Goal: Transaction & Acquisition: Book appointment/travel/reservation

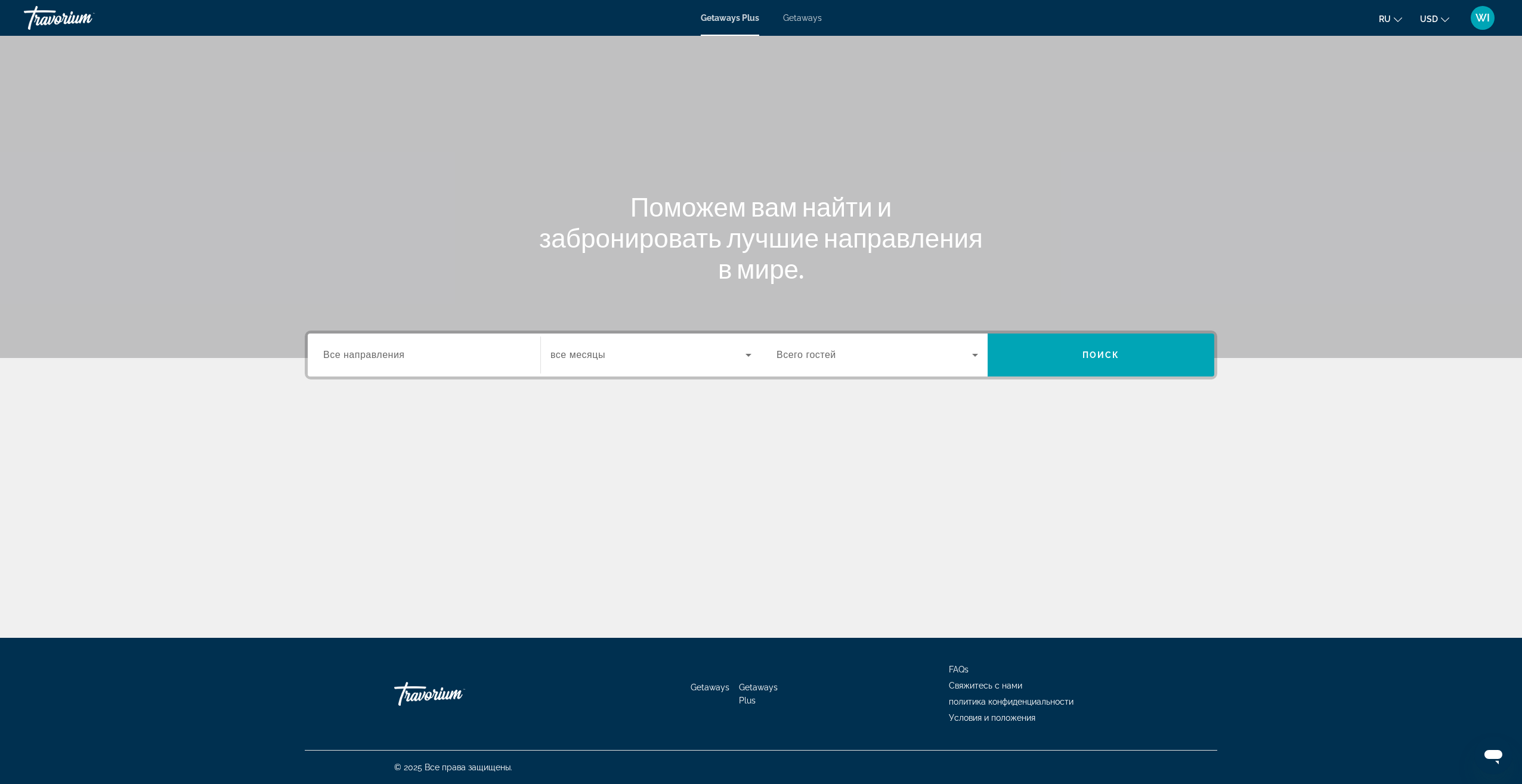
click at [977, 368] on div "Search widget" at bounding box center [877, 355] width 202 height 33
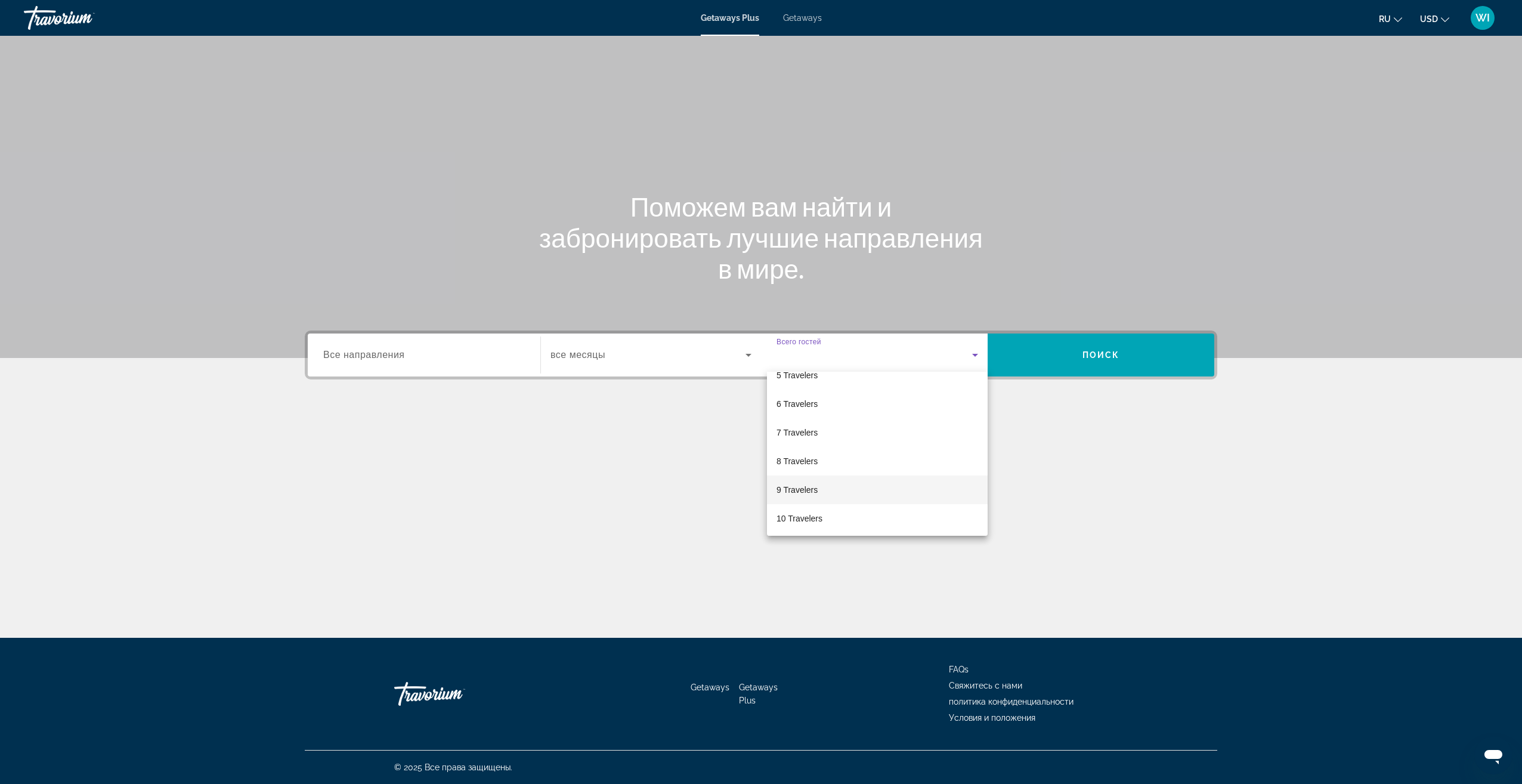
scroll to position [132, 0]
click at [845, 453] on mat-option "8 Travelers" at bounding box center [878, 459] width 221 height 29
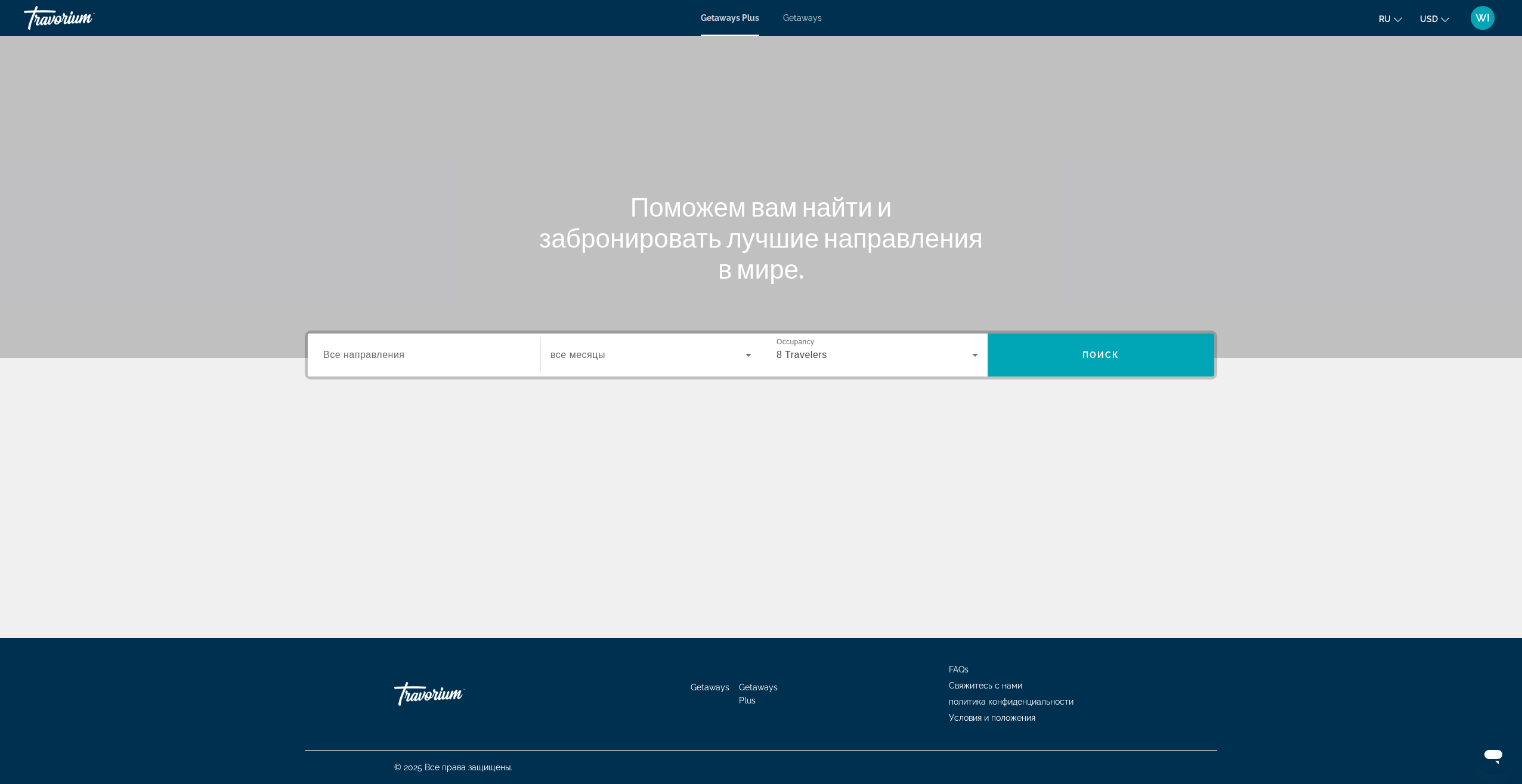
click at [464, 362] on div "Search widget" at bounding box center [423, 355] width 202 height 34
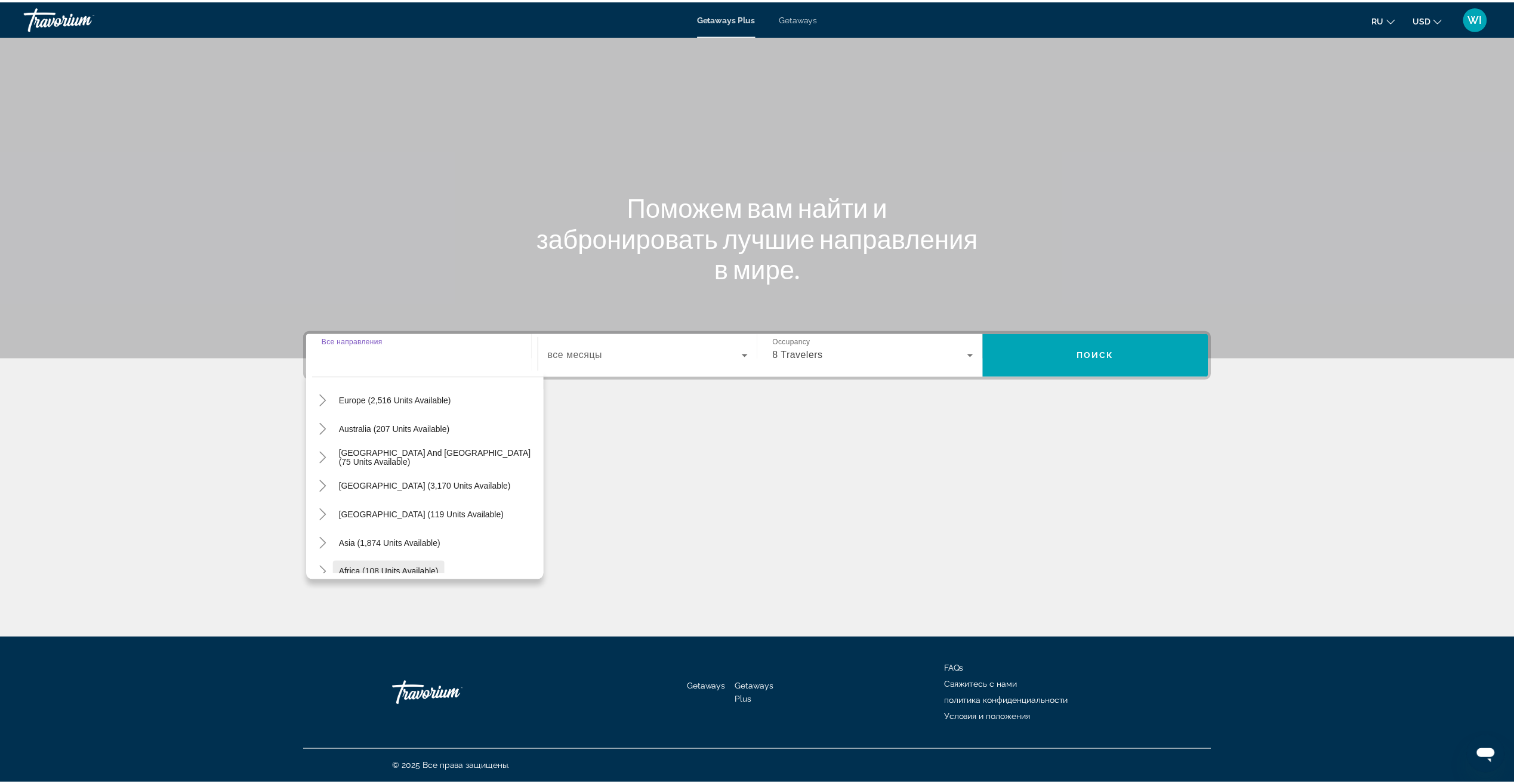
scroll to position [134, 0]
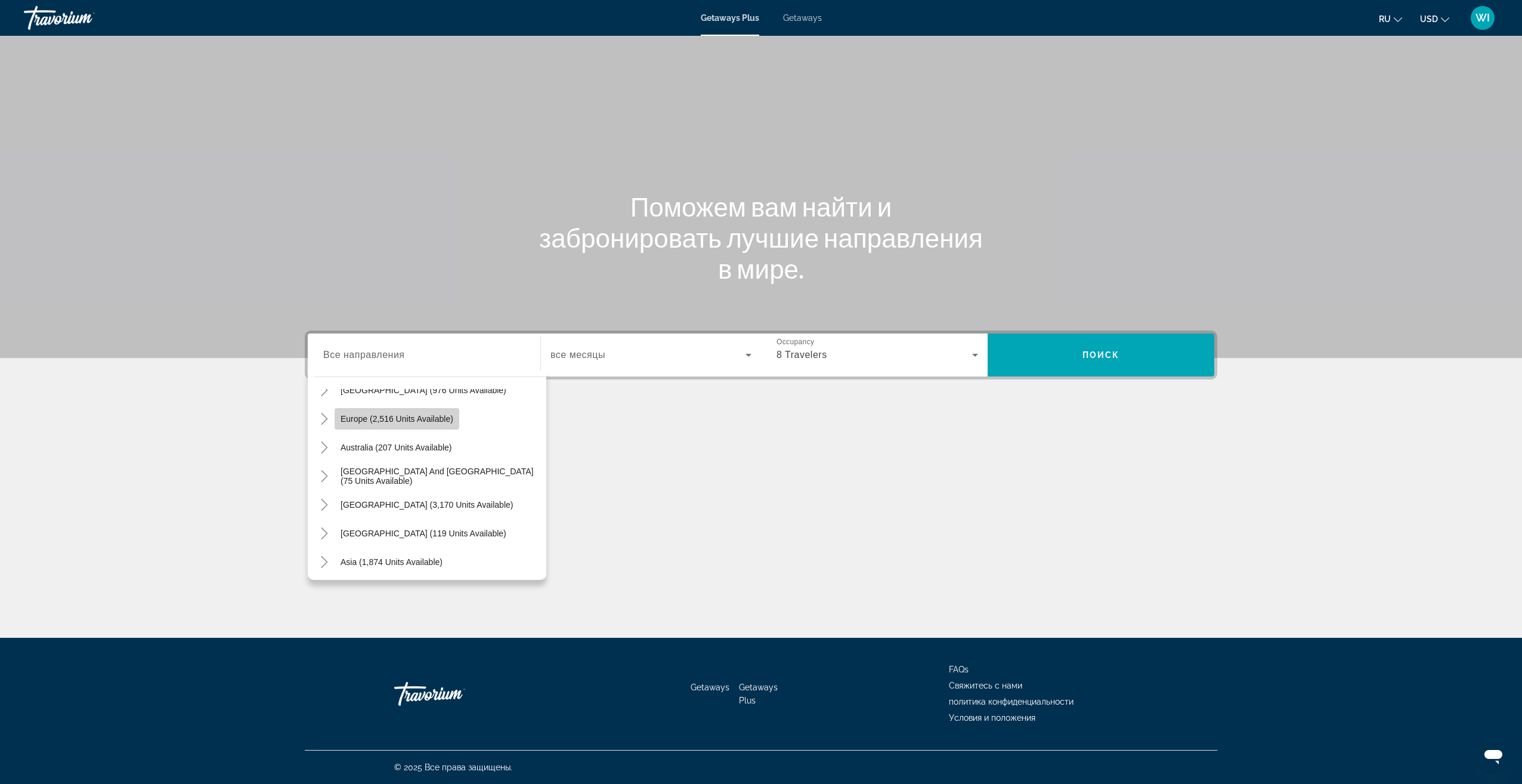
click at [428, 423] on span "Search widget" at bounding box center [396, 418] width 124 height 29
type input "**********"
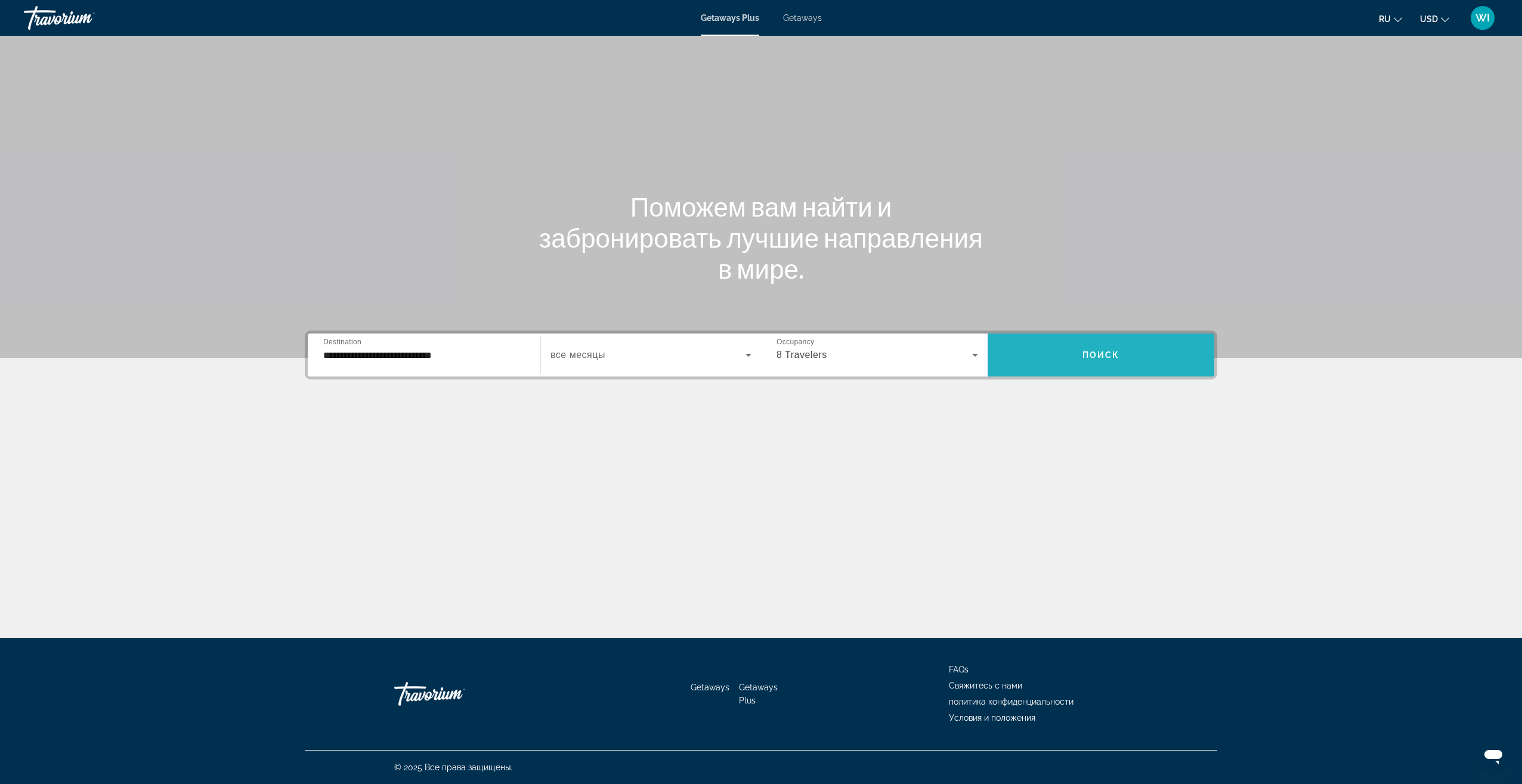
click at [1062, 358] on span "Search widget" at bounding box center [1101, 355] width 226 height 29
click at [745, 355] on icon "Search widget" at bounding box center [749, 355] width 15 height 15
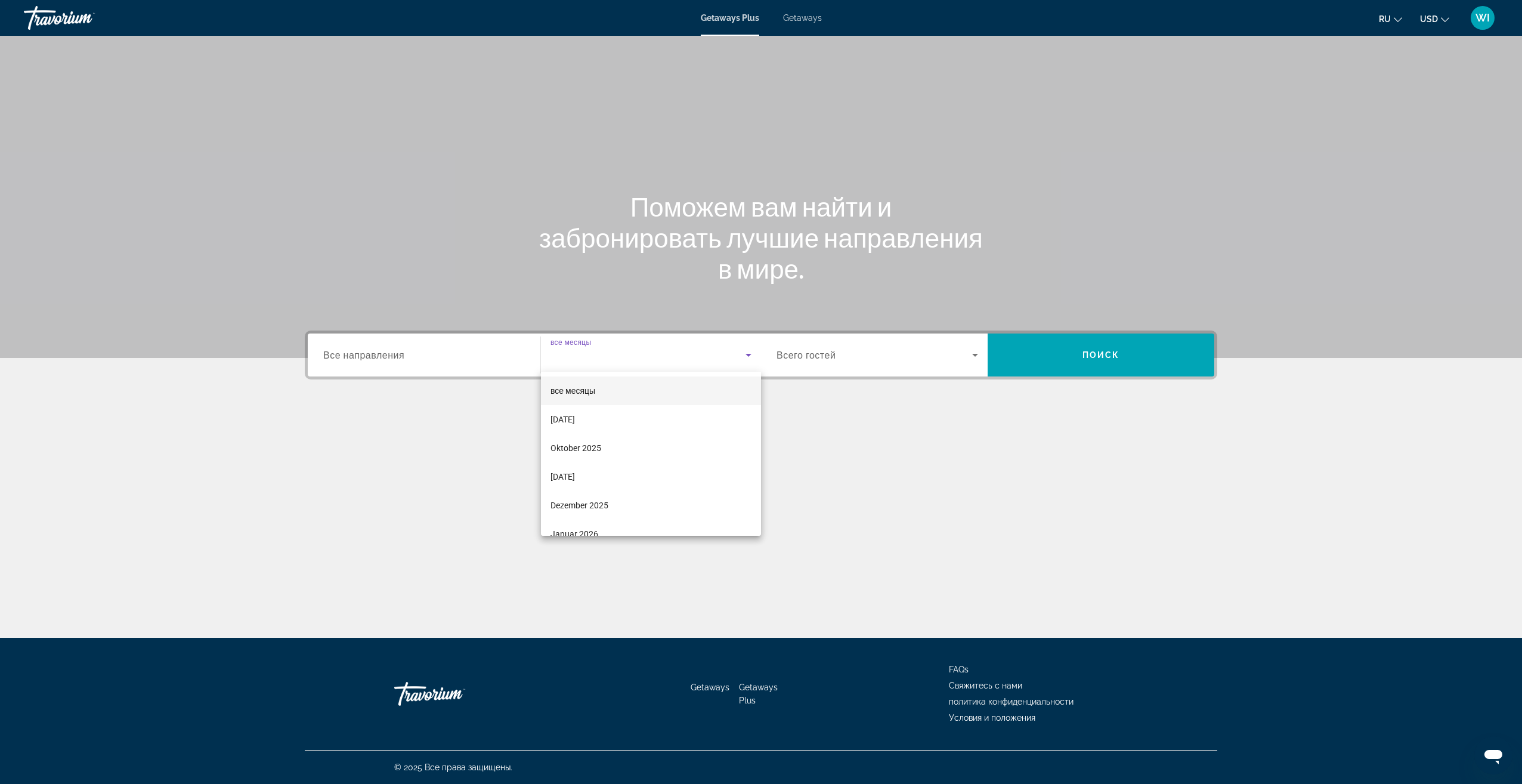
click at [804, 17] on div at bounding box center [761, 392] width 1522 height 784
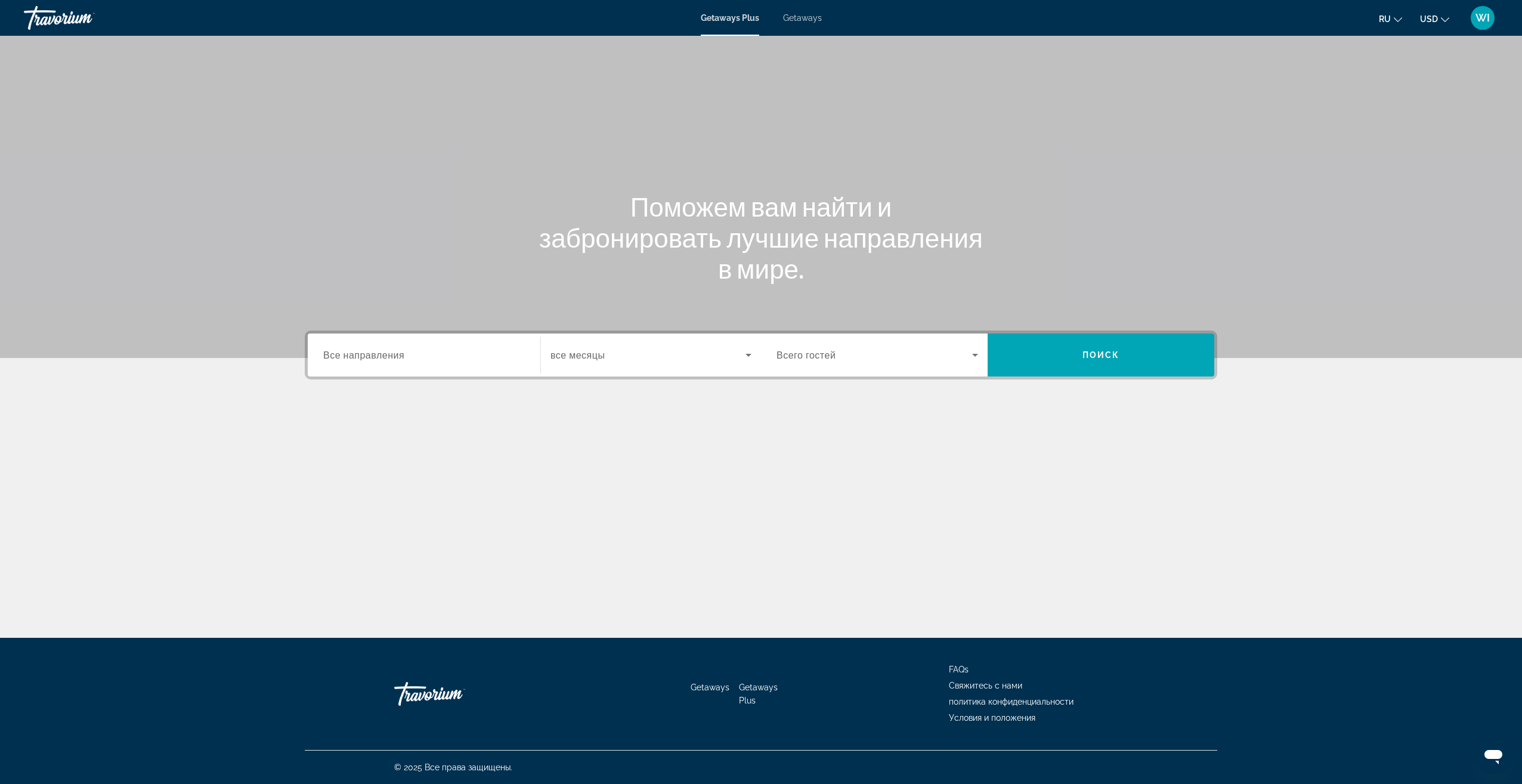
click at [804, 17] on span "Getaways" at bounding box center [803, 18] width 39 height 9
click at [522, 351] on input "Destination Все направления" at bounding box center [423, 355] width 202 height 15
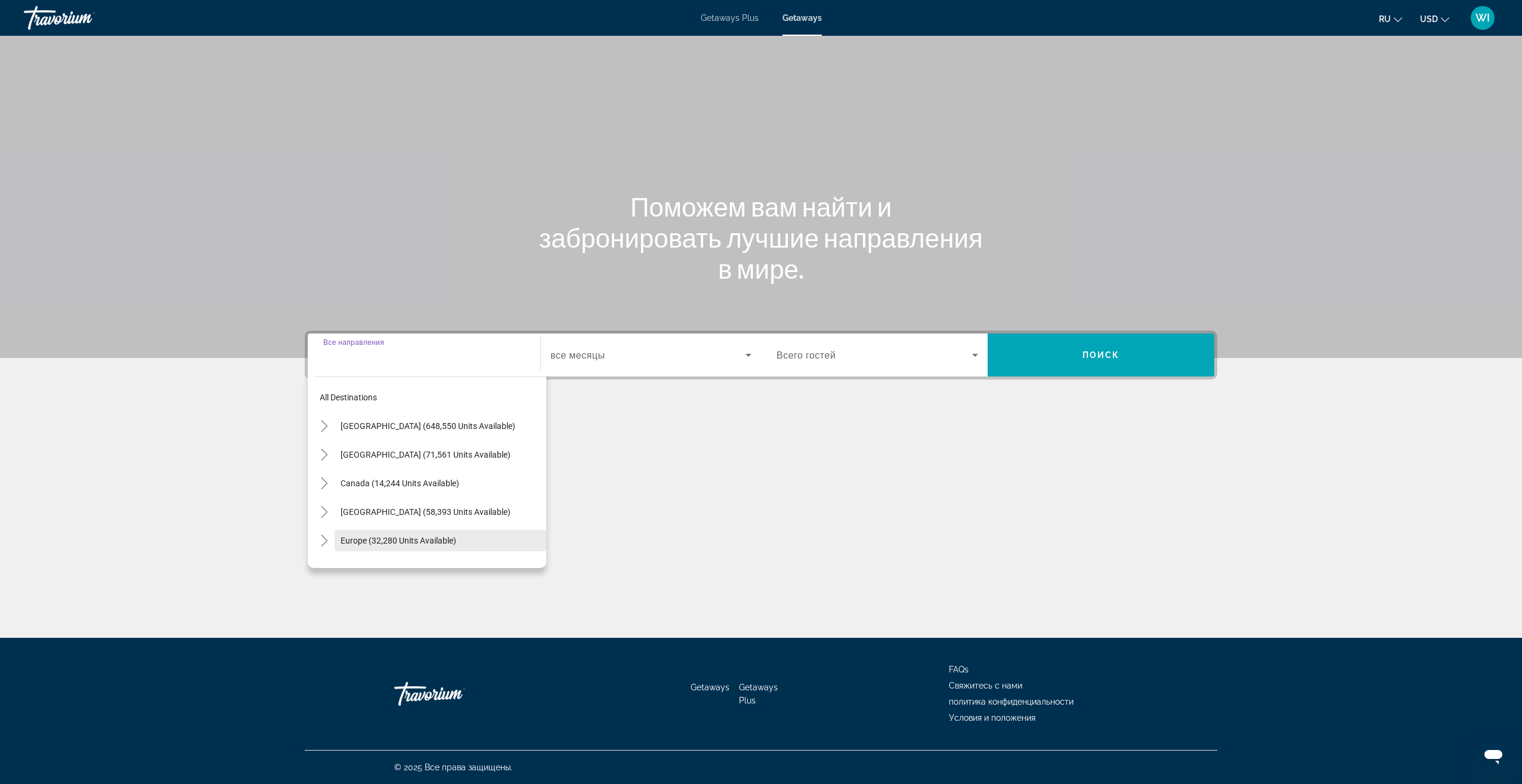
click at [471, 528] on span "Search widget" at bounding box center [440, 540] width 212 height 29
type input "**********"
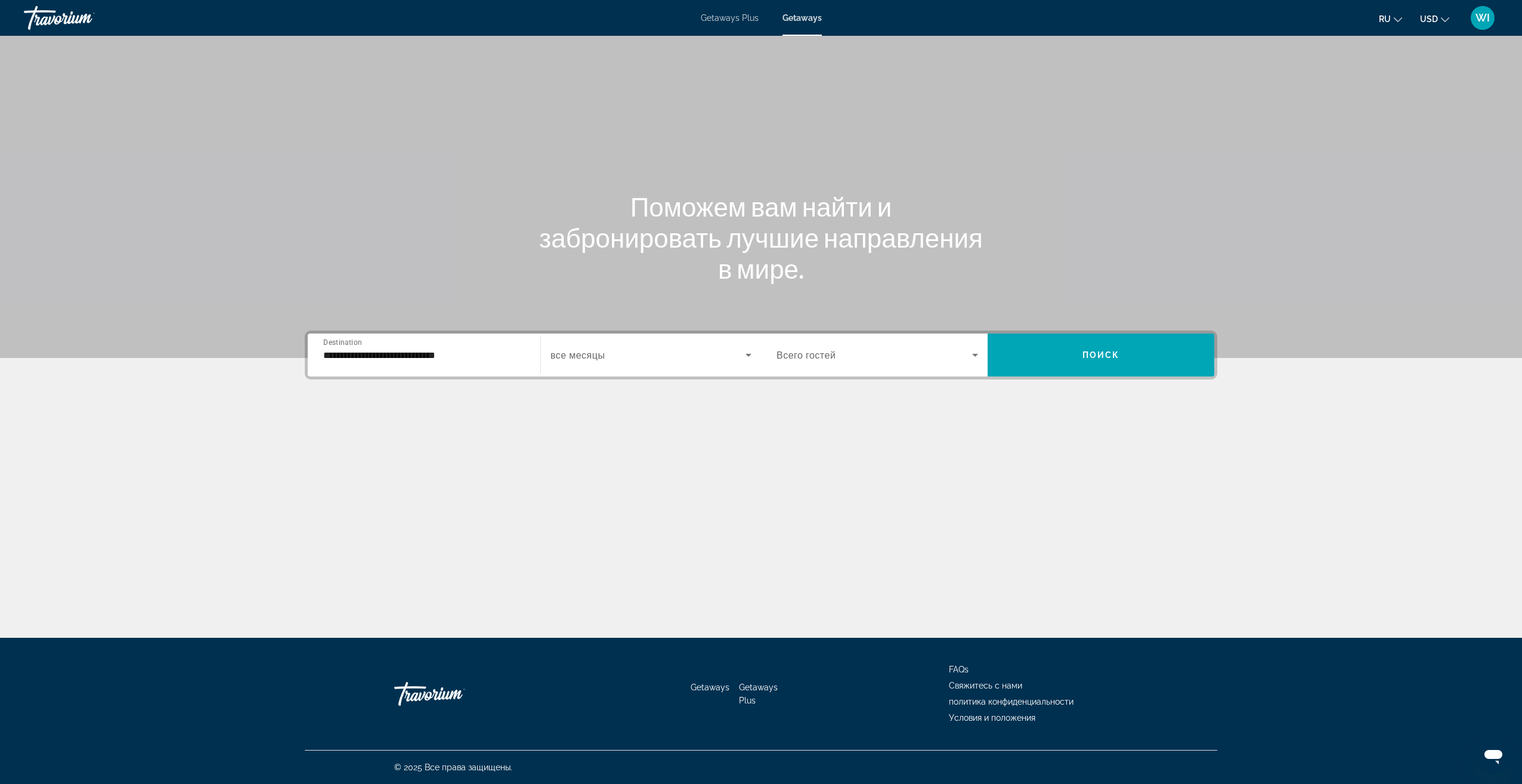
drag, startPoint x: 640, startPoint y: 343, endPoint x: 636, endPoint y: 348, distance: 6.4
click at [636, 348] on div "Start Month все месяцы" at bounding box center [651, 355] width 221 height 43
click at [820, 351] on span "Всего гостей" at bounding box center [806, 355] width 59 height 12
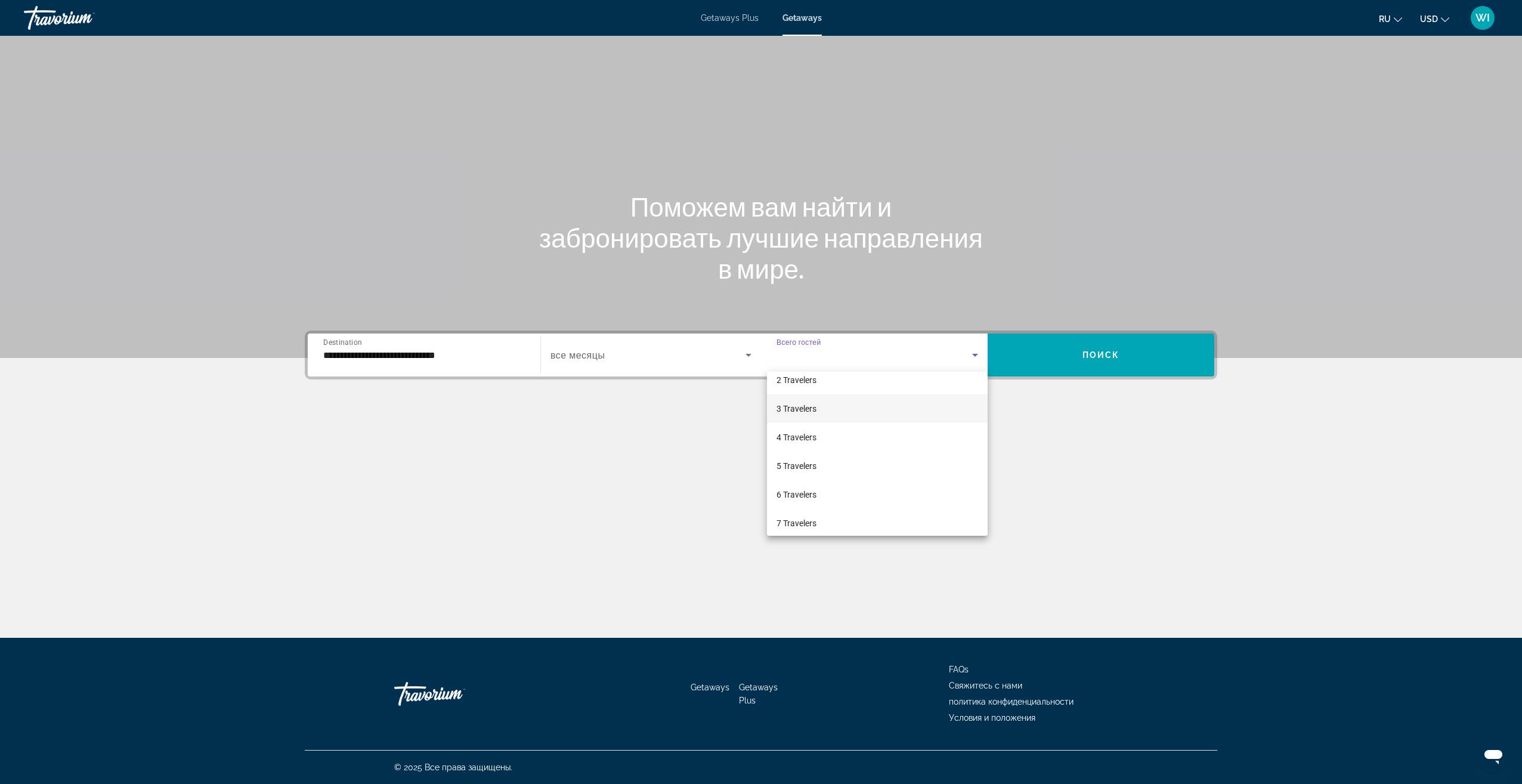
scroll to position [59, 0]
click at [824, 528] on mat-option "8 Travelers" at bounding box center [878, 531] width 221 height 29
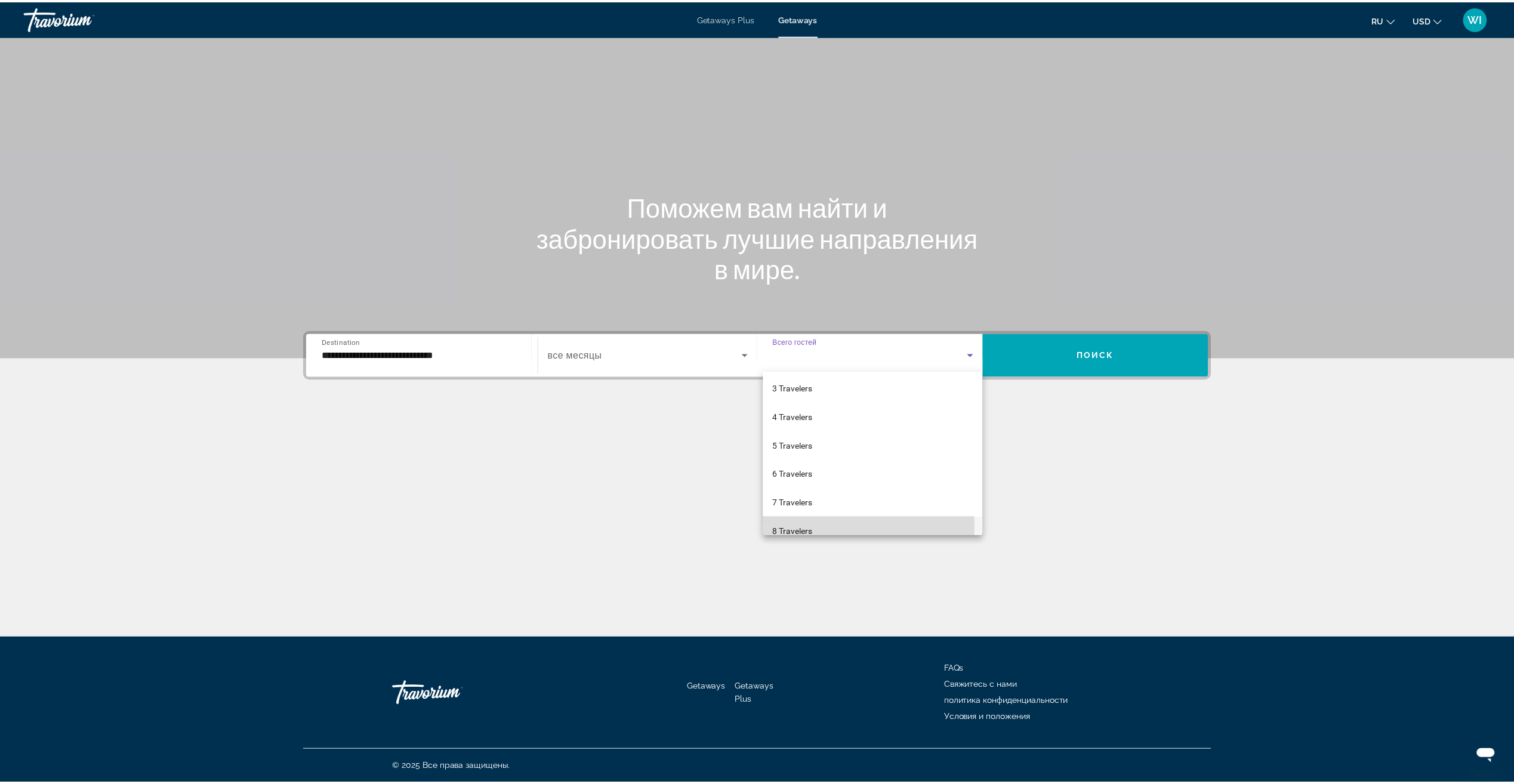
scroll to position [0, 0]
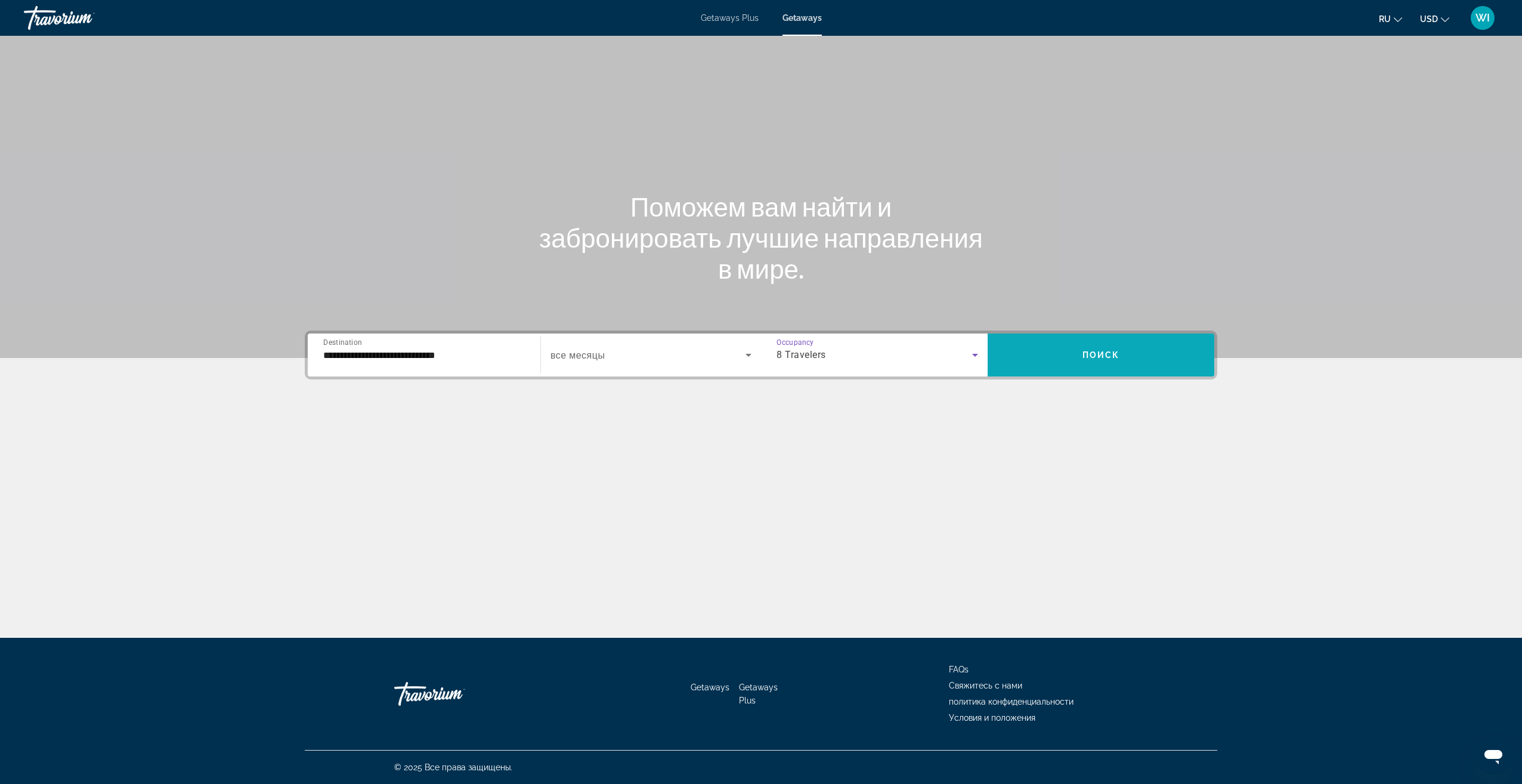
click at [1080, 360] on span "Search widget" at bounding box center [1101, 355] width 226 height 29
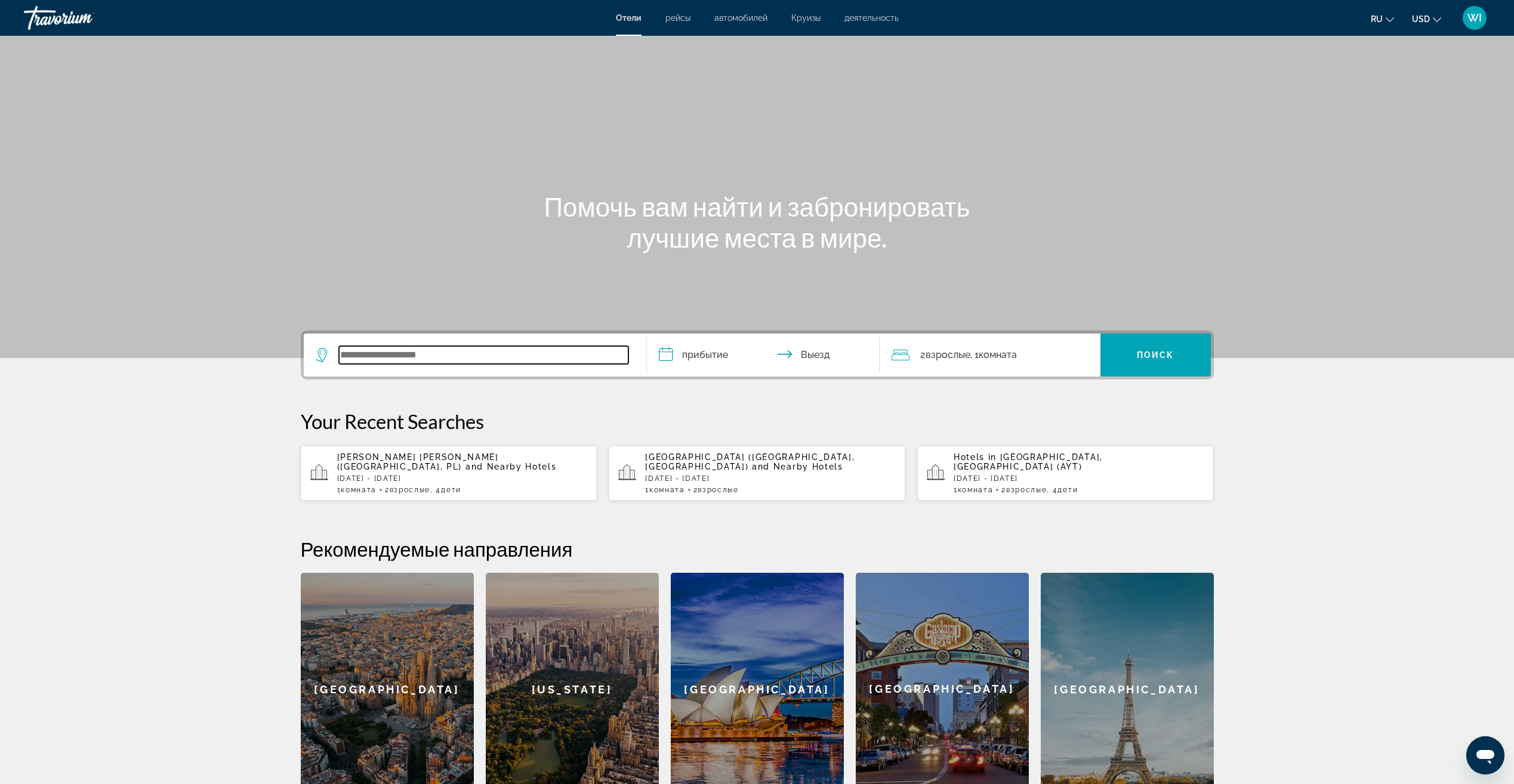
click at [461, 347] on input "Search widget" at bounding box center [484, 355] width 289 height 18
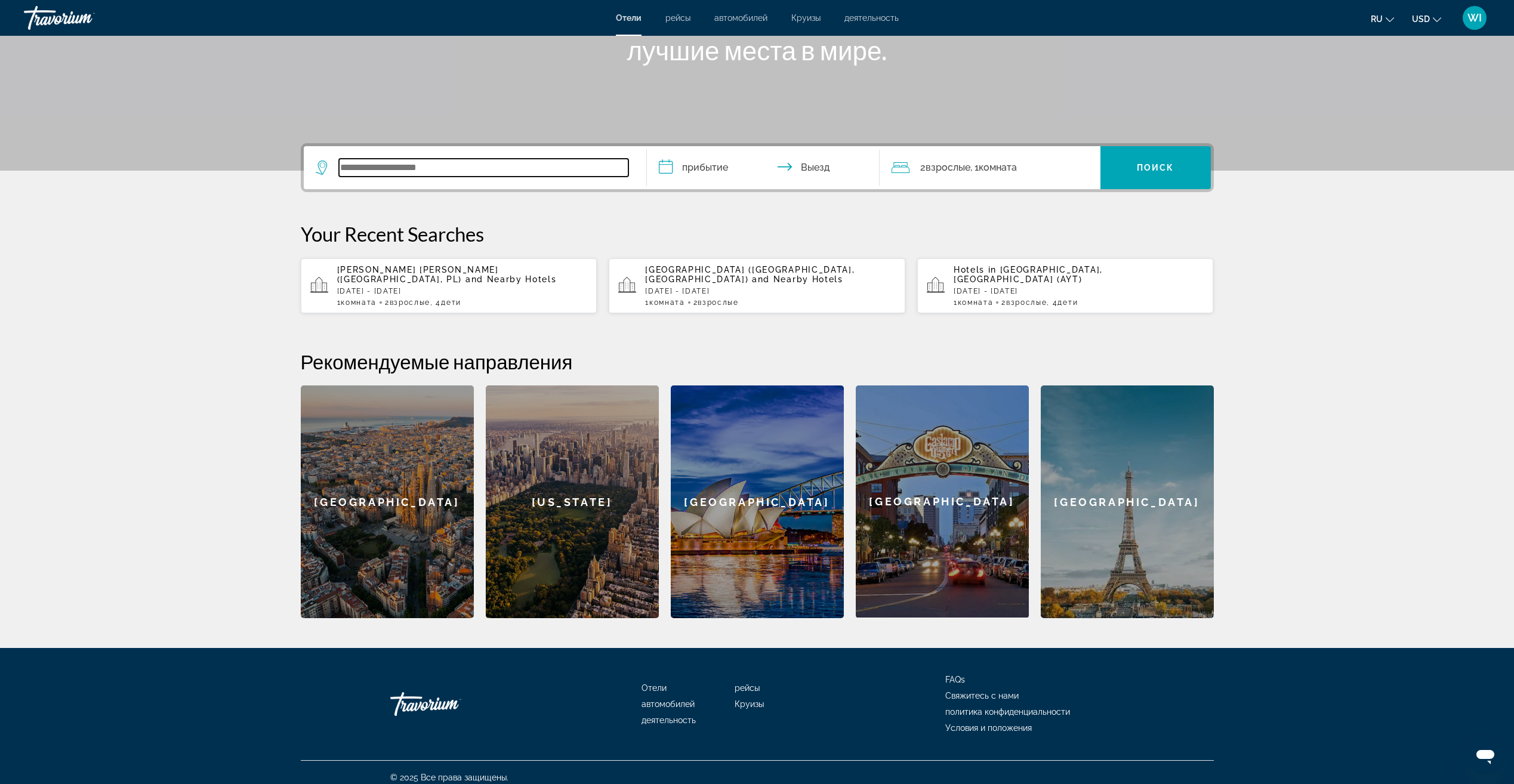
scroll to position [188, 0]
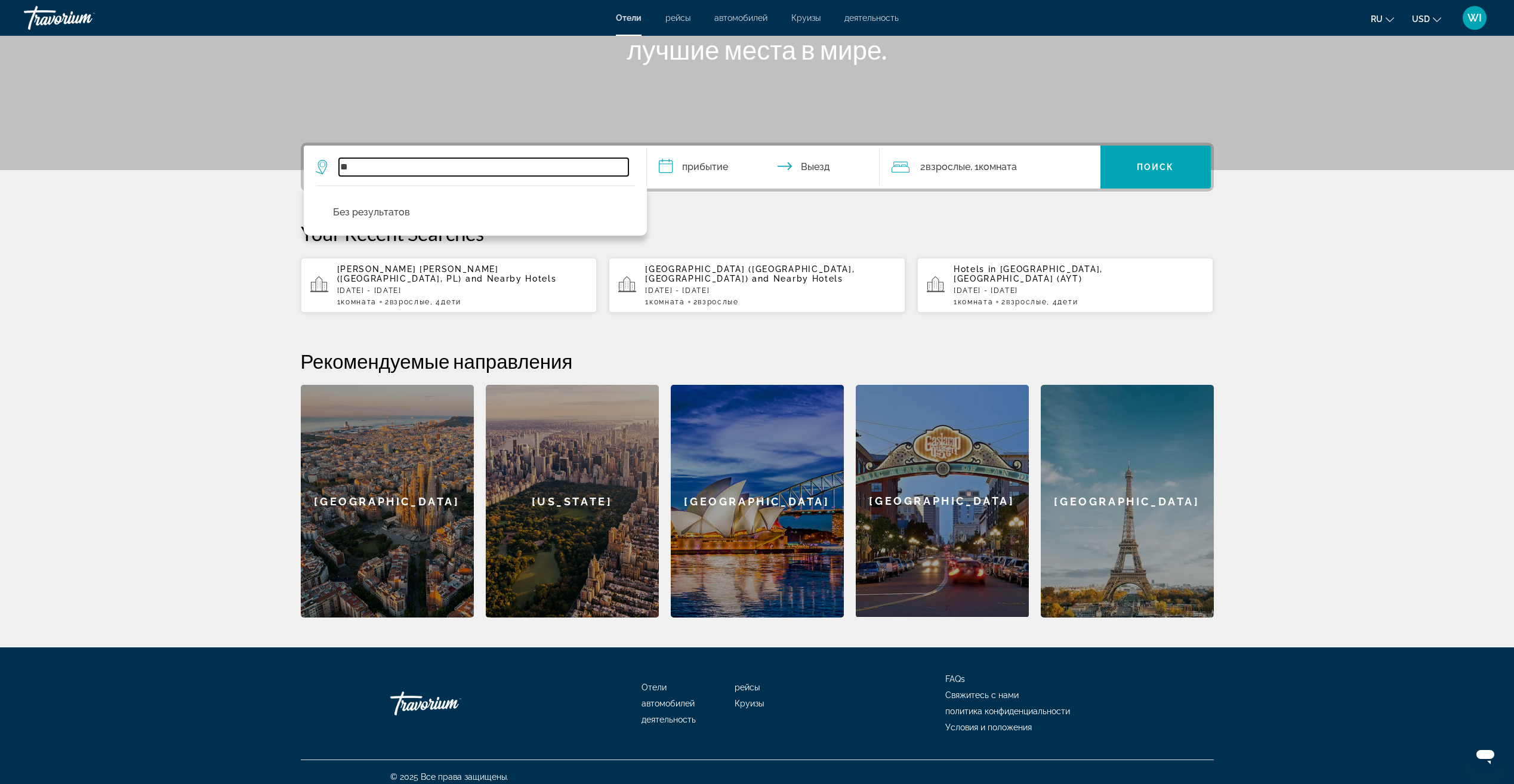
type input "*"
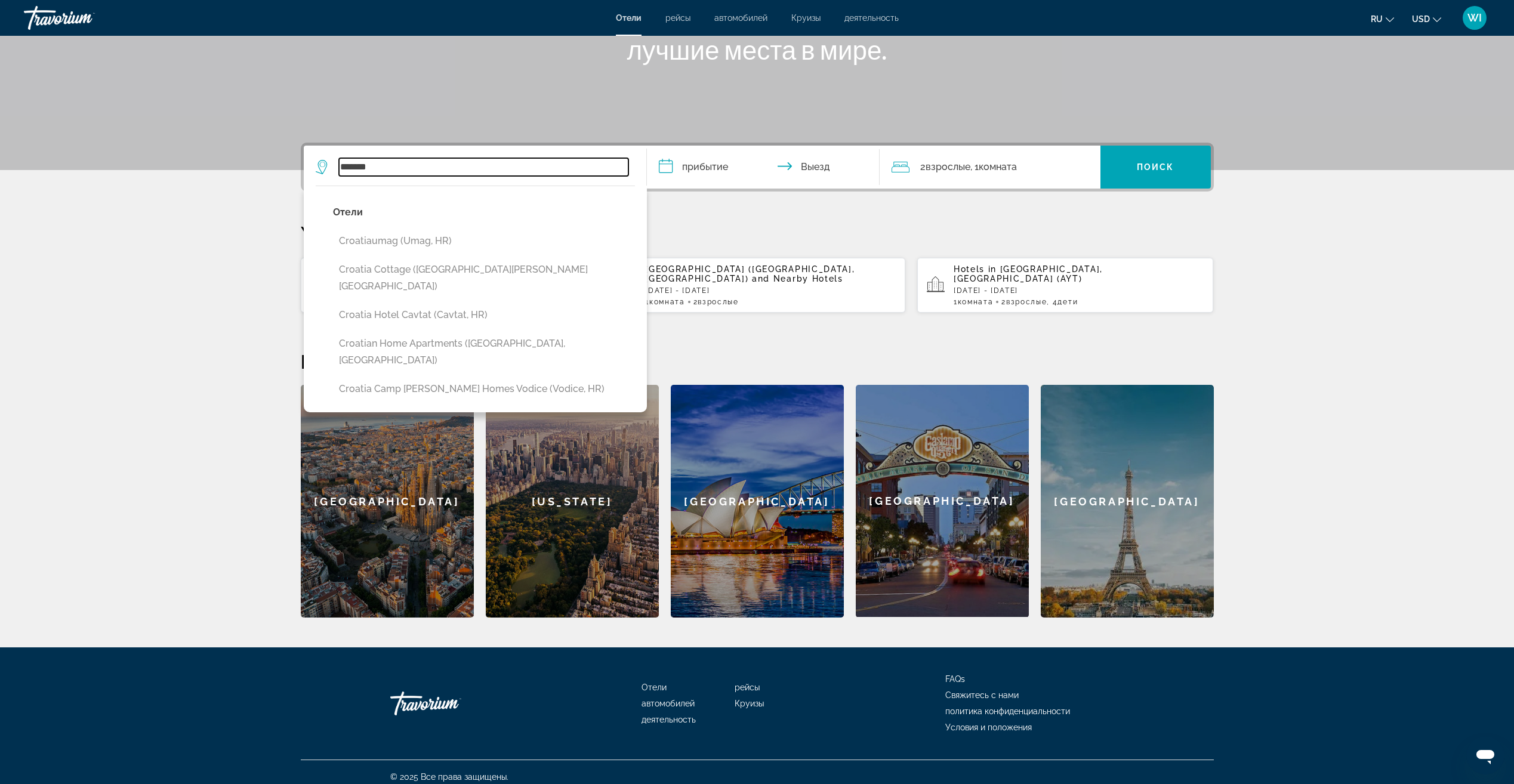
click at [499, 166] on input "*******" at bounding box center [484, 167] width 289 height 18
type input "*"
type input "********"
click at [507, 169] on input "********" at bounding box center [484, 167] width 289 height 18
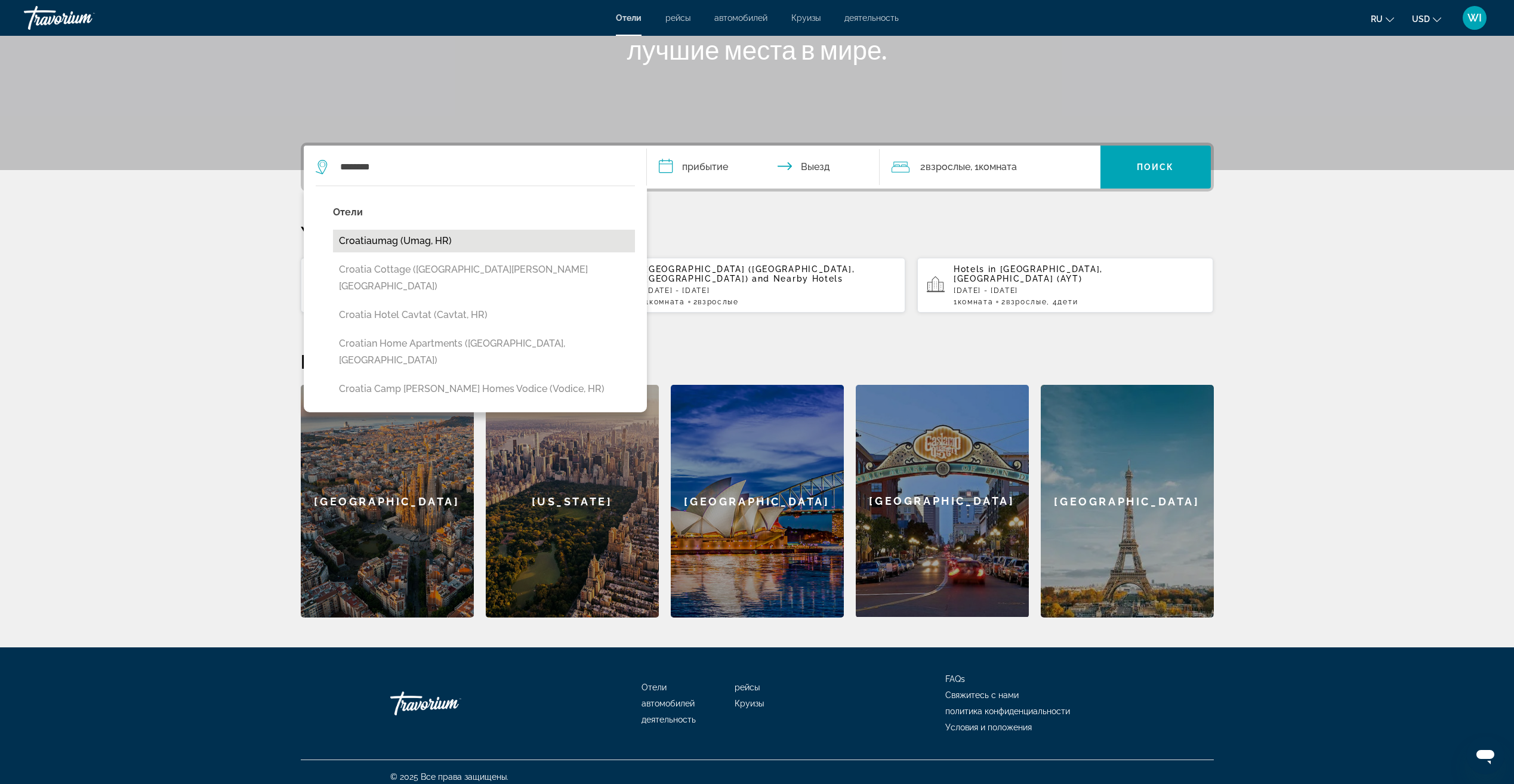
click at [468, 235] on button "Croatiaumag (Umag, HR)" at bounding box center [484, 240] width 302 height 22
type input "**********"
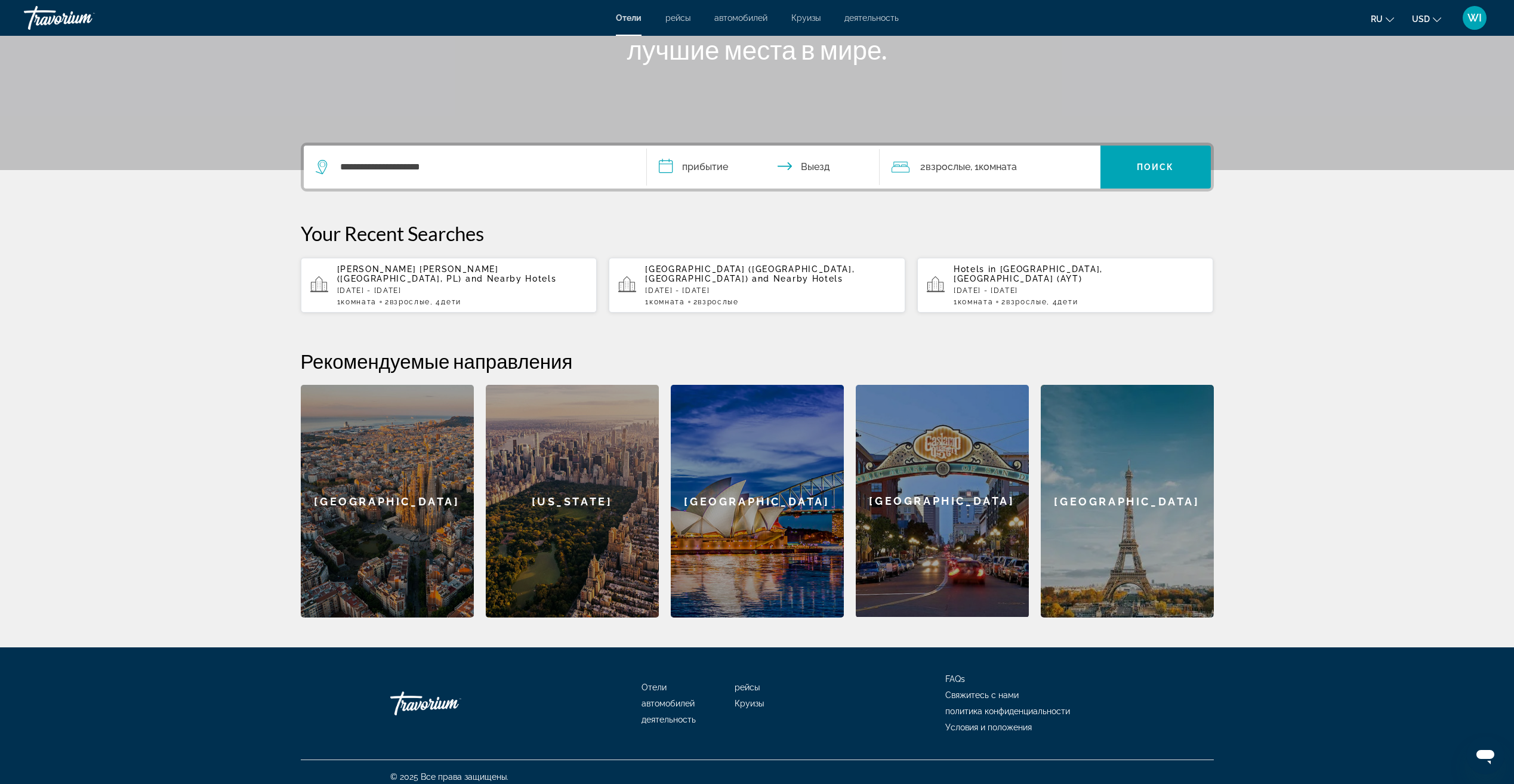
click at [704, 166] on input "**********" at bounding box center [765, 168] width 237 height 46
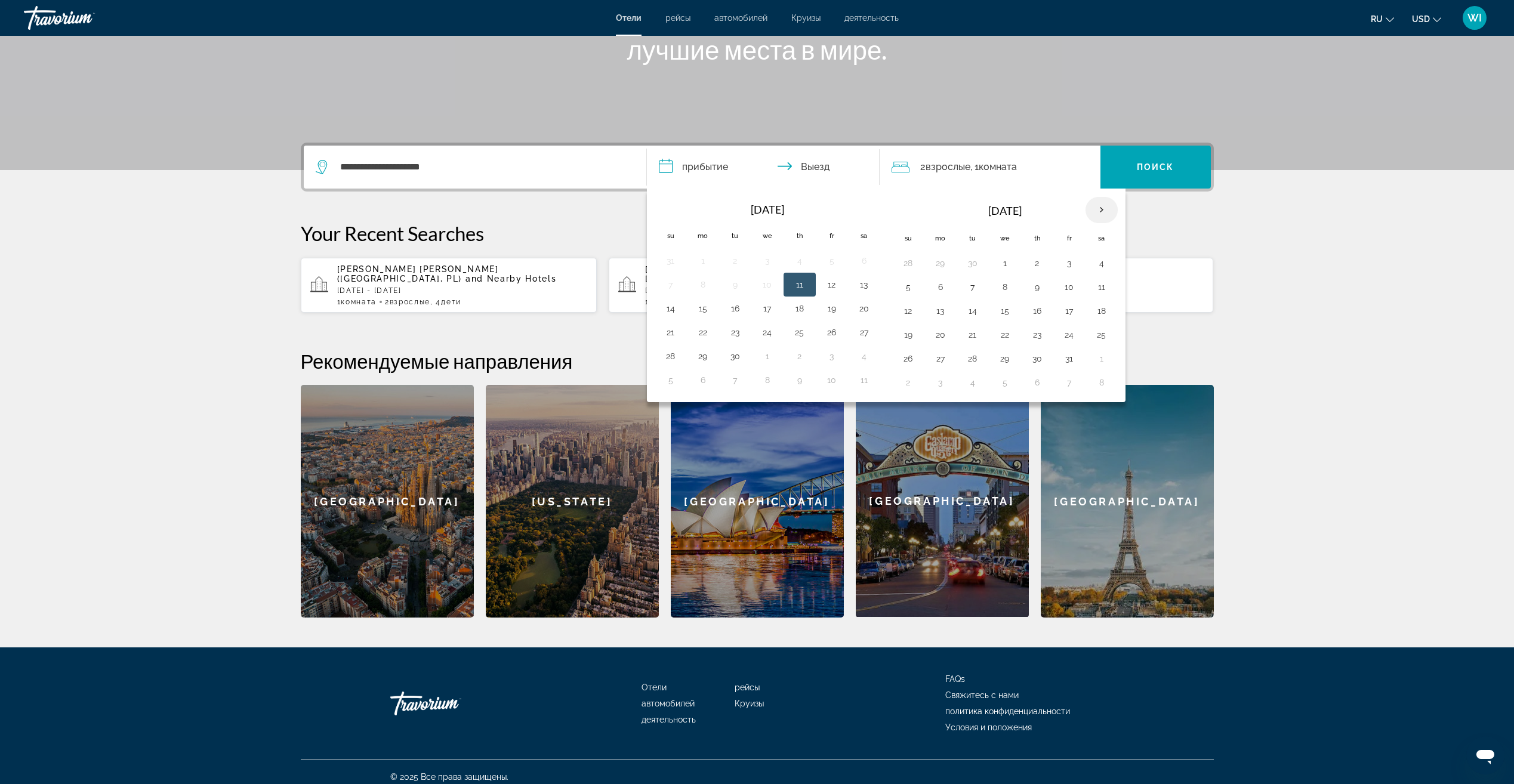
click at [1109, 209] on th "Next month" at bounding box center [1101, 210] width 32 height 26
click at [1108, 209] on th "Next month" at bounding box center [1101, 210] width 32 height 26
click at [1107, 209] on th "Next month" at bounding box center [1101, 210] width 32 height 26
click at [1107, 209] on th "Next month" at bounding box center [1101, 210] width 32 height 26
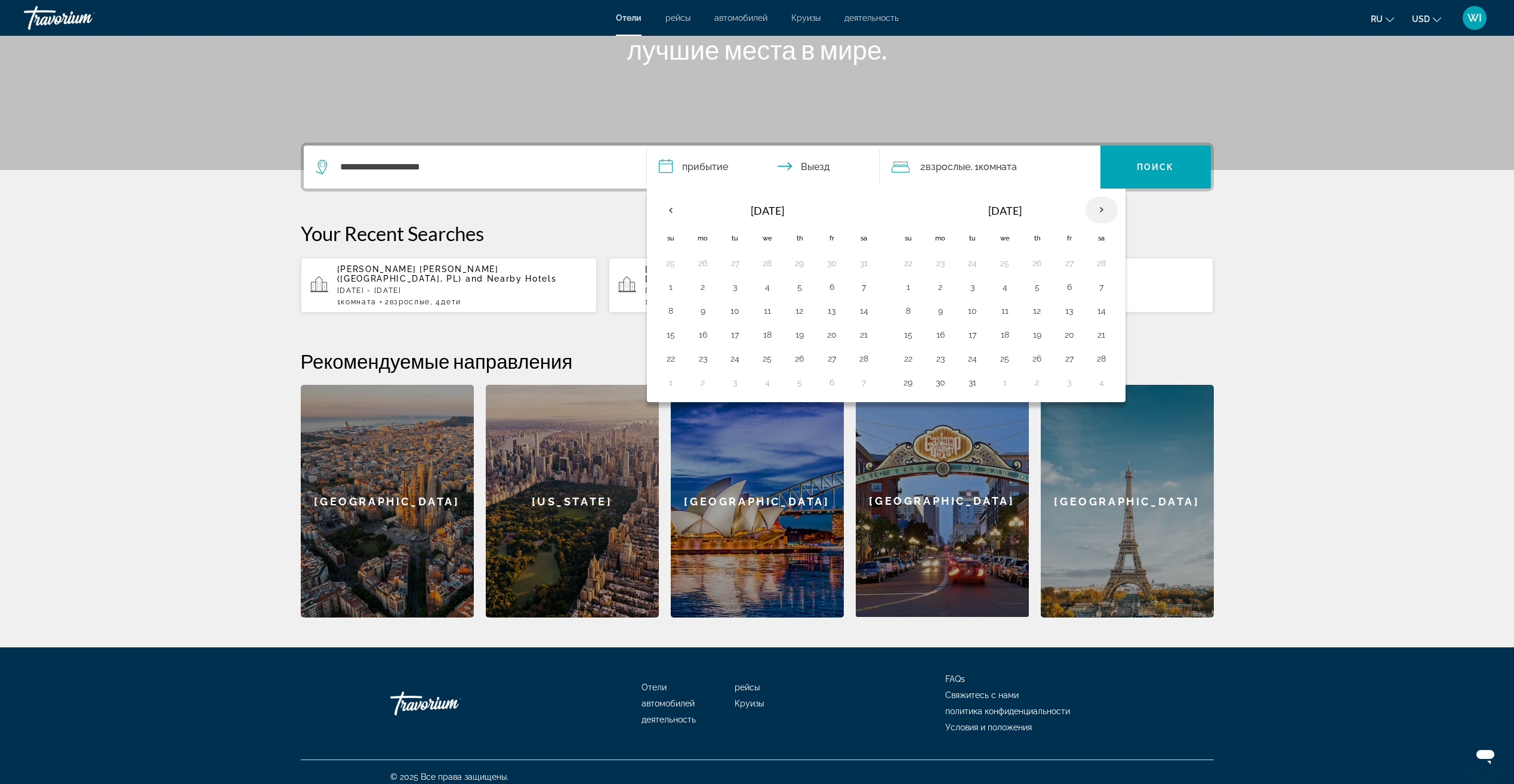
click at [1107, 209] on th "Next month" at bounding box center [1101, 210] width 32 height 26
click at [943, 312] on button "13" at bounding box center [941, 311] width 19 height 17
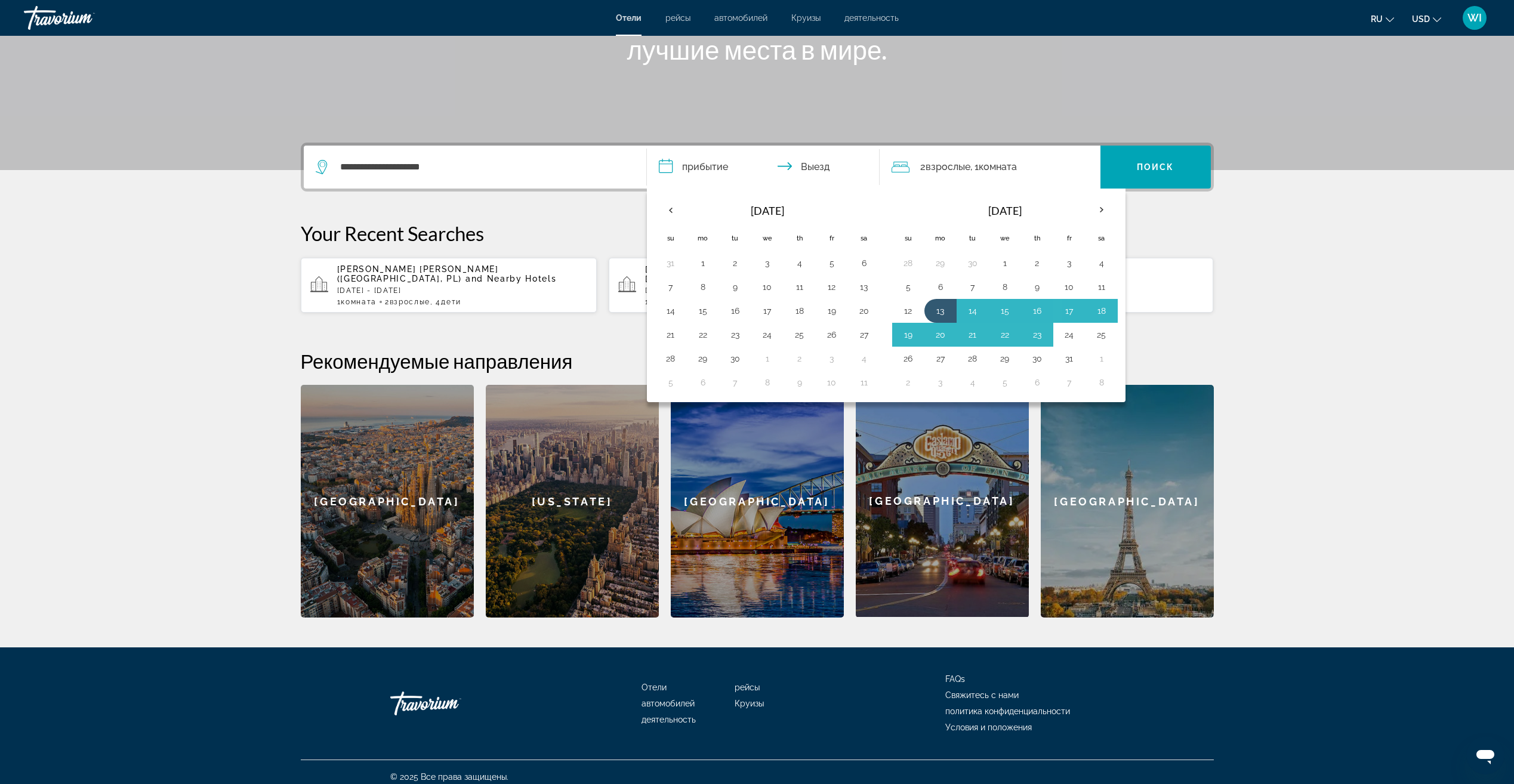
click at [1066, 332] on button "24" at bounding box center [1069, 334] width 19 height 17
type input "**********"
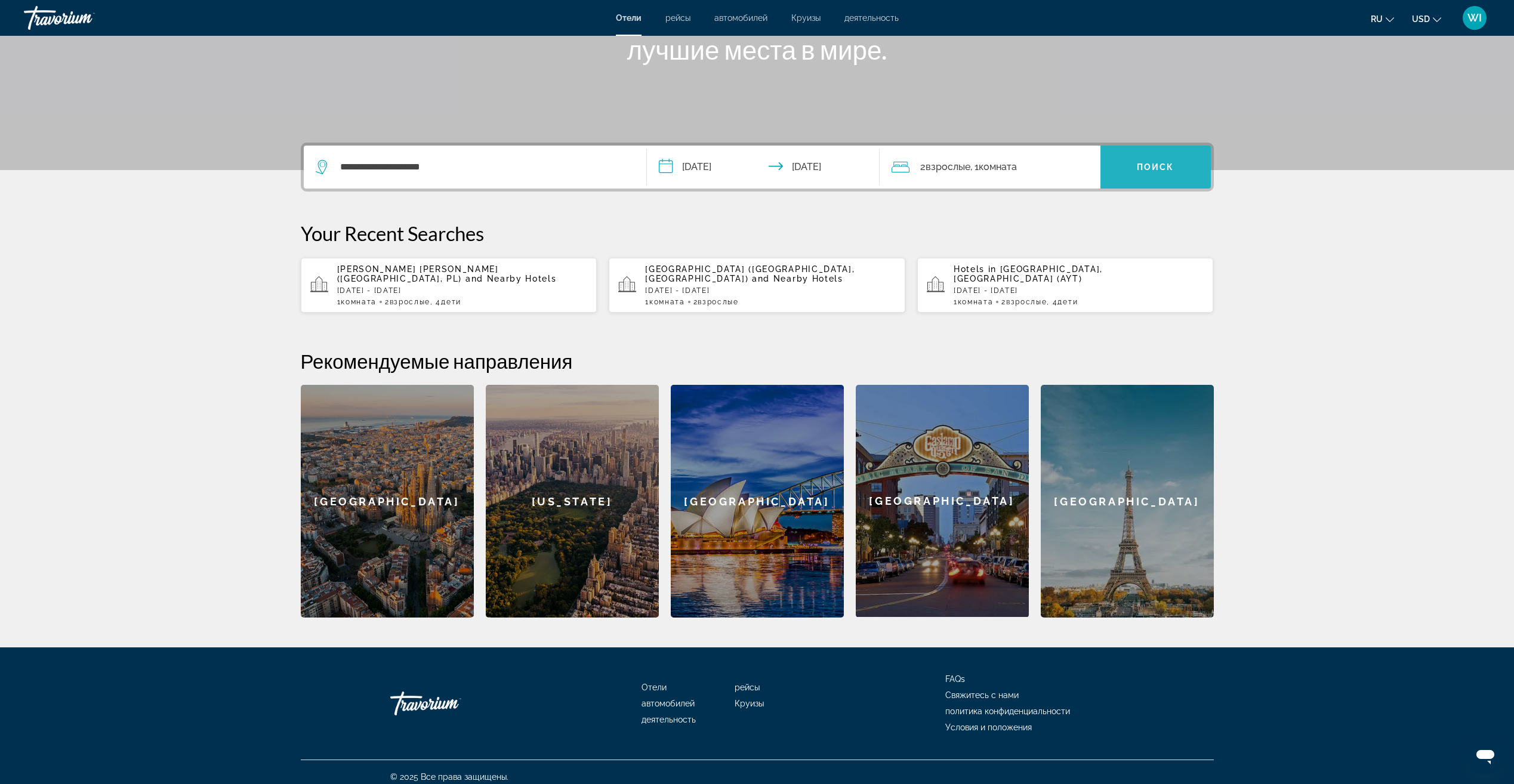
click at [1119, 171] on span "Search widget" at bounding box center [1155, 167] width 111 height 29
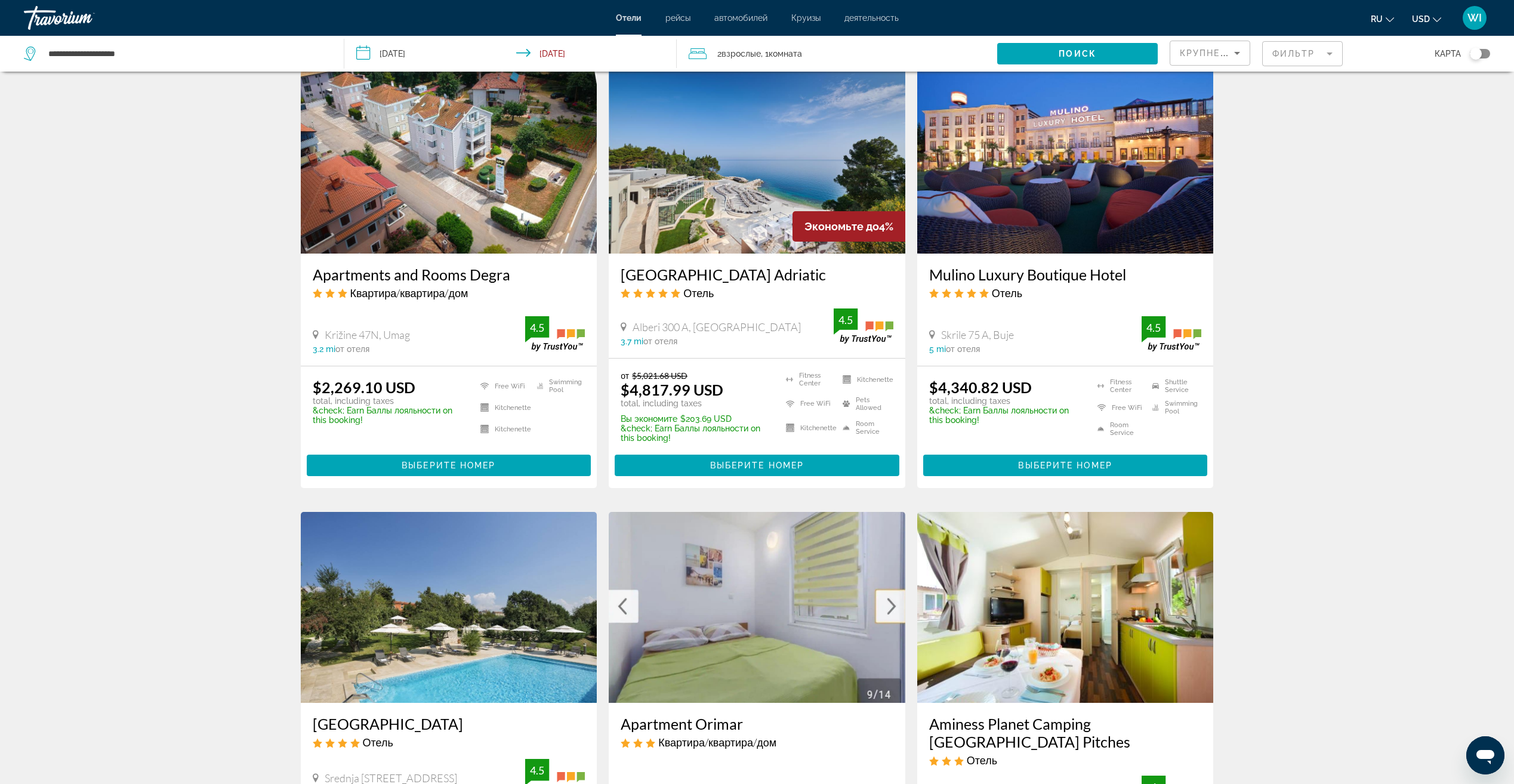
scroll to position [1282, 0]
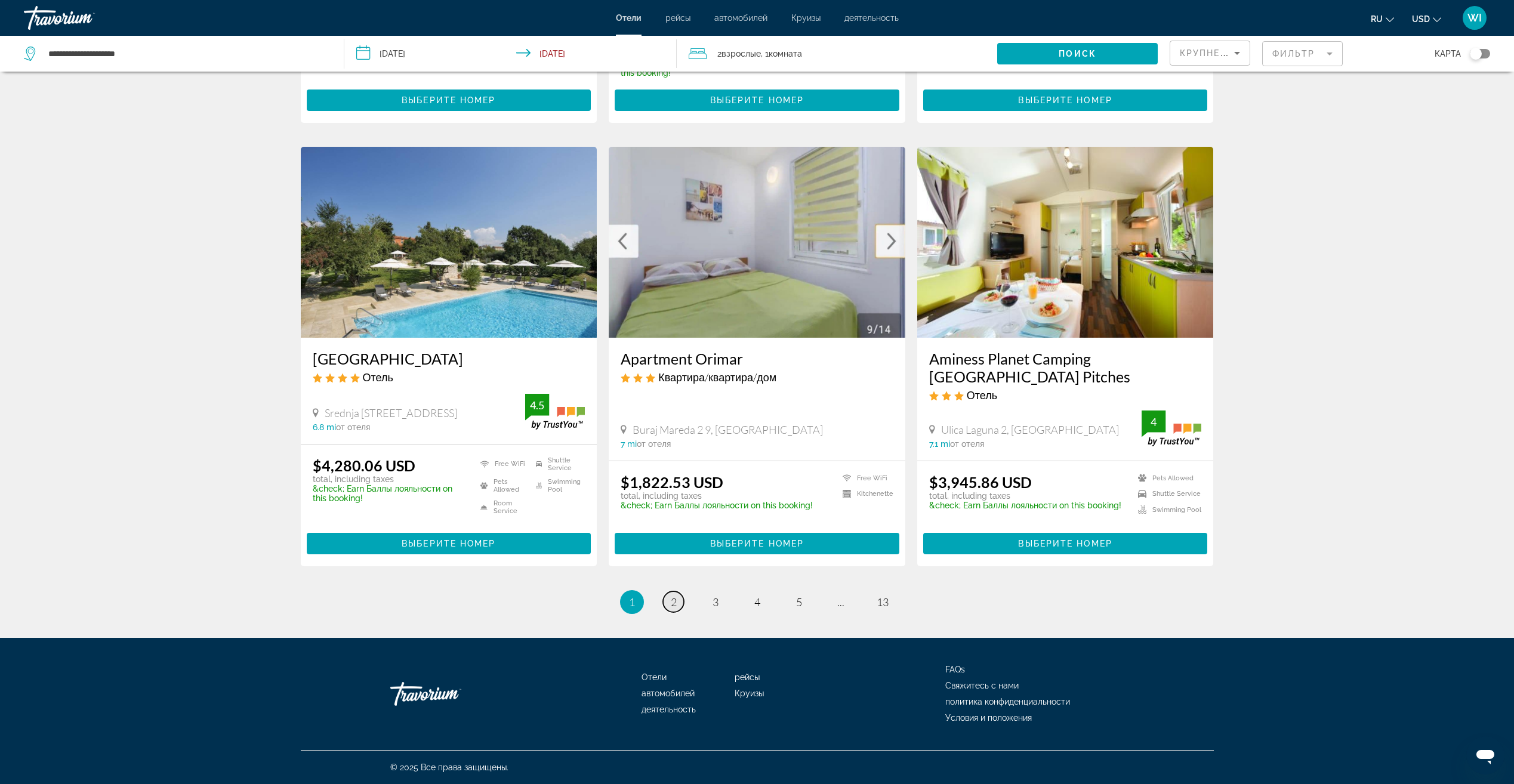
click at [679, 598] on link "page 2" at bounding box center [673, 601] width 21 height 21
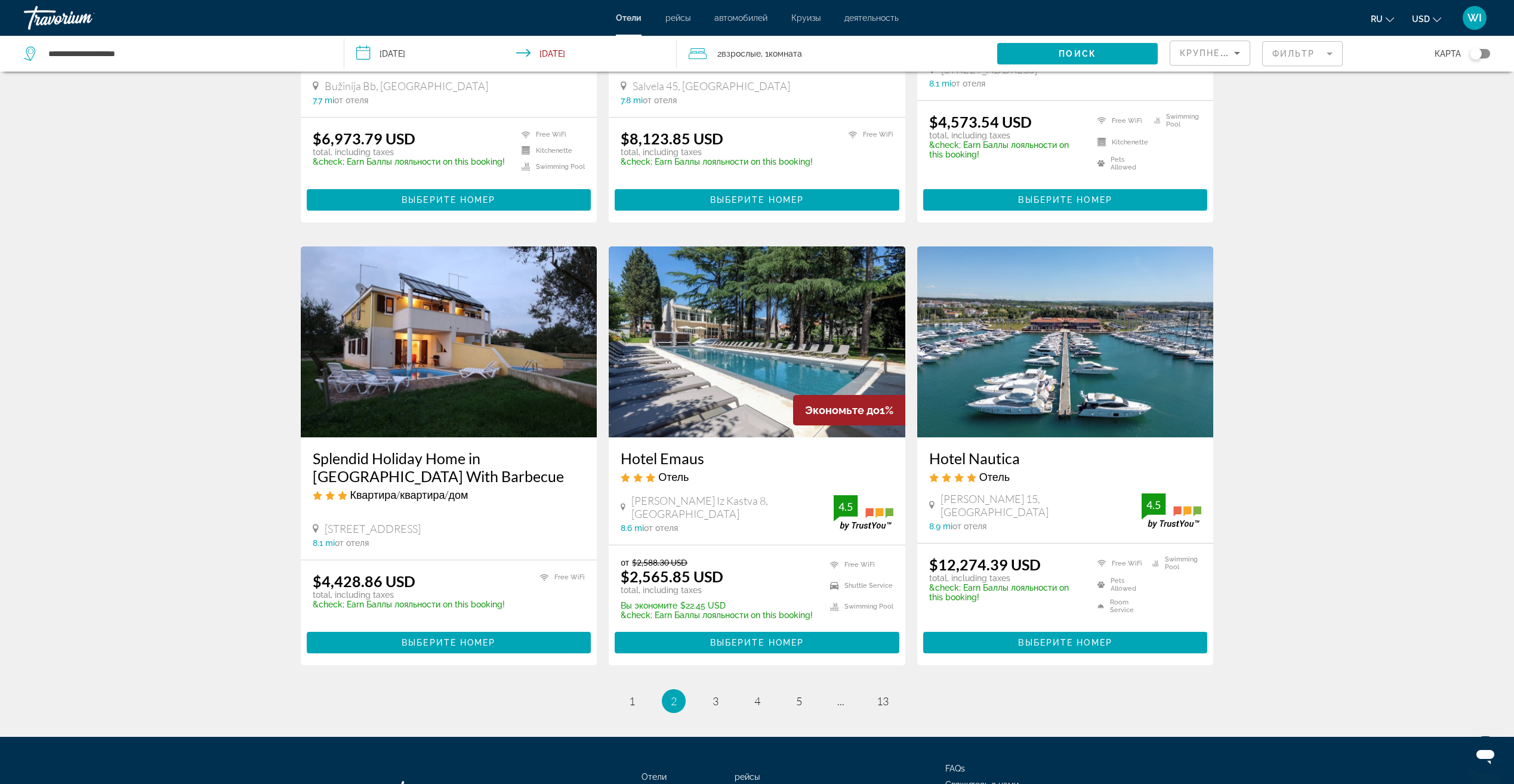
scroll to position [1311, 0]
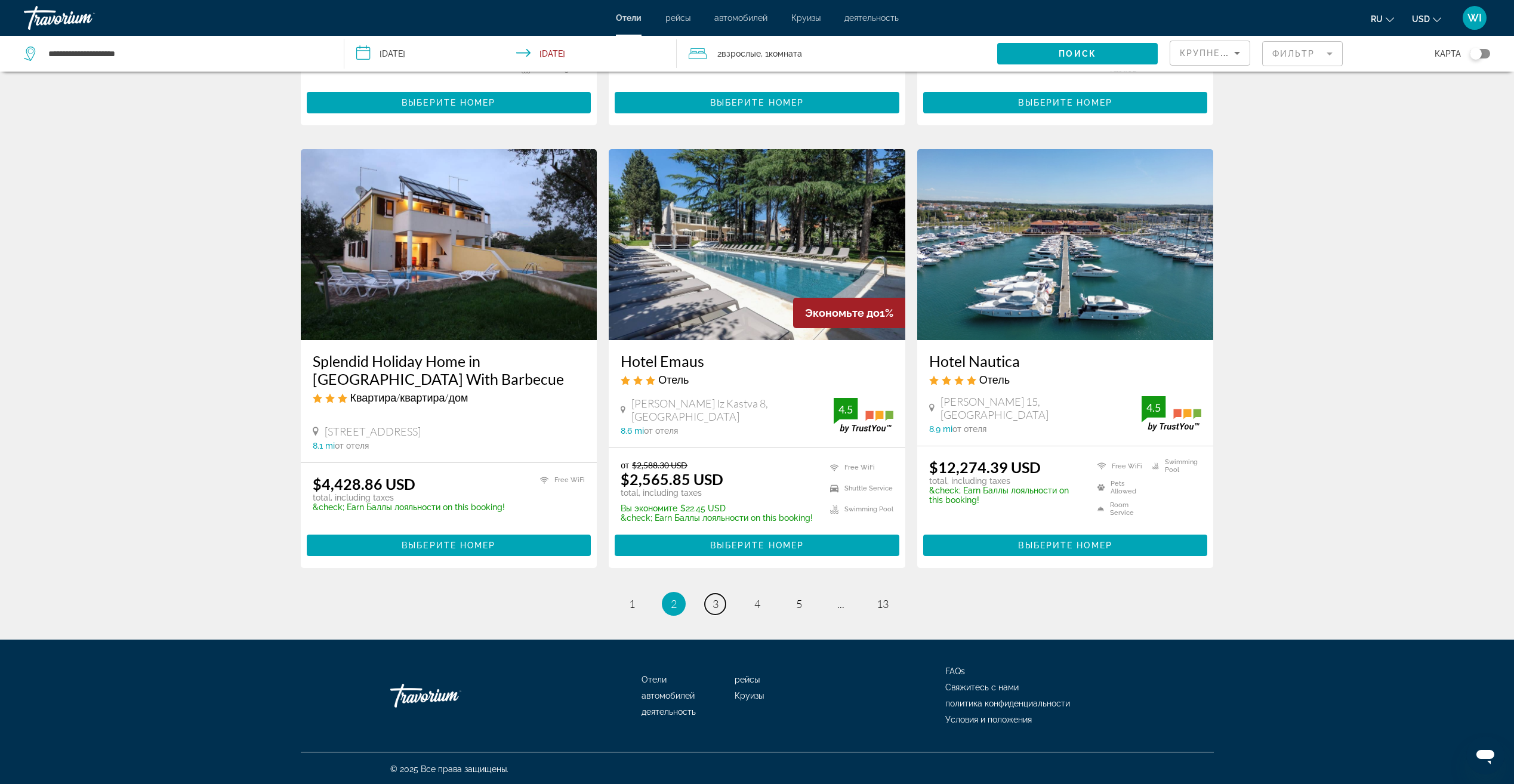
click at [713, 597] on span "3" at bounding box center [716, 603] width 6 height 13
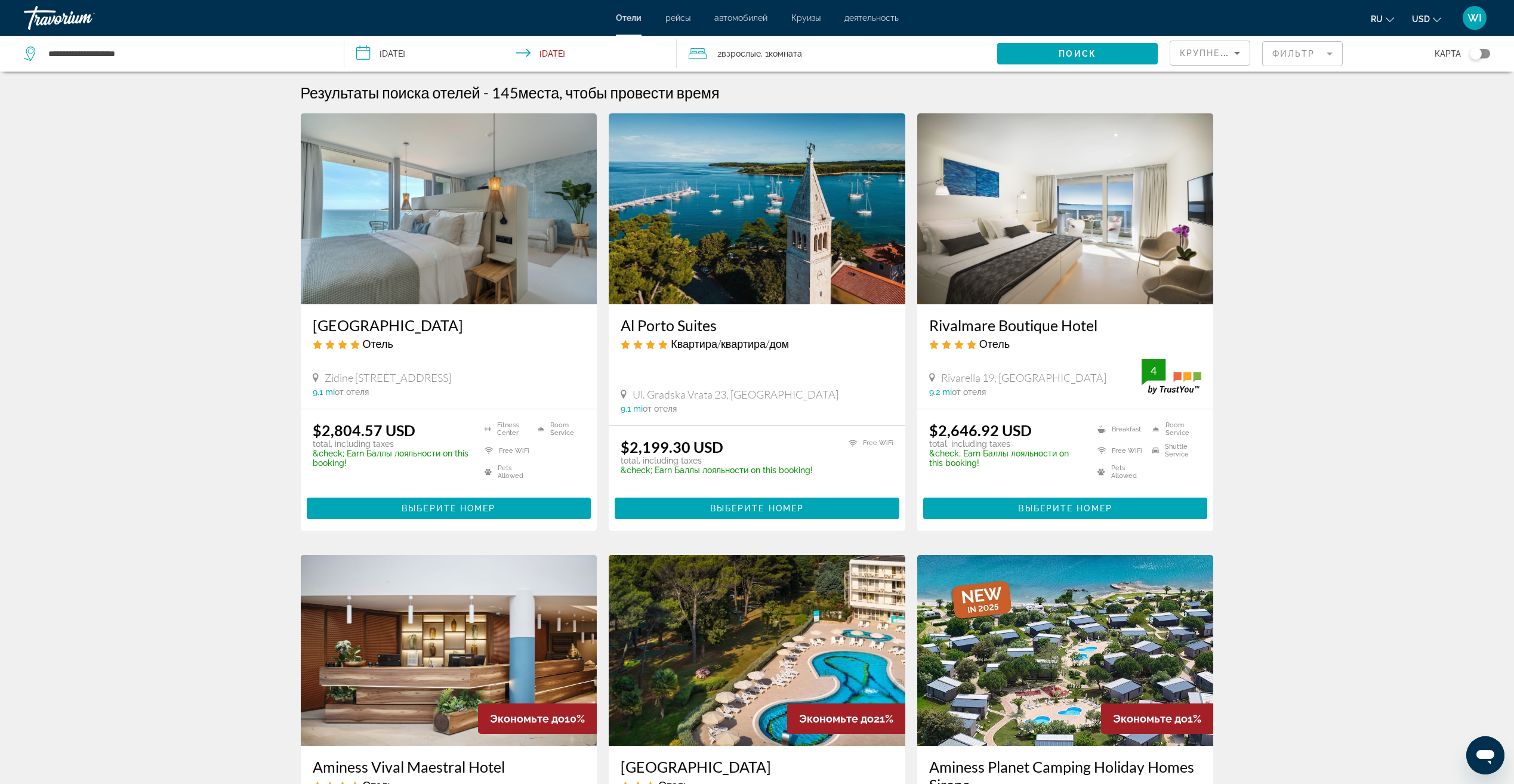
click at [751, 49] on span "2 Взрослый Взрослые" at bounding box center [739, 54] width 43 height 17
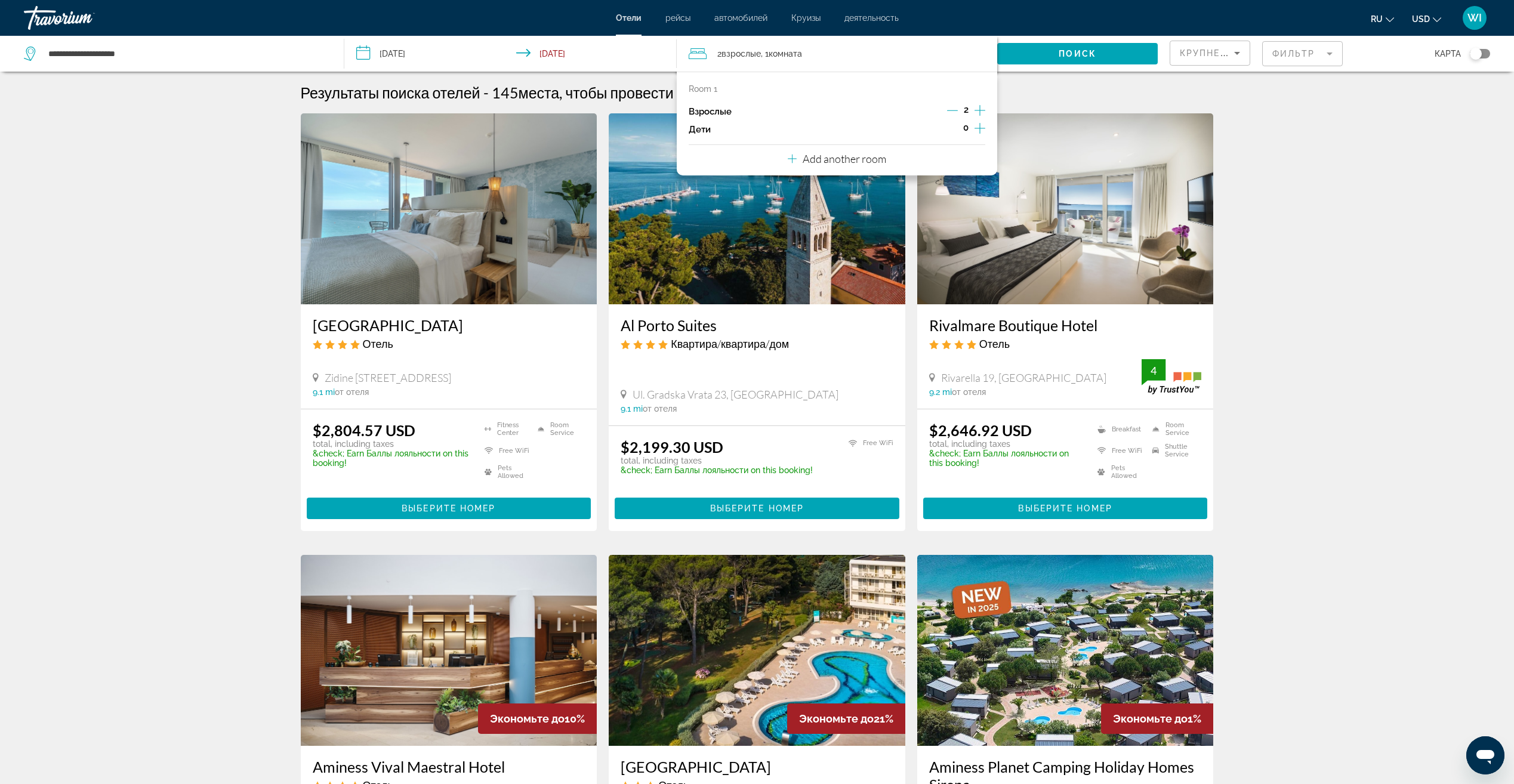
click at [982, 129] on icon "Increment children" at bounding box center [980, 128] width 11 height 15
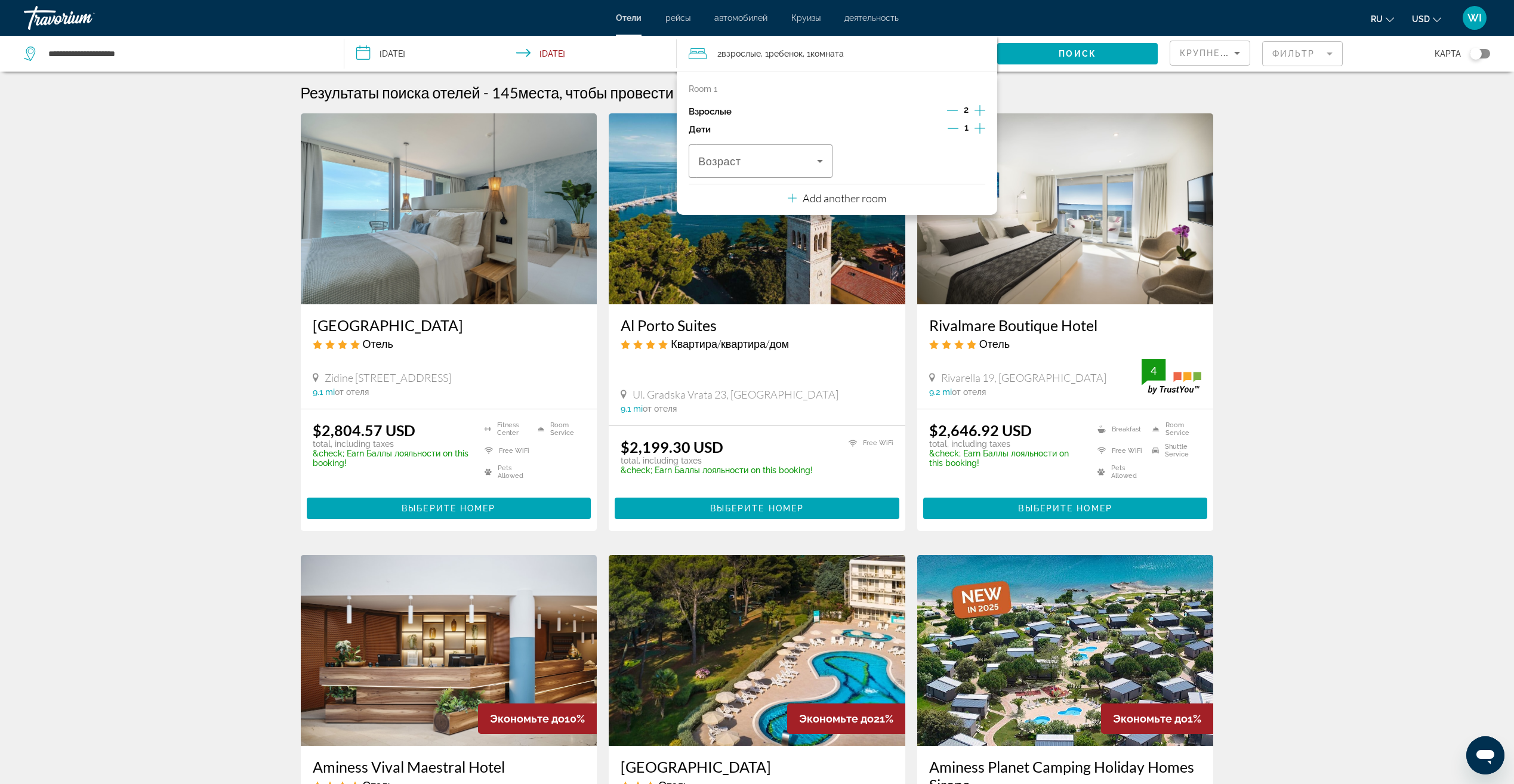
click at [981, 114] on icon "Increment adults" at bounding box center [980, 110] width 11 height 15
click at [981, 126] on icon "Increment children" at bounding box center [980, 128] width 11 height 15
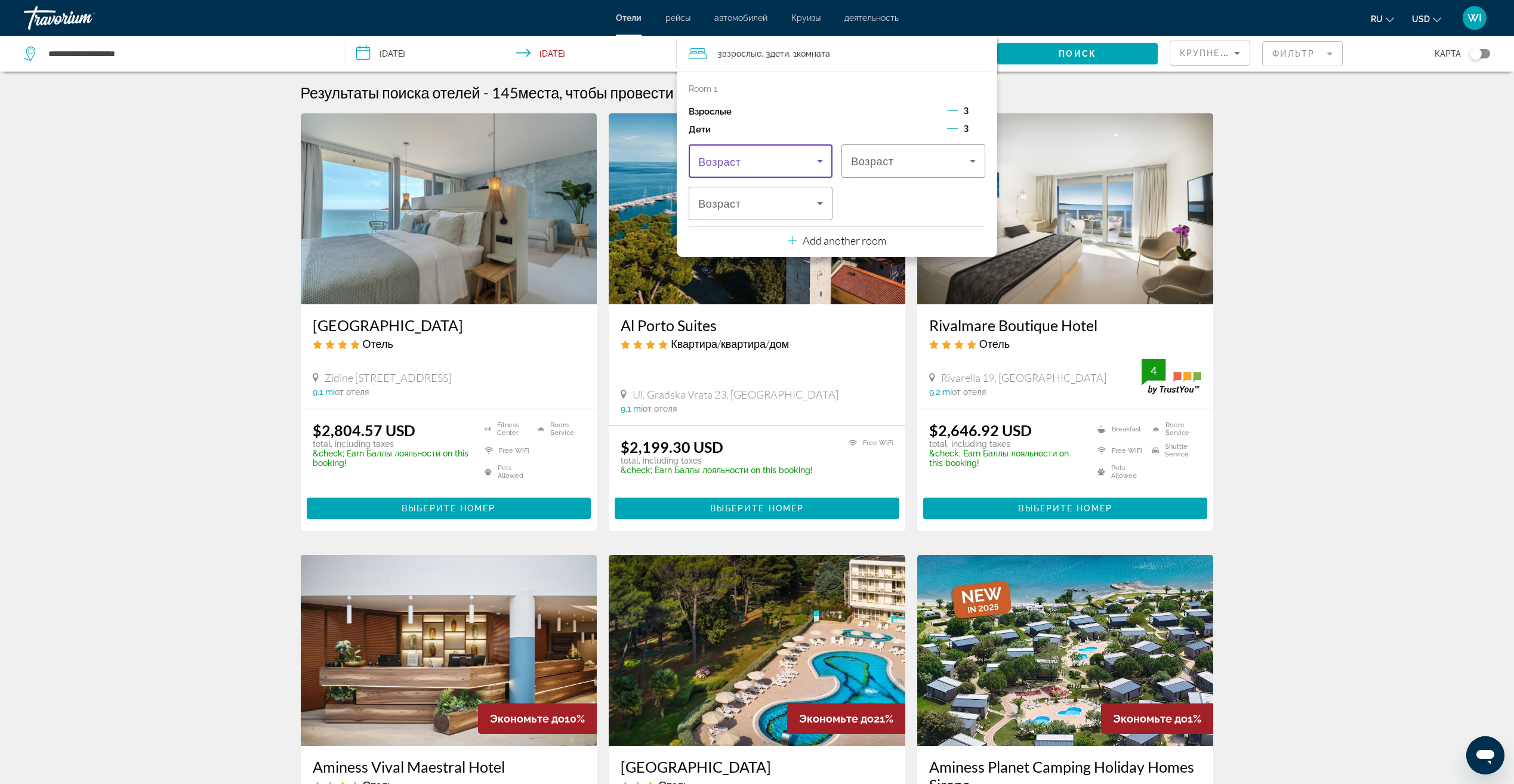
click at [818, 167] on icon "Travelers: 3 adults, 3 children" at bounding box center [820, 161] width 15 height 15
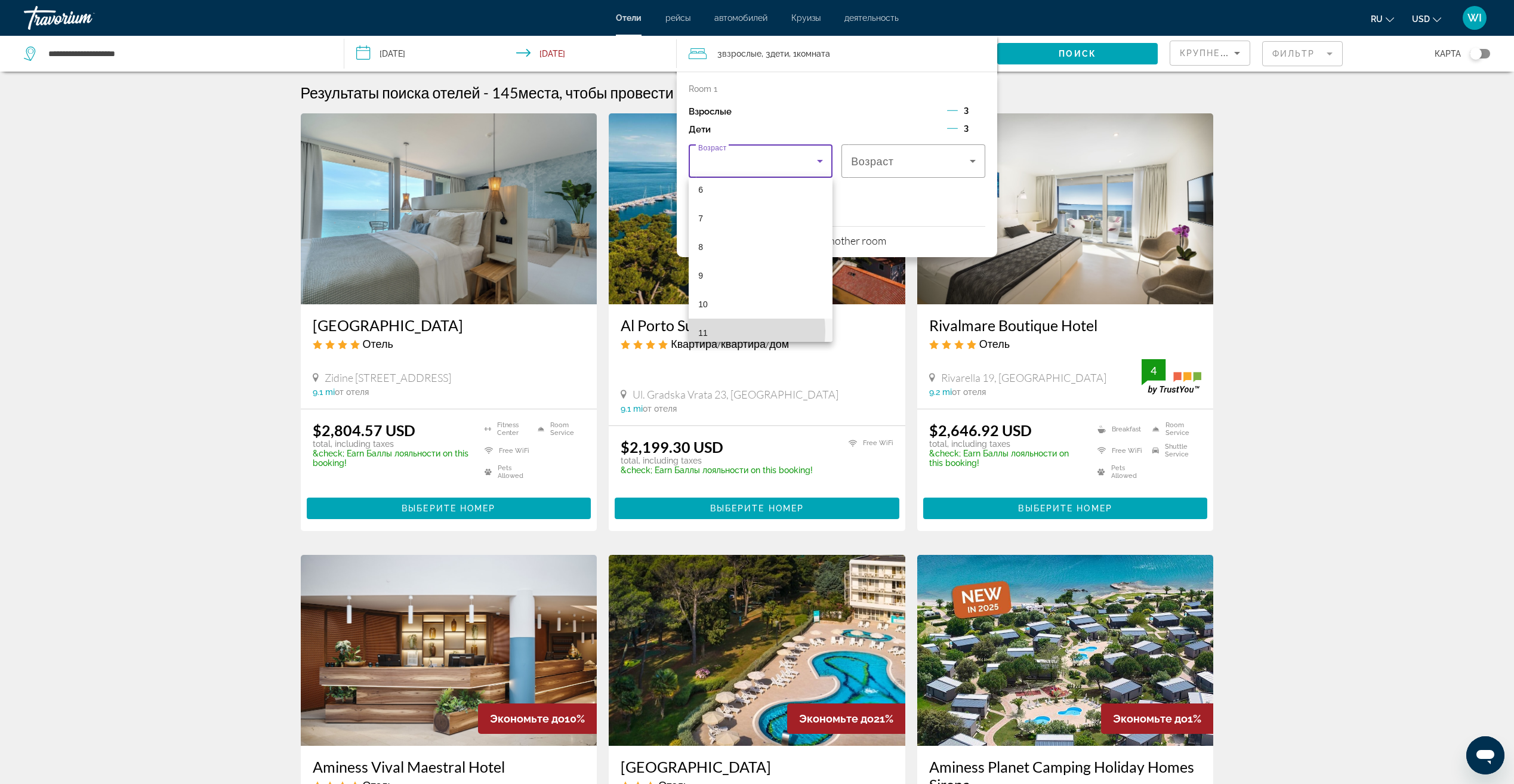
click at [731, 331] on mat-option "11" at bounding box center [760, 332] width 144 height 29
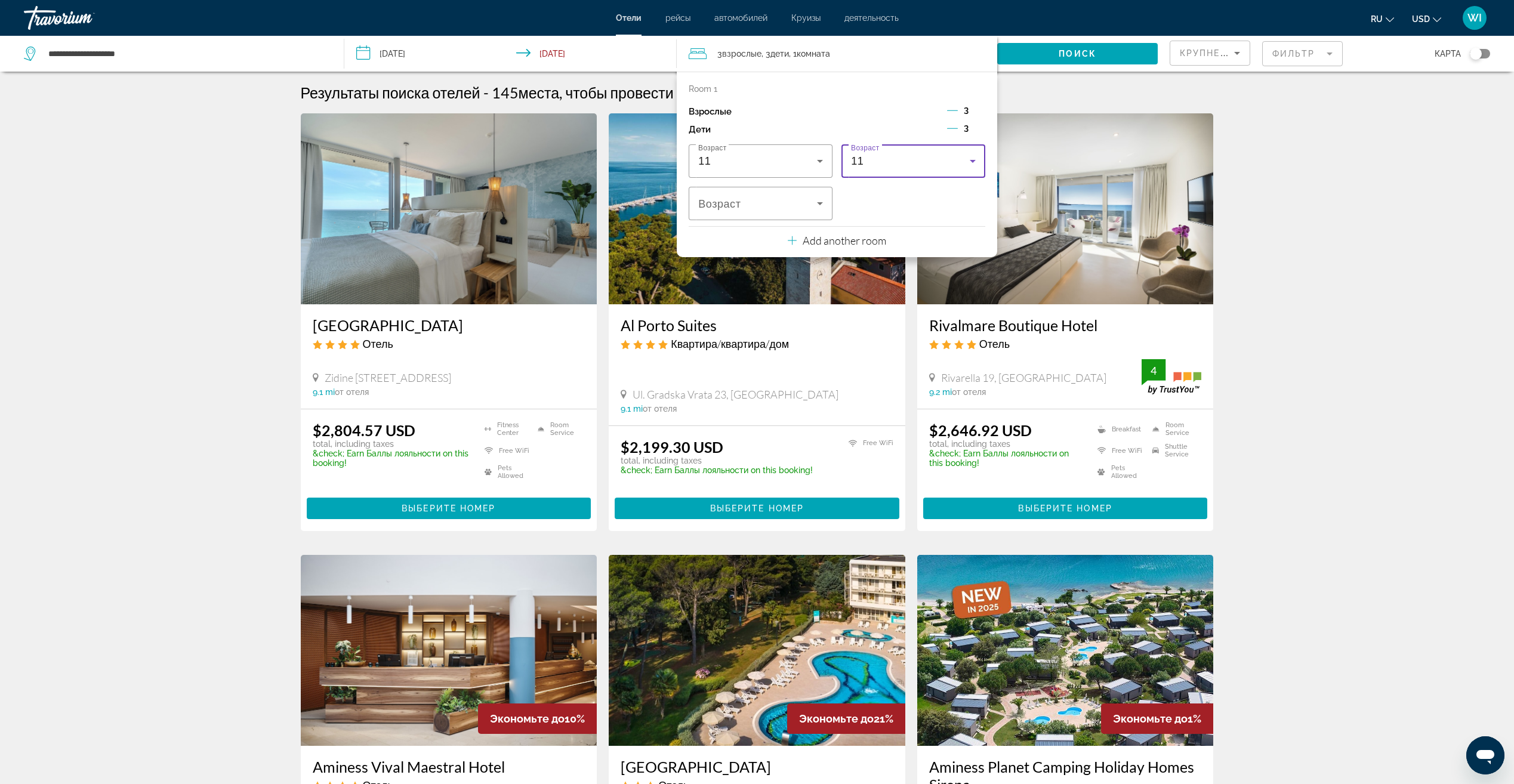
click at [868, 158] on div "11" at bounding box center [910, 161] width 119 height 15
click at [882, 303] on mat-option "8" at bounding box center [914, 300] width 144 height 29
click at [794, 209] on div "8" at bounding box center [757, 203] width 119 height 15
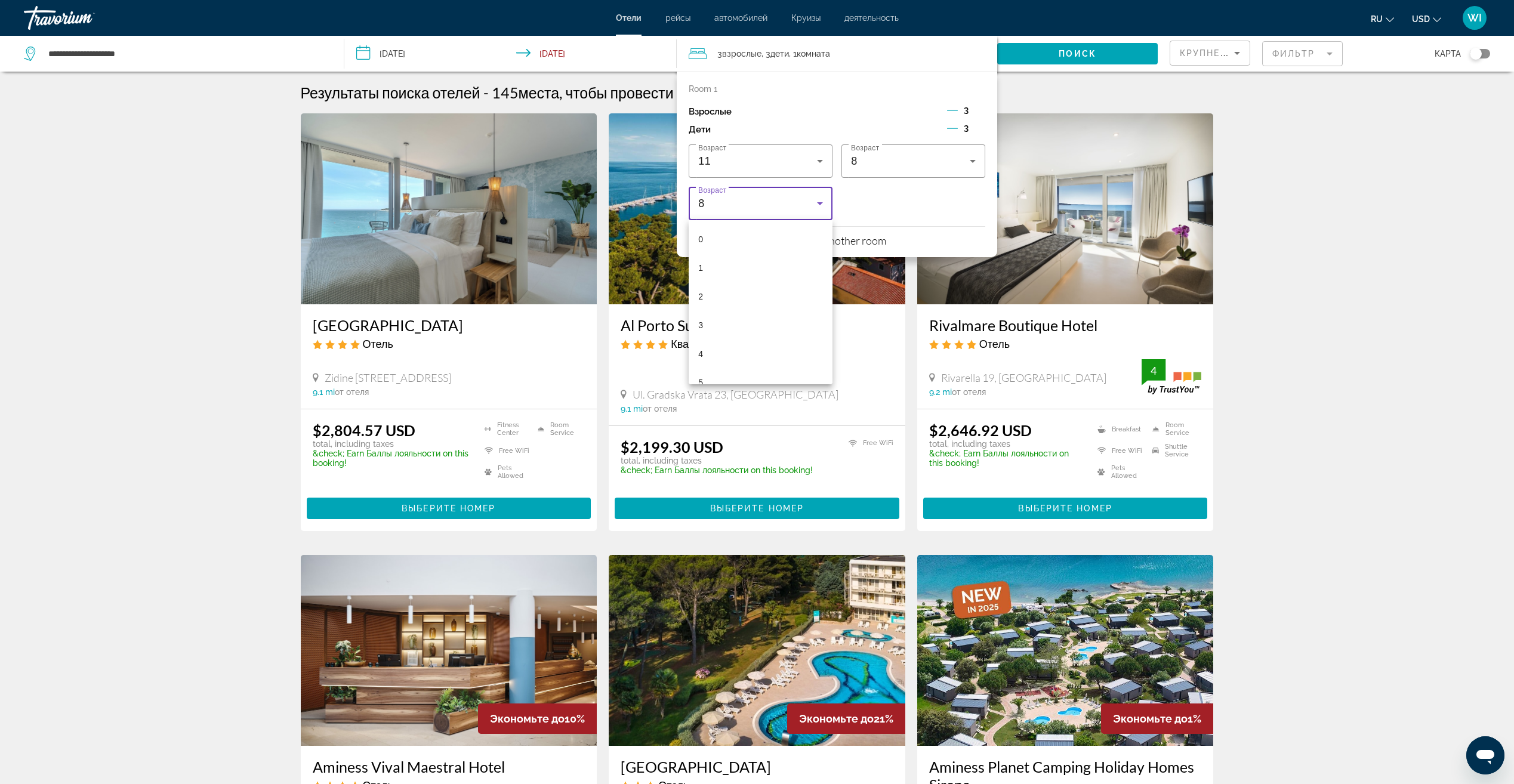
scroll to position [98, 0]
click at [794, 276] on mat-option "5" at bounding box center [760, 283] width 144 height 29
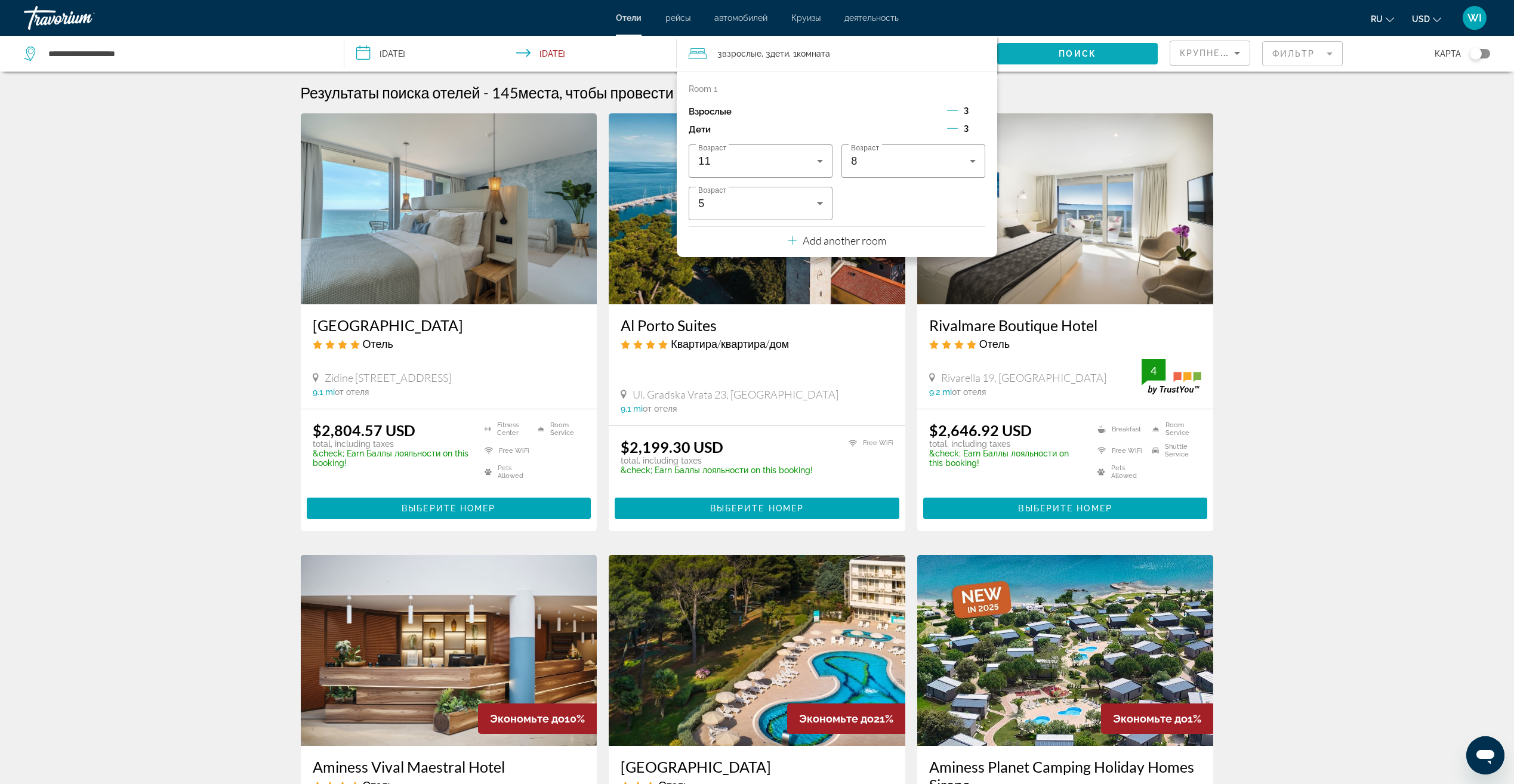
click at [1044, 60] on span "Search widget" at bounding box center [1077, 53] width 161 height 29
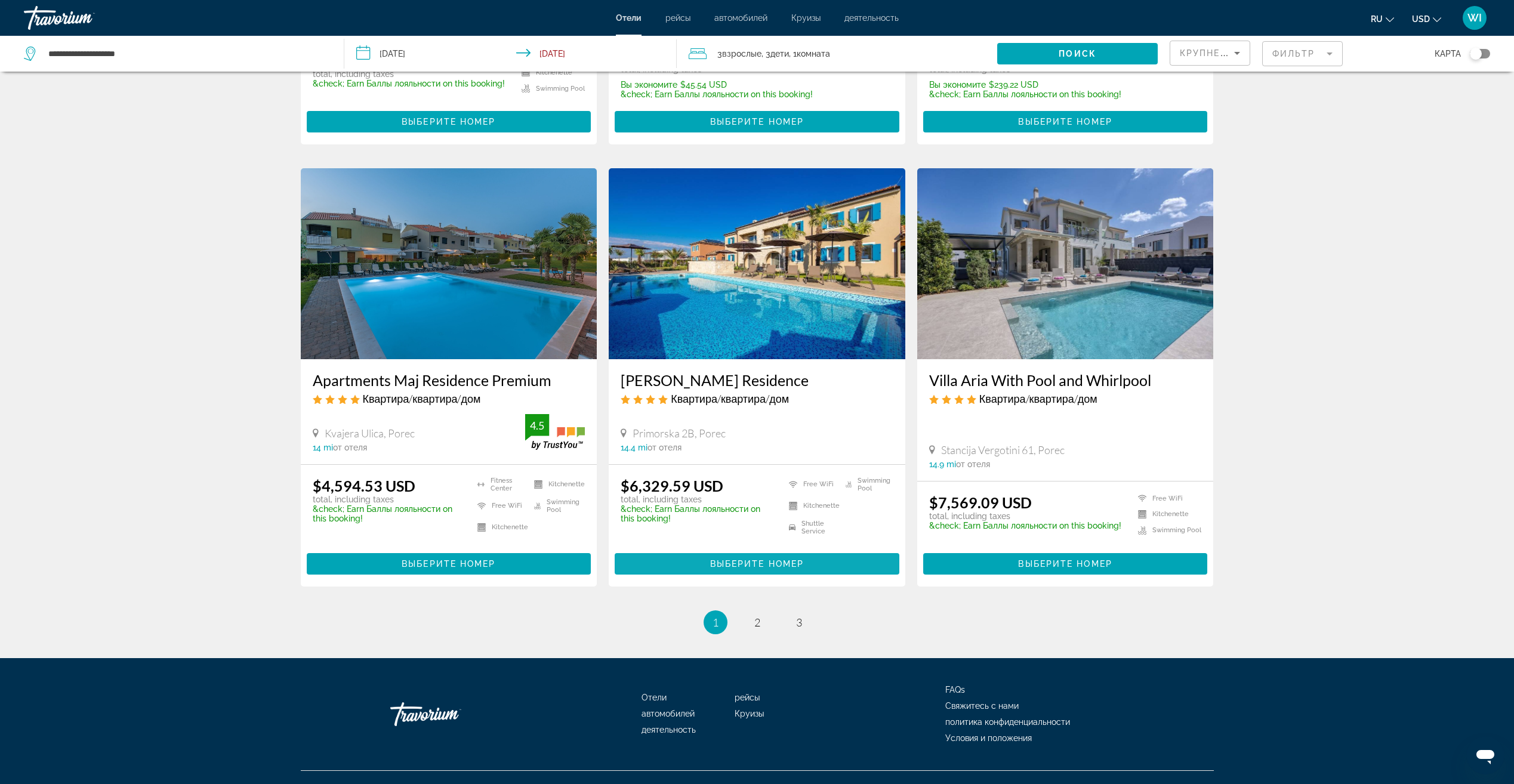
scroll to position [1304, 0]
click at [757, 615] on span "2" at bounding box center [757, 621] width 6 height 13
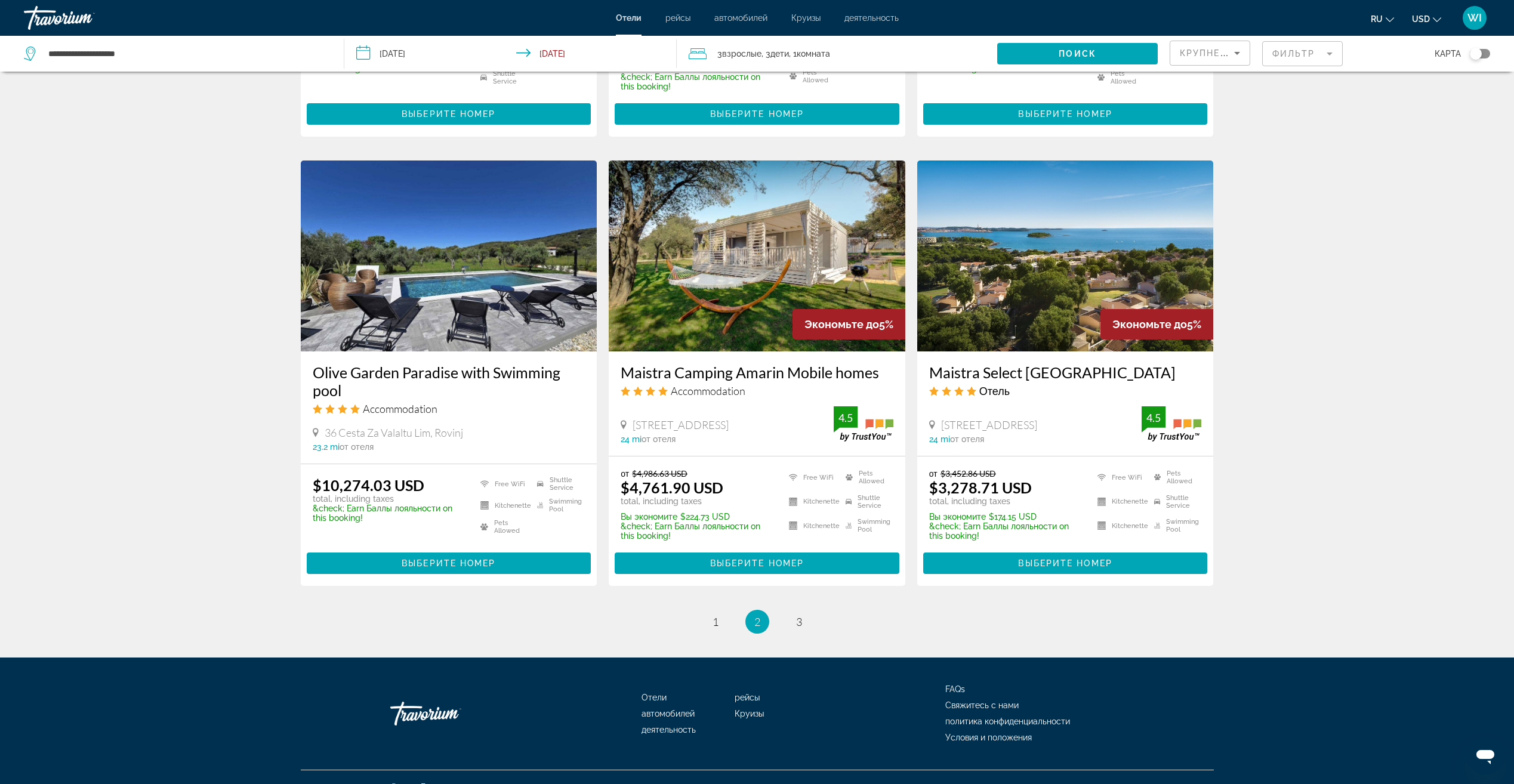
scroll to position [1325, 0]
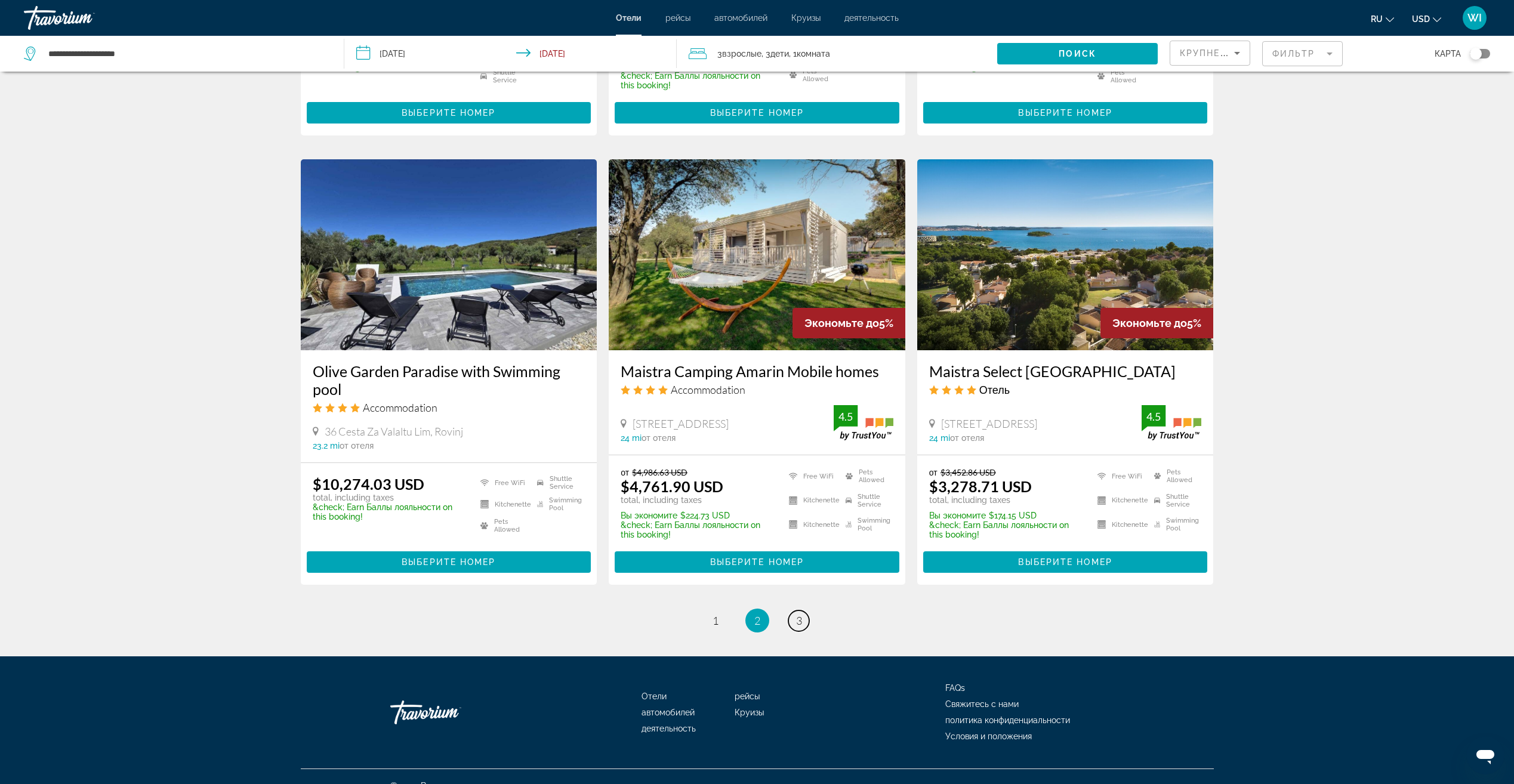
drag, startPoint x: 798, startPoint y: 602, endPoint x: 803, endPoint y: 551, distance: 51.2
click at [798, 614] on span "3" at bounding box center [799, 620] width 6 height 13
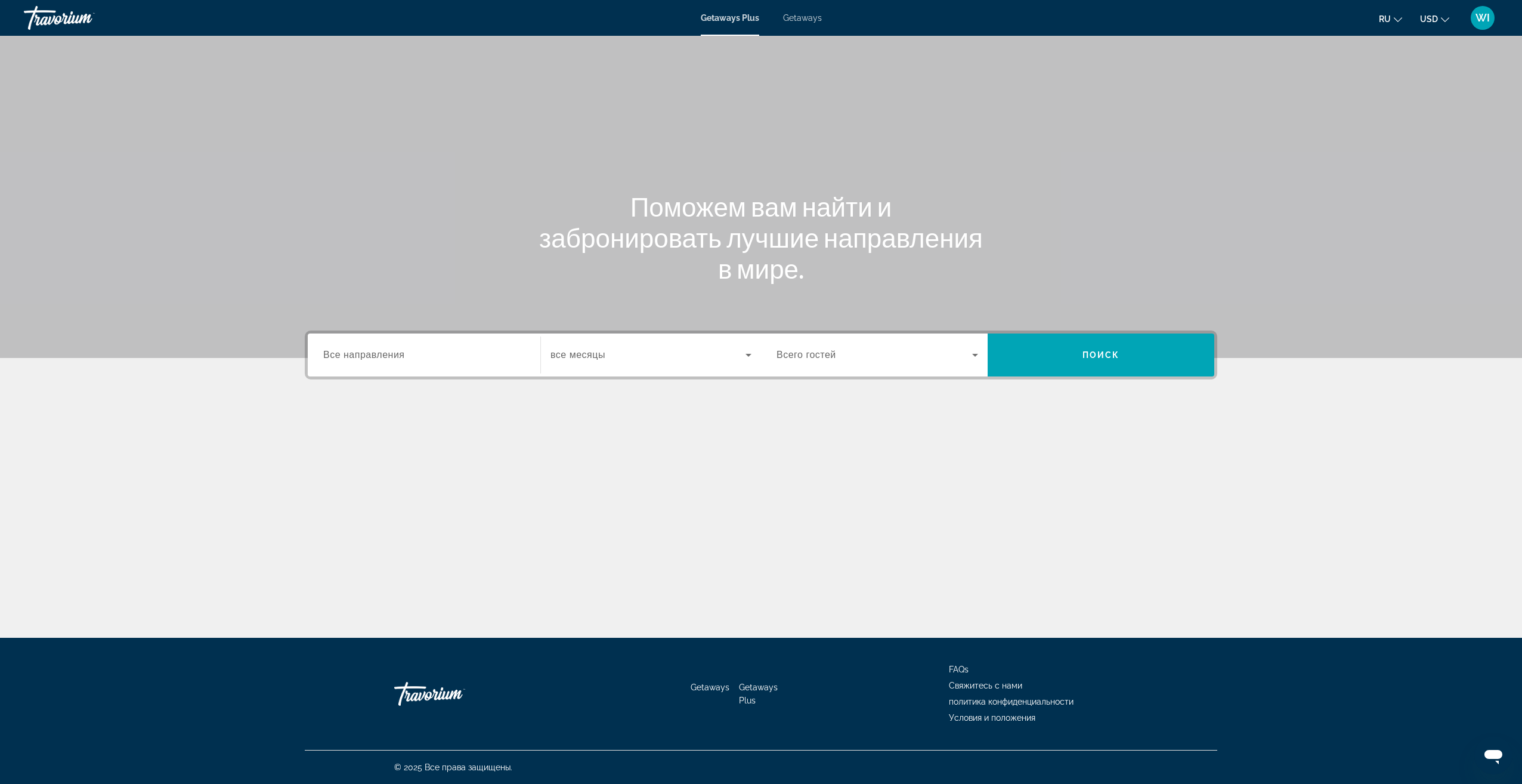
click at [807, 20] on span "Getaways" at bounding box center [803, 18] width 39 height 9
click at [505, 355] on input "Destination Все направления" at bounding box center [423, 355] width 202 height 15
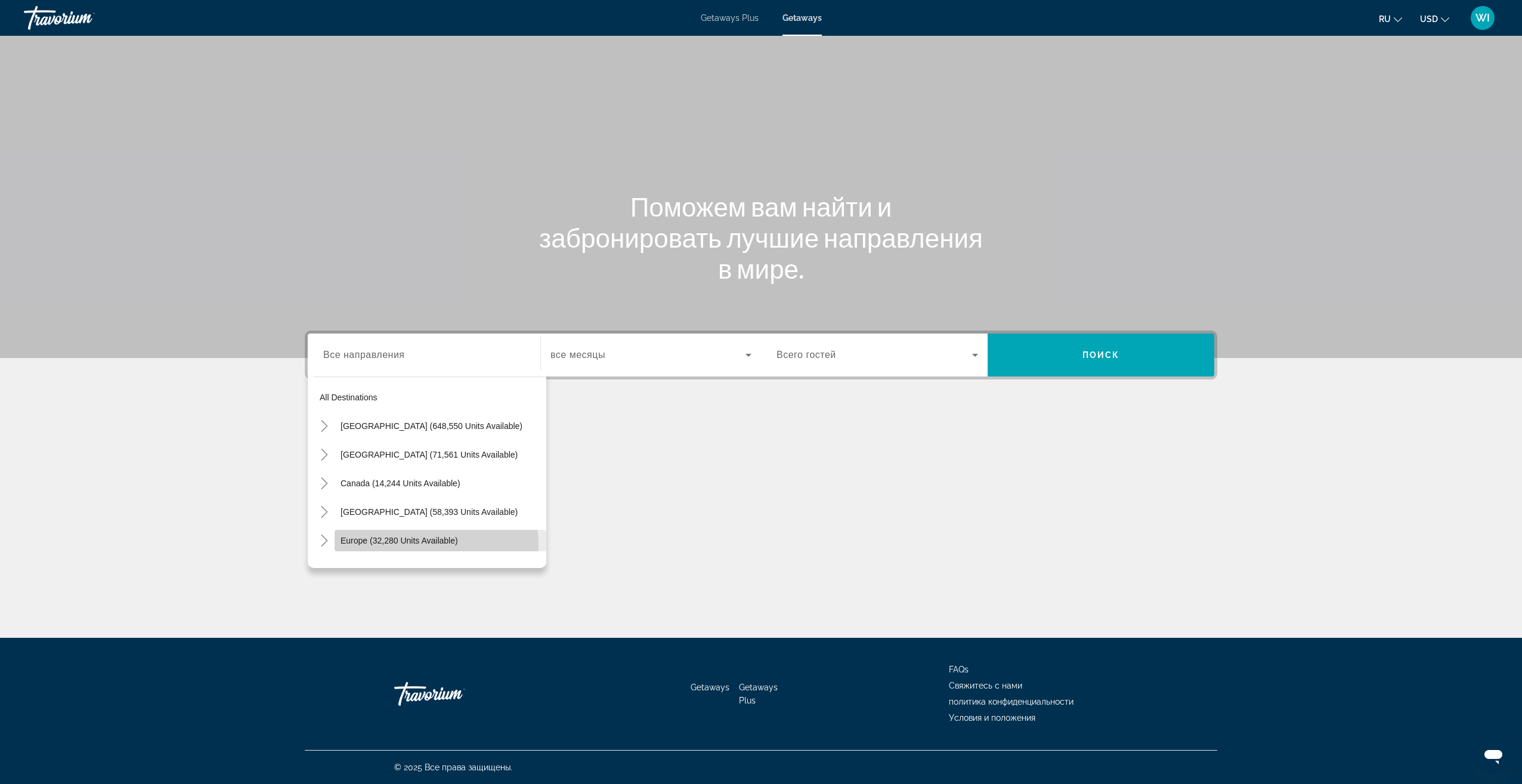
click at [426, 545] on span "Europe (32,280 units available)" at bounding box center [399, 540] width 117 height 9
type input "**********"
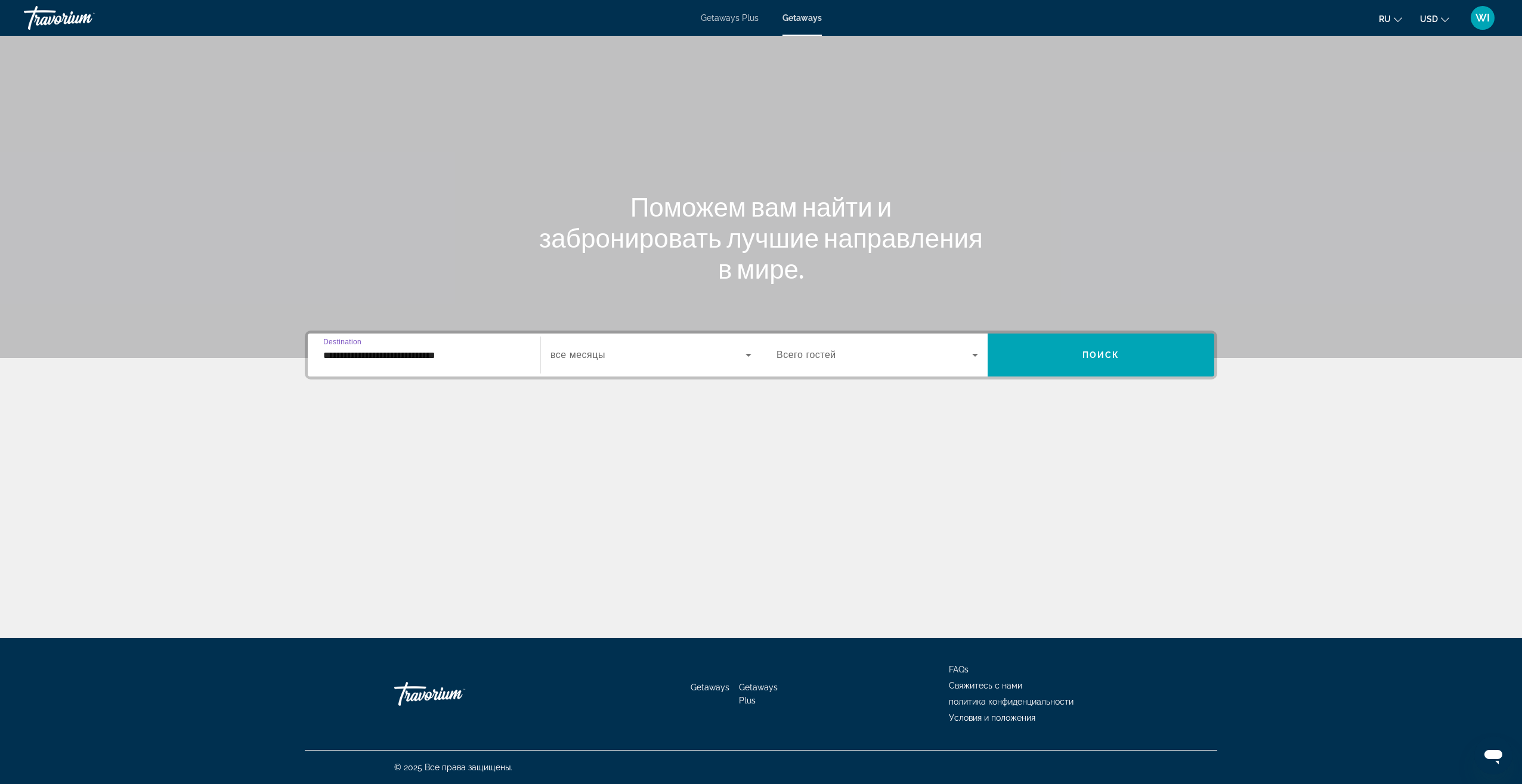
click at [742, 360] on icon "Search widget" at bounding box center [749, 355] width 15 height 15
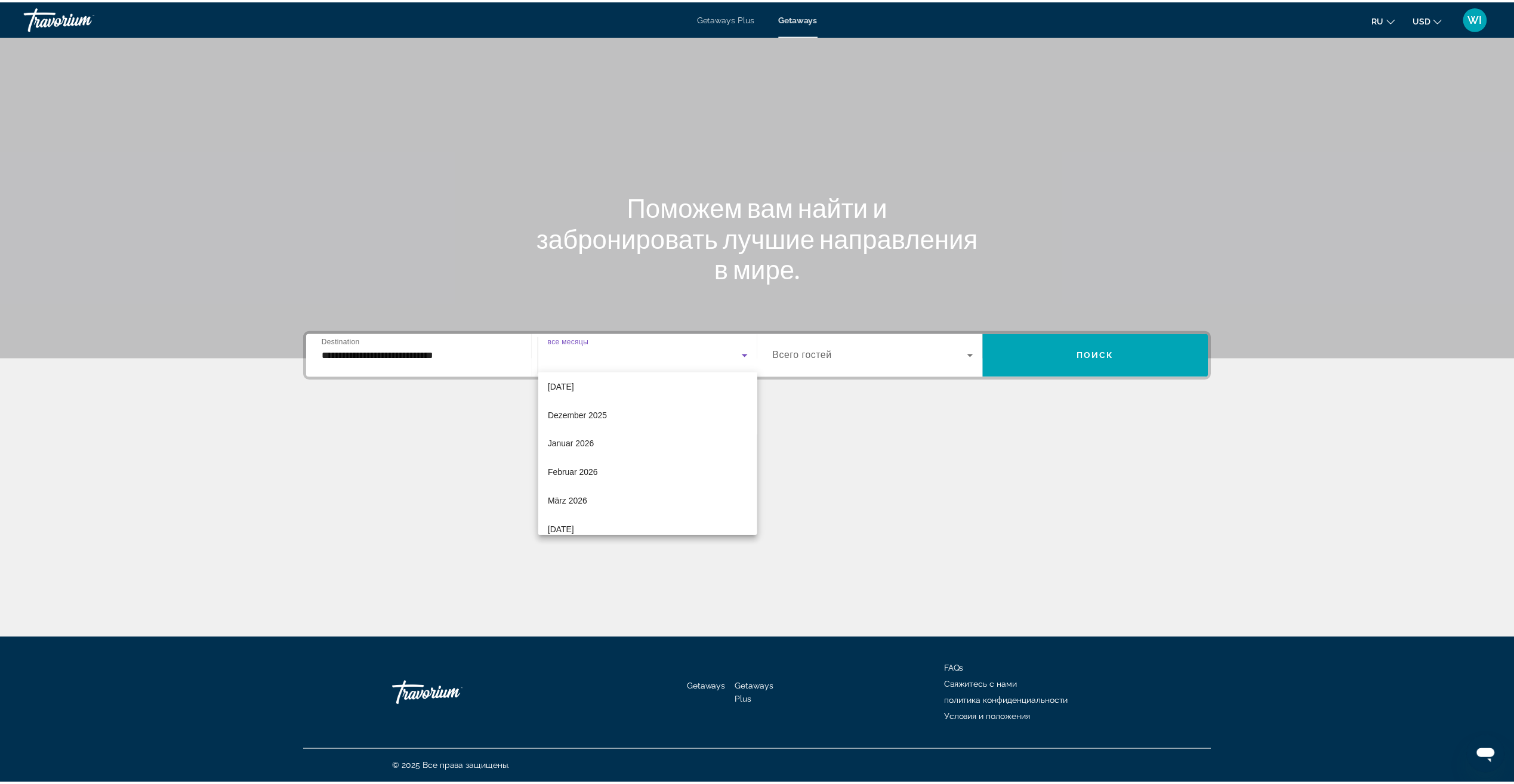
scroll to position [246, 0]
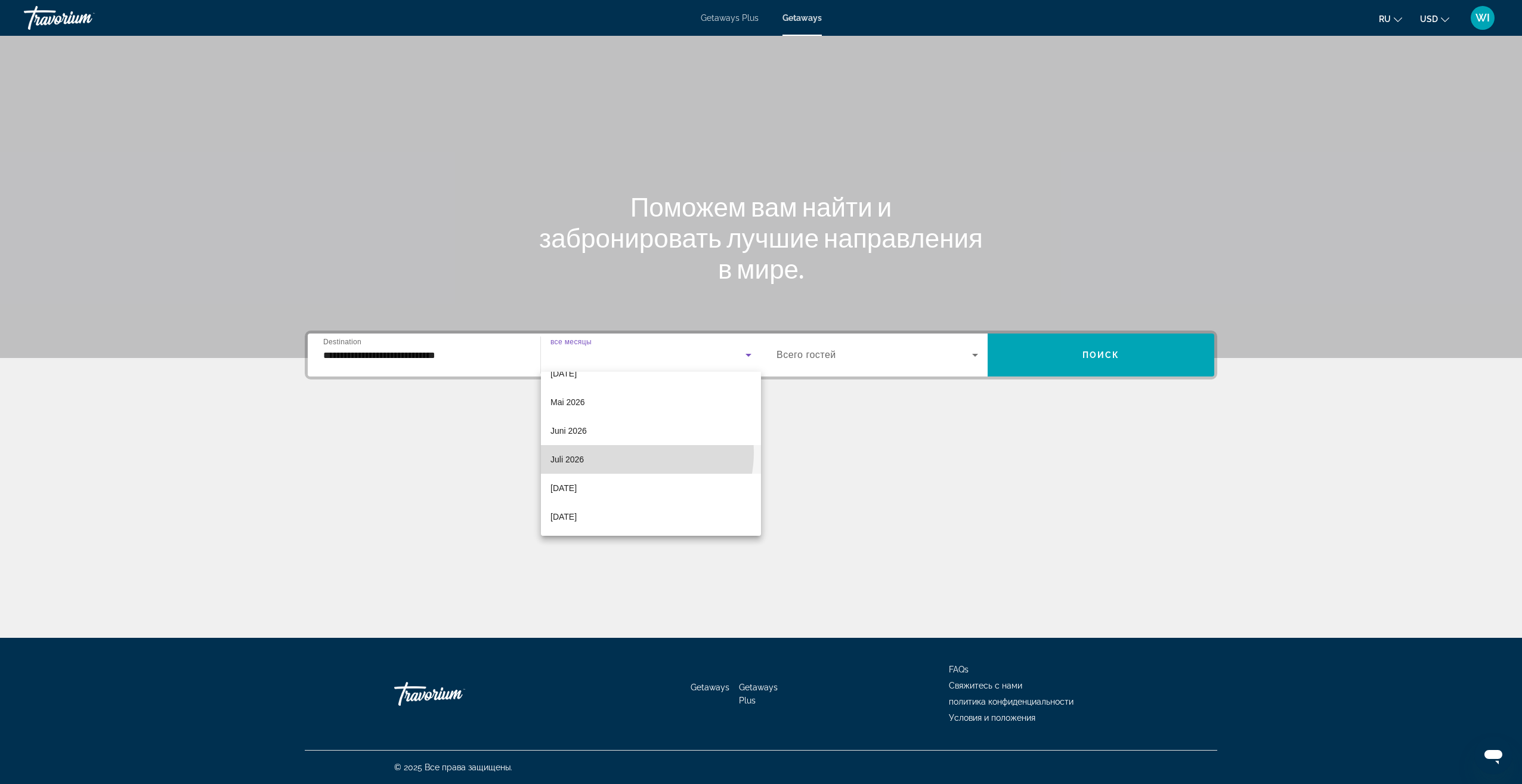
click at [627, 453] on mat-option "Juli 2026" at bounding box center [651, 459] width 220 height 29
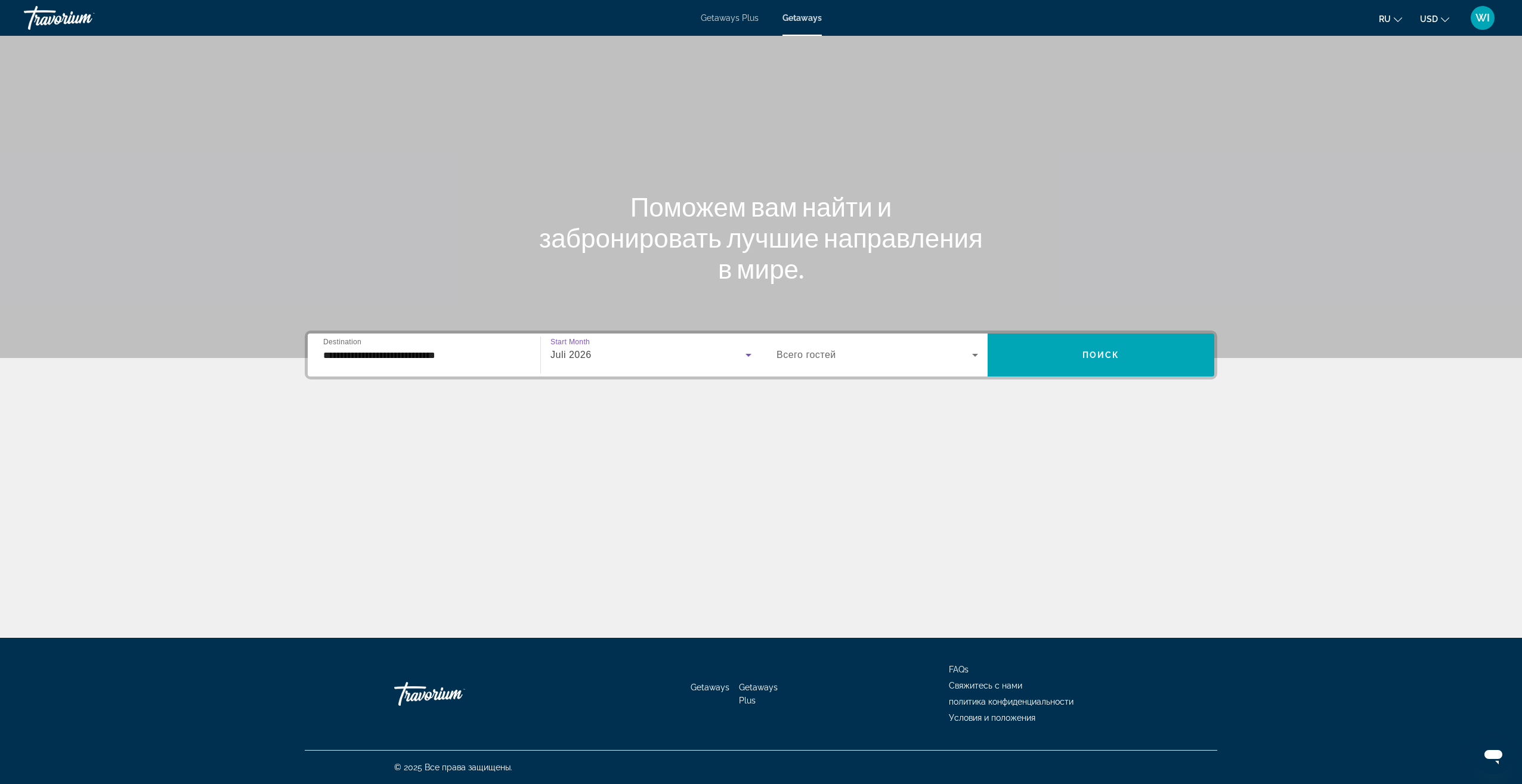
click at [813, 365] on div "Search widget" at bounding box center [877, 355] width 202 height 33
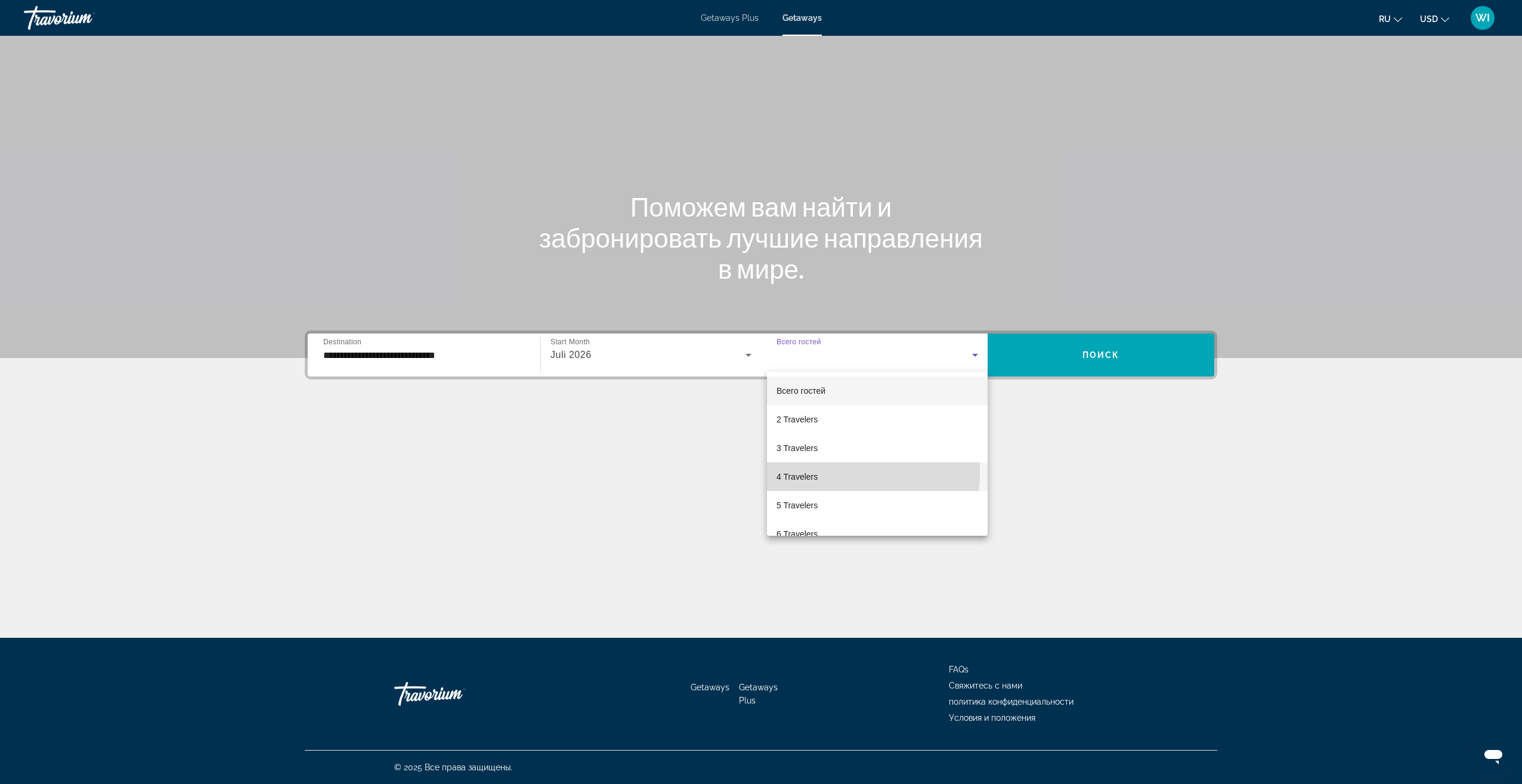
click at [806, 473] on span "4 Travelers" at bounding box center [797, 477] width 41 height 15
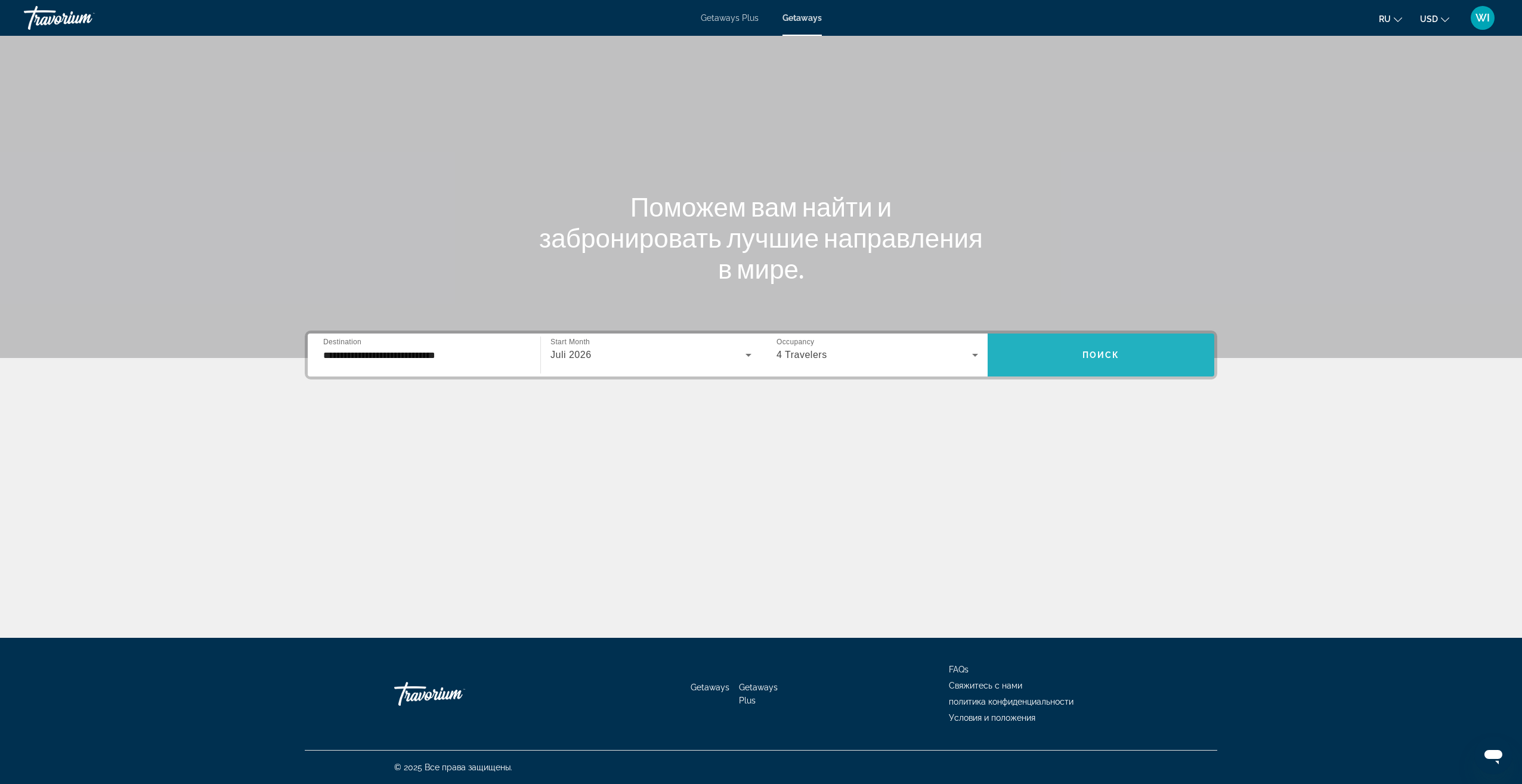
click at [1110, 361] on span "Search widget" at bounding box center [1101, 355] width 226 height 29
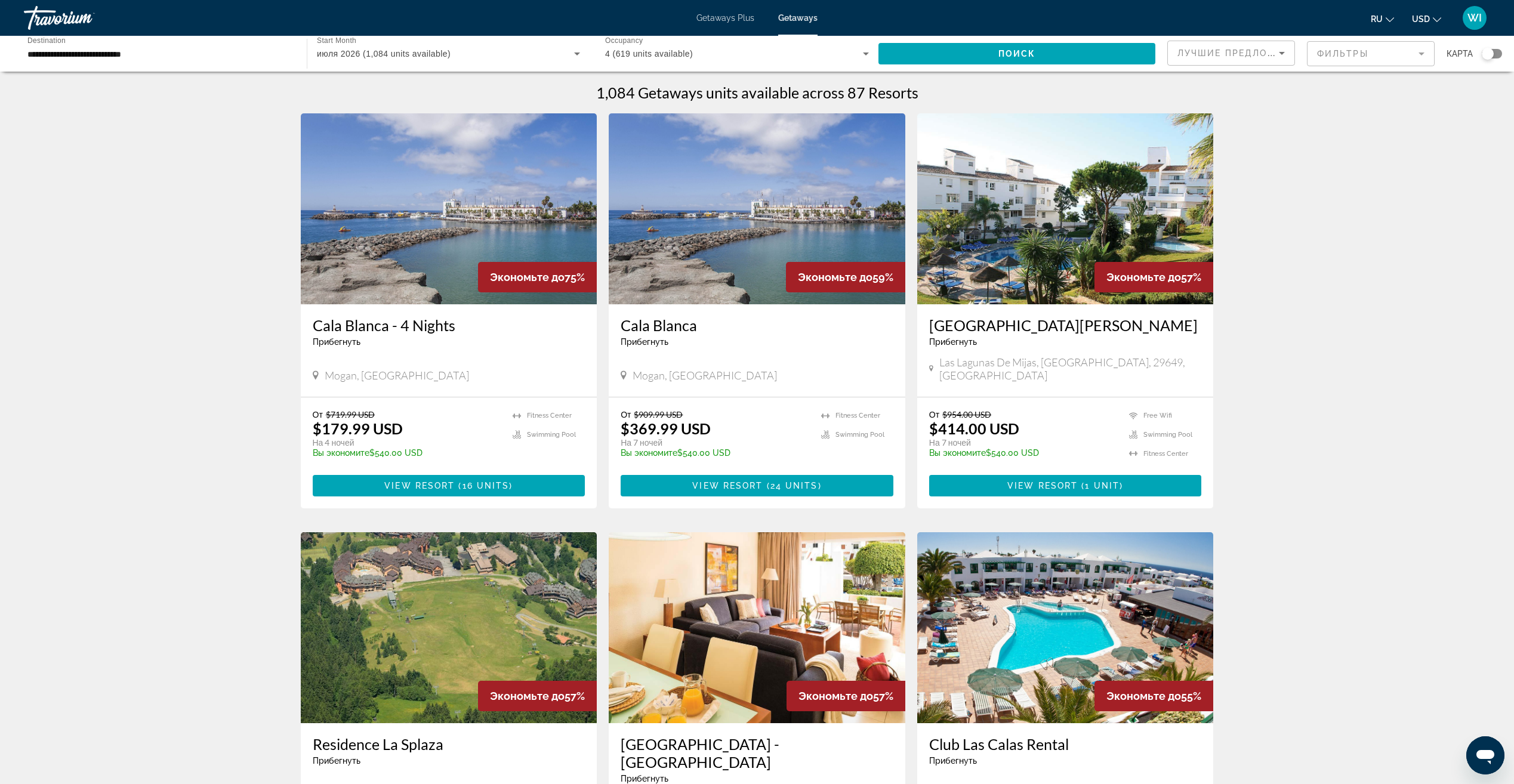
click at [1499, 51] on div "Search widget" at bounding box center [1492, 53] width 20 height 9
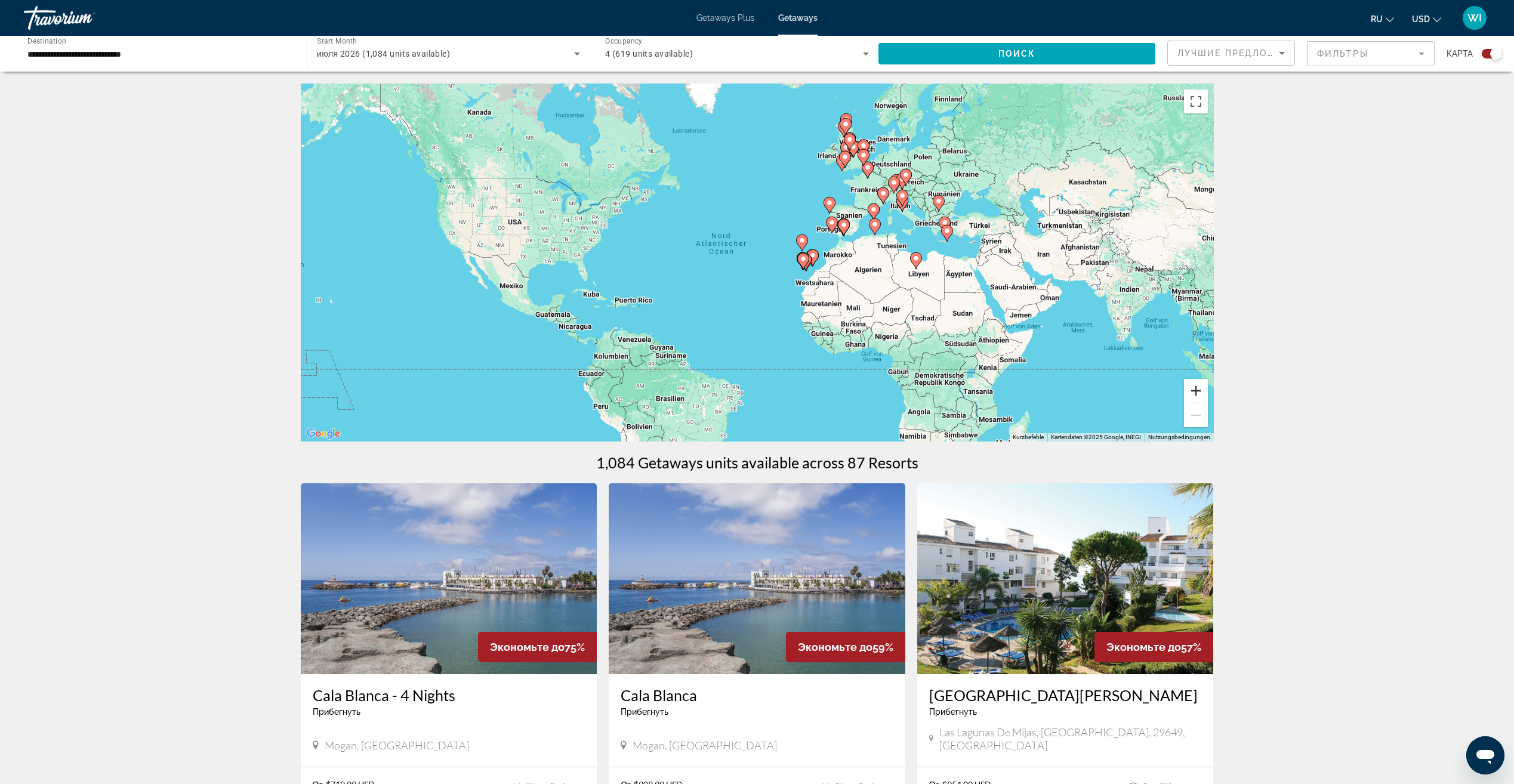
click at [1193, 383] on button "Vergrößern" at bounding box center [1196, 390] width 24 height 24
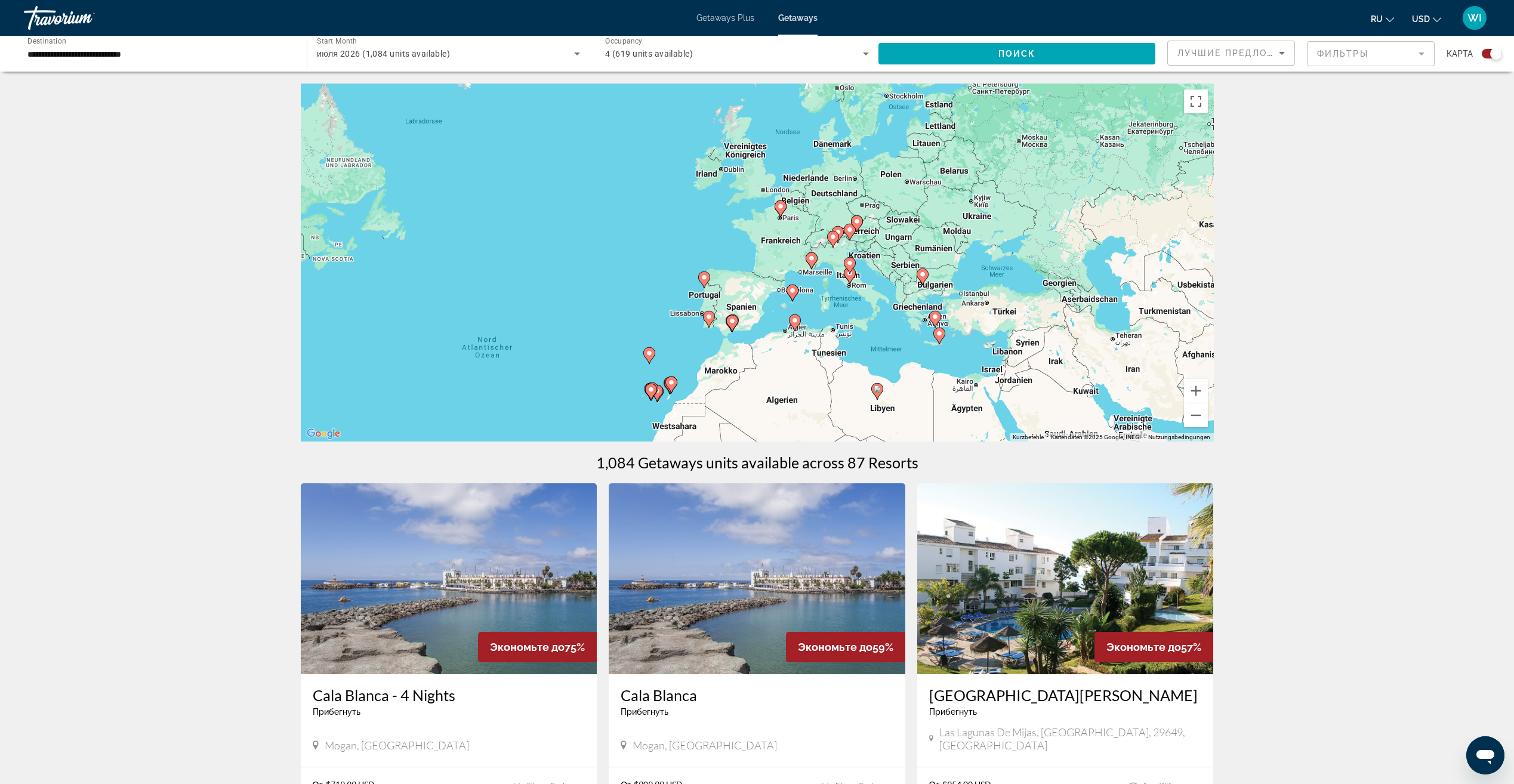
drag, startPoint x: 965, startPoint y: 236, endPoint x: 766, endPoint y: 375, distance: 242.7
click at [765, 361] on div "Um den Modus zum Ziehen mit der Tastatur zu aktivieren, drückst du Alt + Eingab…" at bounding box center [757, 262] width 913 height 358
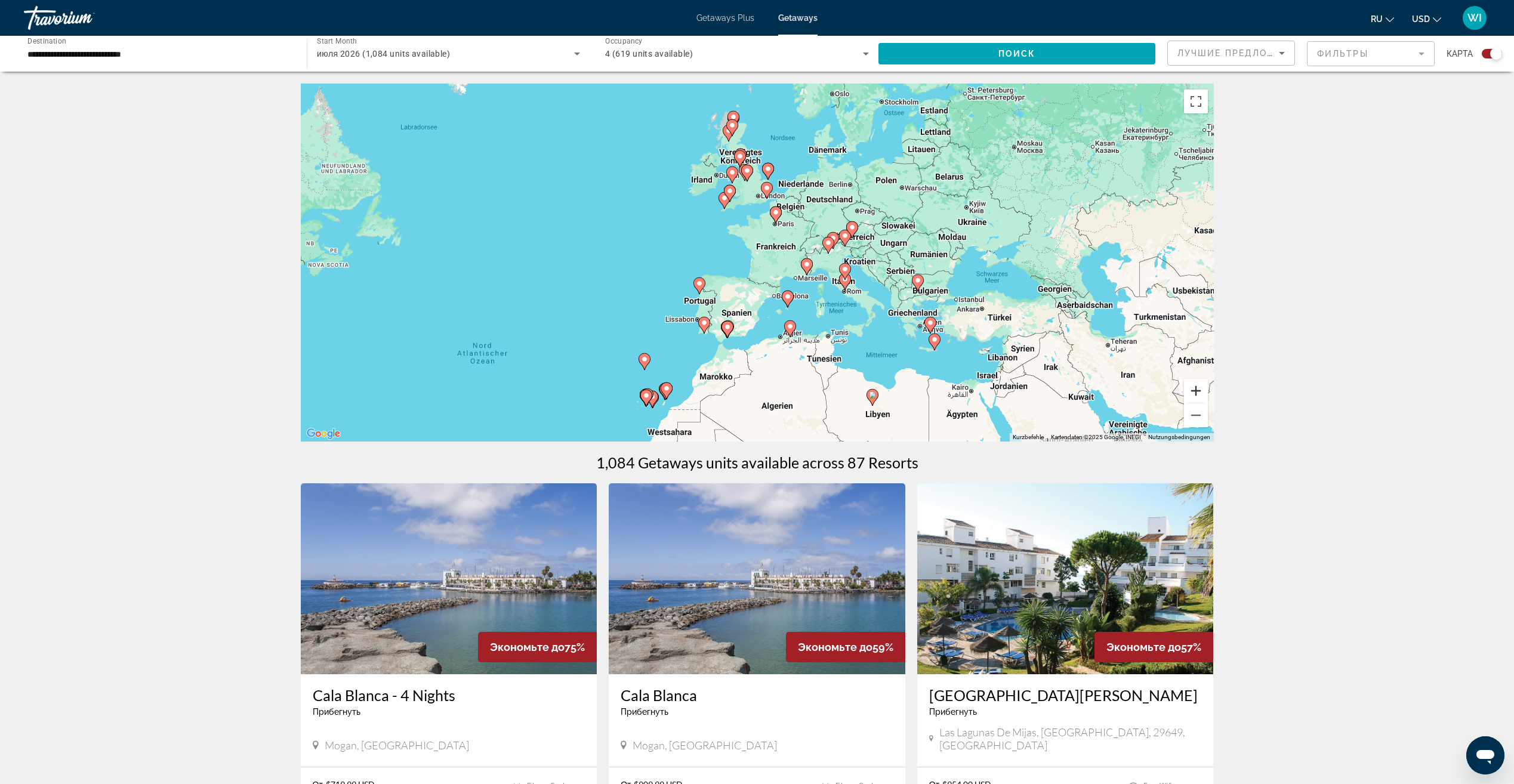
click at [1203, 391] on button "Vergrößern" at bounding box center [1196, 390] width 24 height 24
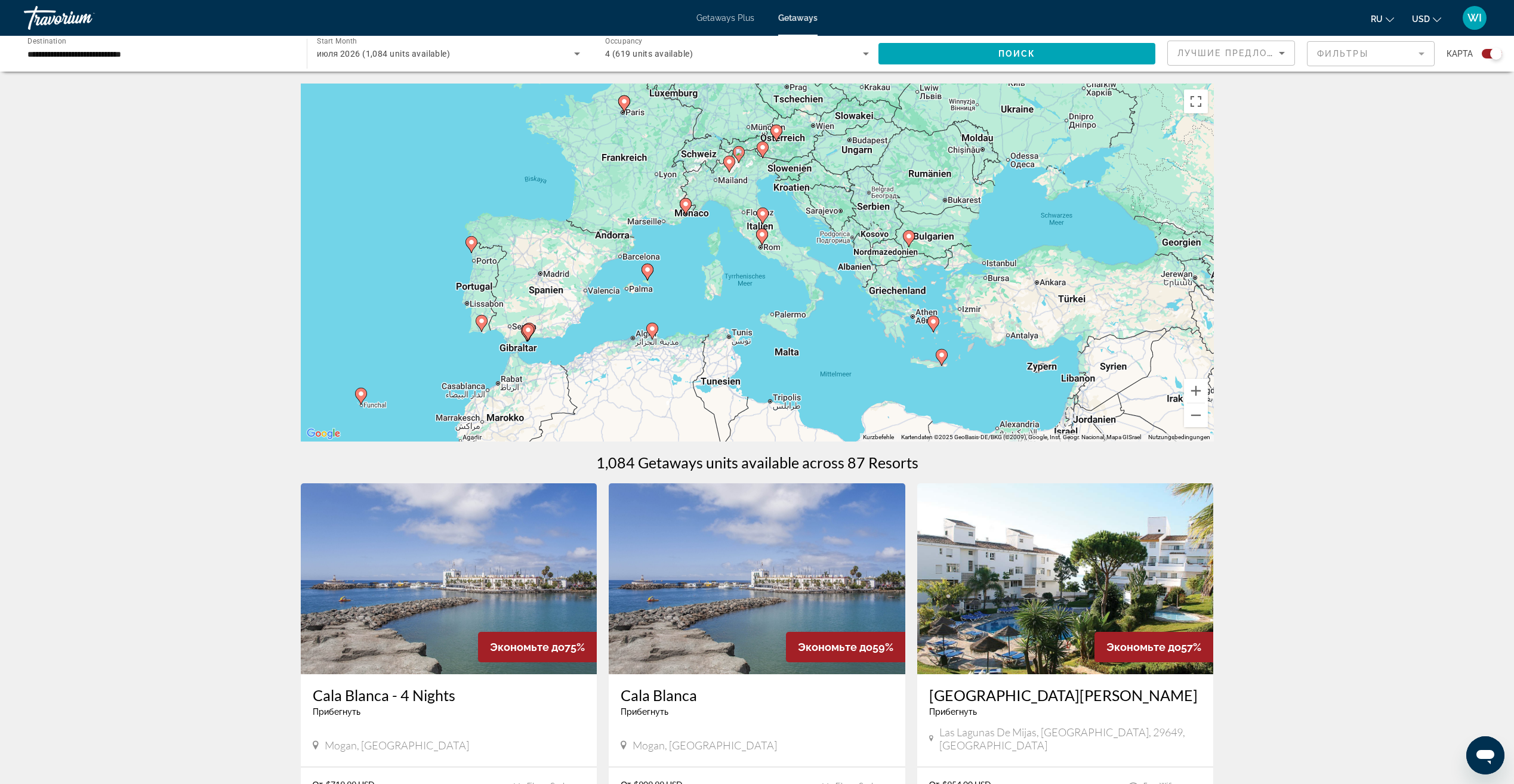
drag, startPoint x: 912, startPoint y: 273, endPoint x: 746, endPoint y: 198, distance: 182.2
click at [746, 198] on div "Um den Modus zum Ziehen mit der Tastatur zu aktivieren, drückst du Alt + Eingab…" at bounding box center [757, 262] width 913 height 358
click at [942, 358] on g "Main content" at bounding box center [941, 358] width 12 height 17
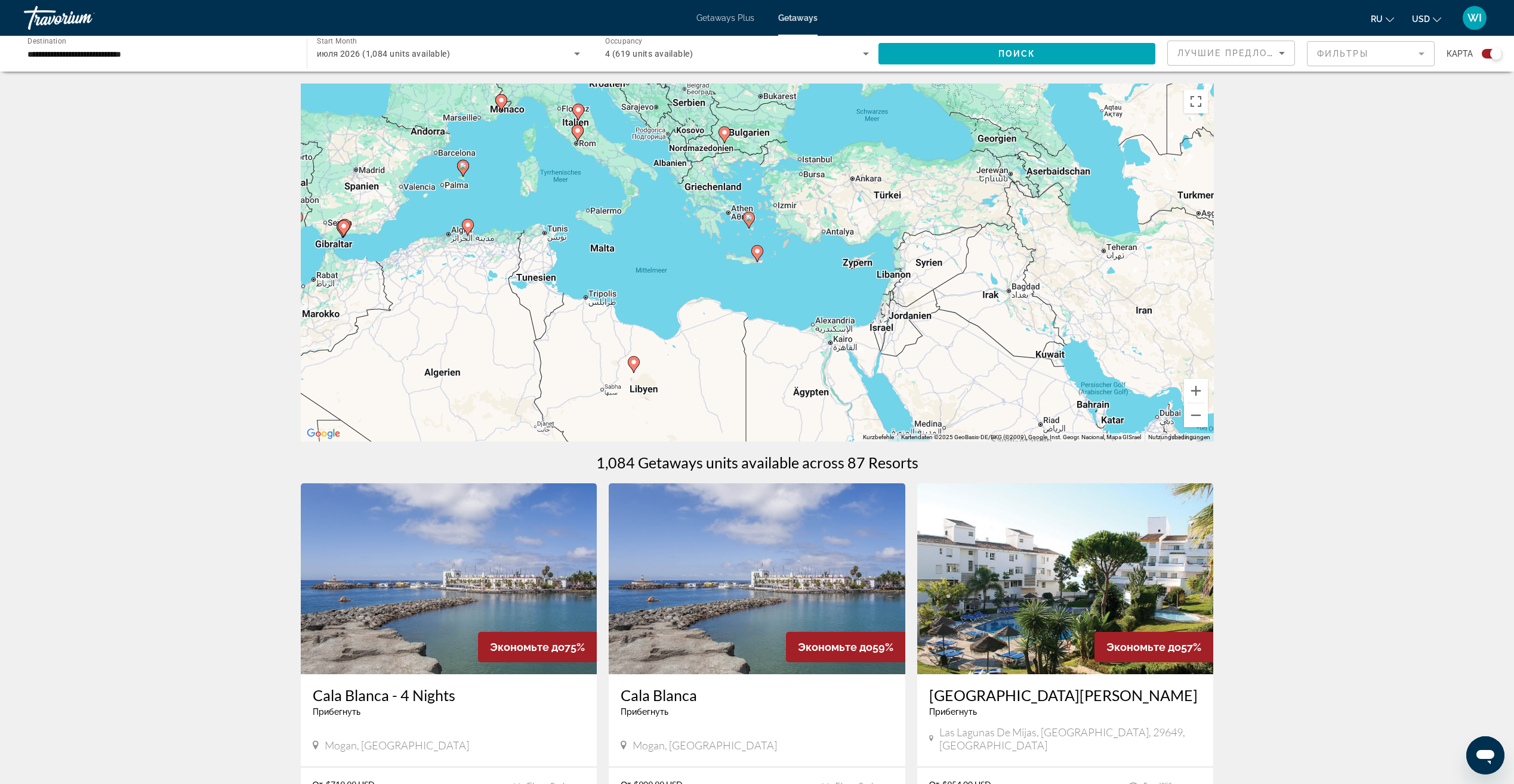
click at [758, 253] on image "Main content" at bounding box center [757, 250] width 7 height 7
type input "**********"
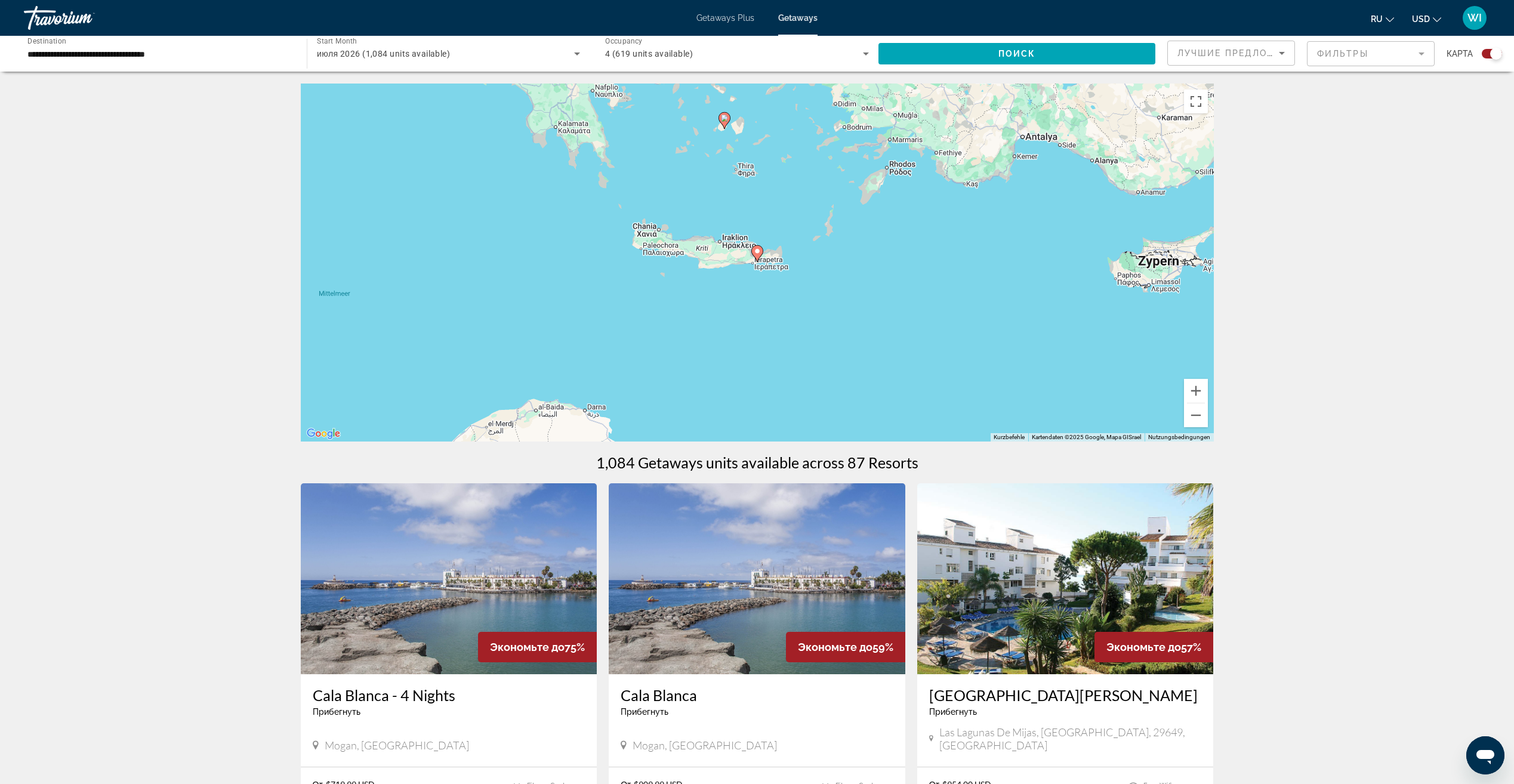
click at [758, 253] on image "Main content" at bounding box center [757, 250] width 7 height 7
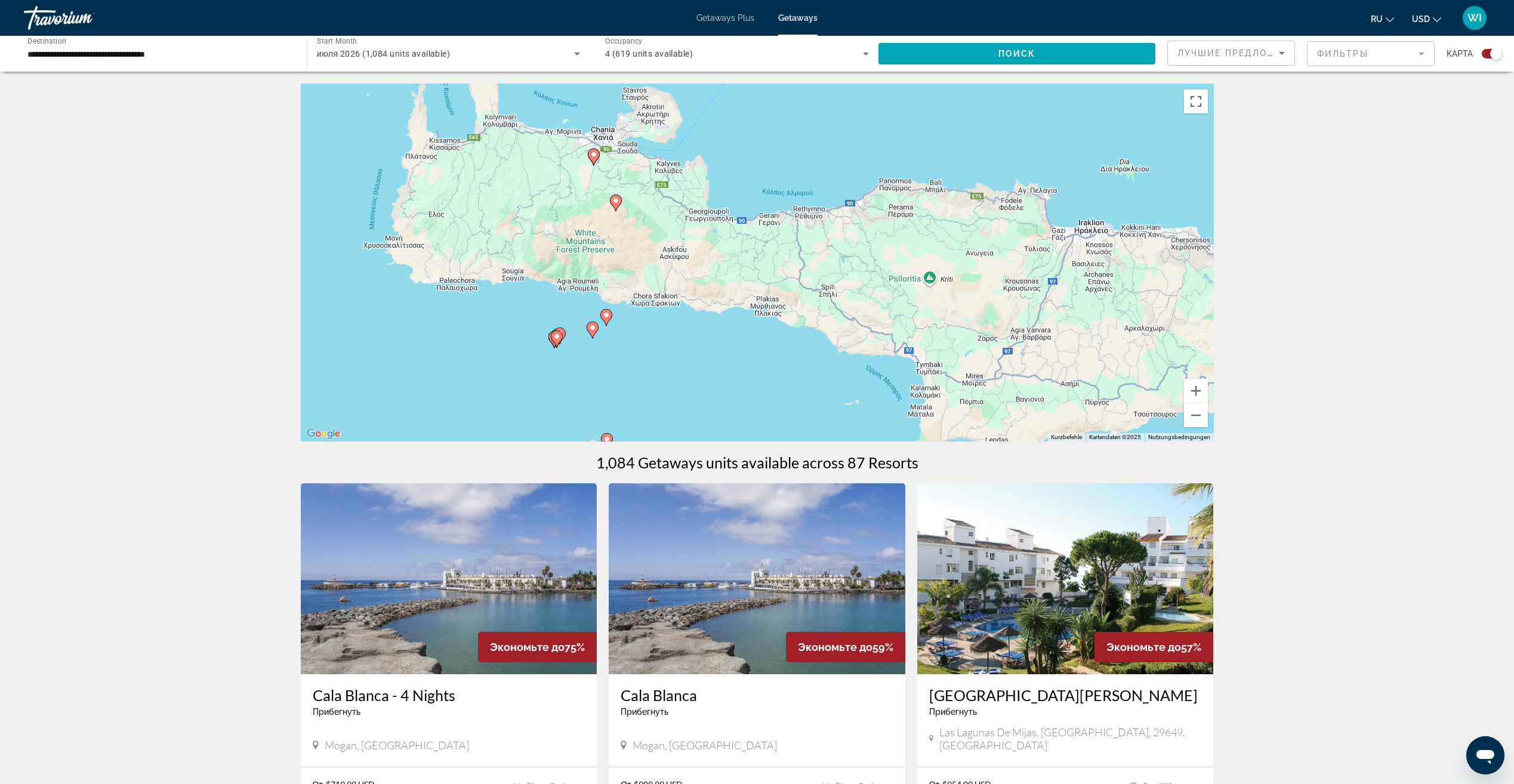
drag, startPoint x: 740, startPoint y: 236, endPoint x: 1258, endPoint y: 383, distance: 538.5
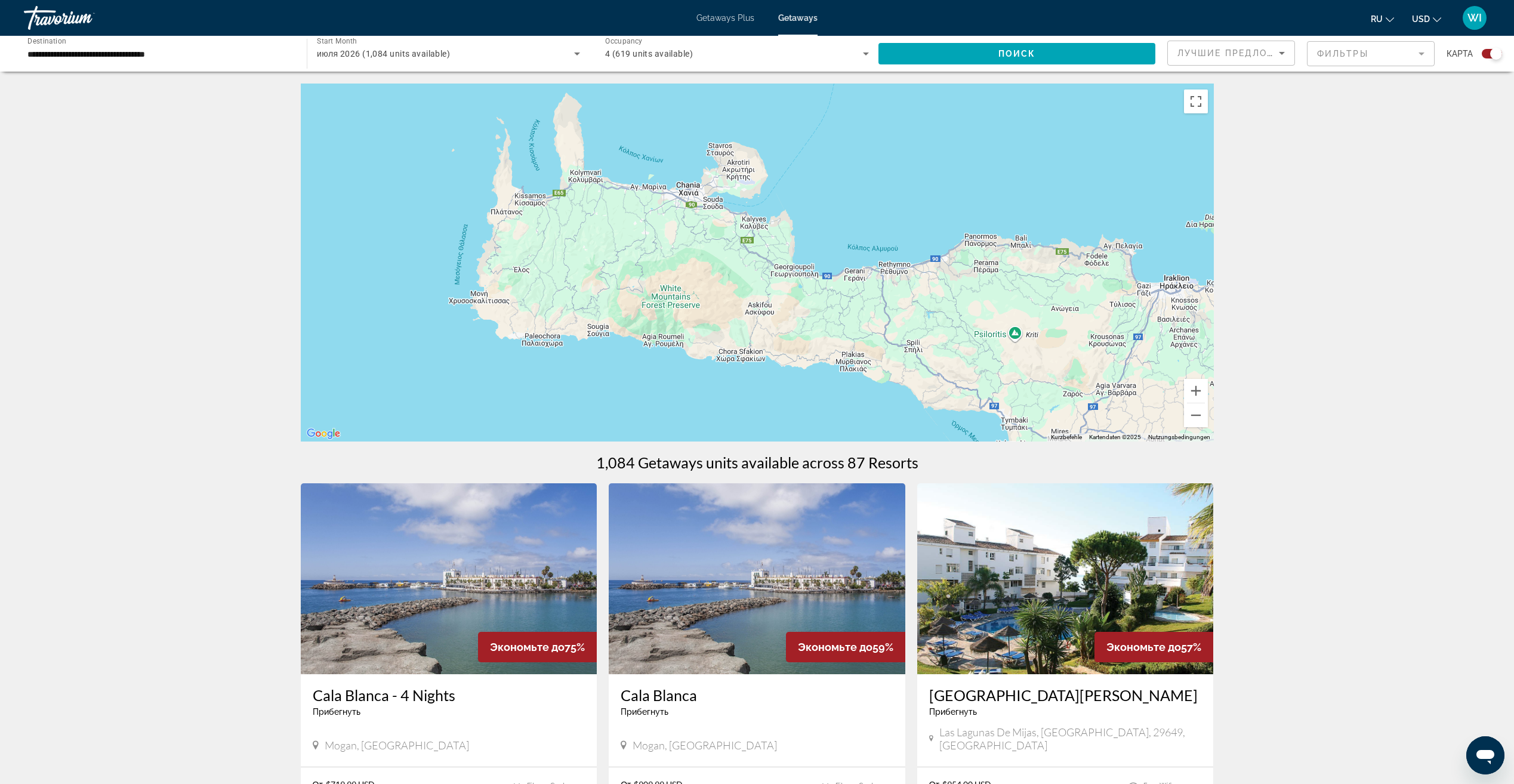
drag, startPoint x: 856, startPoint y: 277, endPoint x: 915, endPoint y: 296, distance: 62.0
click at [924, 301] on div "Um den Modus zum Ziehen mit der Tastatur zu aktivieren, drückst du Alt + Eingab…" at bounding box center [757, 262] width 913 height 358
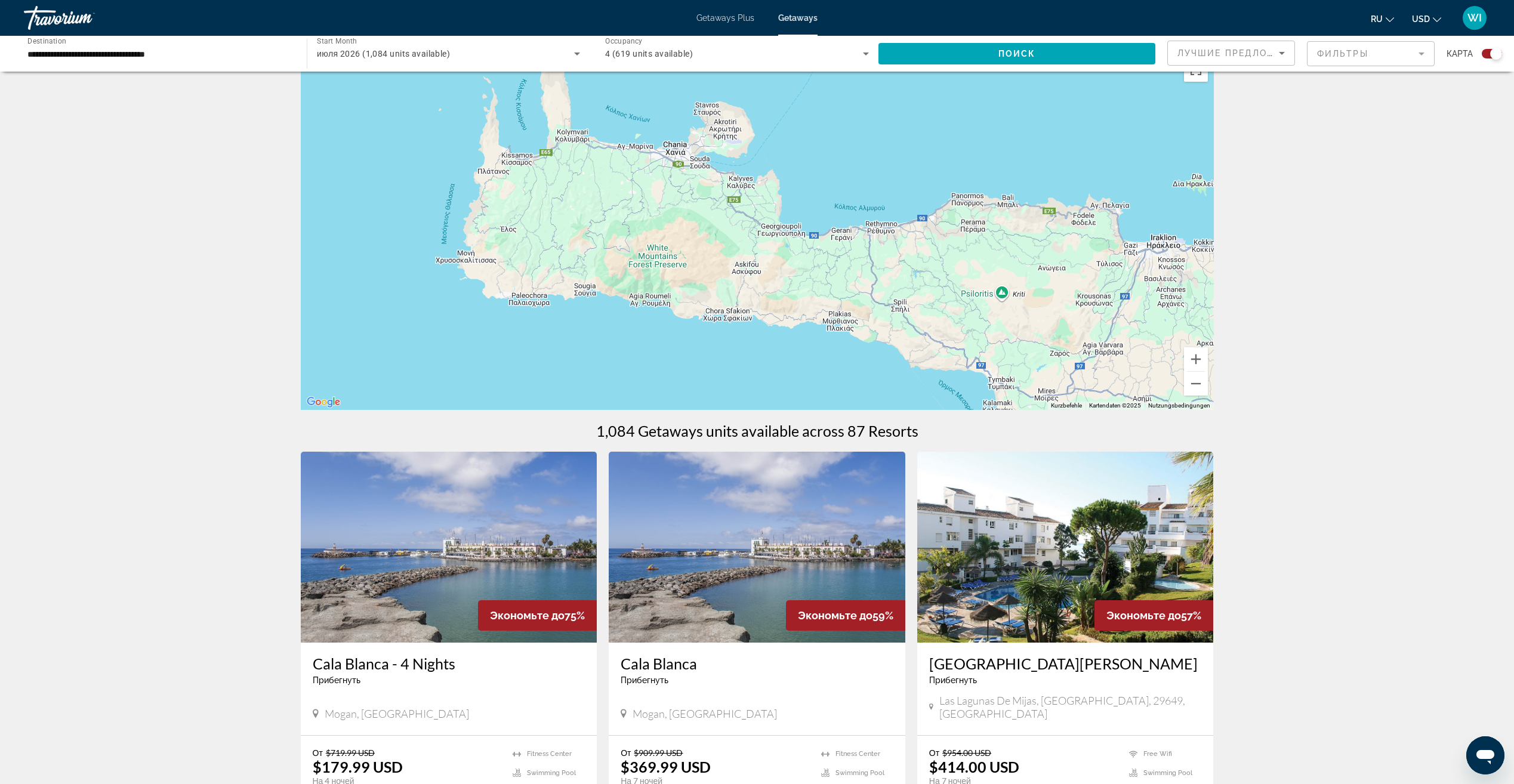
scroll to position [59, 0]
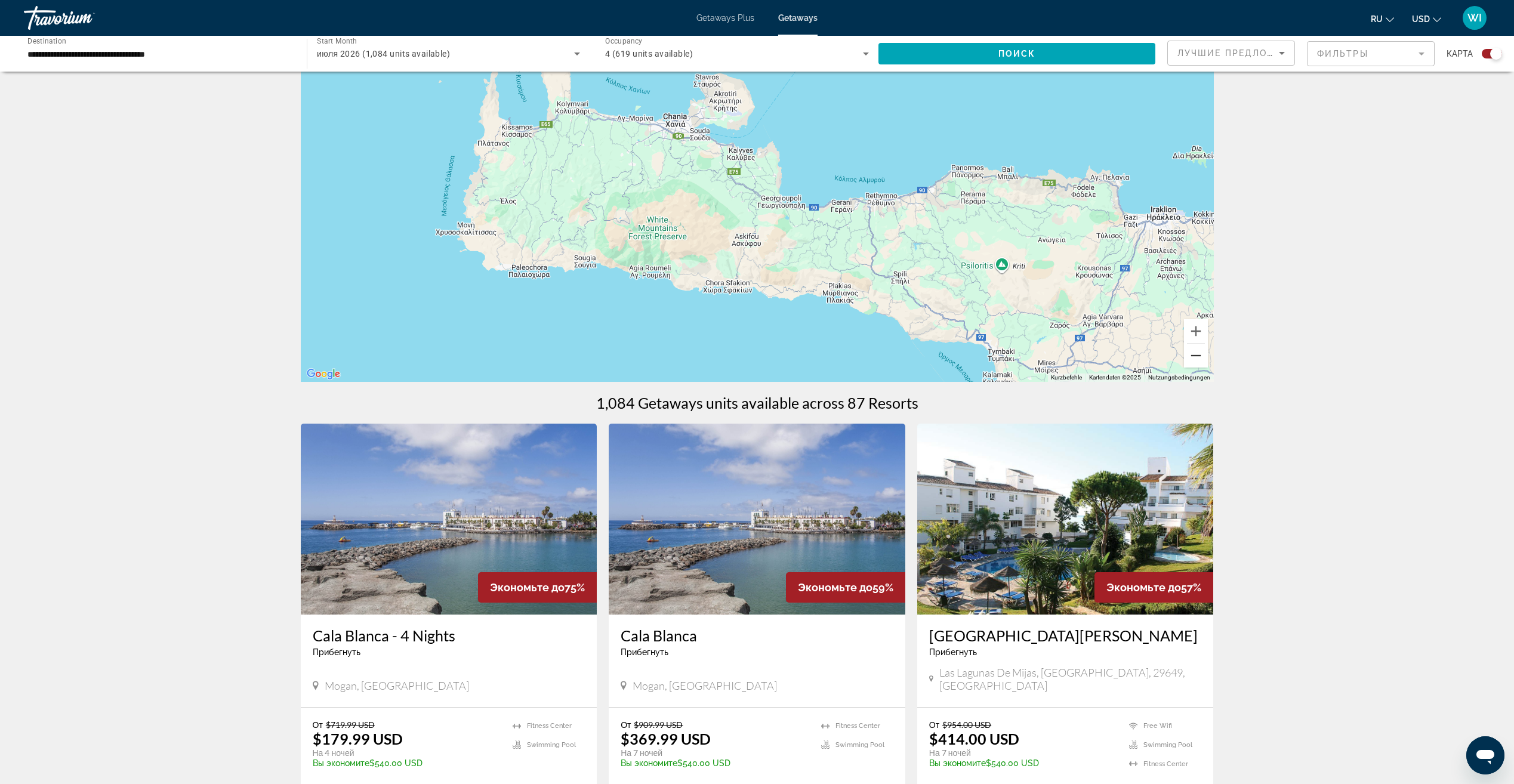
click at [1200, 362] on button "Verkleinern" at bounding box center [1196, 355] width 24 height 24
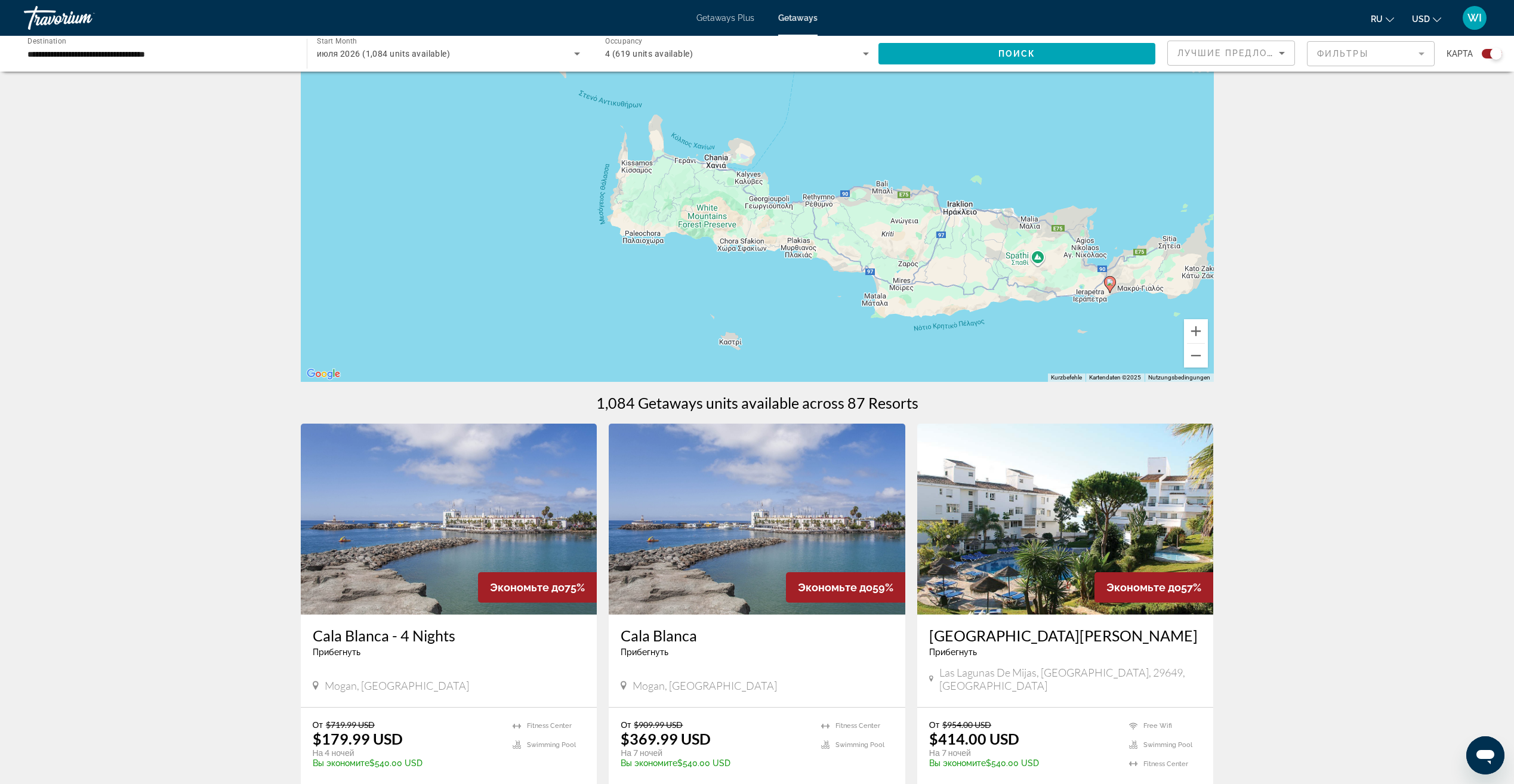
click at [1196, 368] on div "Um den Modus zum Ziehen mit der Tastatur zu aktivieren, drückst du Alt + Eingab…" at bounding box center [757, 202] width 913 height 358
click at [1191, 363] on button "Verkleinern" at bounding box center [1196, 355] width 24 height 24
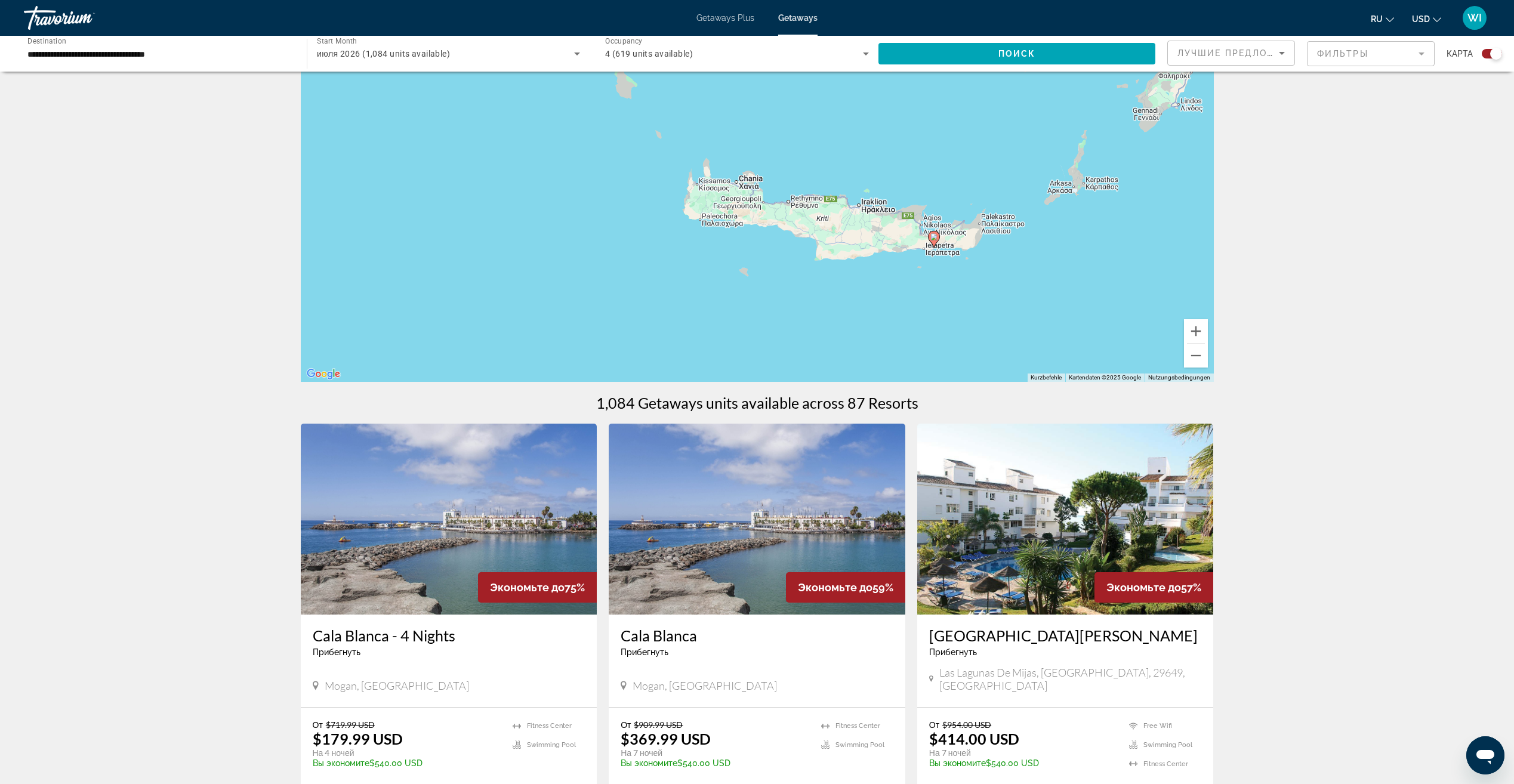
click at [936, 237] on image "Main content" at bounding box center [934, 236] width 7 height 7
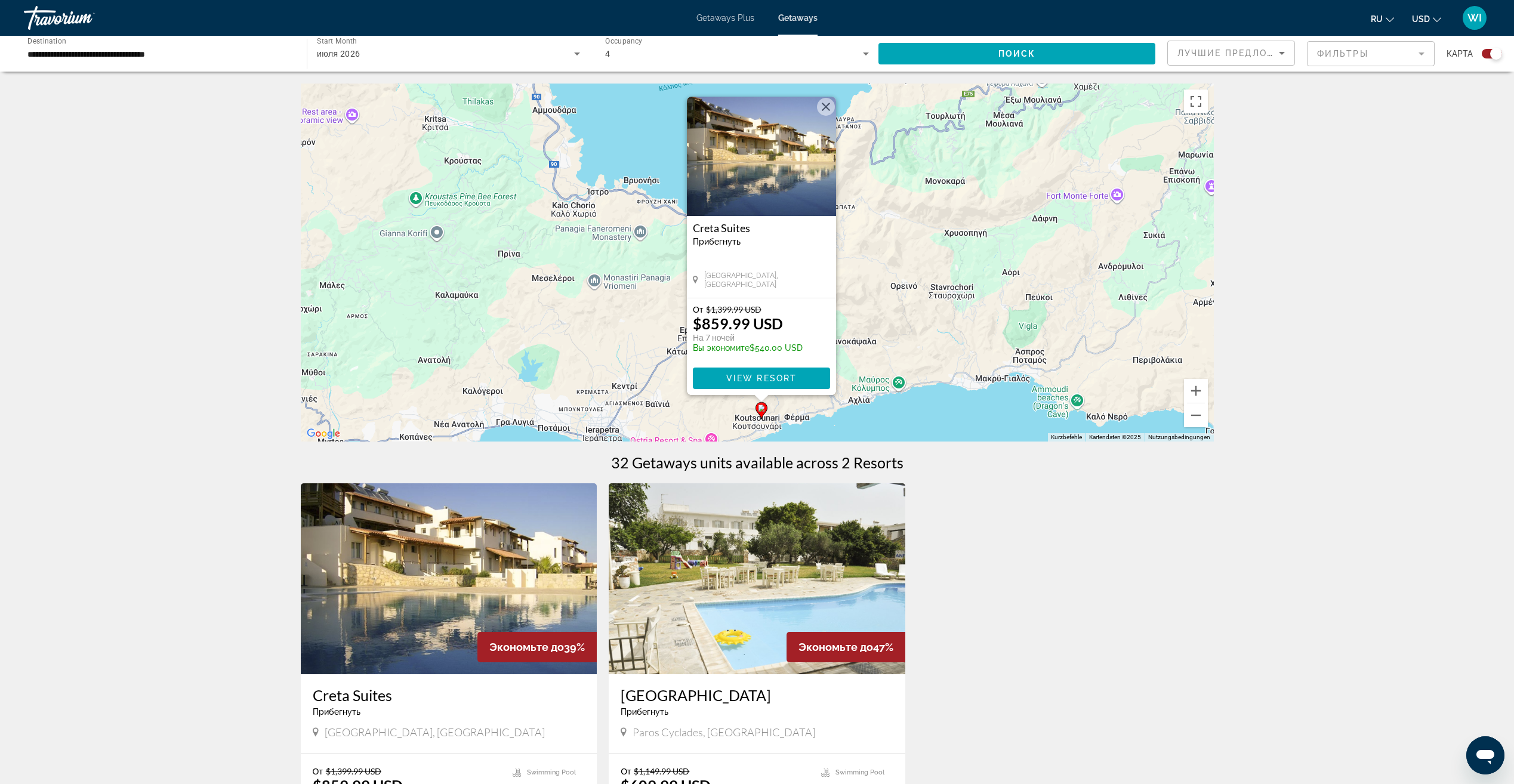
drag, startPoint x: 947, startPoint y: 306, endPoint x: 604, endPoint y: 300, distance: 343.1
click at [604, 300] on div "Um den Modus zum Ziehen mit der Tastatur zu aktivieren, drückst du Alt + Eingab…" at bounding box center [757, 262] width 913 height 358
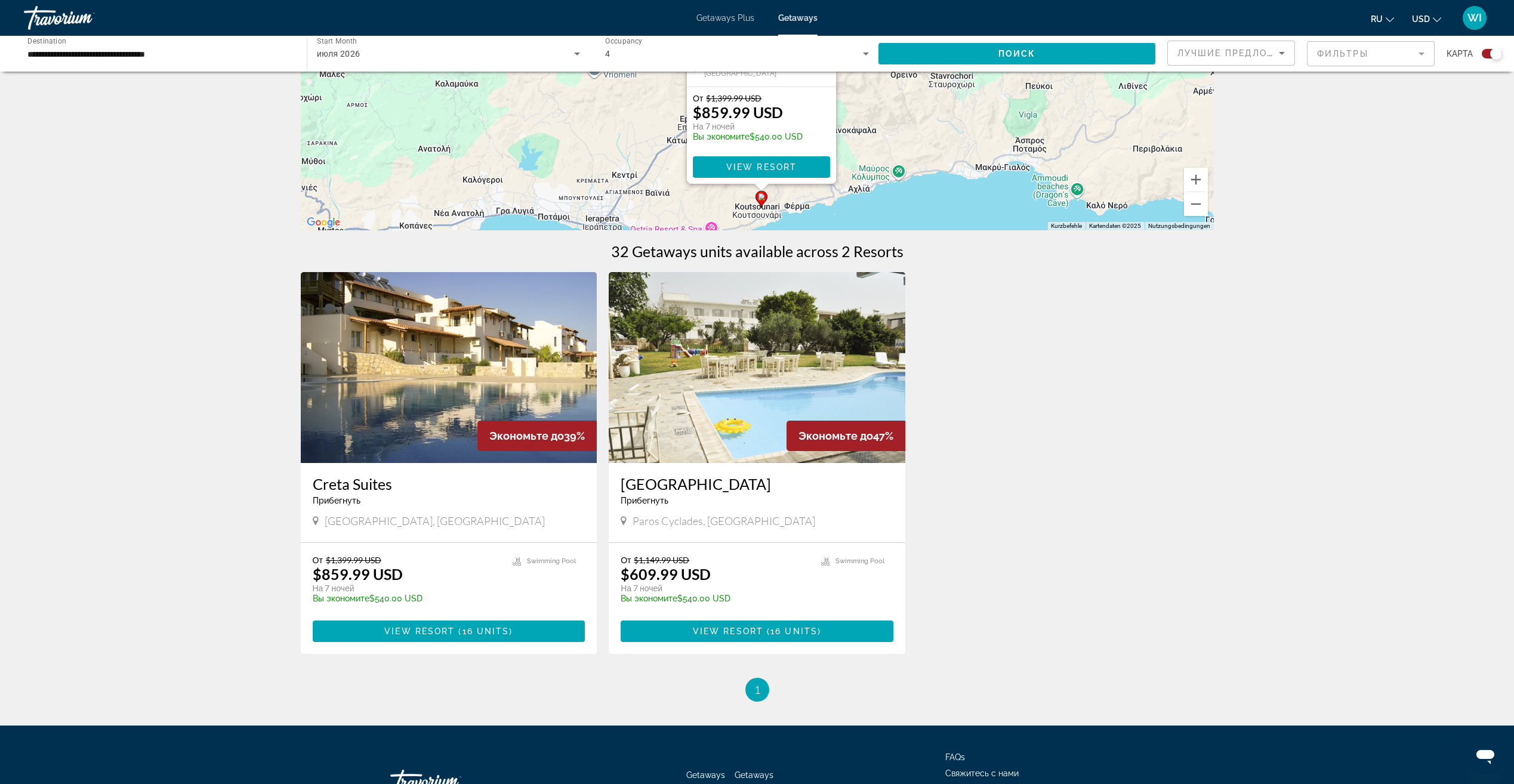
scroll to position [212, 0]
click at [454, 426] on img "Main content" at bounding box center [449, 366] width 297 height 191
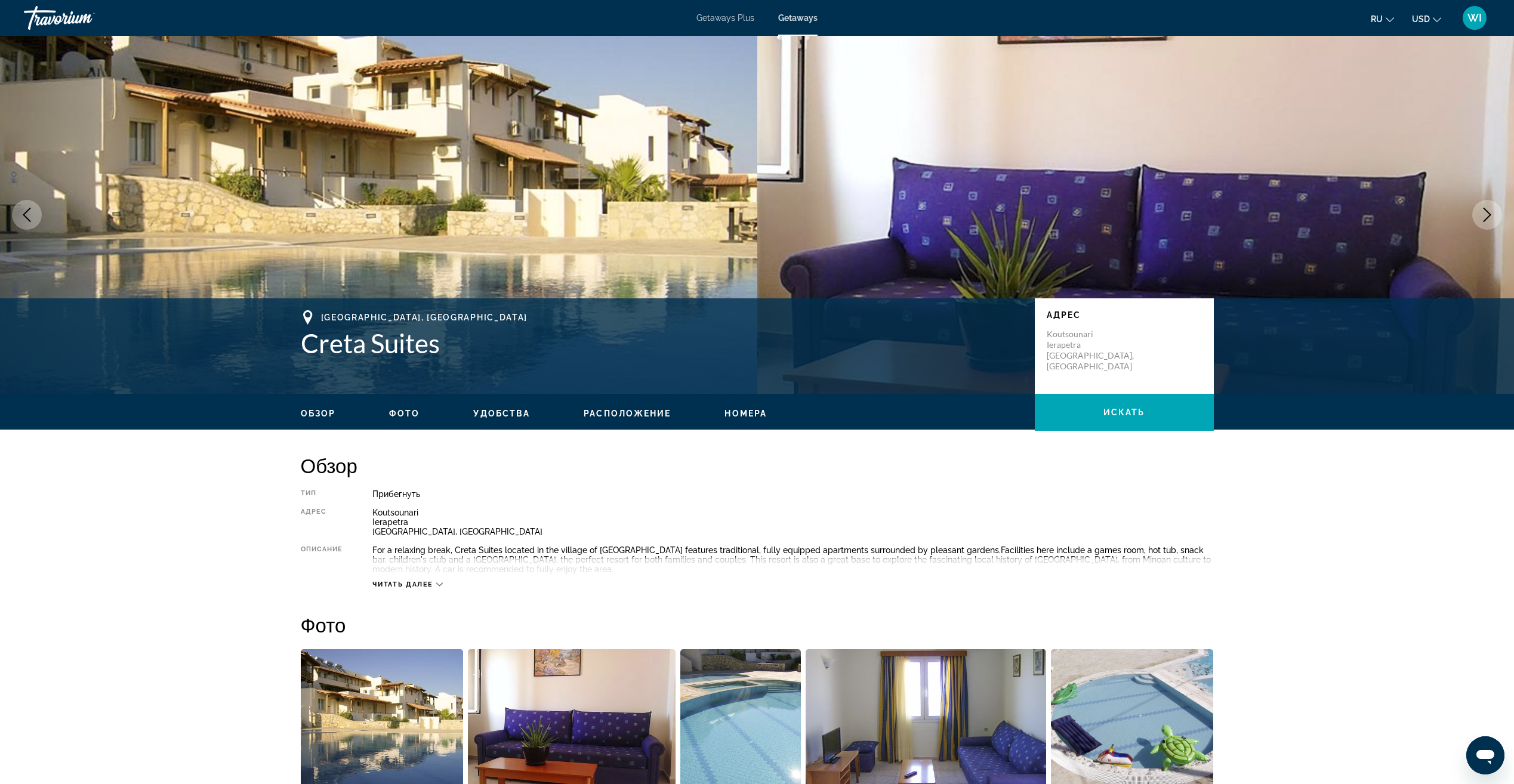
click at [402, 415] on span "Фото" at bounding box center [403, 413] width 30 height 9
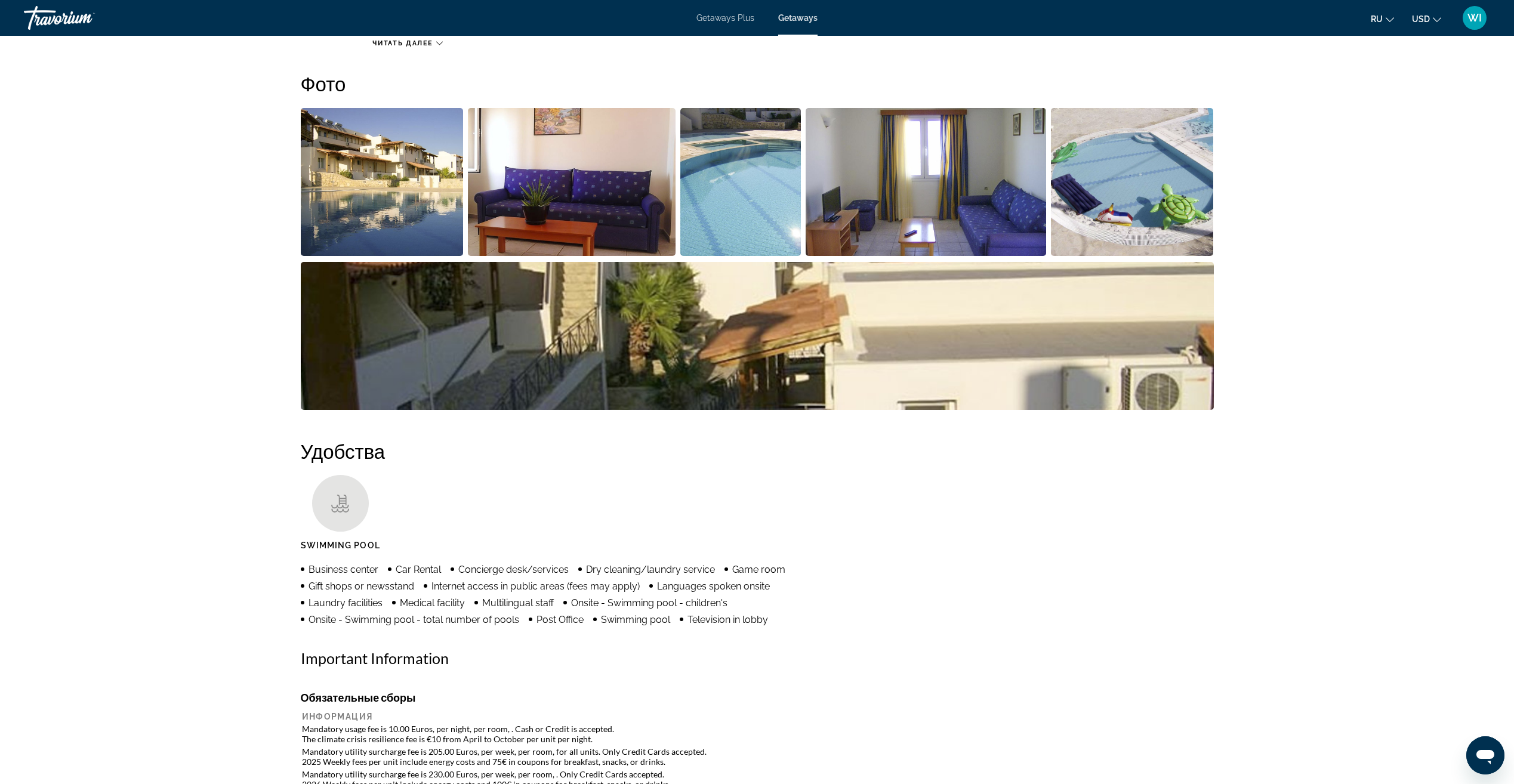
scroll to position [302, 0]
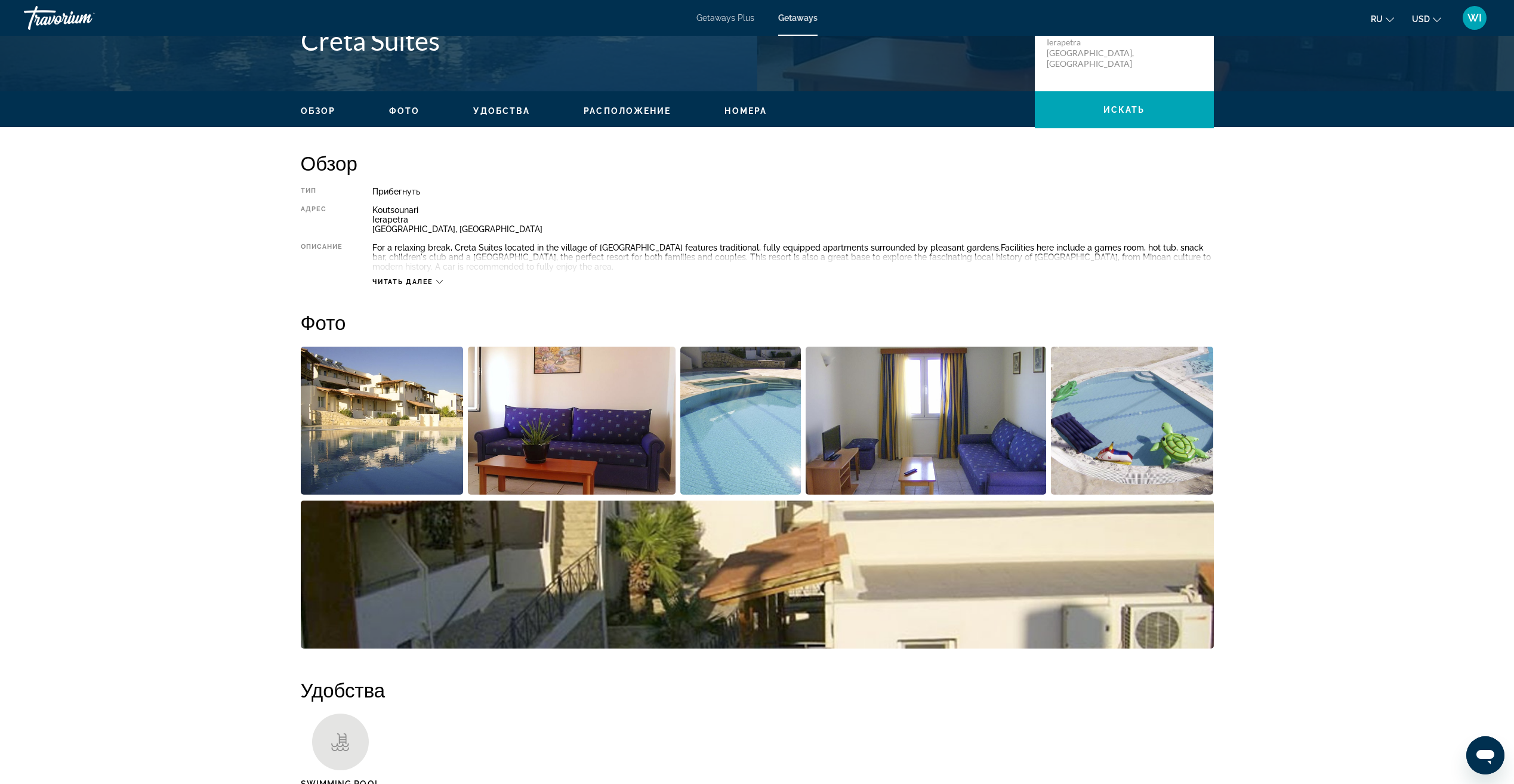
click at [731, 109] on span "Номера" at bounding box center [745, 110] width 43 height 9
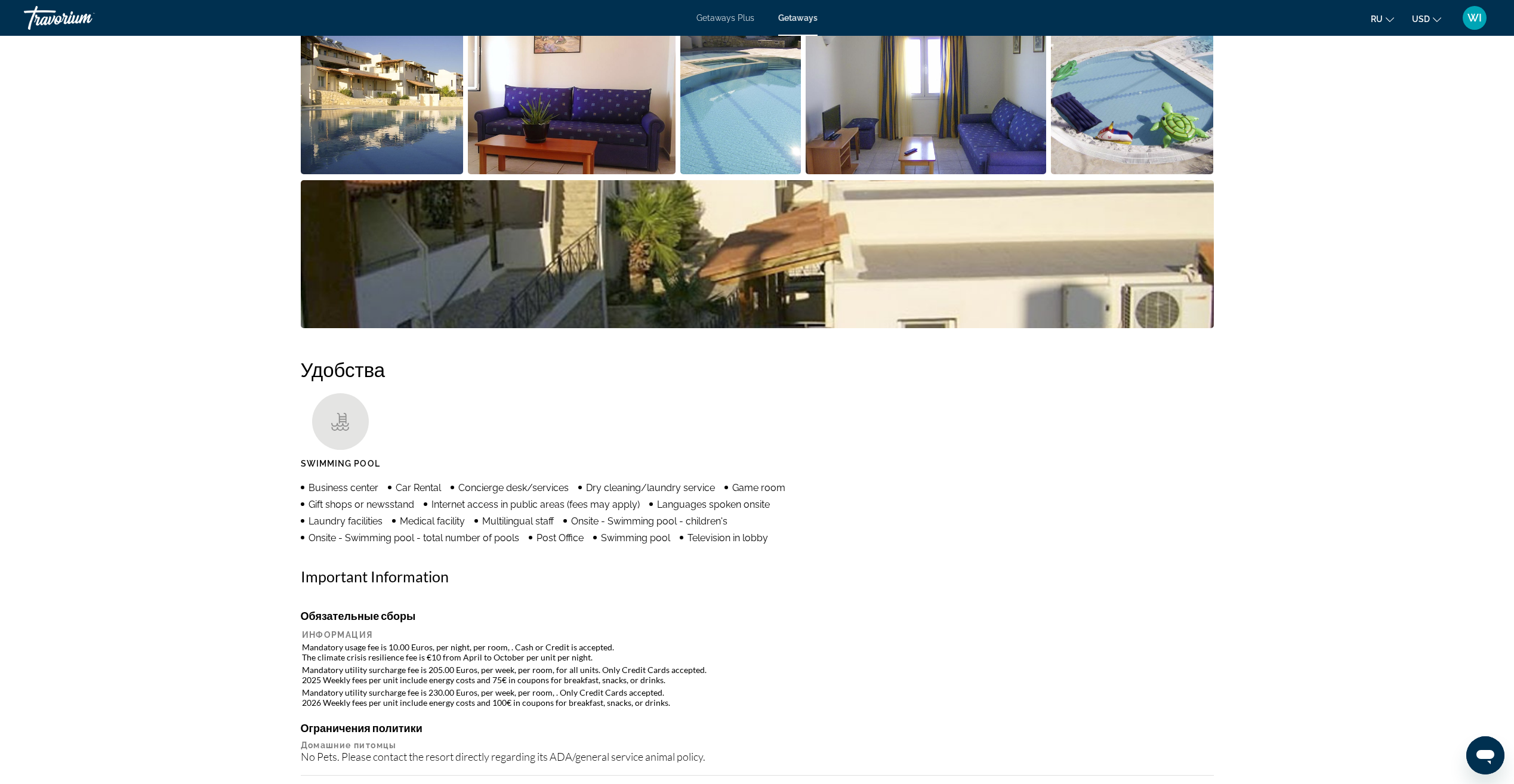
scroll to position [425, 0]
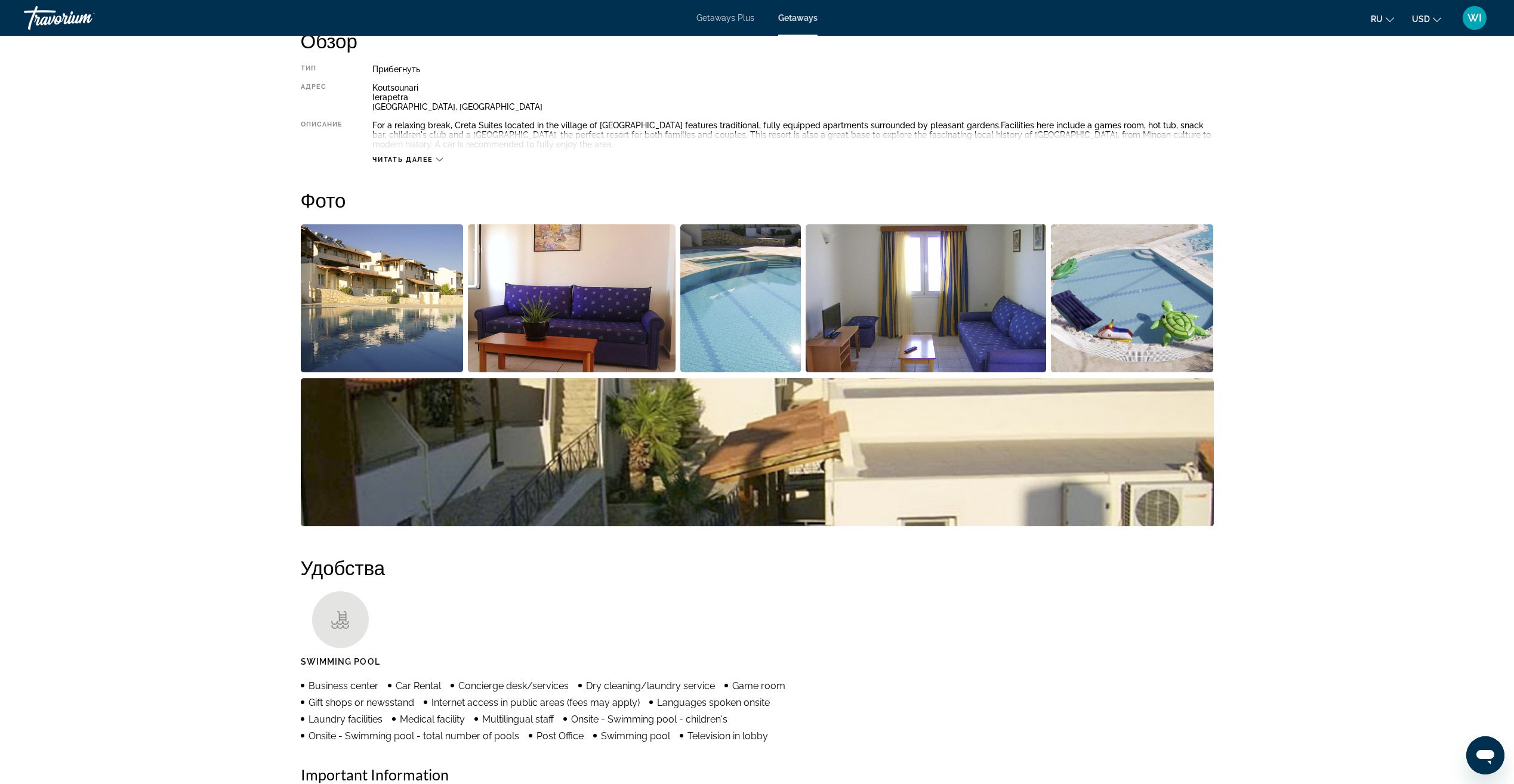
click at [892, 305] on img "Open full-screen image slider" at bounding box center [925, 297] width 240 height 148
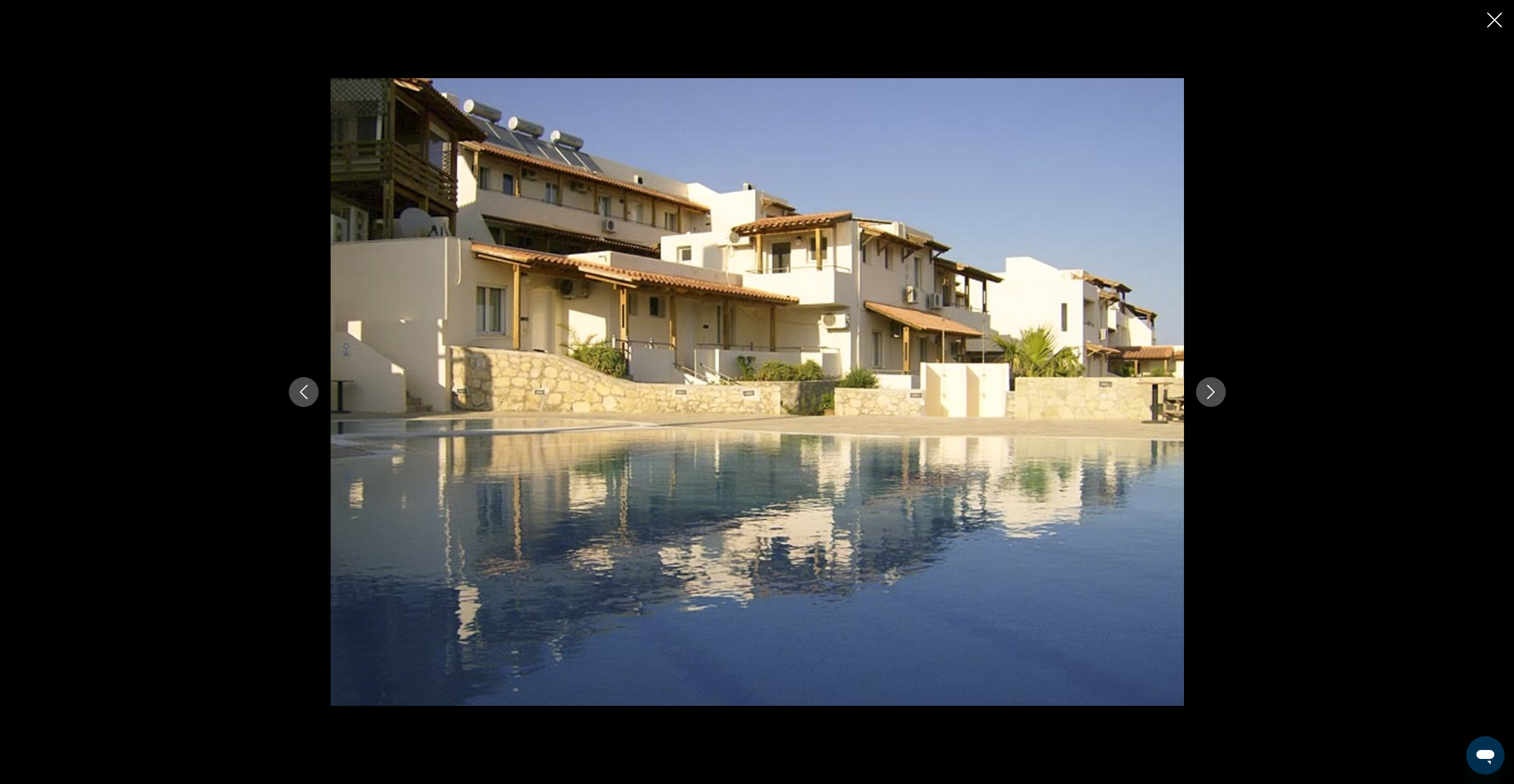
click at [1214, 395] on icon "Next image" at bounding box center [1210, 392] width 15 height 15
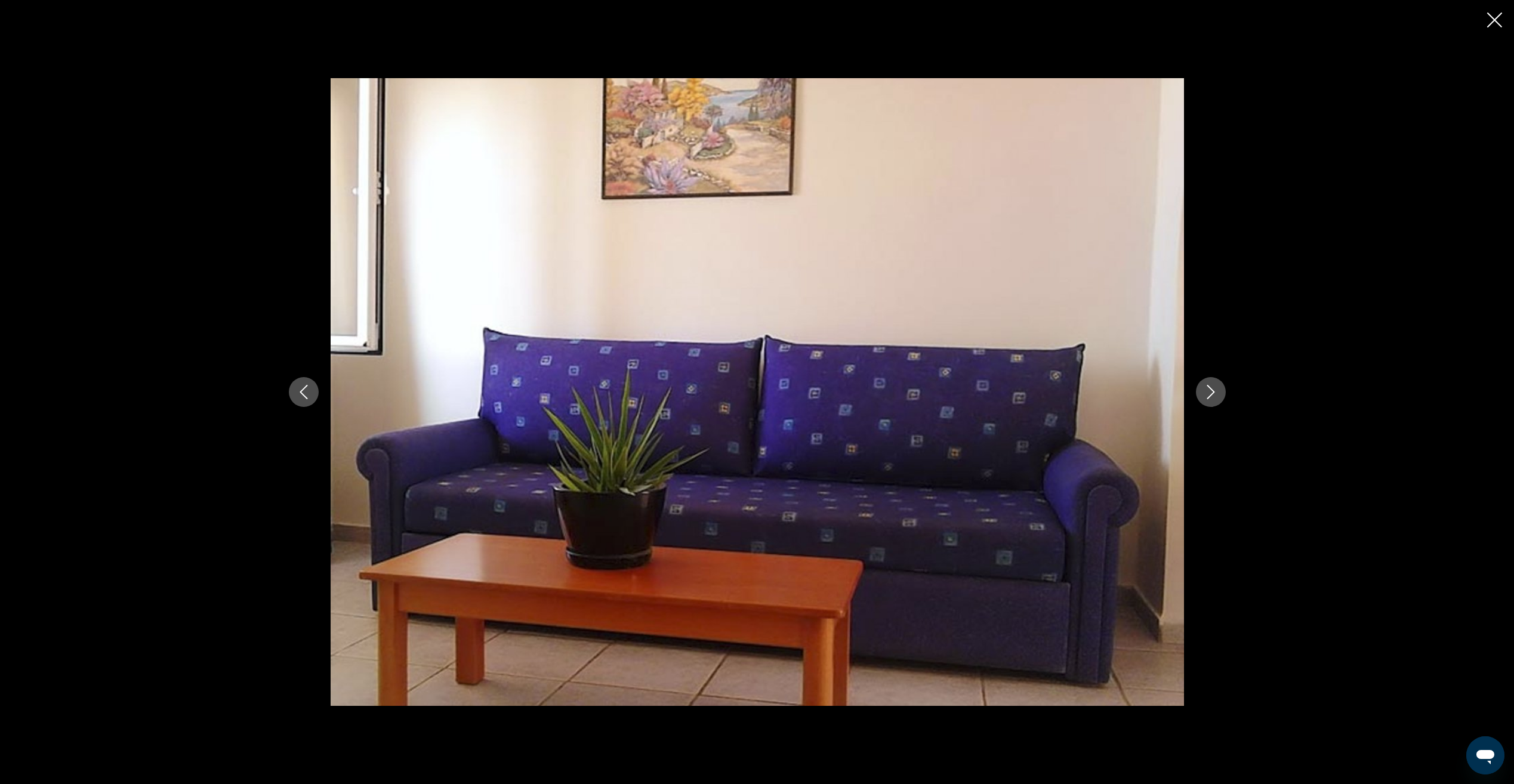
click at [1213, 395] on icon "Next image" at bounding box center [1210, 392] width 15 height 15
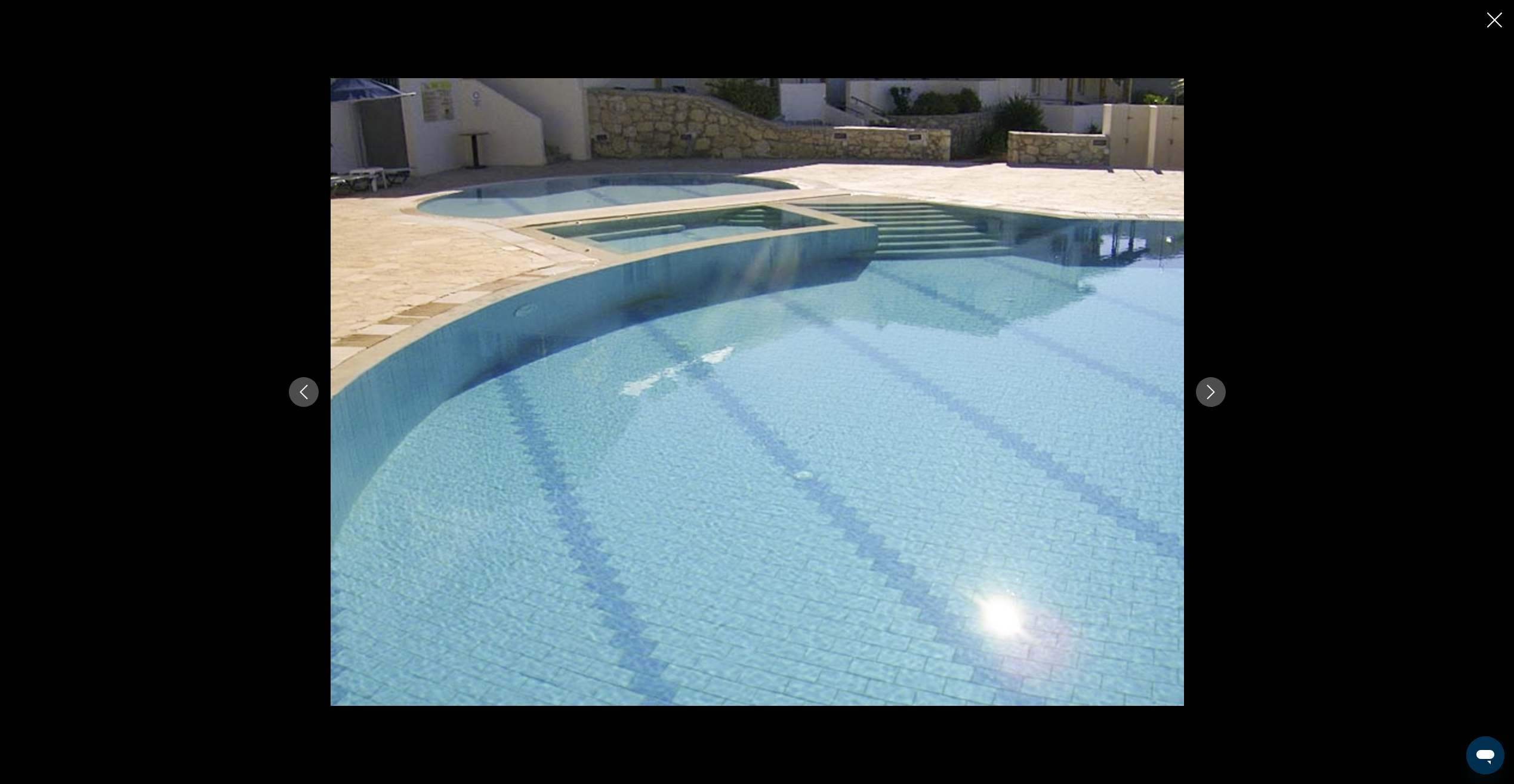
click at [1213, 395] on icon "Next image" at bounding box center [1210, 392] width 15 height 15
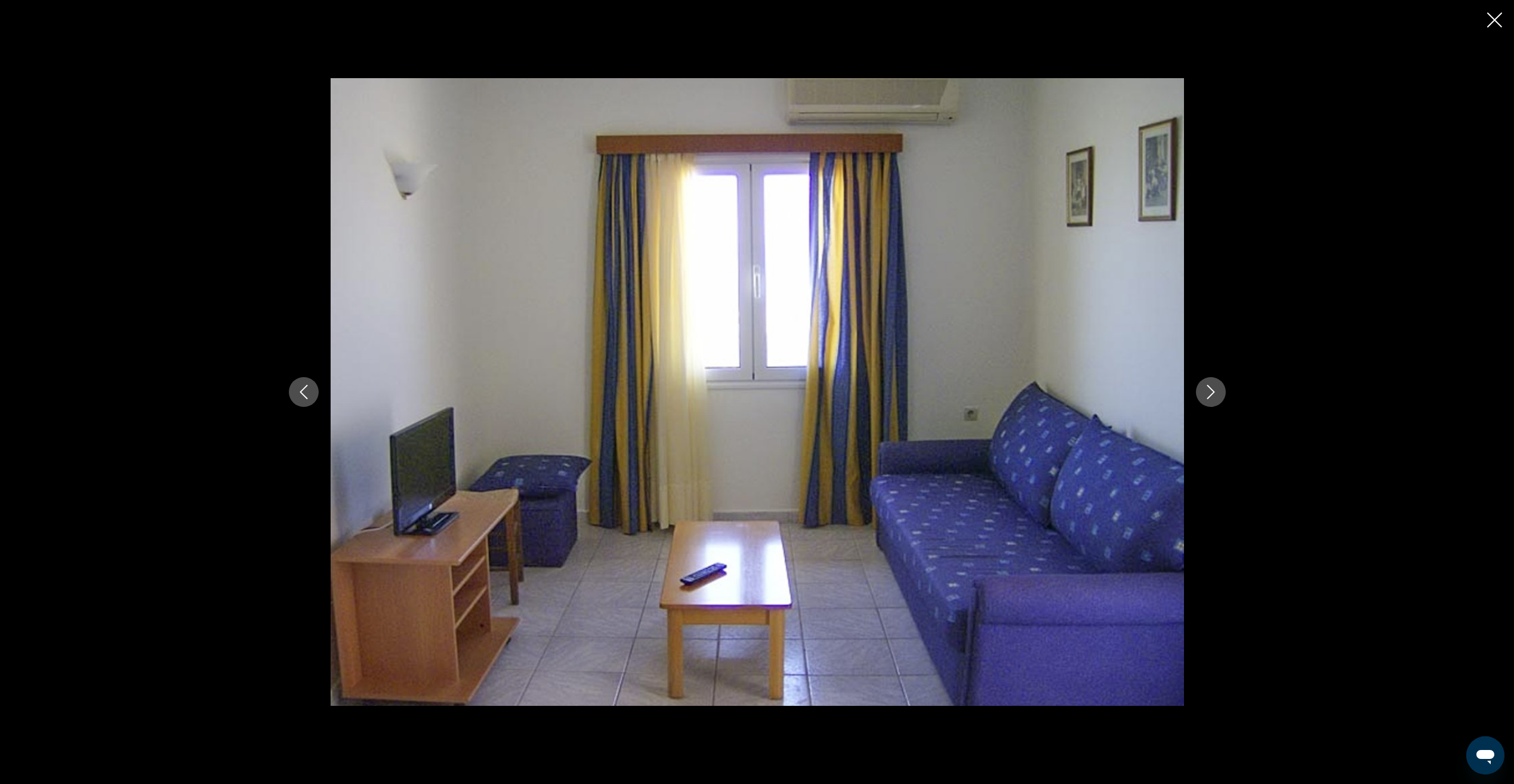
click at [1213, 395] on icon "Next image" at bounding box center [1210, 392] width 15 height 15
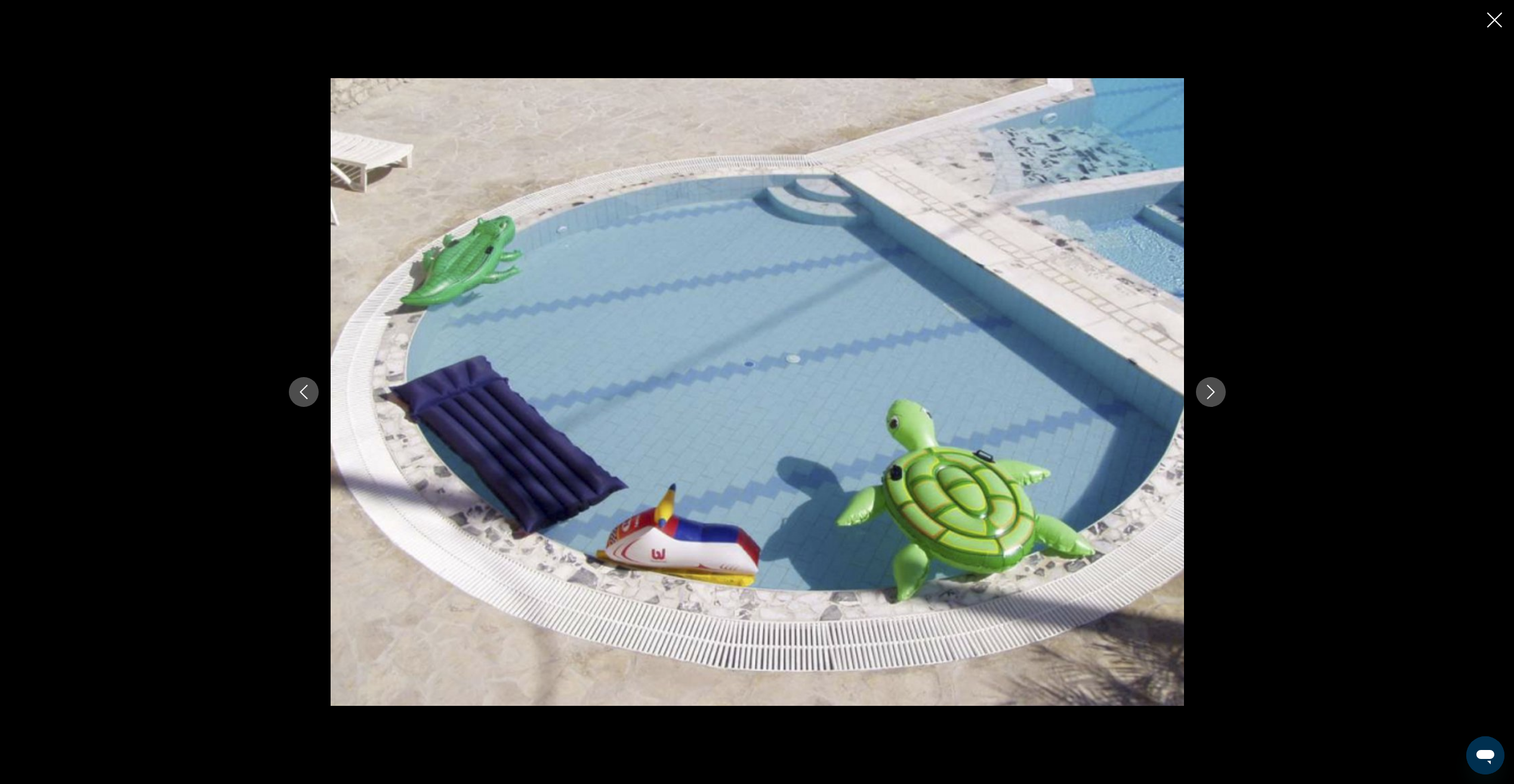
click at [1213, 395] on icon "Next image" at bounding box center [1210, 392] width 15 height 15
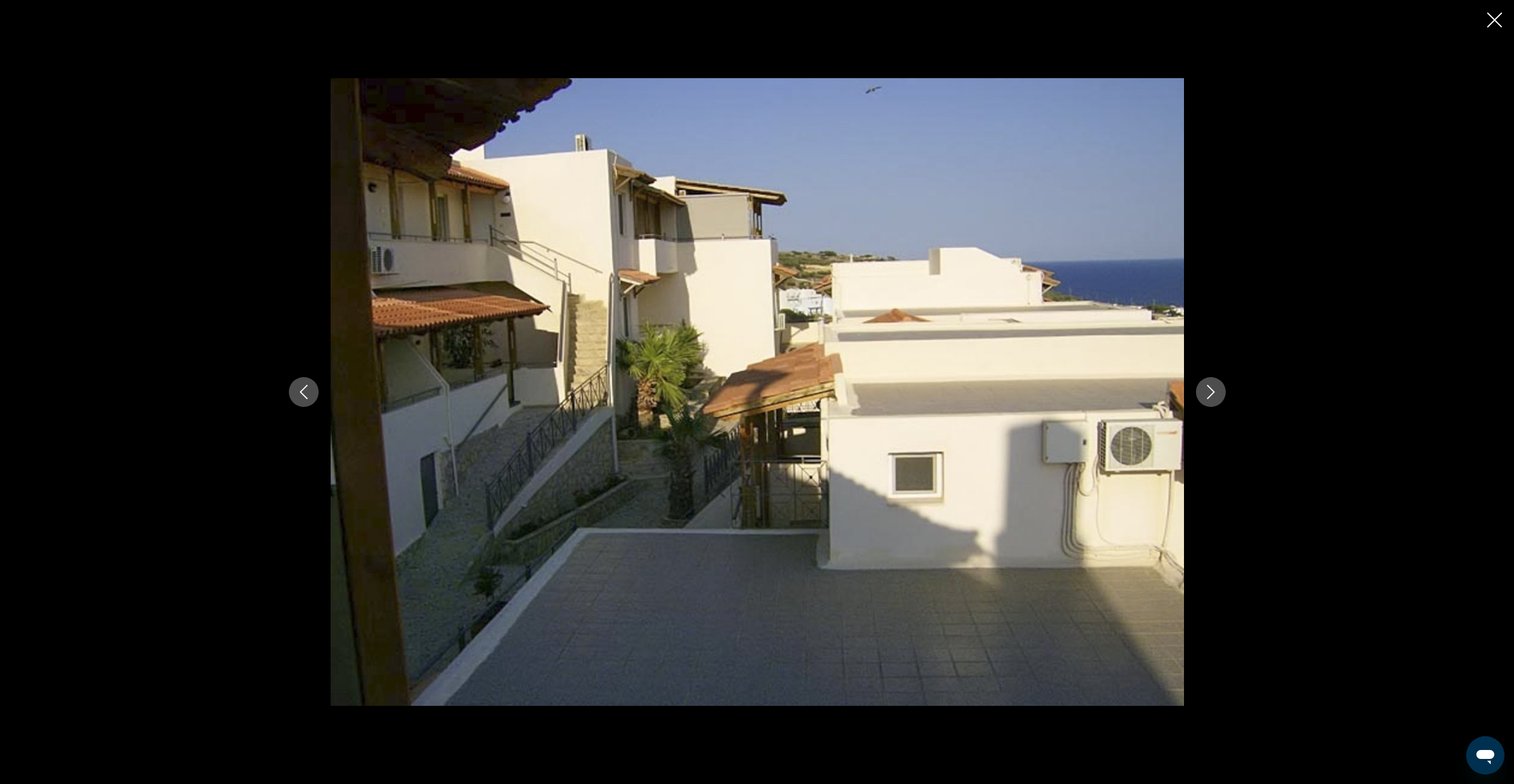
click at [1213, 395] on icon "Next image" at bounding box center [1210, 392] width 15 height 15
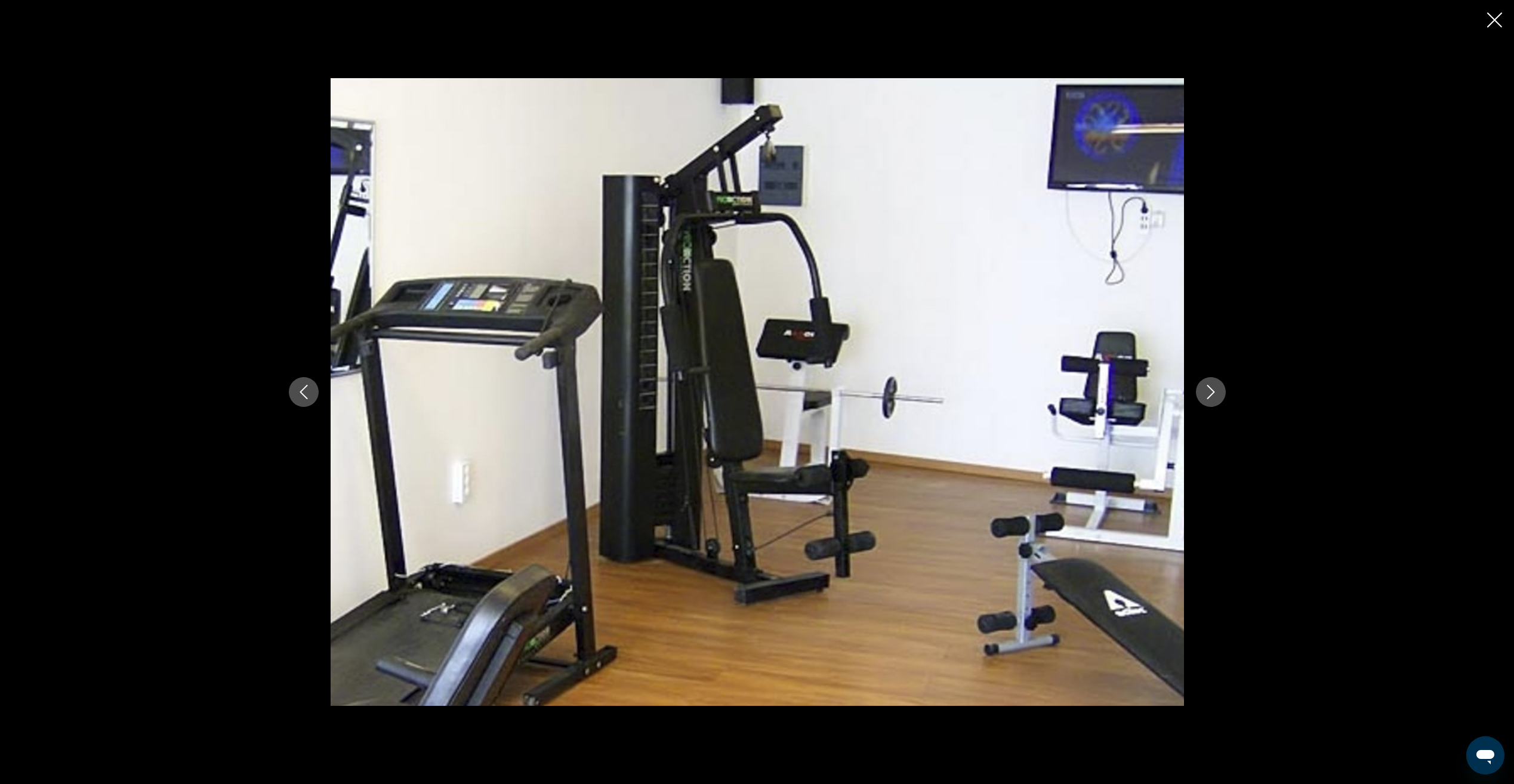
click at [1213, 395] on icon "Next image" at bounding box center [1210, 392] width 15 height 15
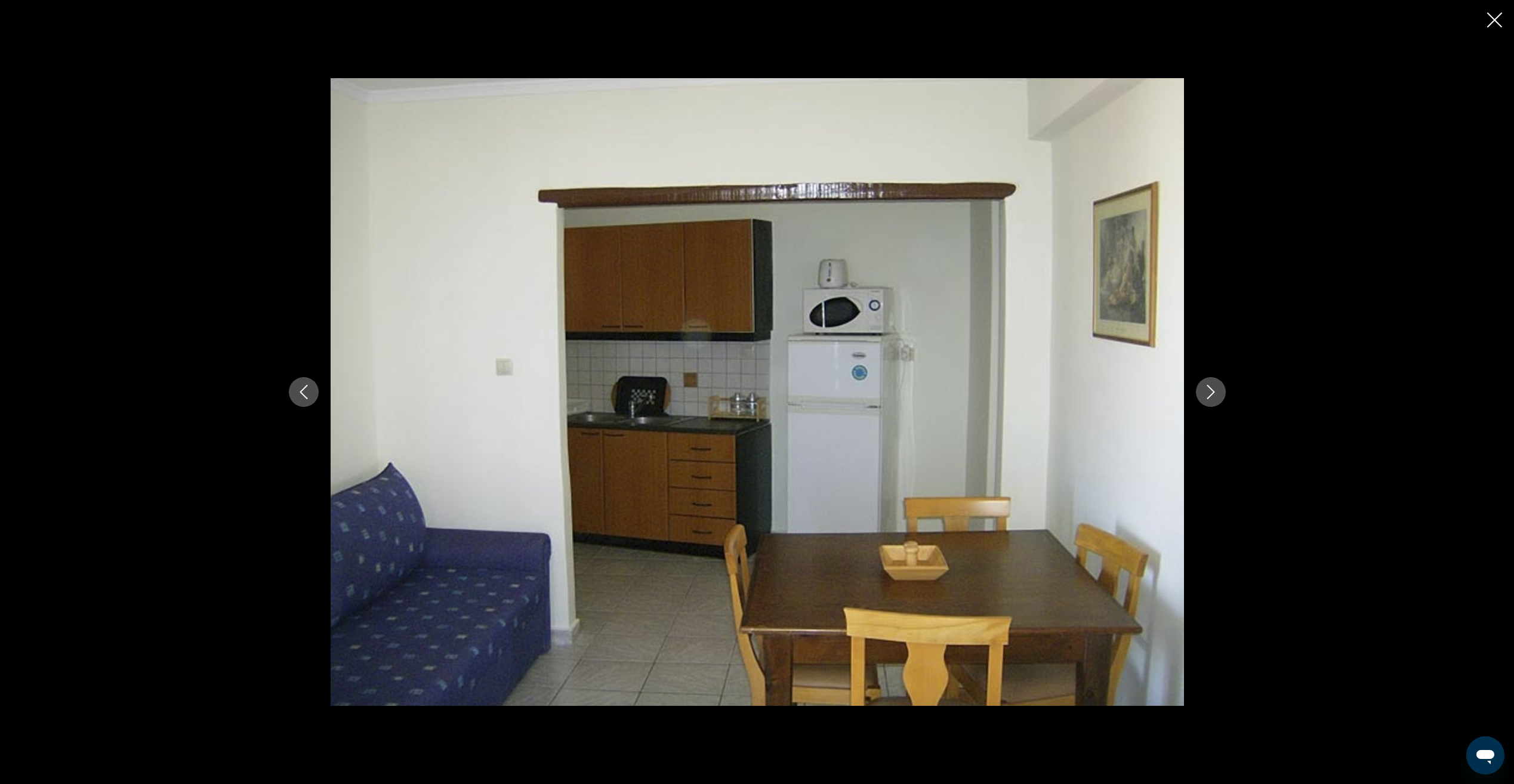
click at [1213, 395] on icon "Next image" at bounding box center [1210, 392] width 15 height 15
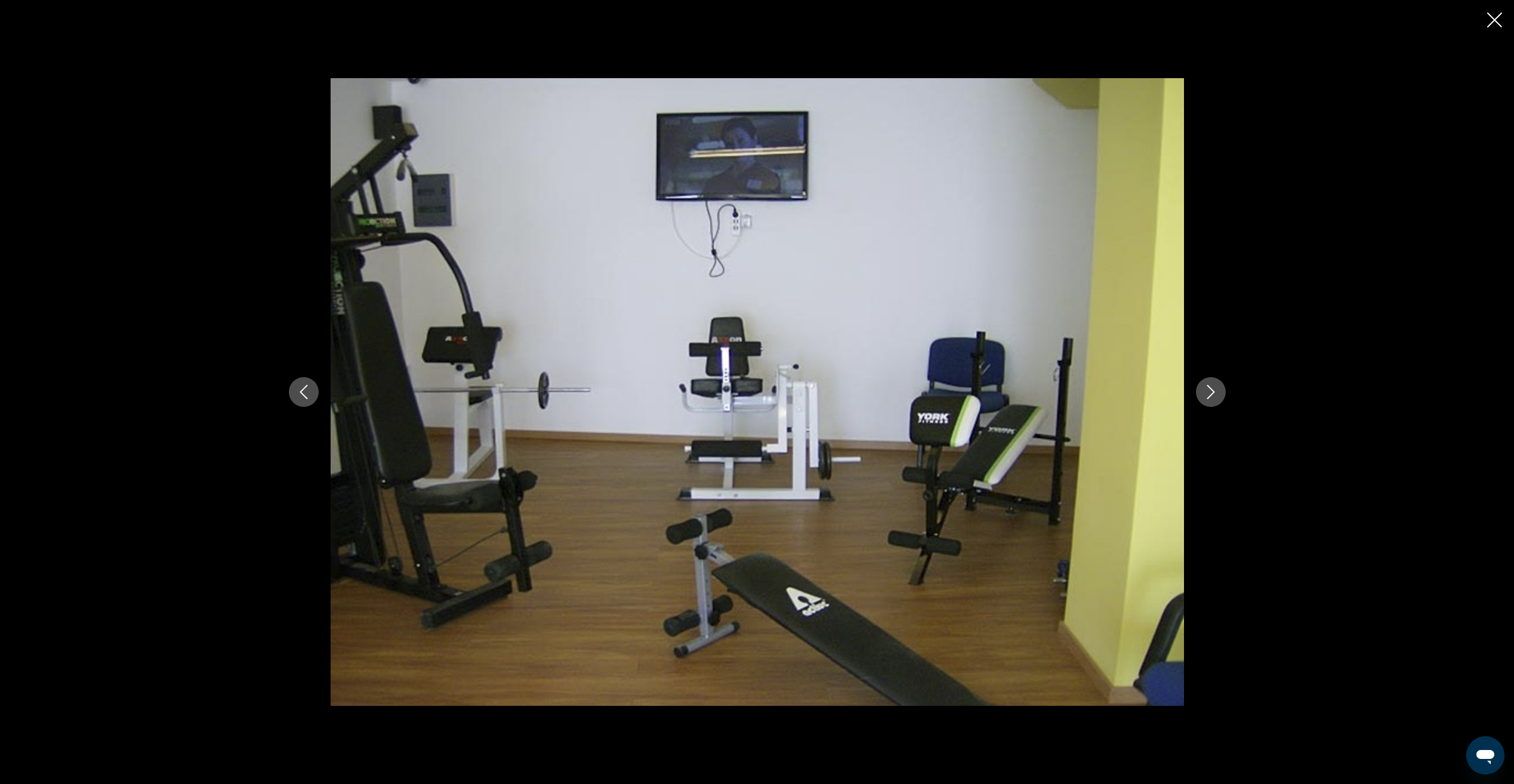
click at [1213, 395] on icon "Next image" at bounding box center [1210, 392] width 15 height 15
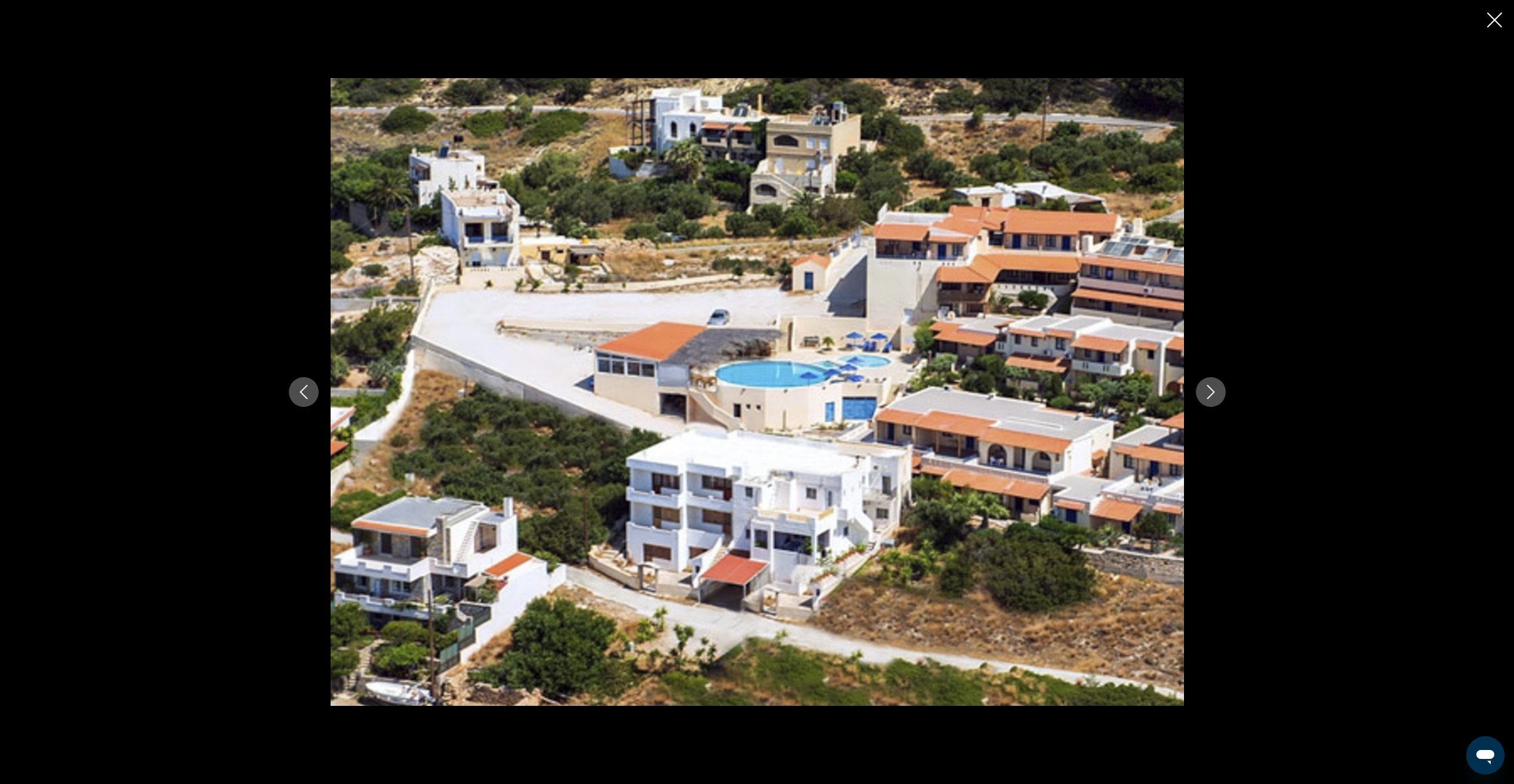
click at [1212, 395] on icon "Next image" at bounding box center [1210, 392] width 15 height 15
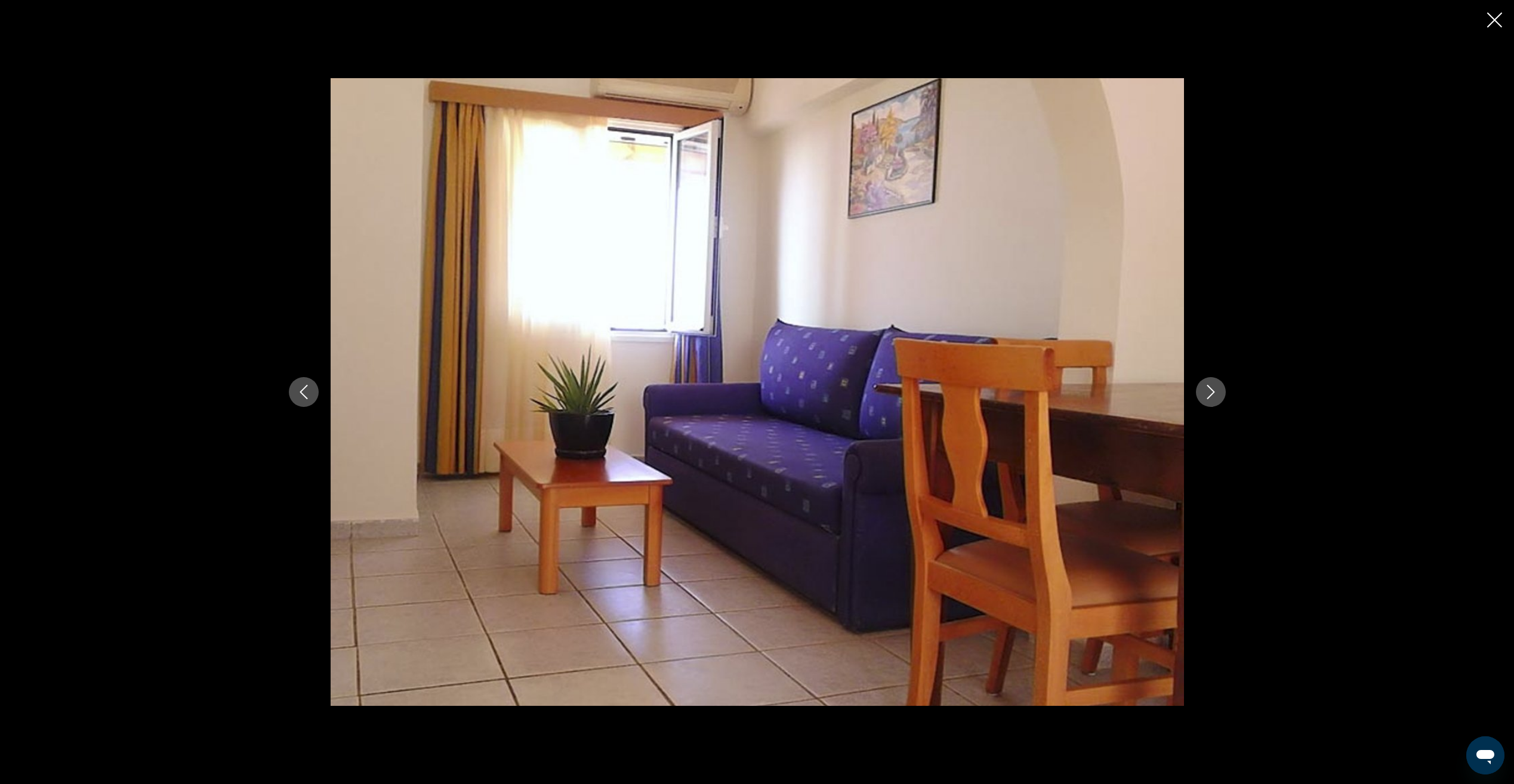
click at [1212, 395] on icon "Next image" at bounding box center [1210, 392] width 15 height 15
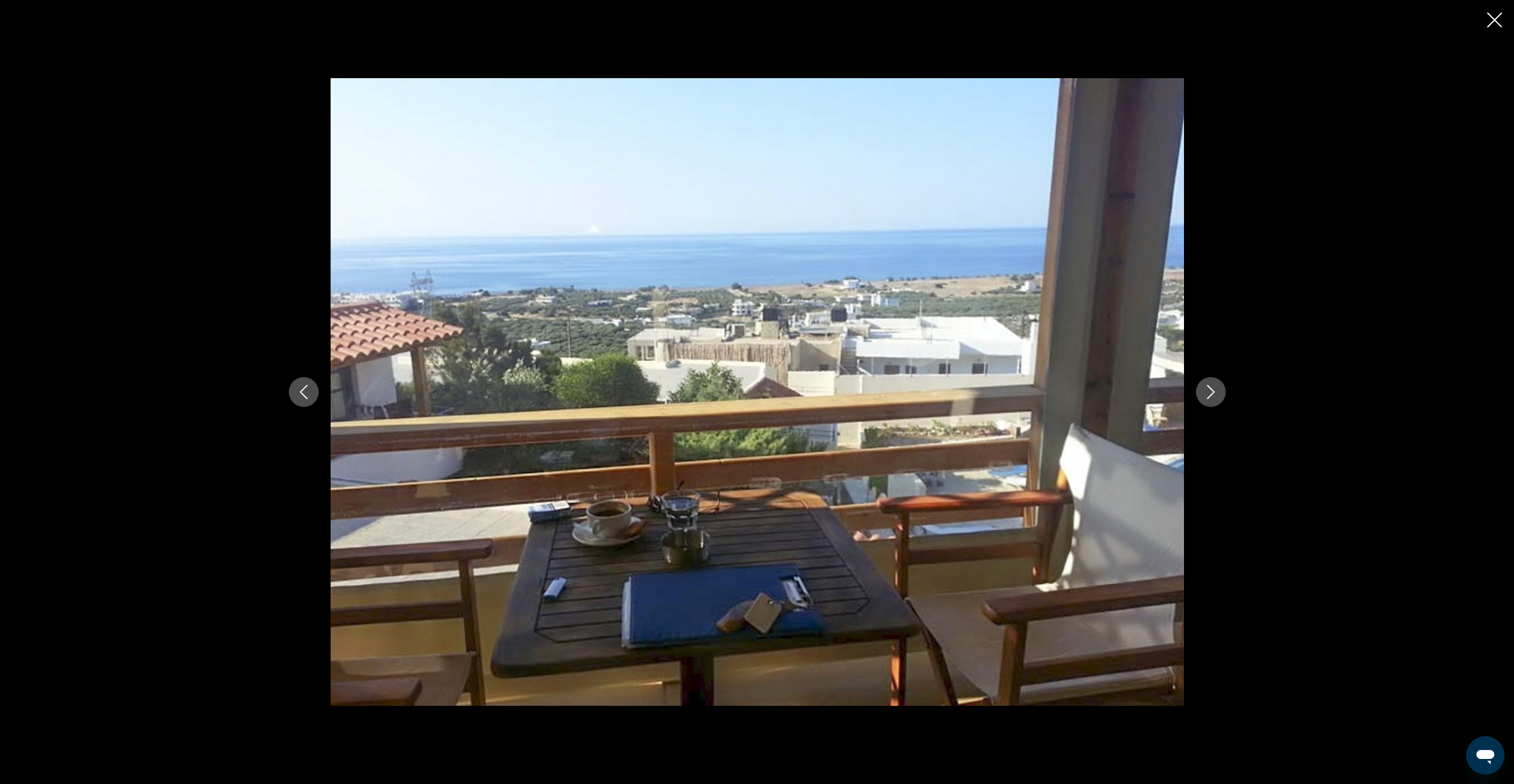
click at [1211, 395] on icon "Next image" at bounding box center [1210, 392] width 8 height 15
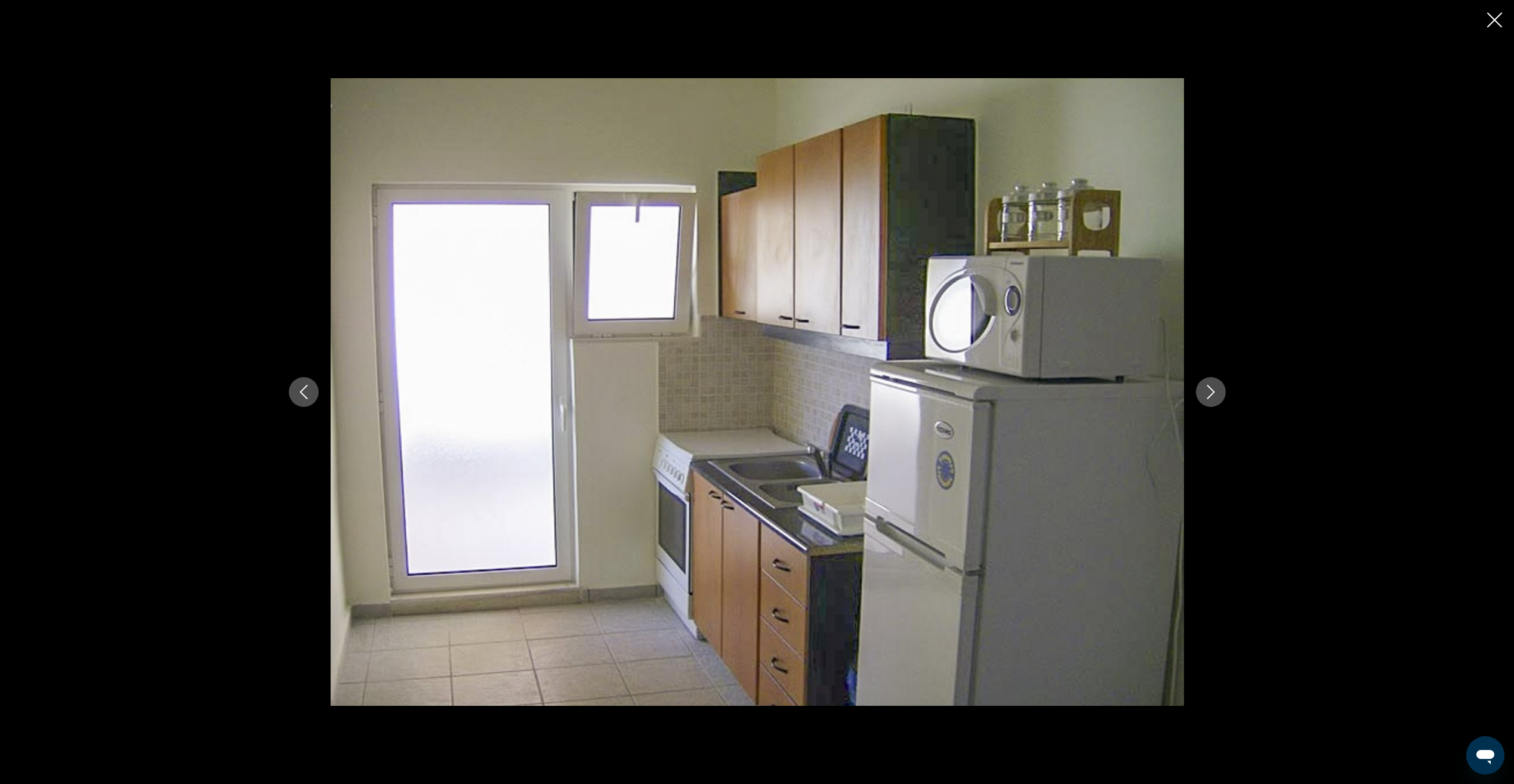
click at [306, 397] on icon "Previous image" at bounding box center [304, 392] width 8 height 15
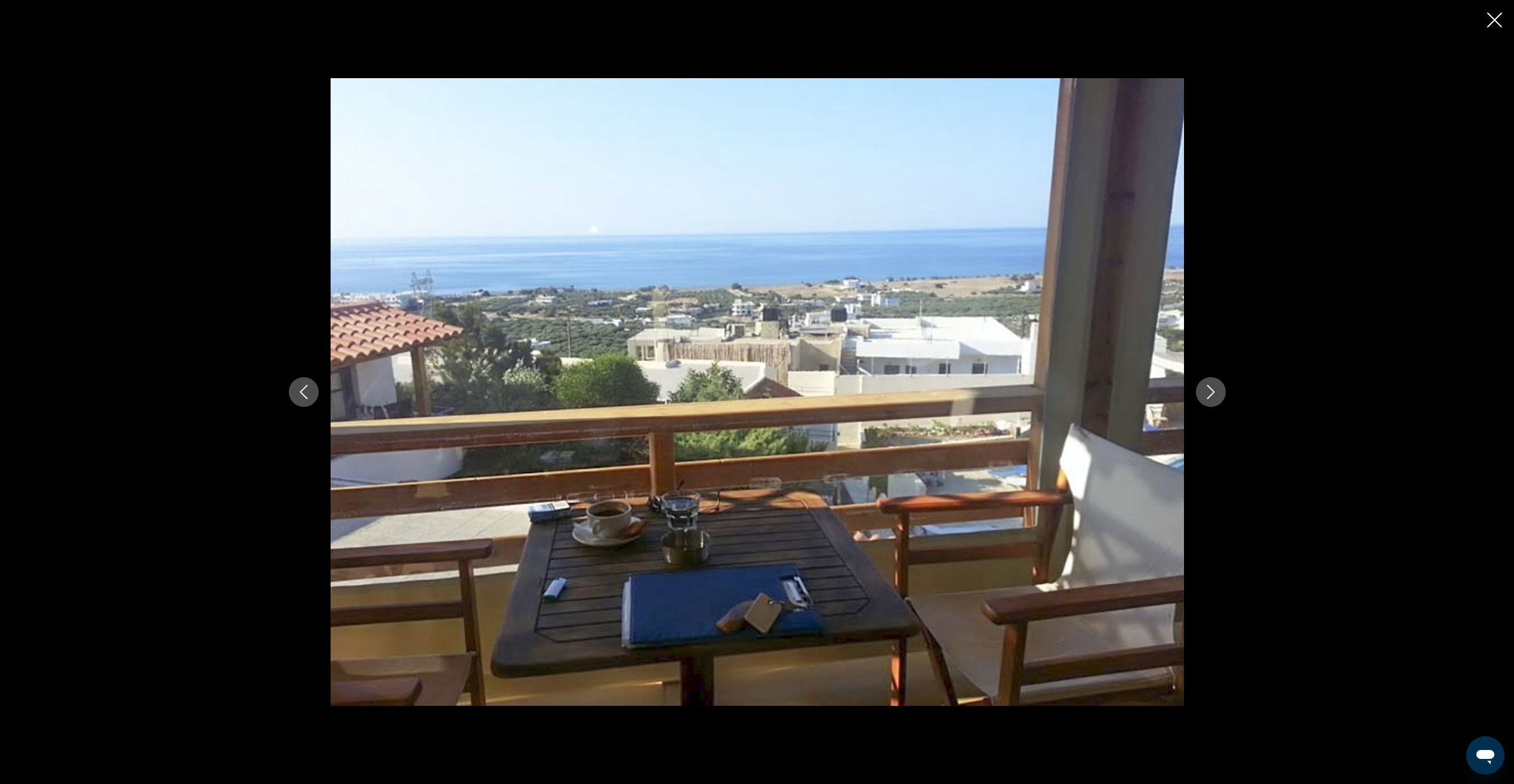
click at [1210, 394] on icon "Next image" at bounding box center [1210, 392] width 15 height 15
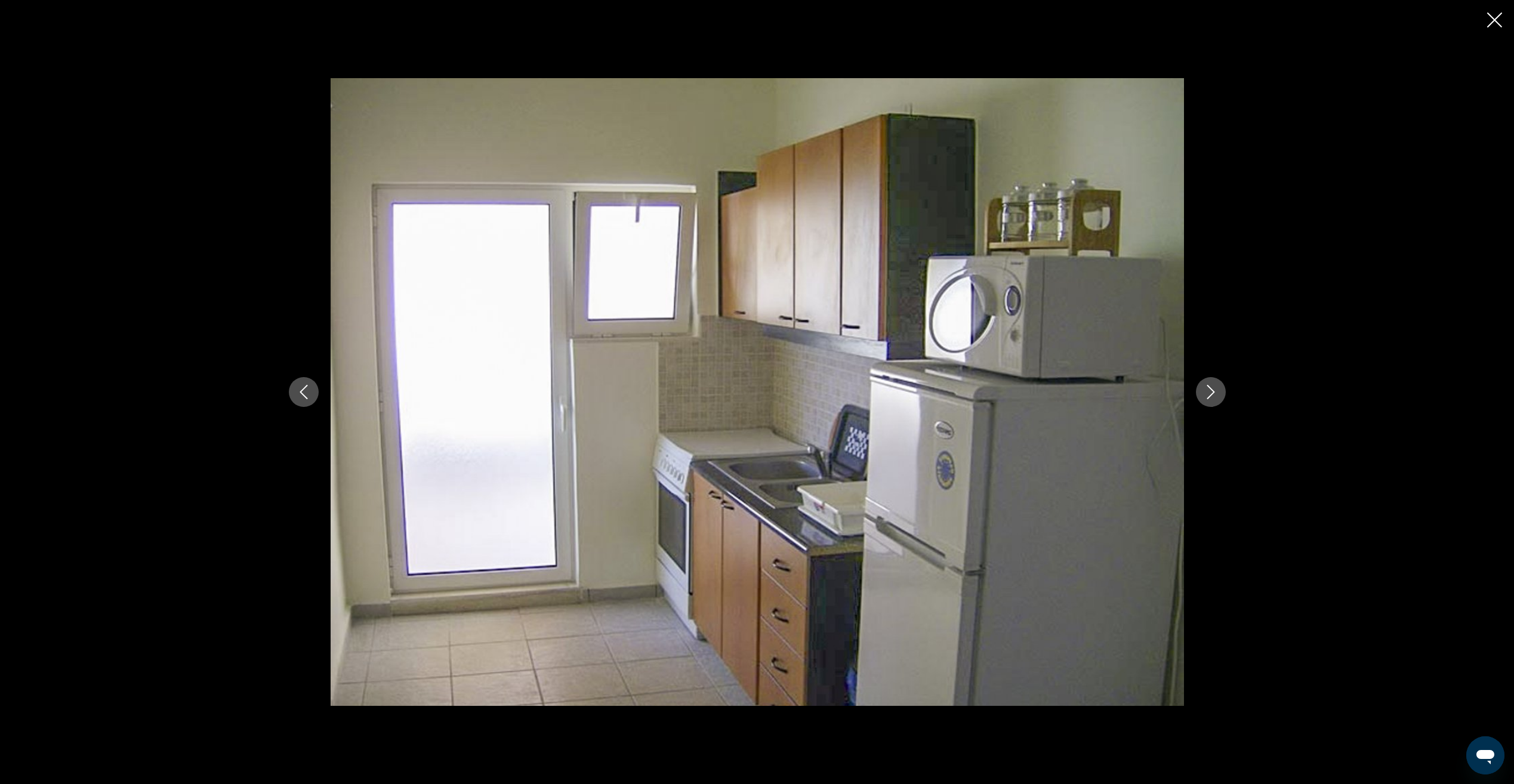
click at [1209, 394] on icon "Next image" at bounding box center [1210, 392] width 15 height 15
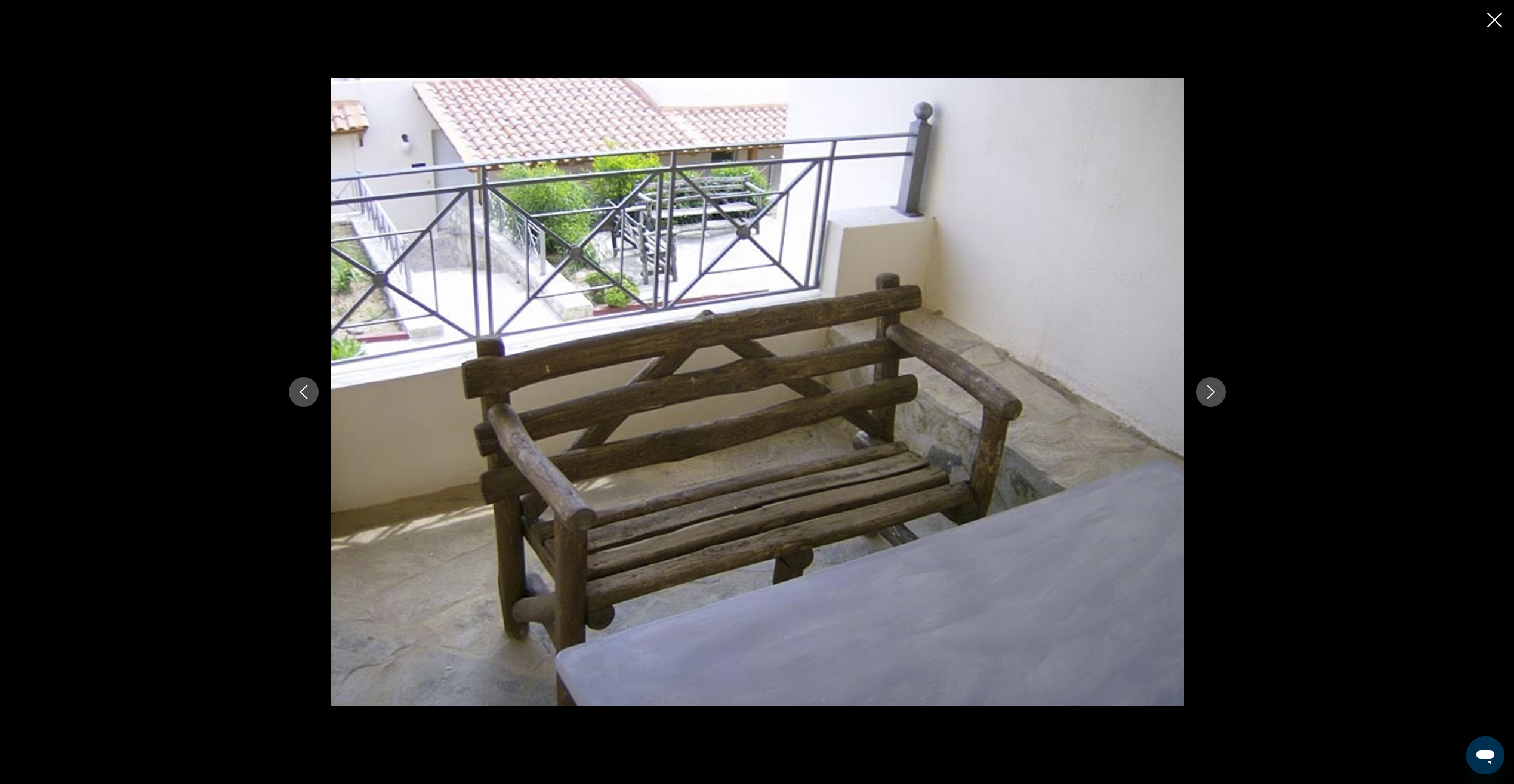
click at [1209, 394] on icon "Next image" at bounding box center [1210, 392] width 15 height 15
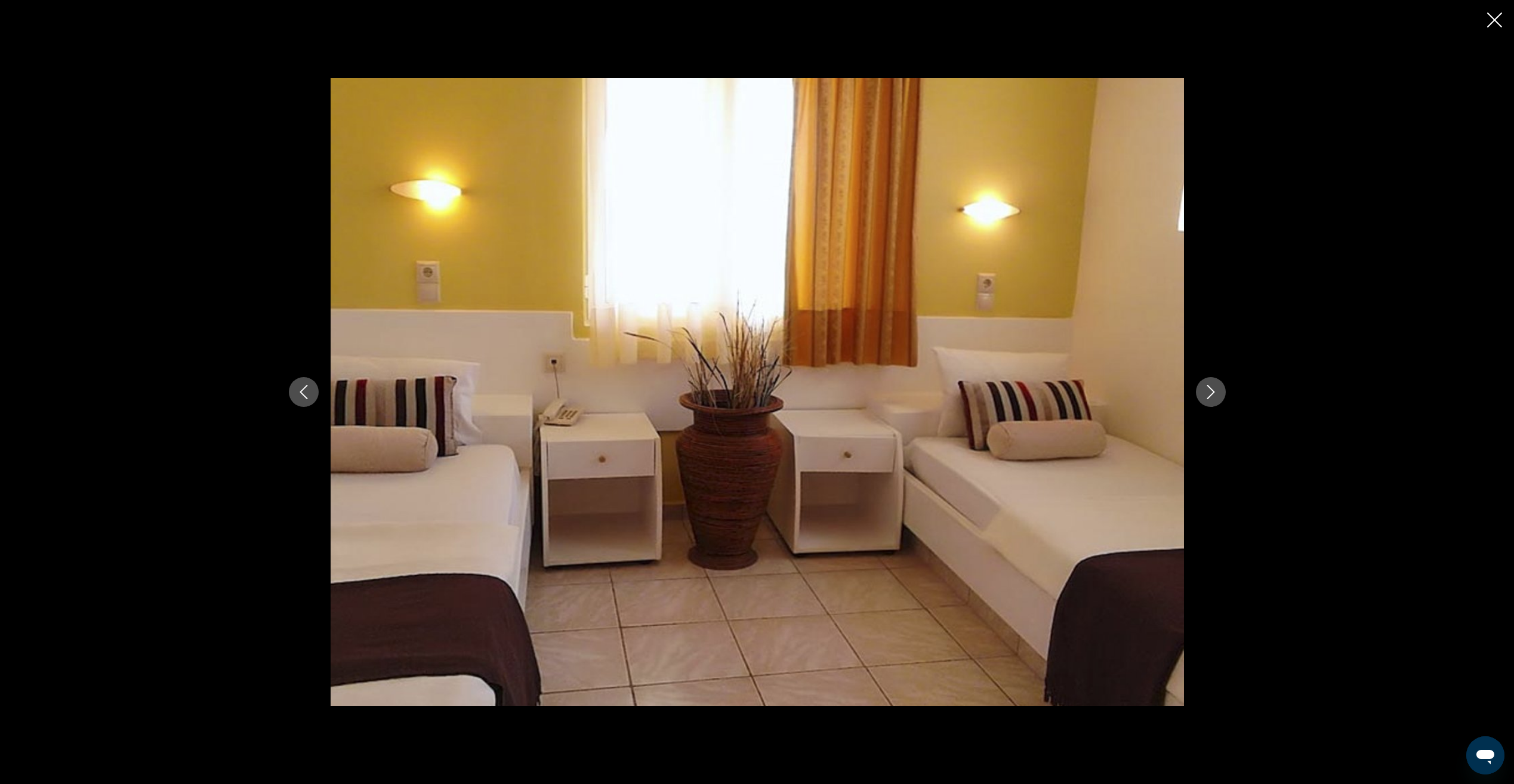
click at [1208, 394] on icon "Next image" at bounding box center [1210, 392] width 15 height 15
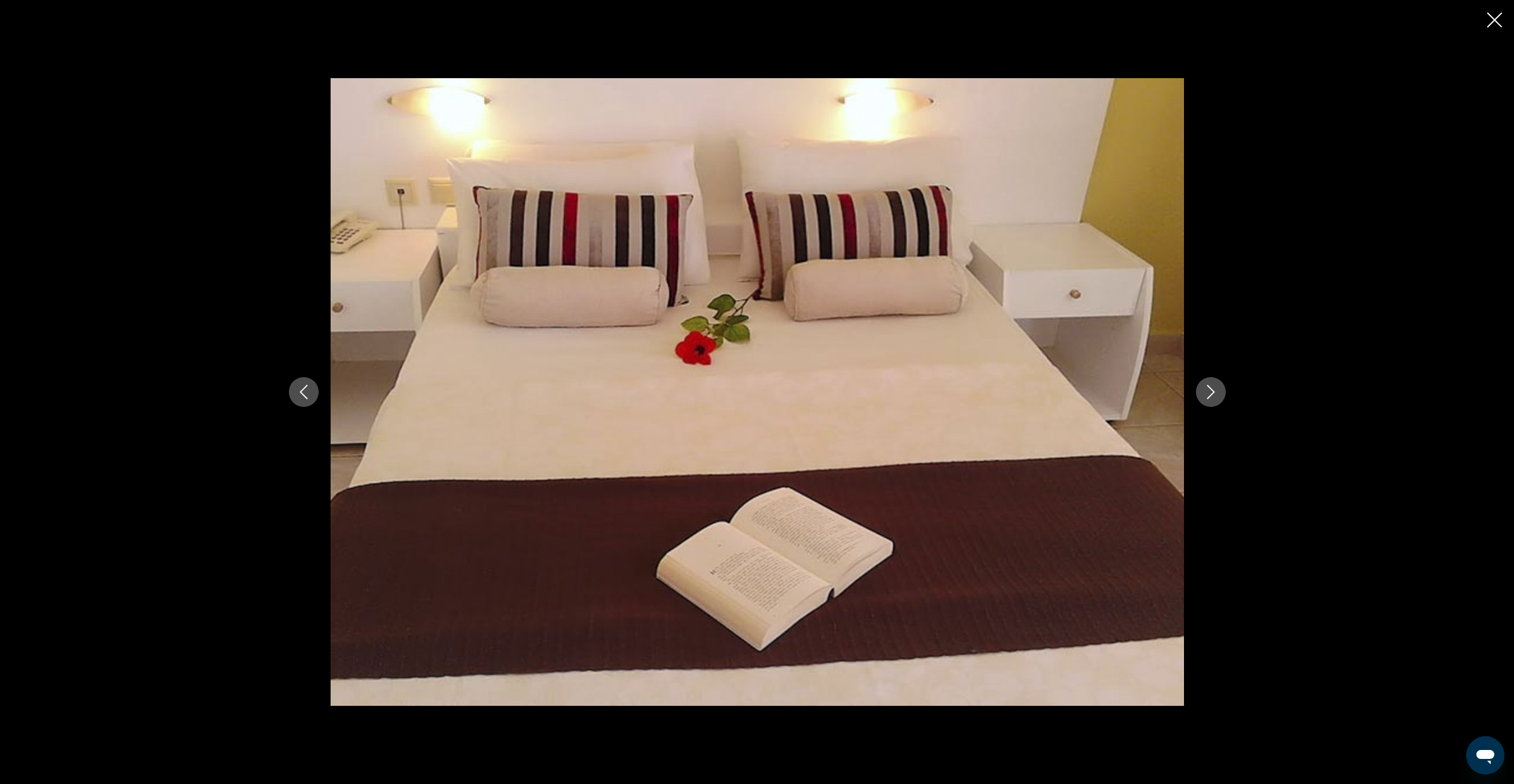
click at [1208, 394] on icon "Next image" at bounding box center [1210, 392] width 15 height 15
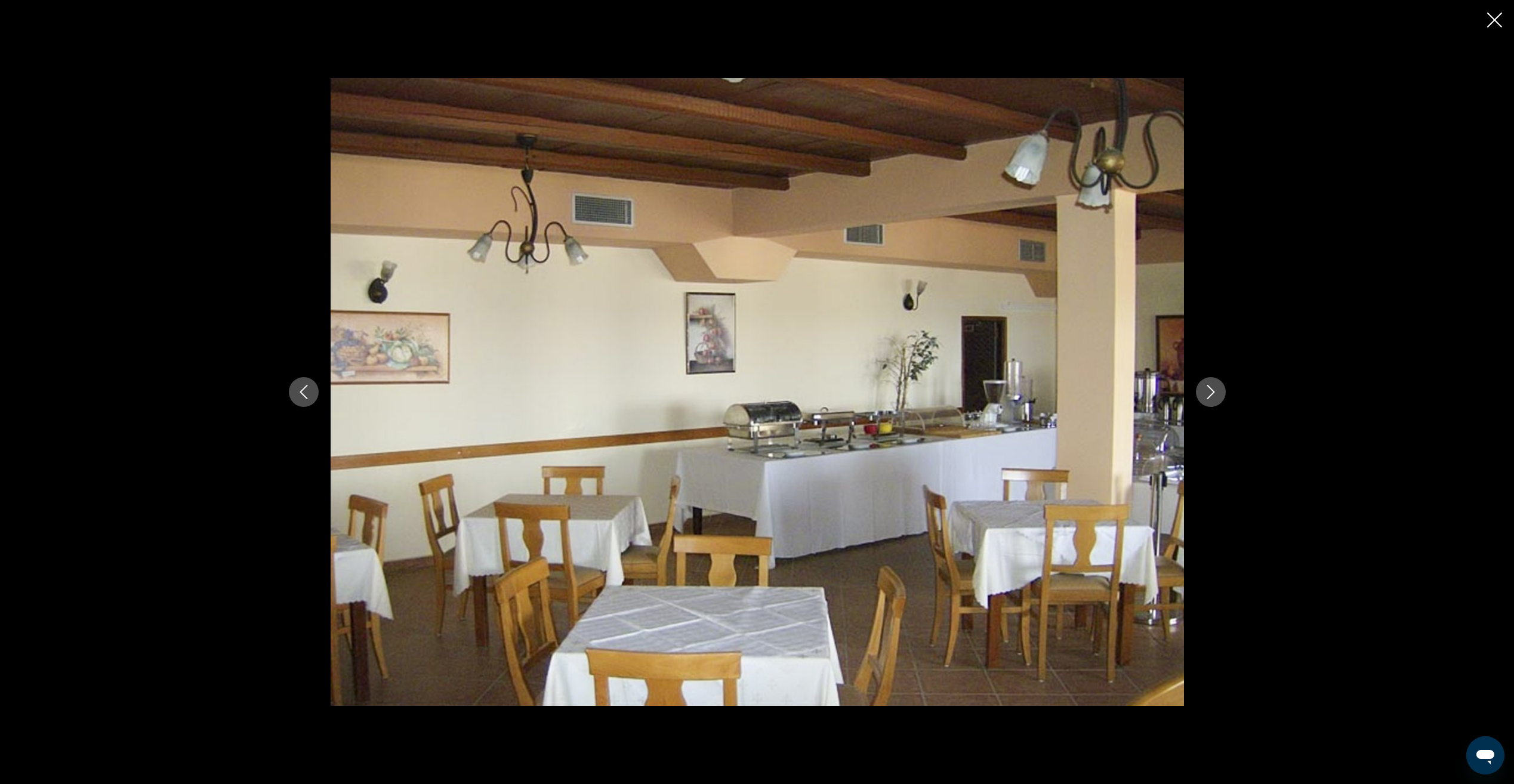
click at [1207, 394] on icon "Next image" at bounding box center [1210, 392] width 15 height 15
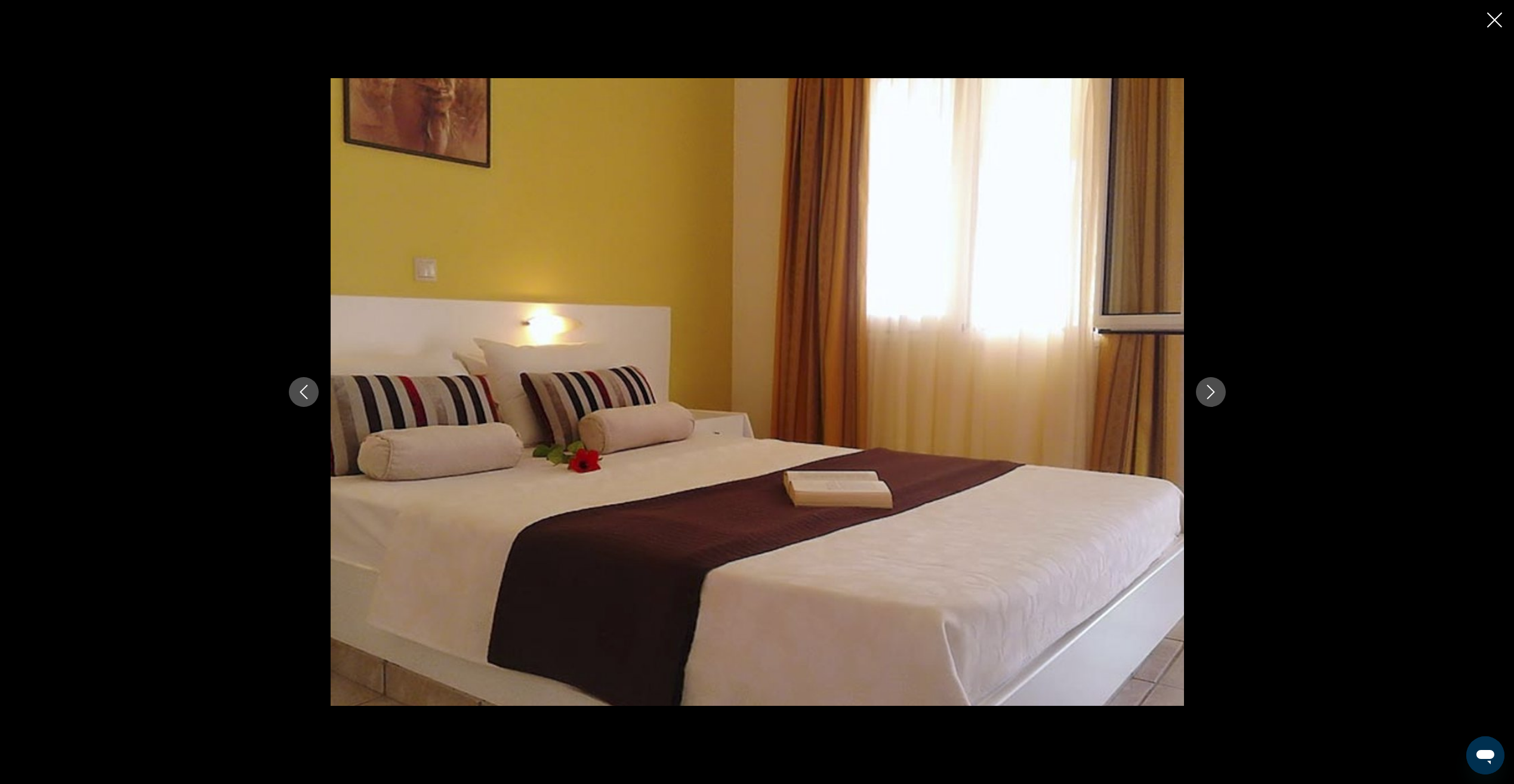
click at [1207, 394] on icon "Next image" at bounding box center [1210, 392] width 15 height 15
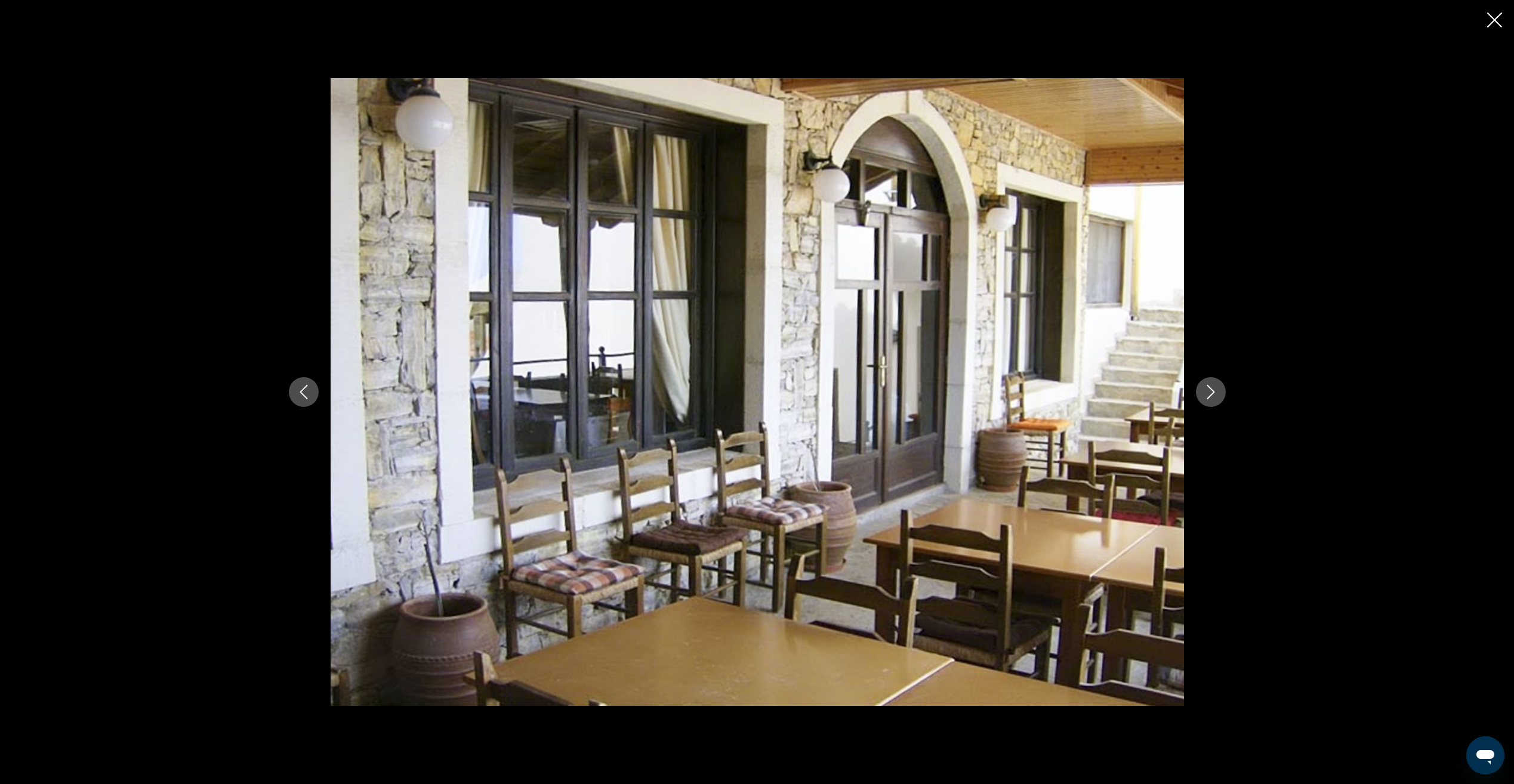
click at [1207, 394] on icon "Next image" at bounding box center [1210, 392] width 15 height 15
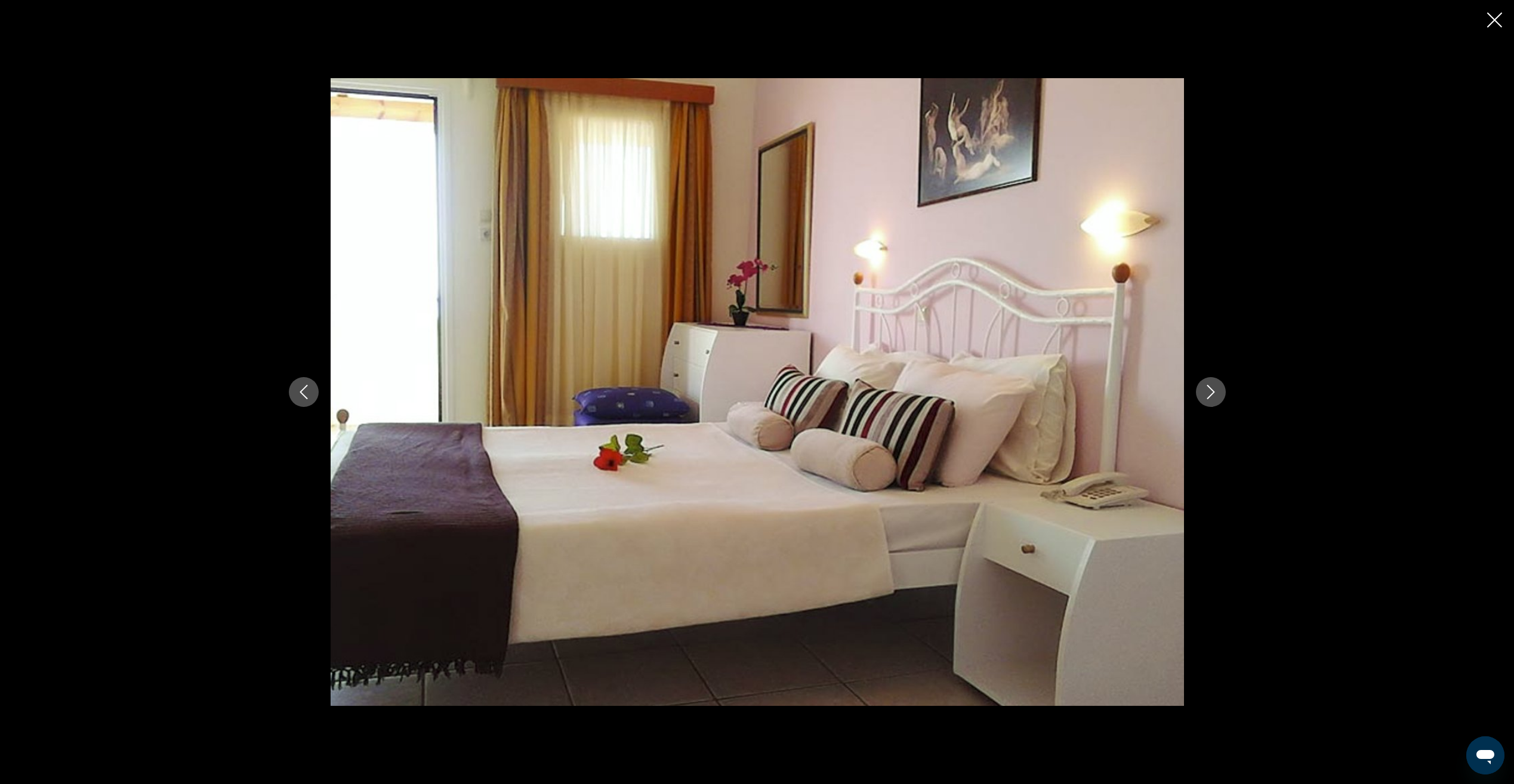
click at [1493, 30] on button "Close slideshow" at bounding box center [1494, 21] width 15 height 19
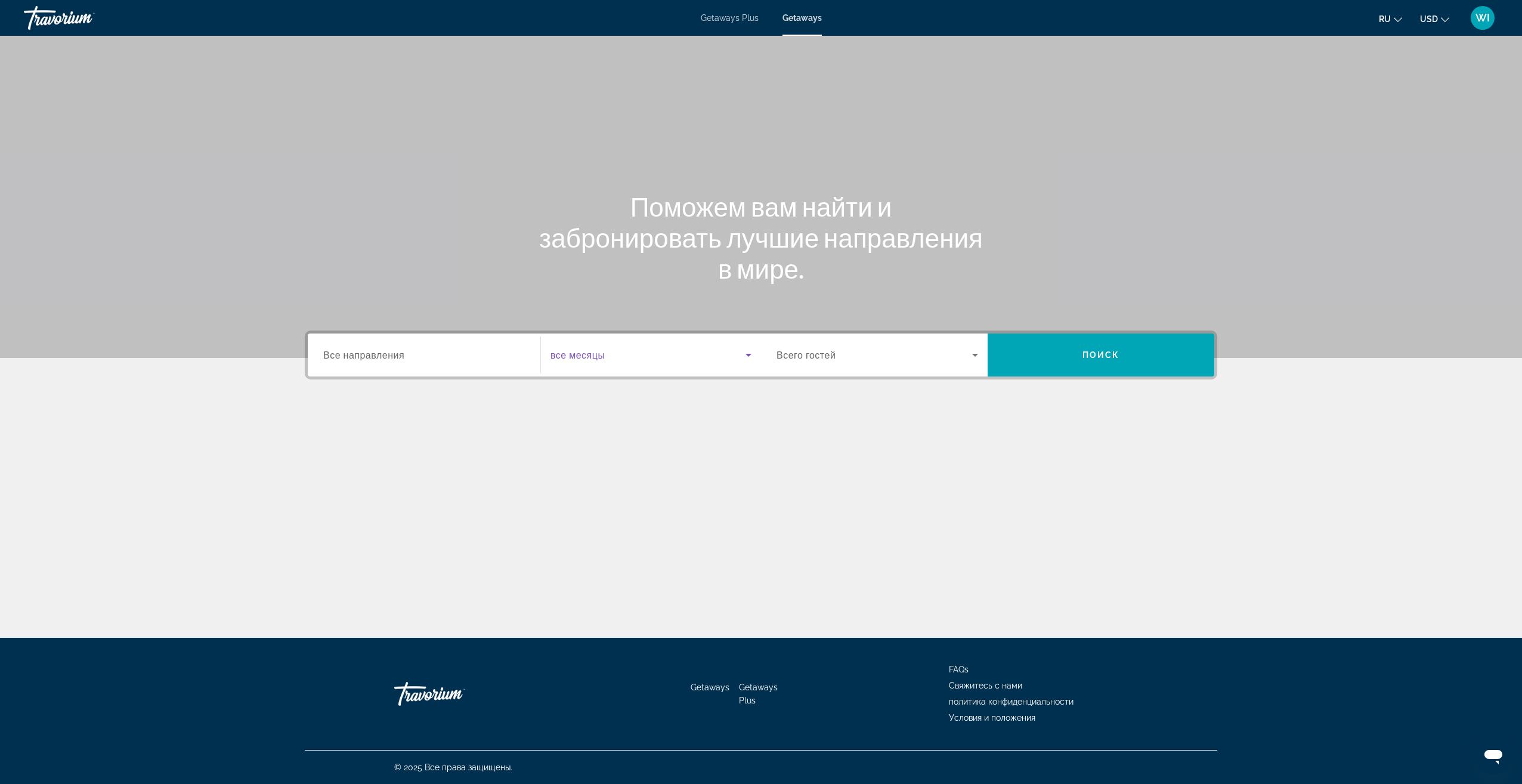
click at [729, 361] on span "Search widget" at bounding box center [648, 355] width 195 height 15
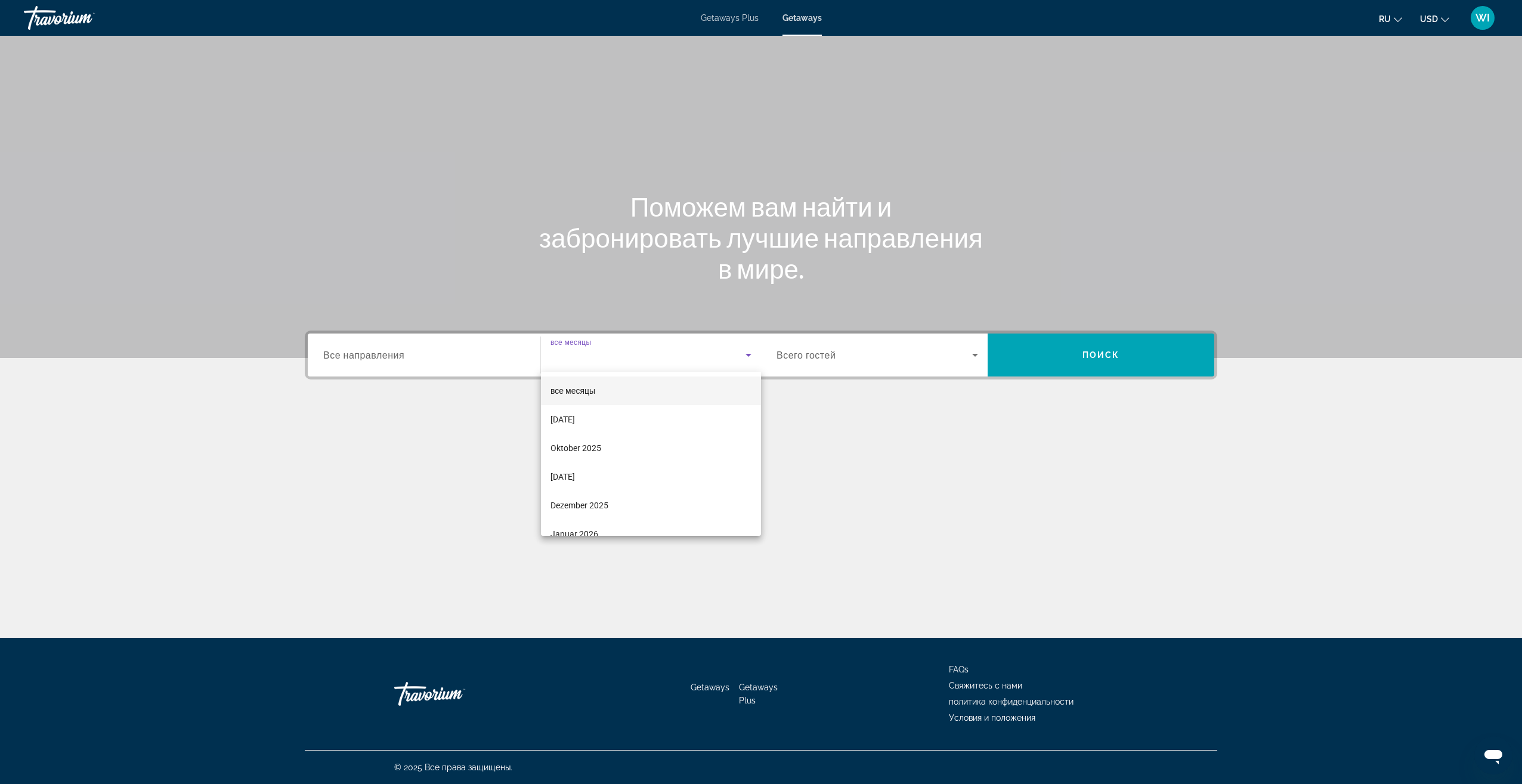
click at [671, 385] on mat-option "все месяцы" at bounding box center [651, 390] width 220 height 29
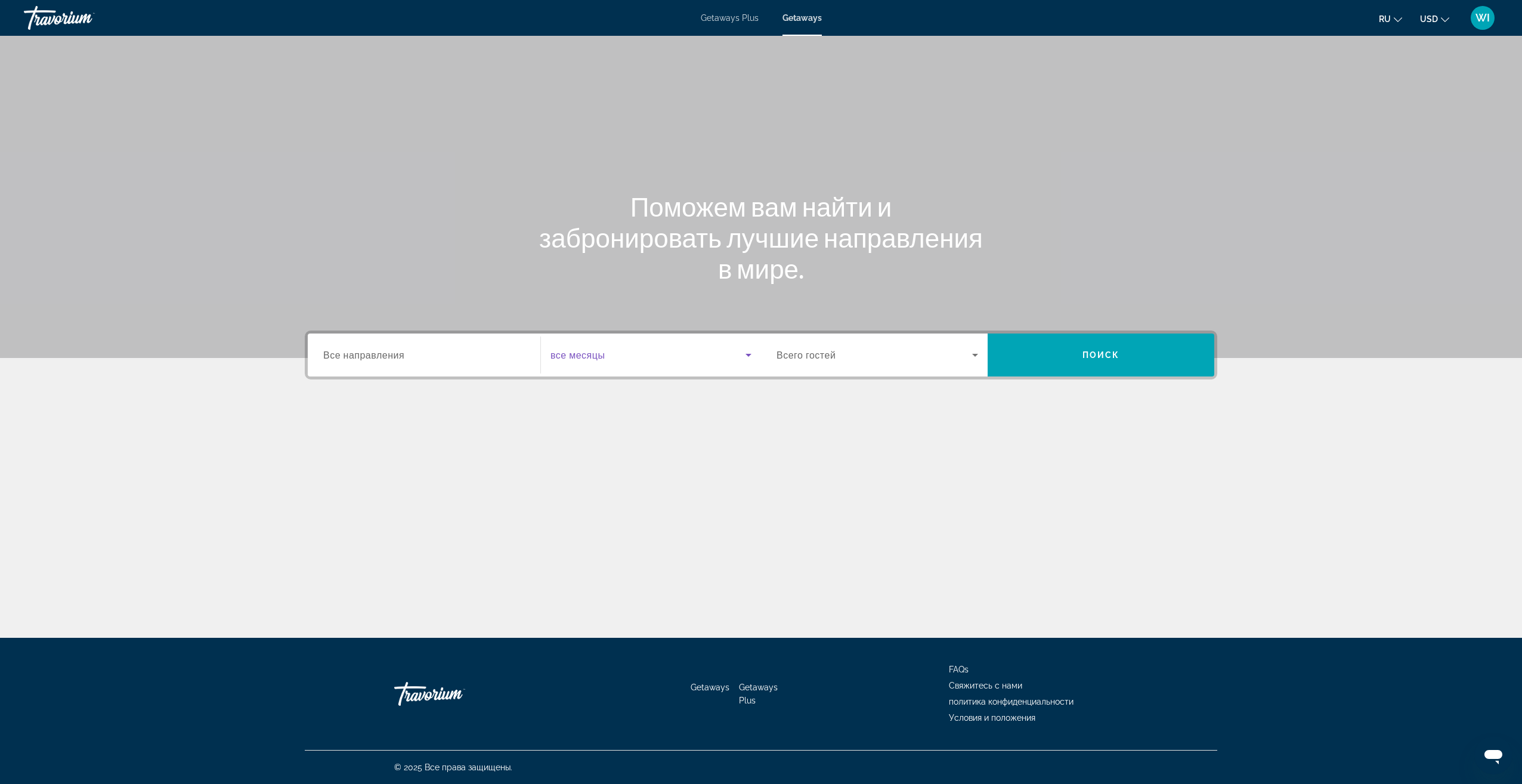
click at [865, 339] on div "Search widget" at bounding box center [877, 355] width 202 height 33
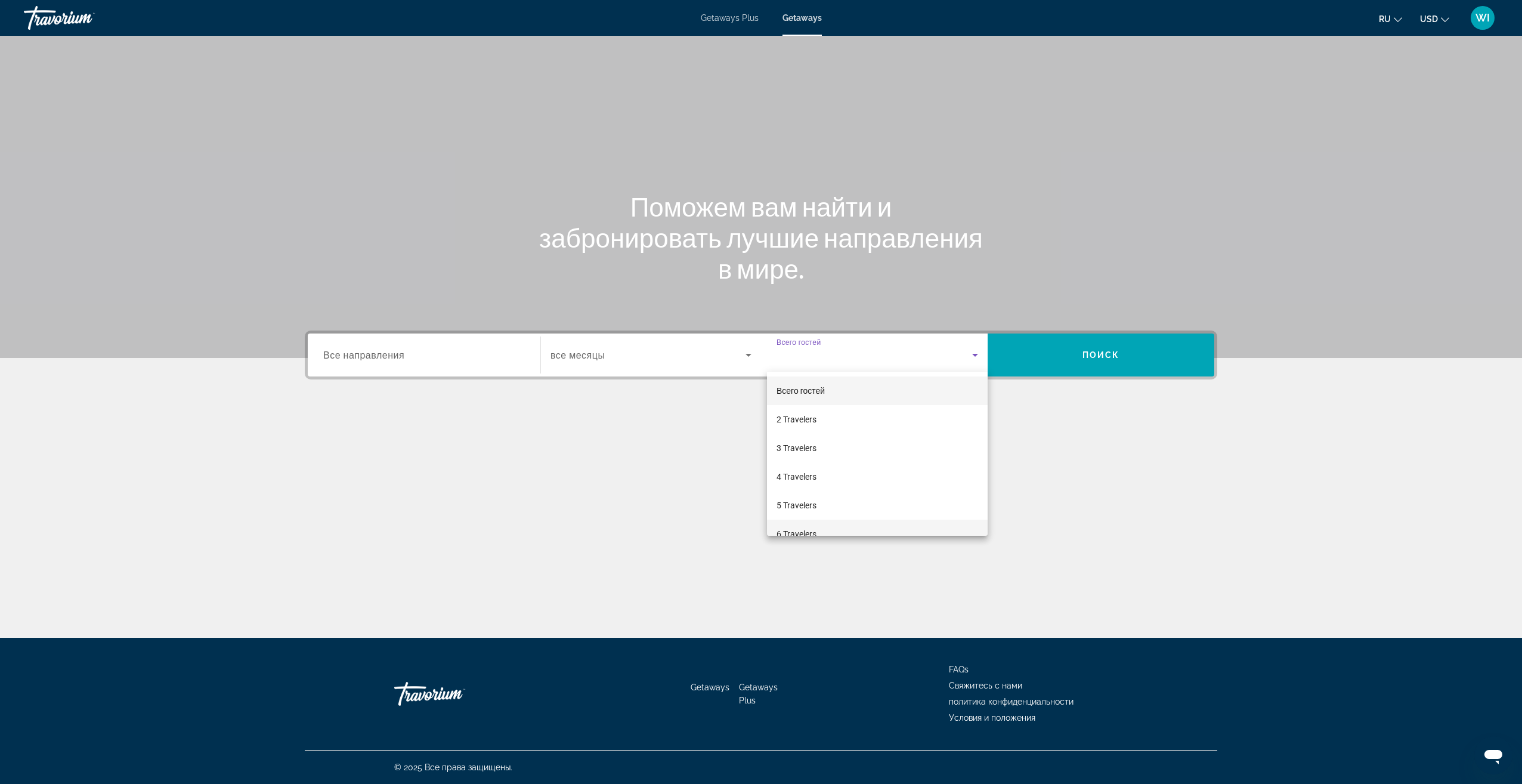
click at [843, 524] on mat-option "6 Travelers" at bounding box center [878, 534] width 221 height 29
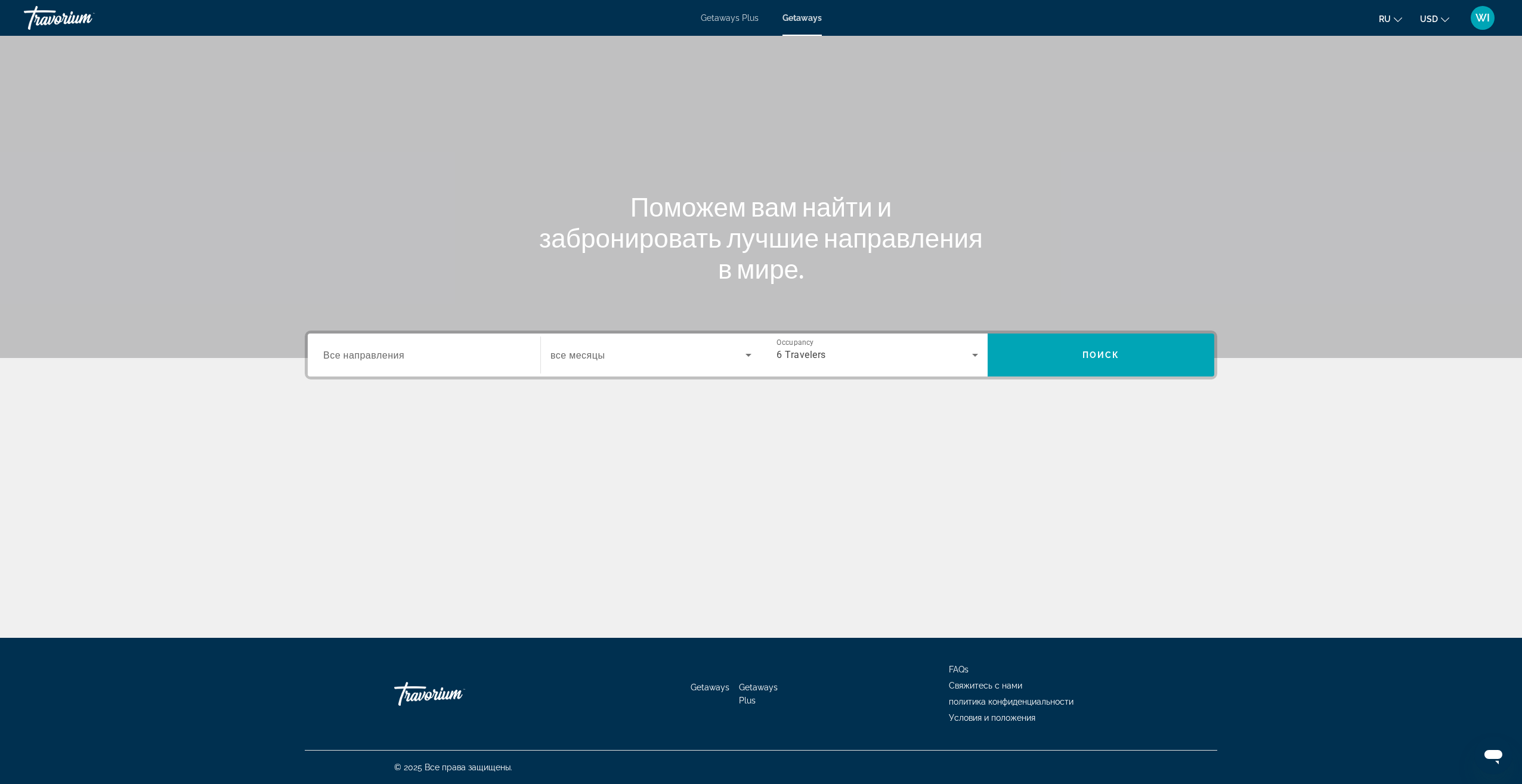
click at [440, 366] on div "Search widget" at bounding box center [423, 355] width 202 height 34
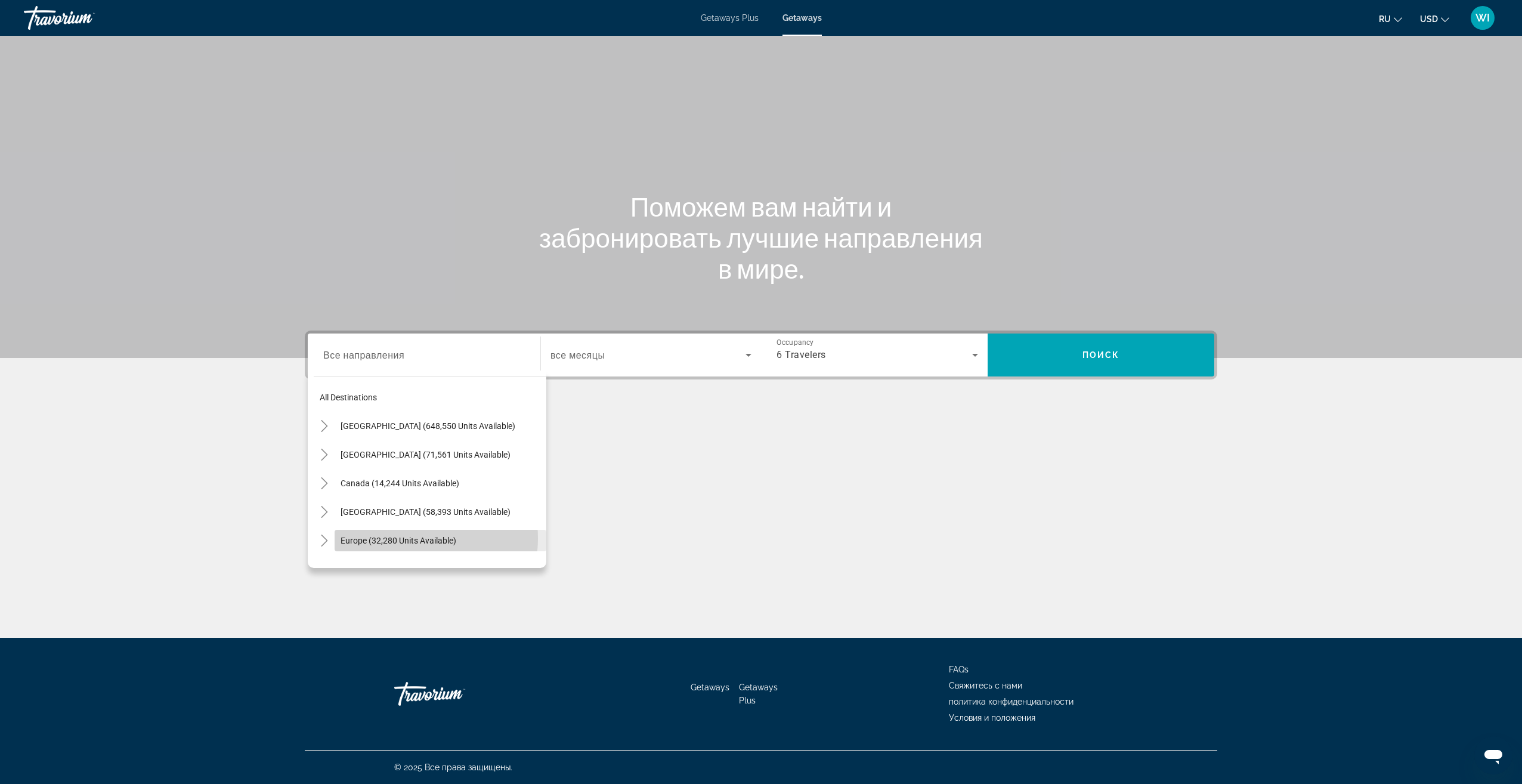
click at [407, 538] on span "Europe (32,280 units available)" at bounding box center [399, 540] width 116 height 9
type input "**********"
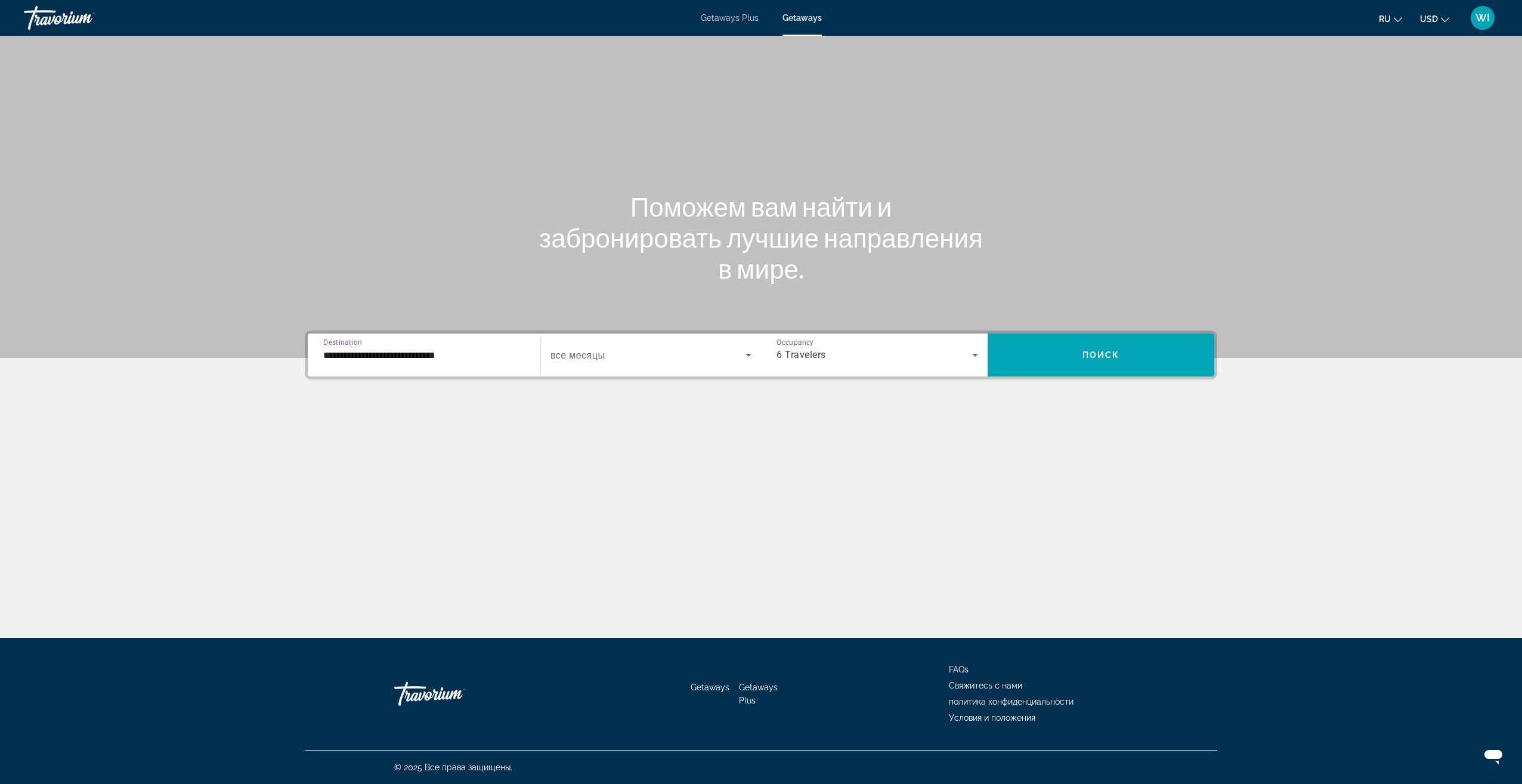
click at [738, 357] on span "Search widget" at bounding box center [648, 355] width 195 height 15
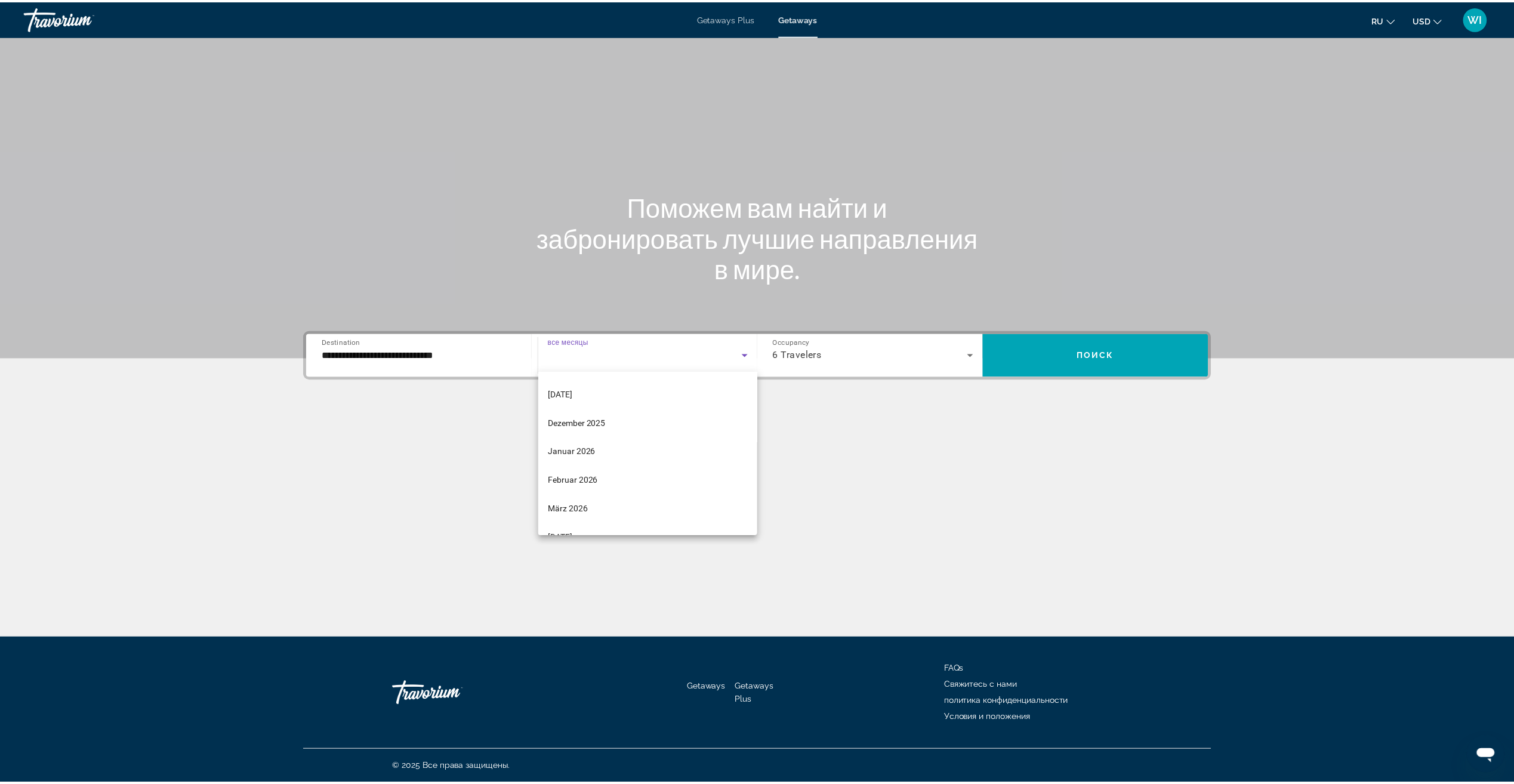
scroll to position [246, 0]
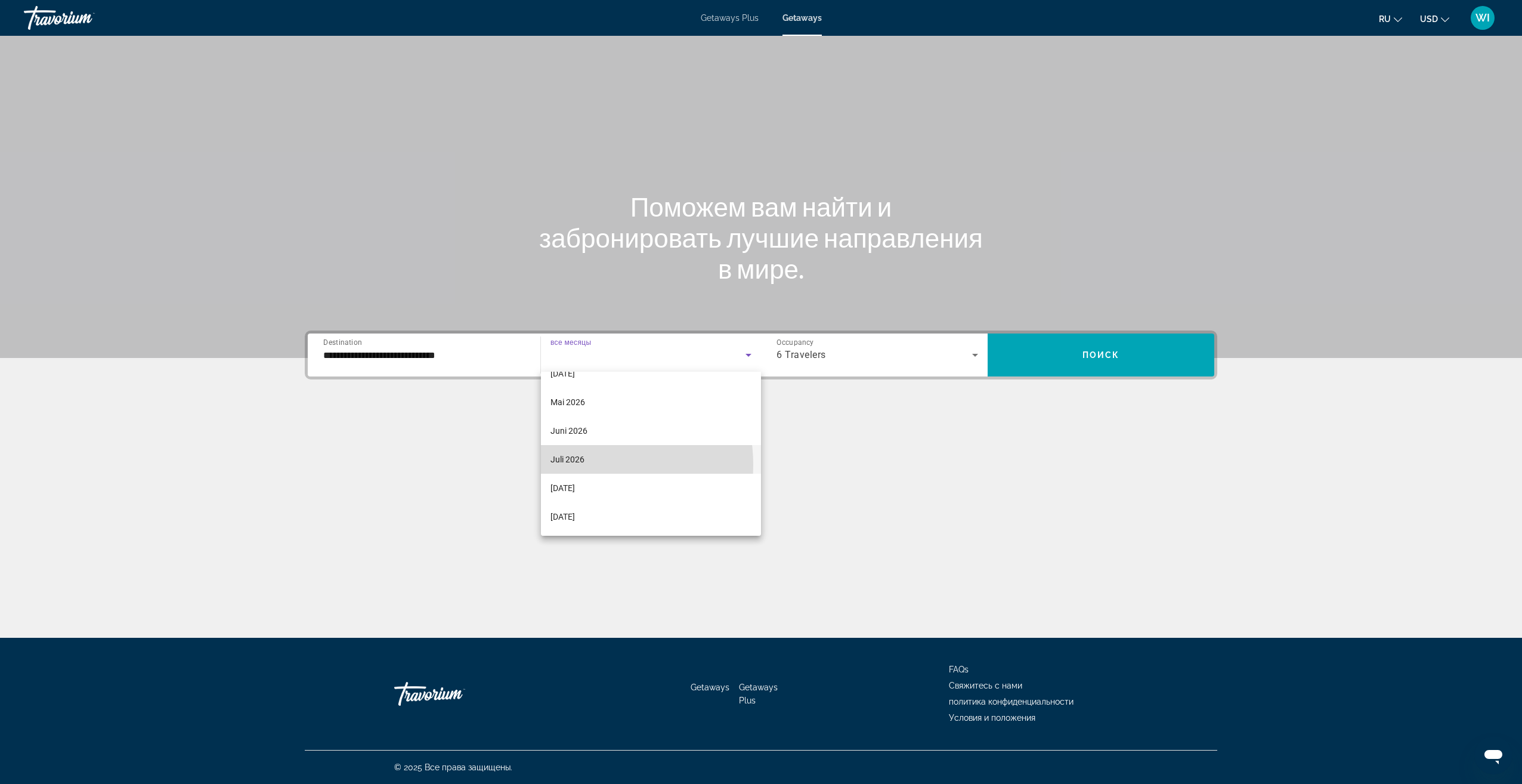
click at [582, 464] on span "Juli 2026" at bounding box center [568, 459] width 34 height 15
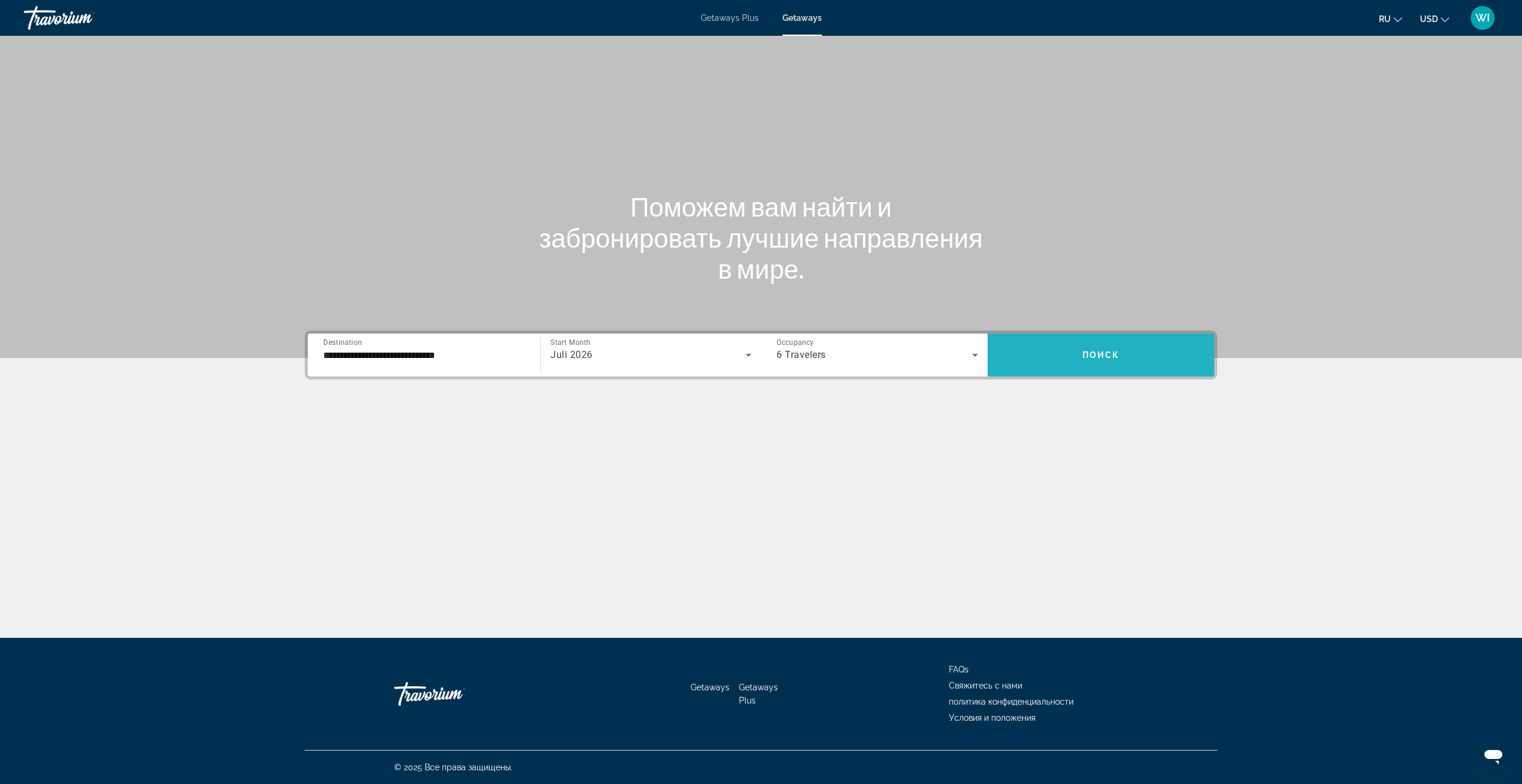
click at [1117, 338] on span "Search widget" at bounding box center [1101, 355] width 226 height 43
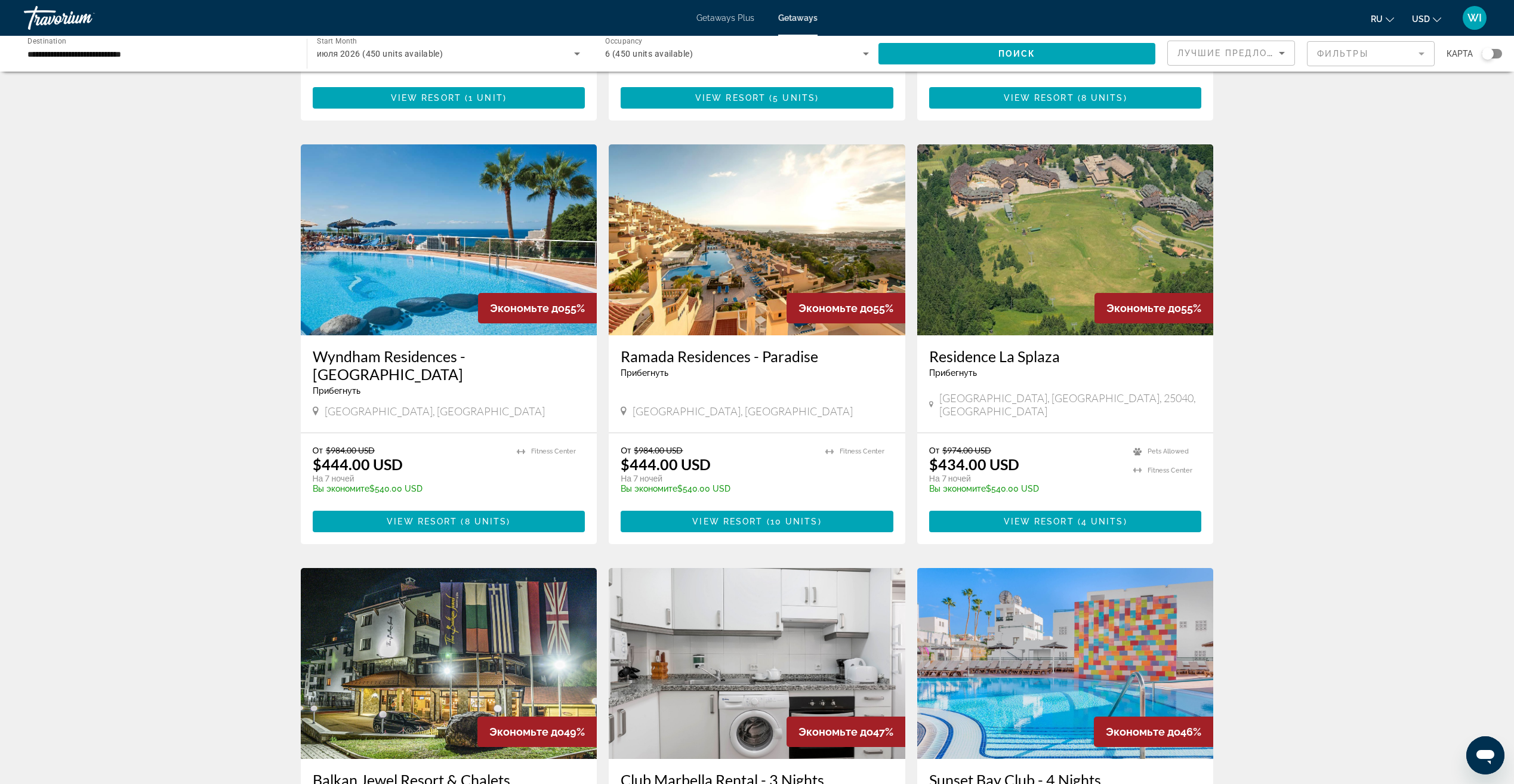
scroll to position [417, 0]
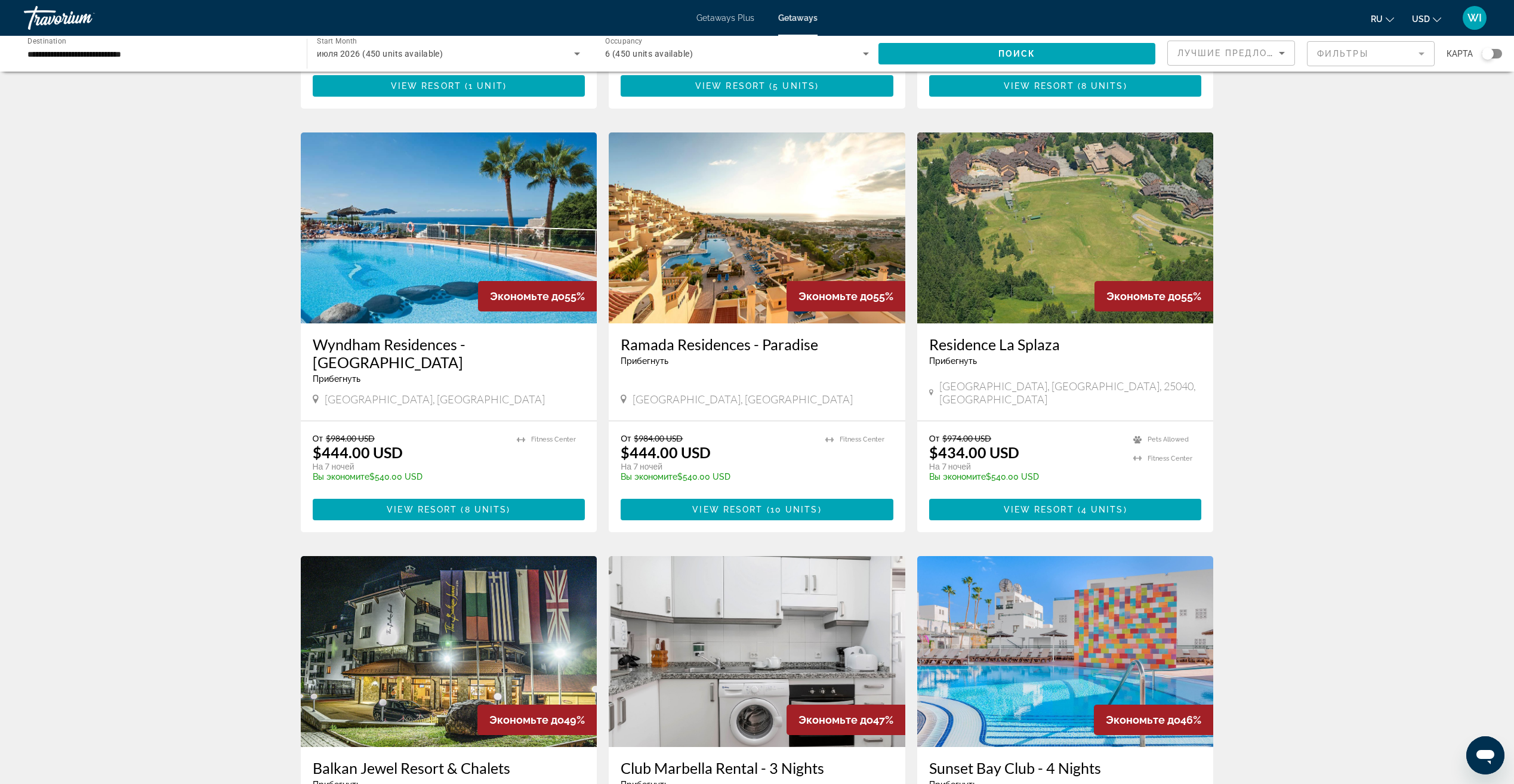
click at [449, 250] on img "Main content" at bounding box center [449, 227] width 297 height 191
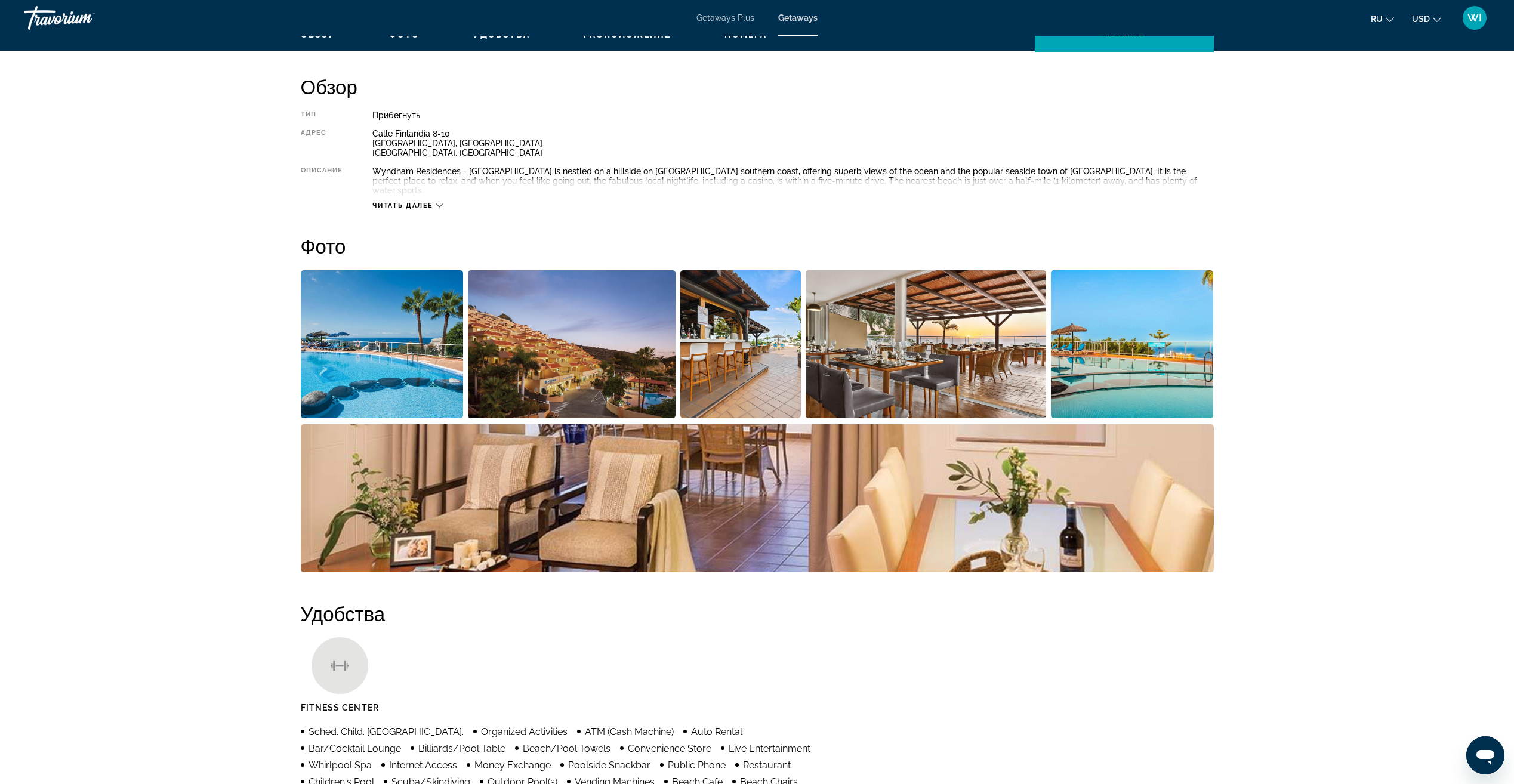
scroll to position [298, 0]
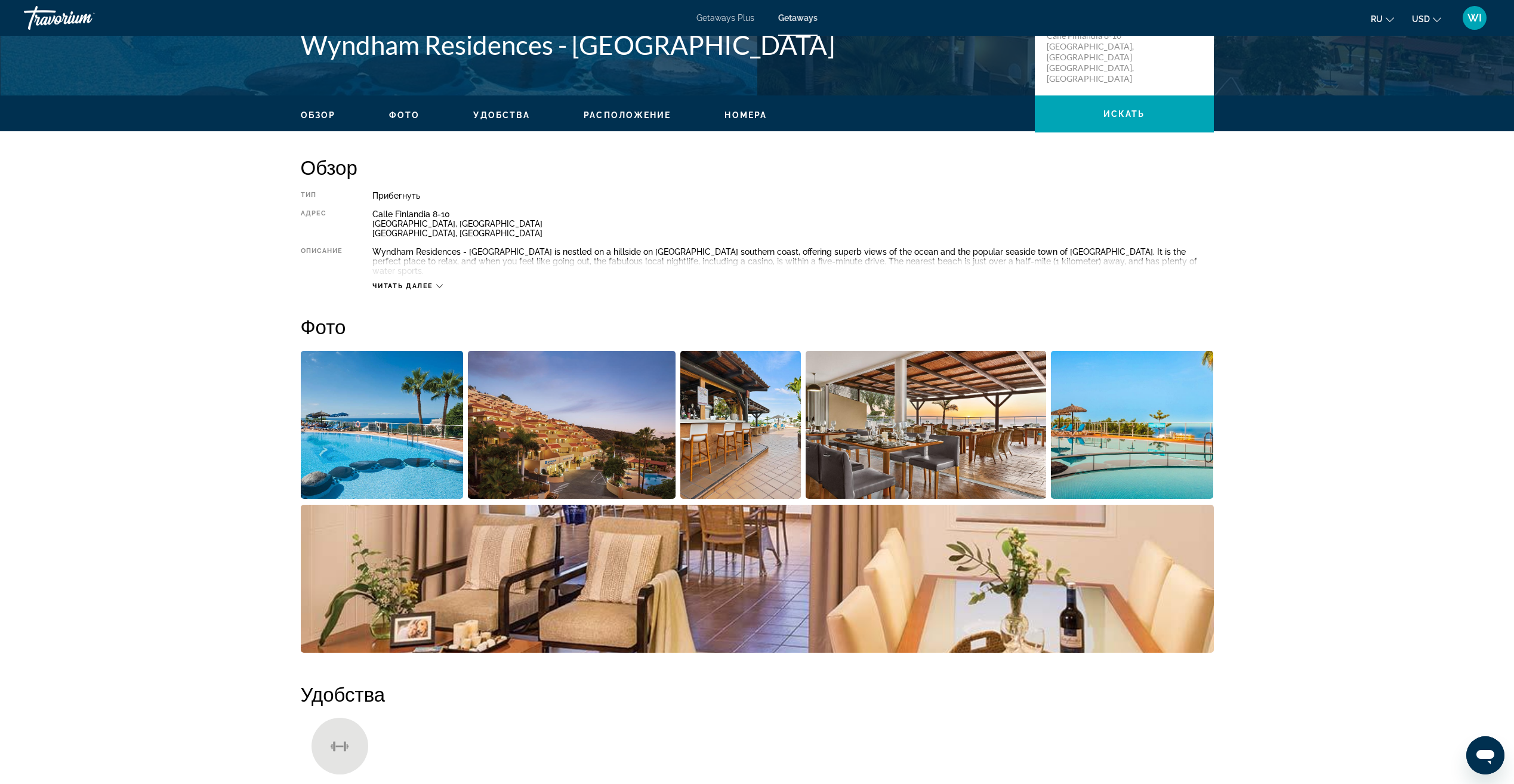
click at [393, 423] on img "Open full-screen image slider" at bounding box center [382, 424] width 163 height 148
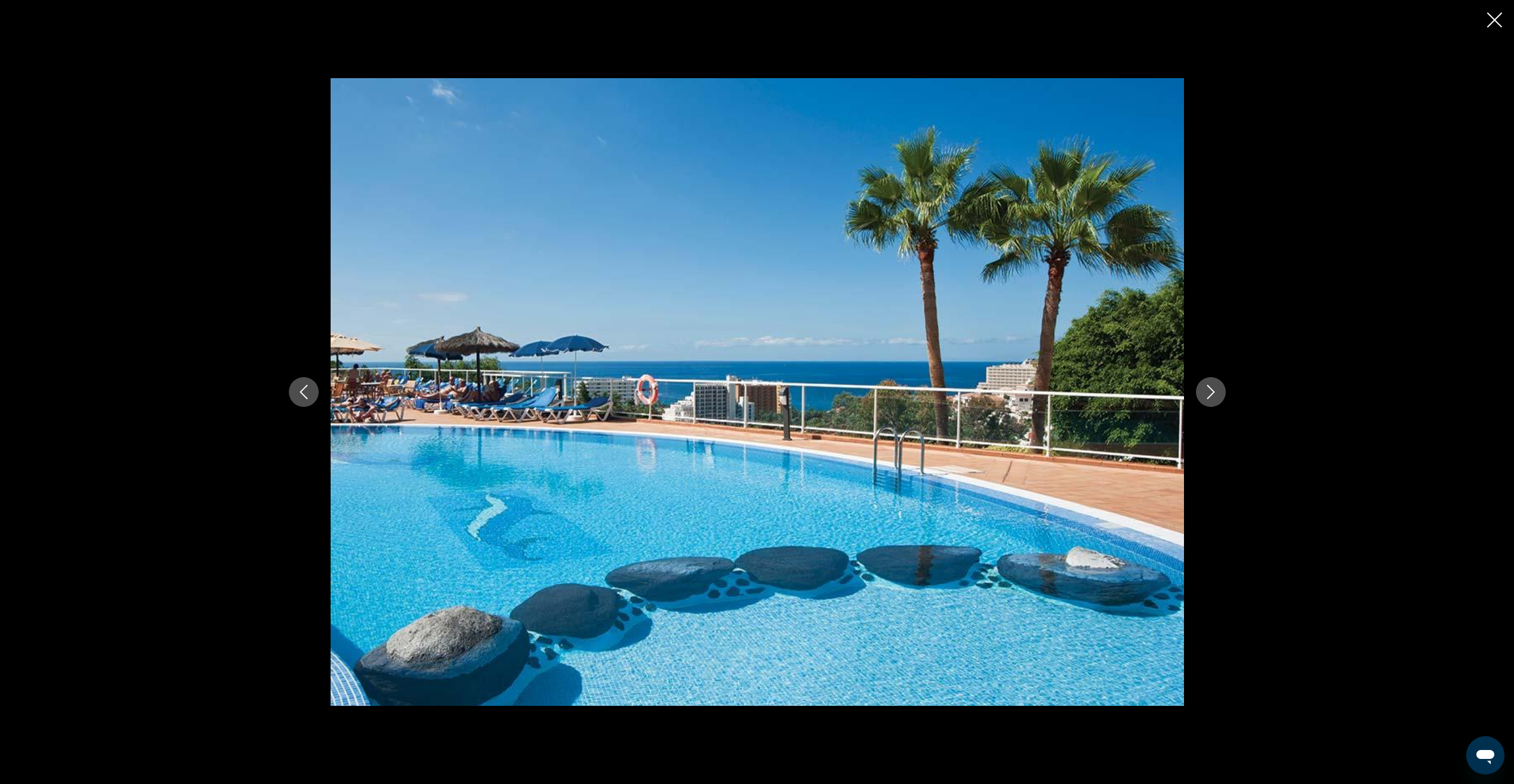
click at [1203, 401] on button "Next image" at bounding box center [1210, 392] width 30 height 30
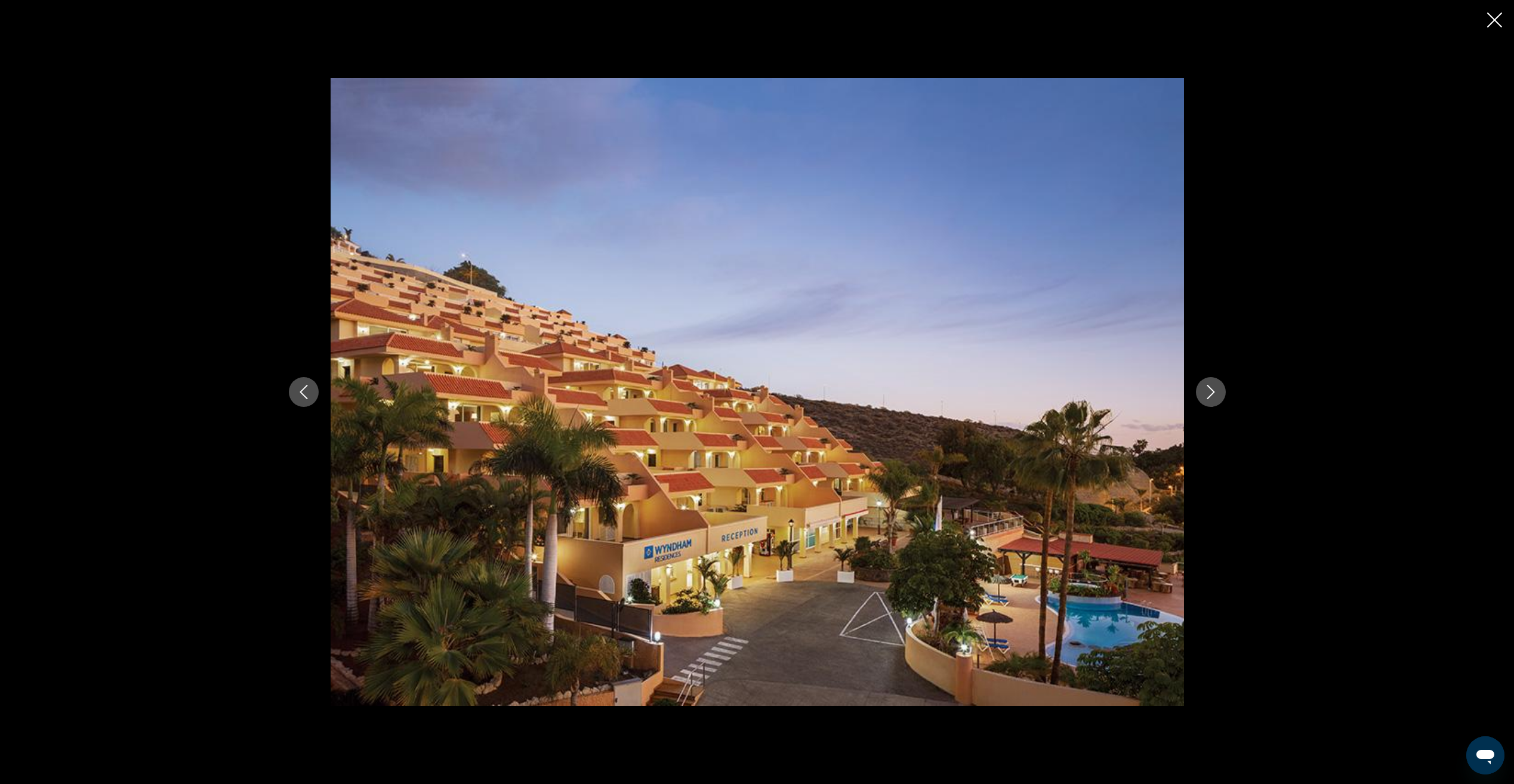
click at [1203, 401] on button "Next image" at bounding box center [1210, 392] width 30 height 30
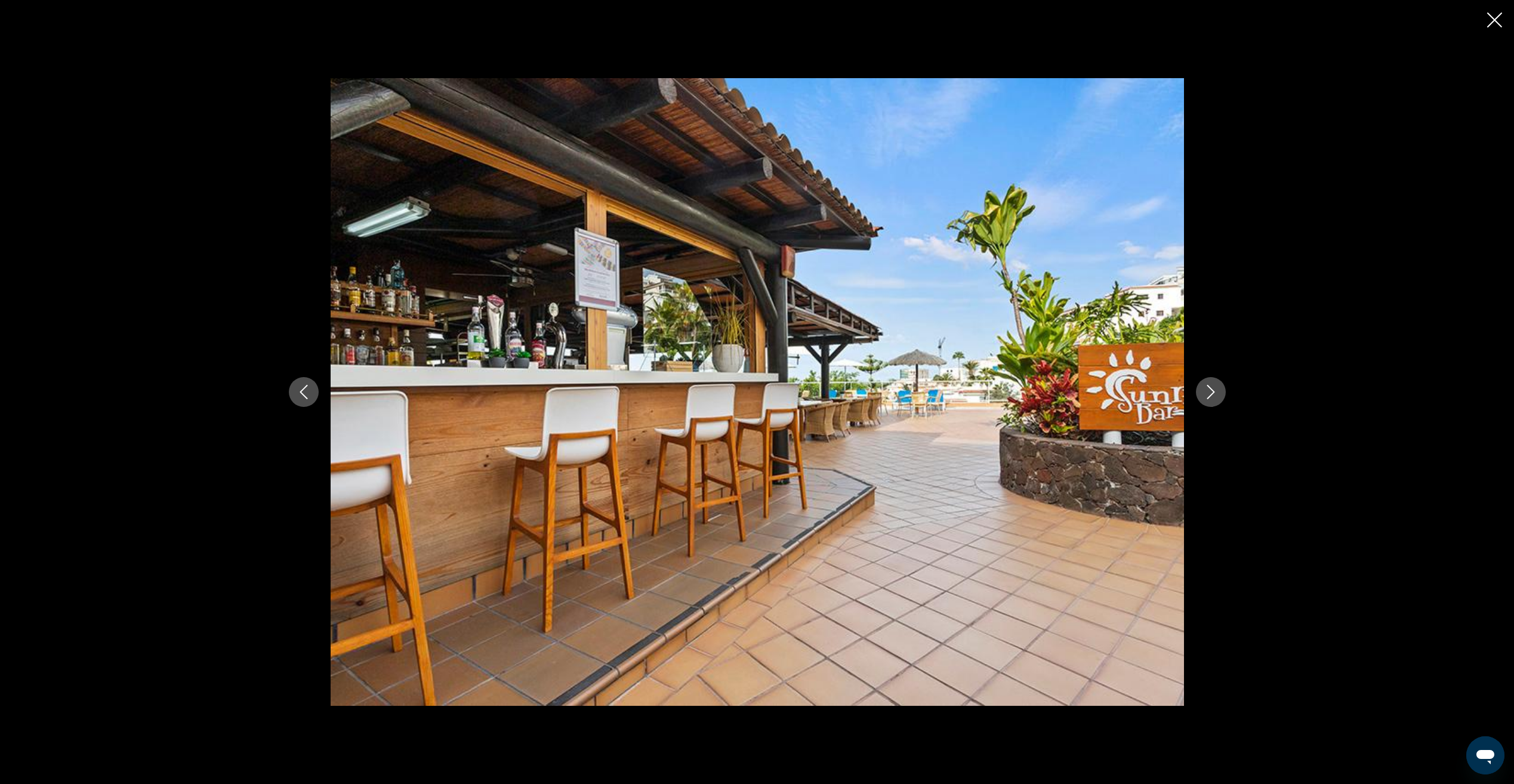
click at [1203, 401] on button "Next image" at bounding box center [1210, 392] width 30 height 30
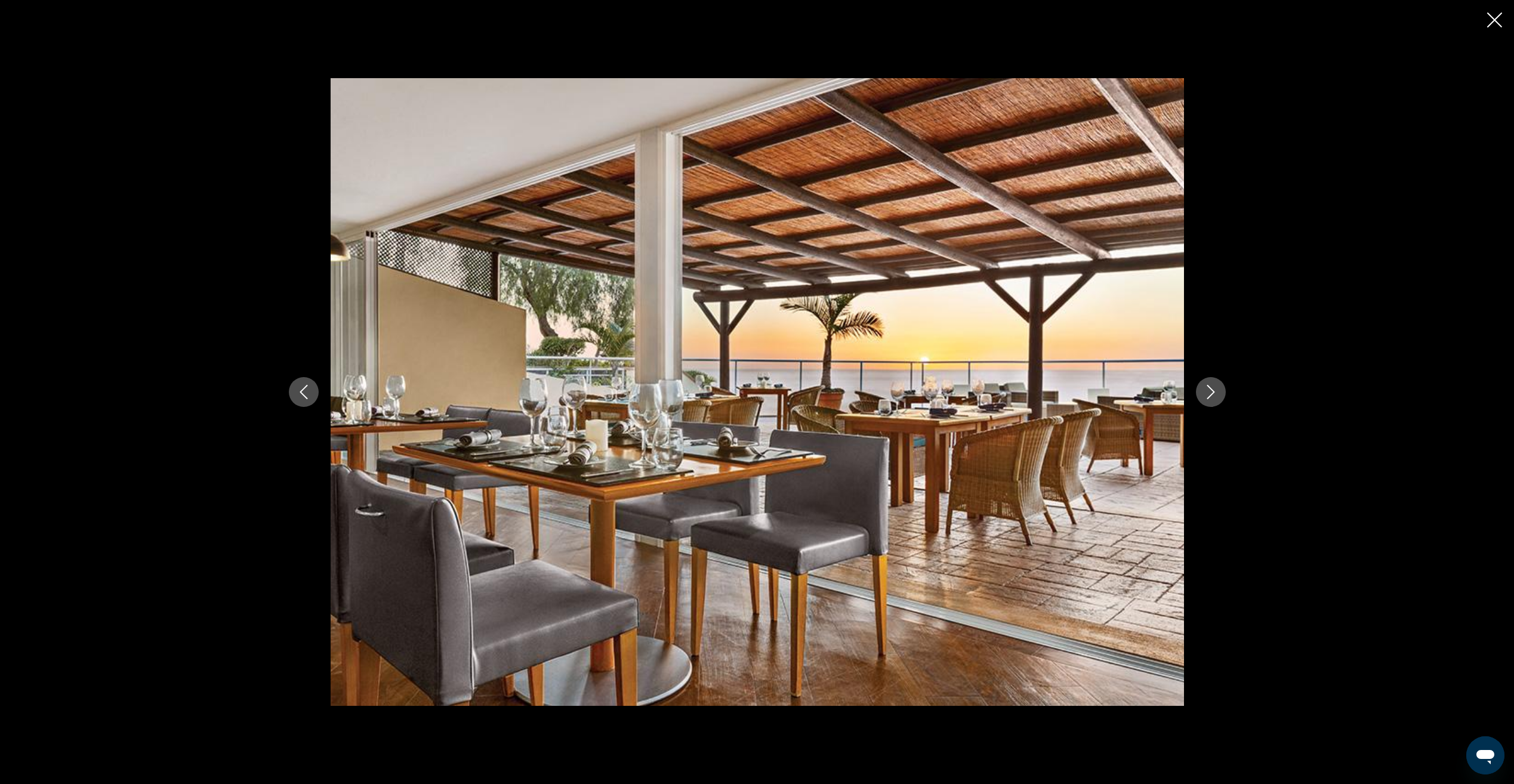
click at [1203, 401] on button "Next image" at bounding box center [1210, 392] width 30 height 30
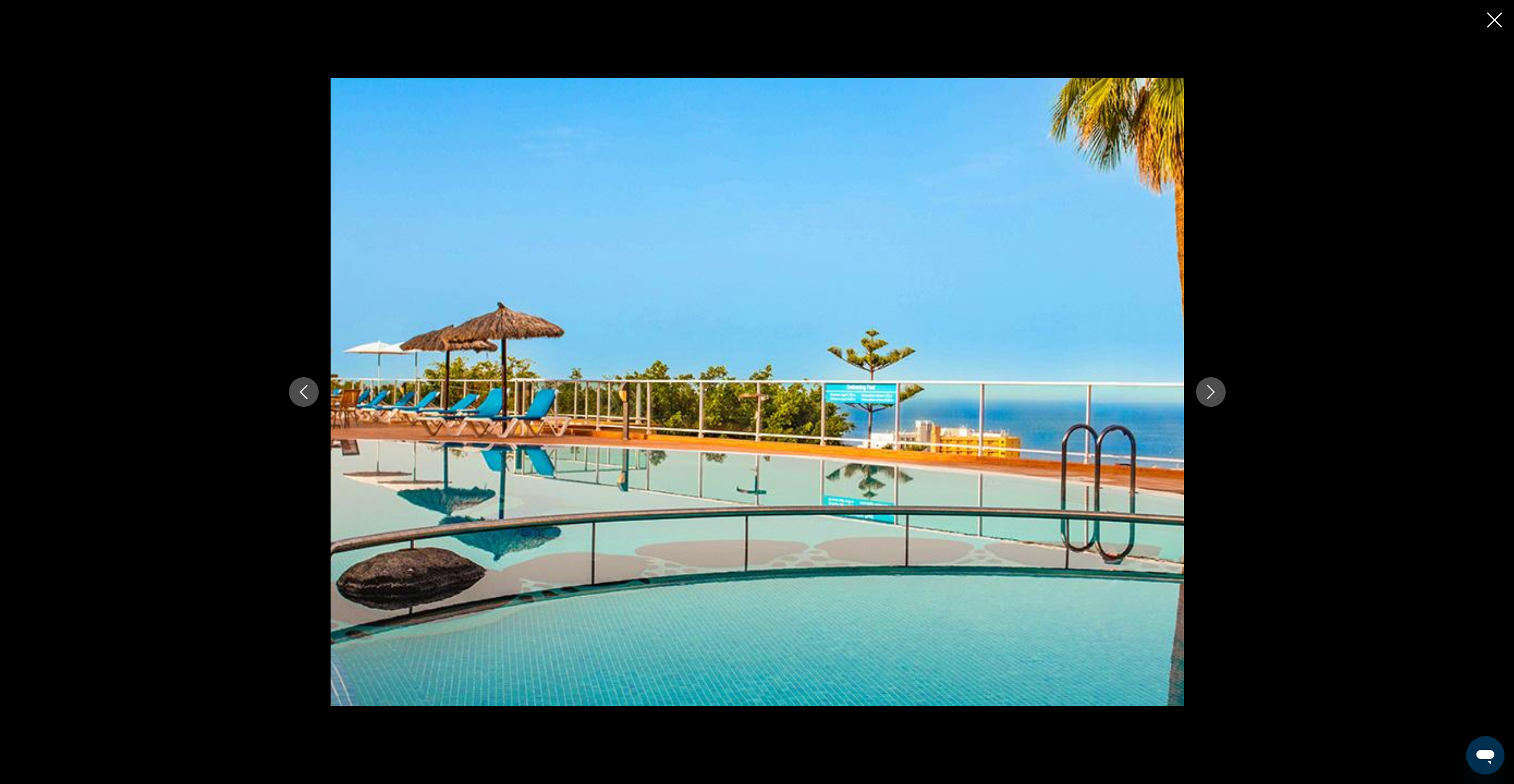
click at [1203, 401] on button "Next image" at bounding box center [1210, 392] width 30 height 30
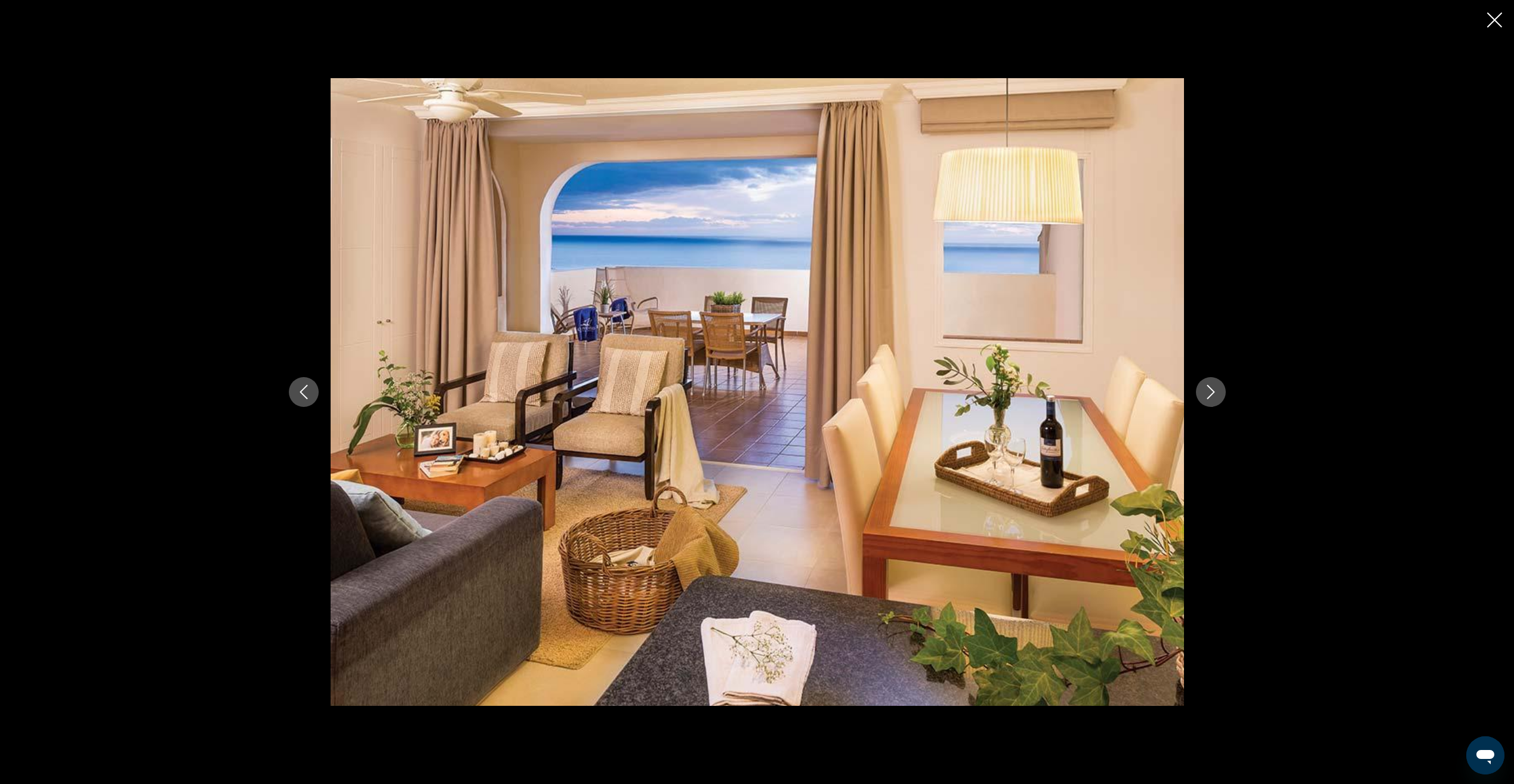
click at [1204, 401] on button "Next image" at bounding box center [1210, 392] width 30 height 30
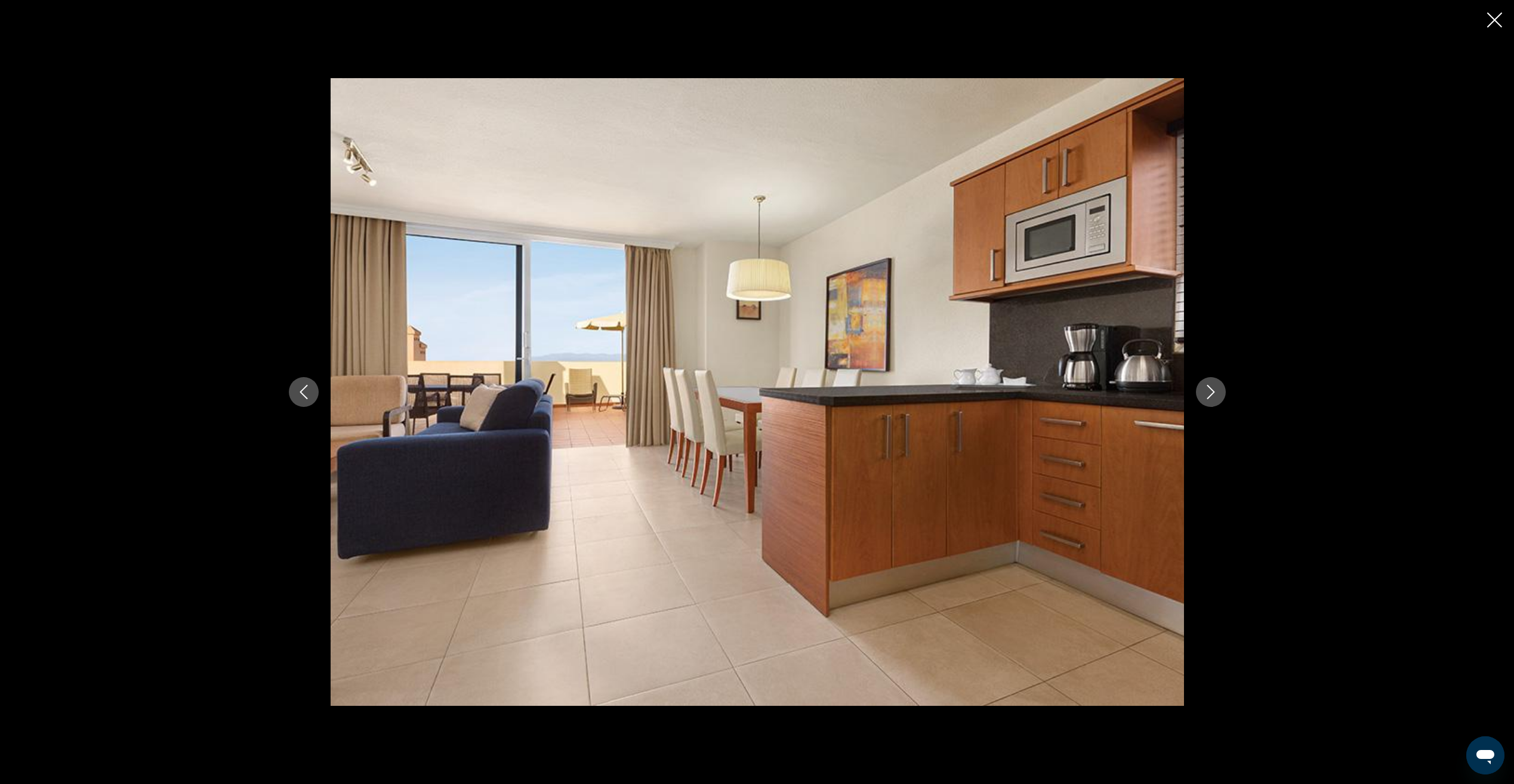
click at [1204, 401] on button "Next image" at bounding box center [1210, 392] width 30 height 30
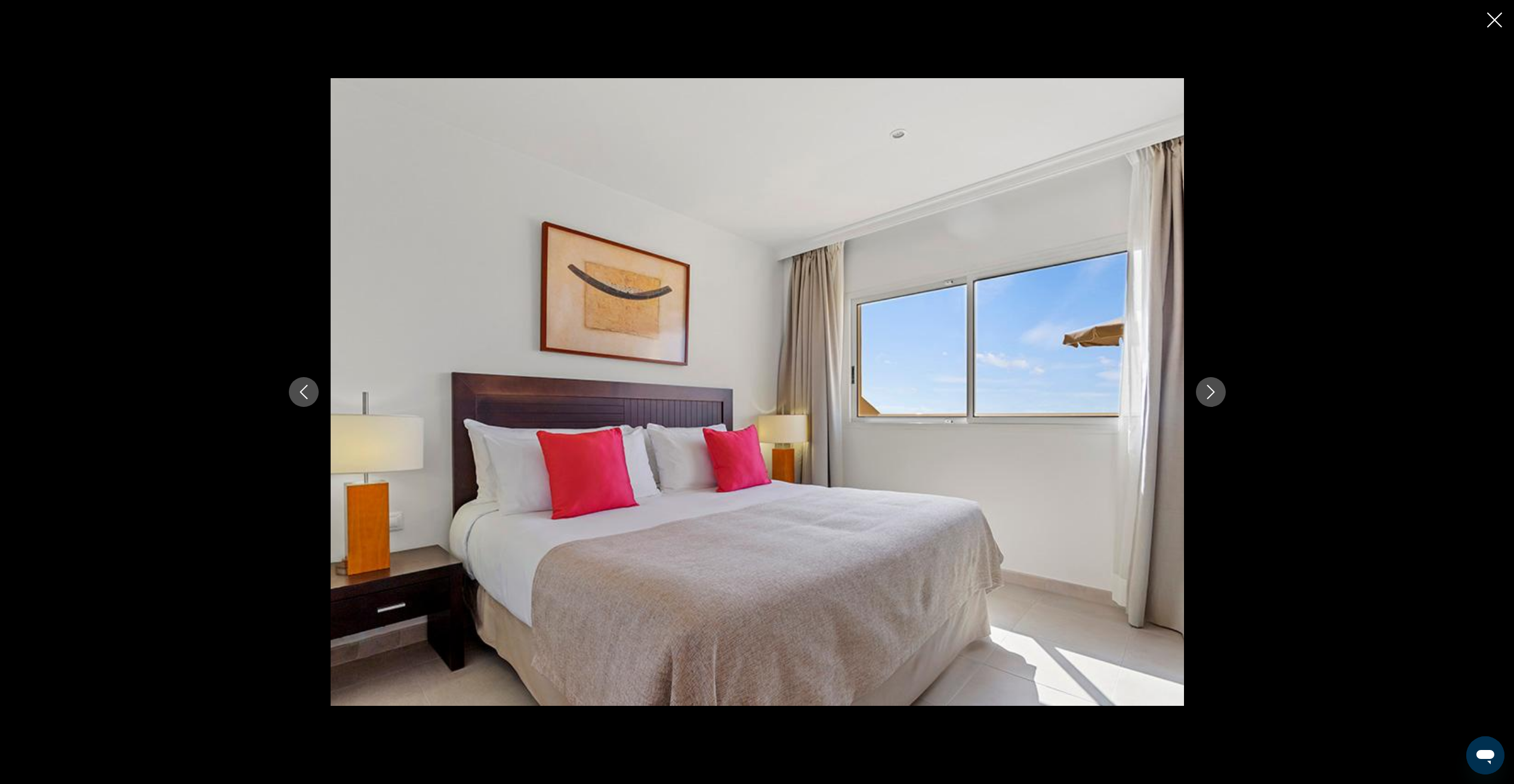
click at [312, 402] on button "Previous image" at bounding box center [304, 392] width 30 height 30
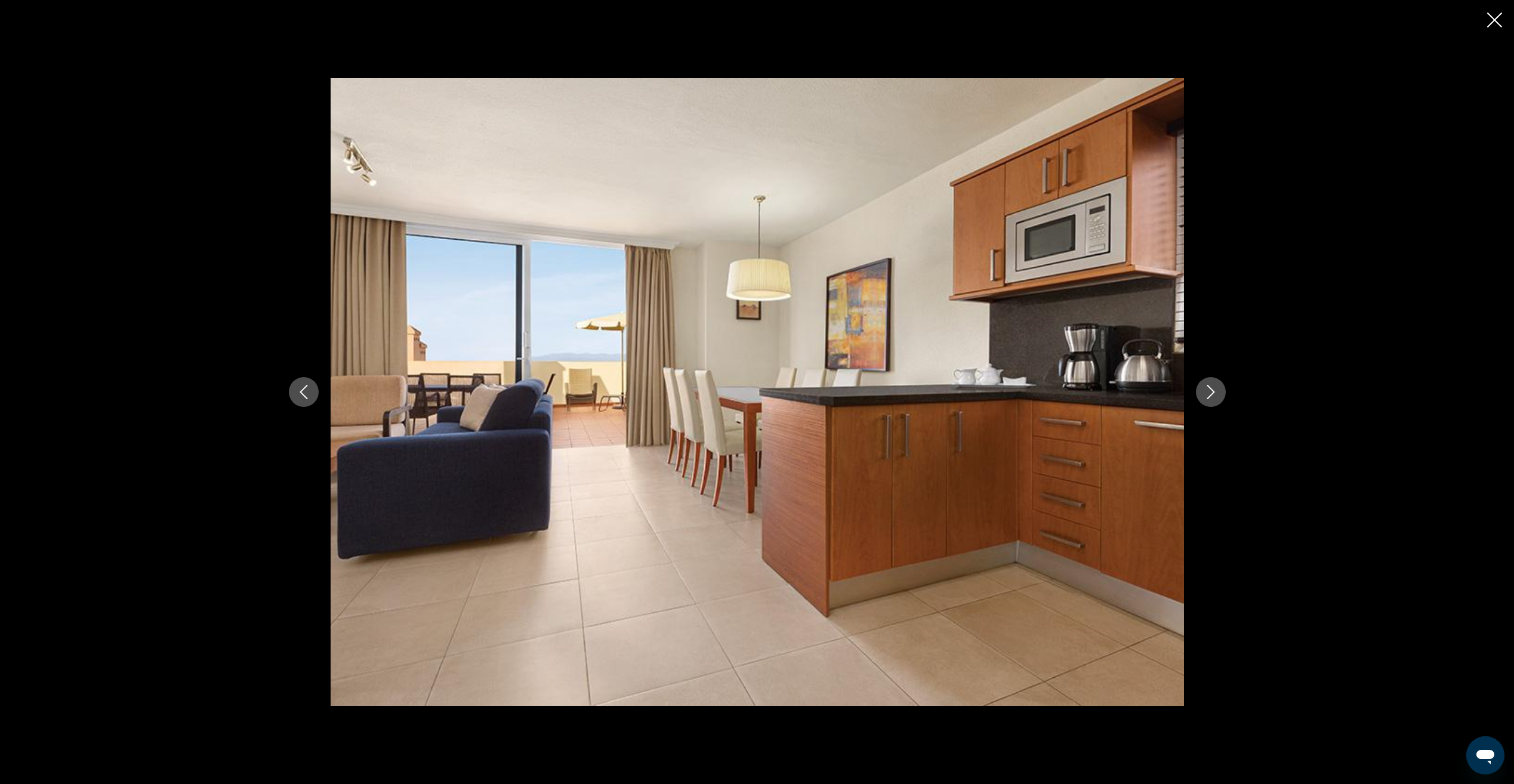
click at [1214, 388] on icon "Next image" at bounding box center [1210, 392] width 15 height 15
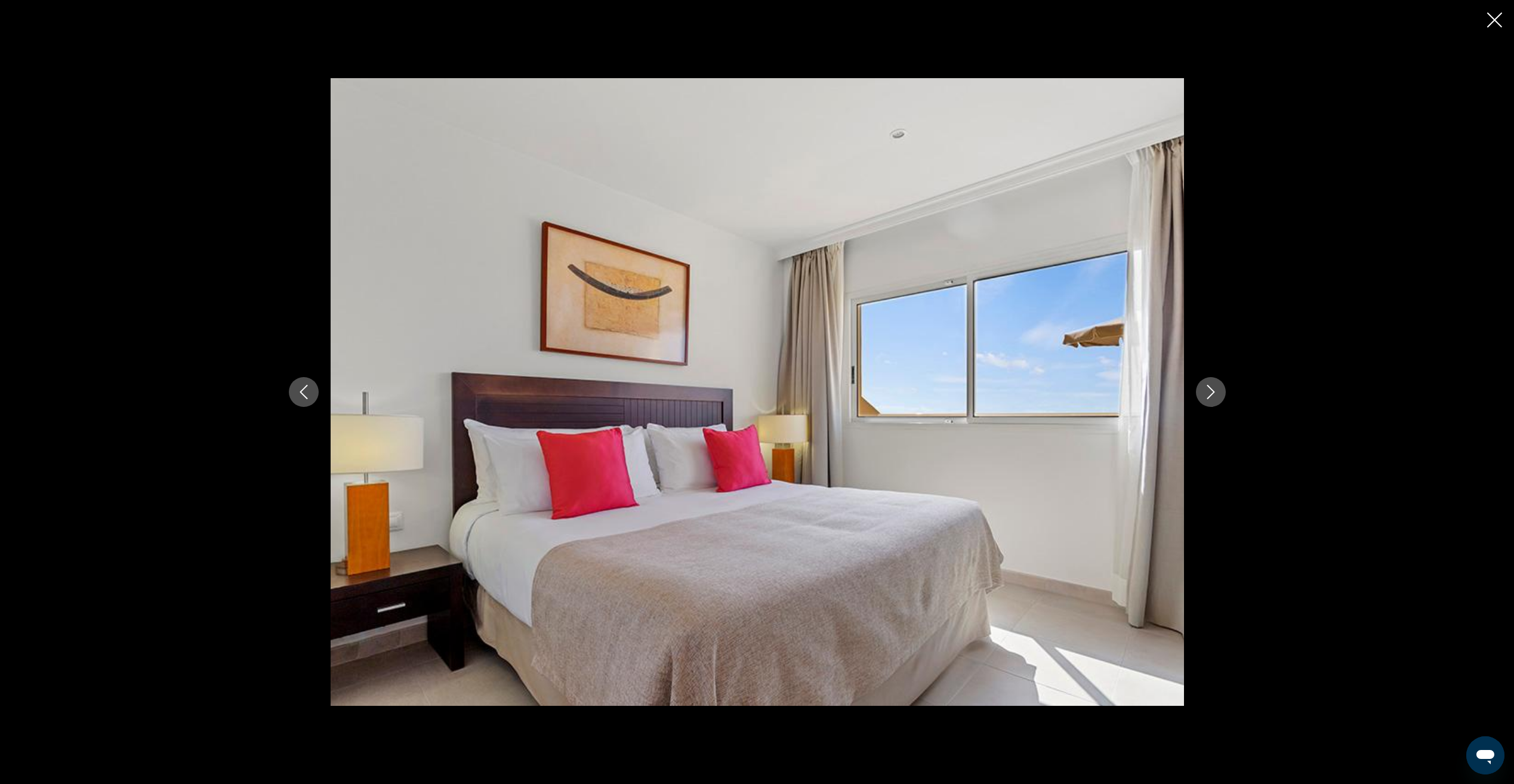
click at [1214, 388] on icon "Next image" at bounding box center [1210, 392] width 15 height 15
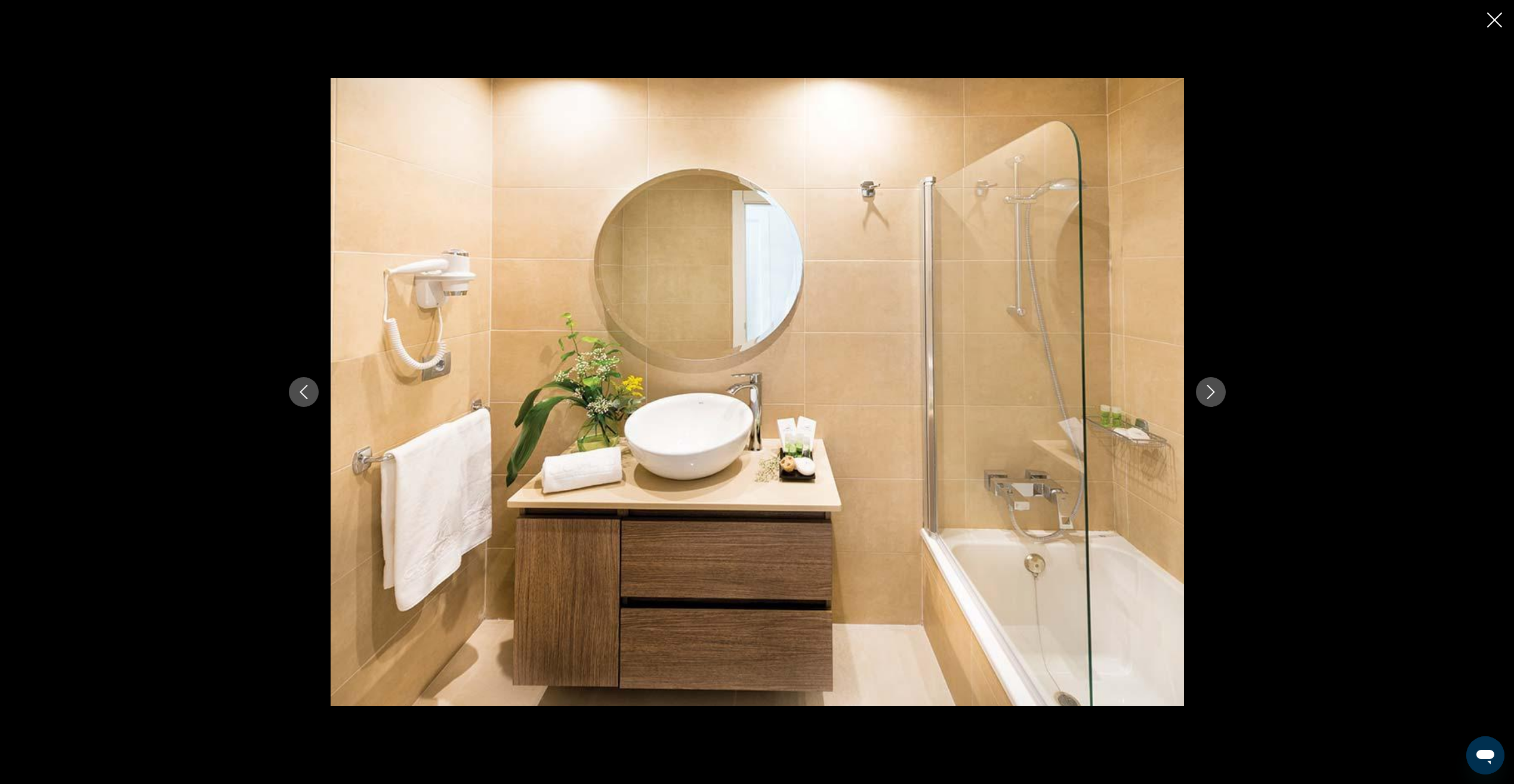
click at [1214, 389] on icon "Next image" at bounding box center [1210, 392] width 15 height 15
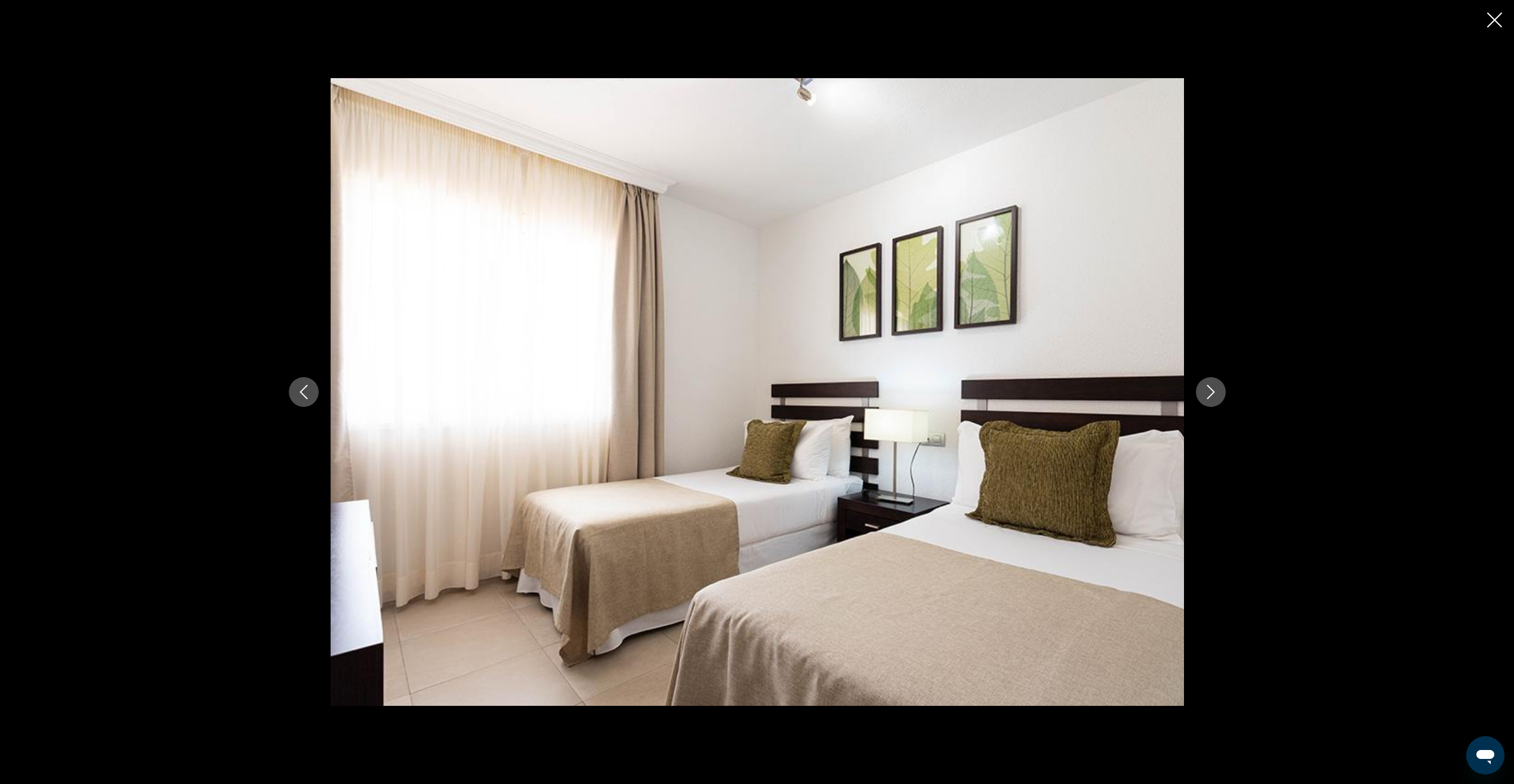
click at [1214, 389] on icon "Next image" at bounding box center [1210, 392] width 15 height 15
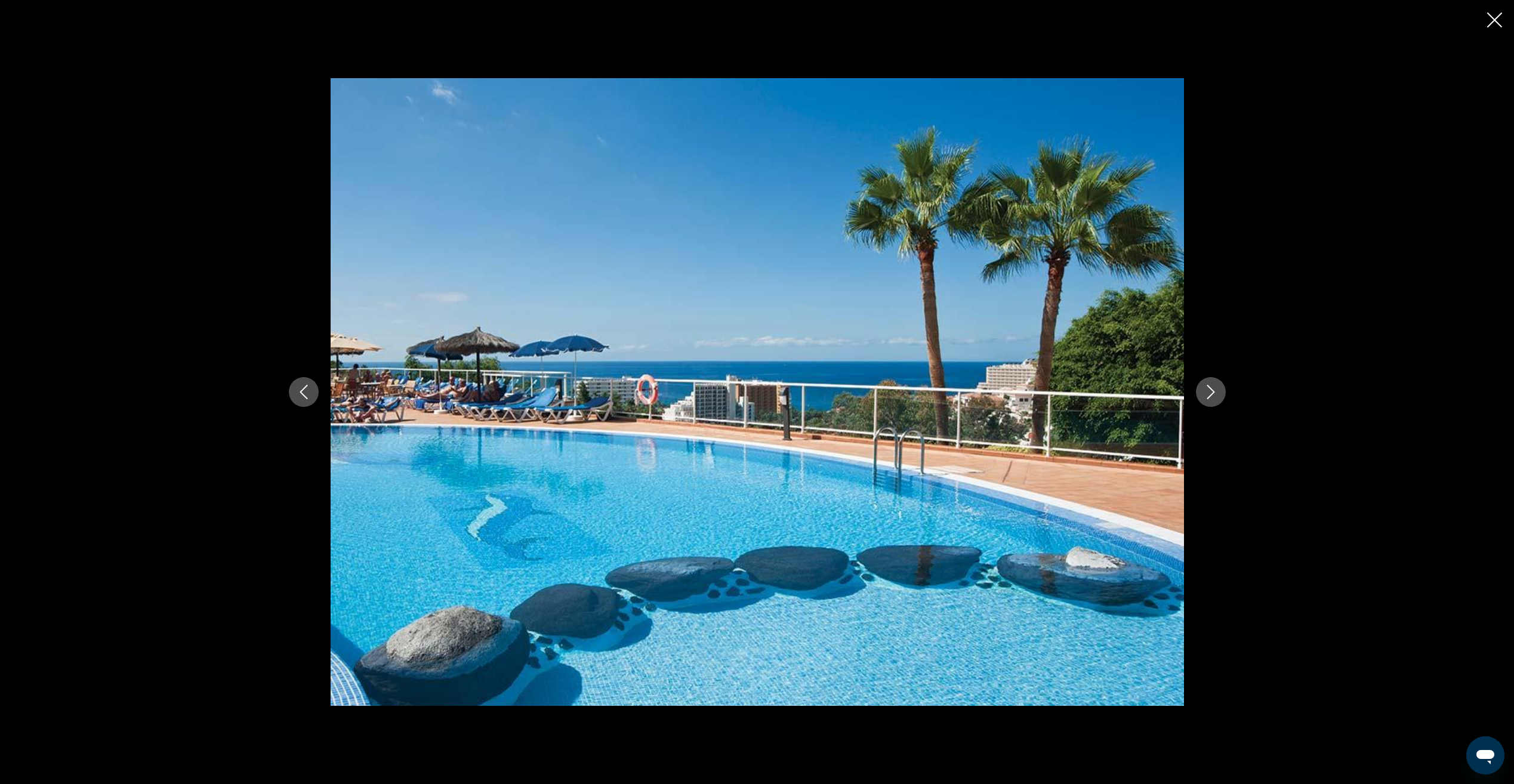
click at [1213, 389] on icon "Next image" at bounding box center [1210, 392] width 15 height 15
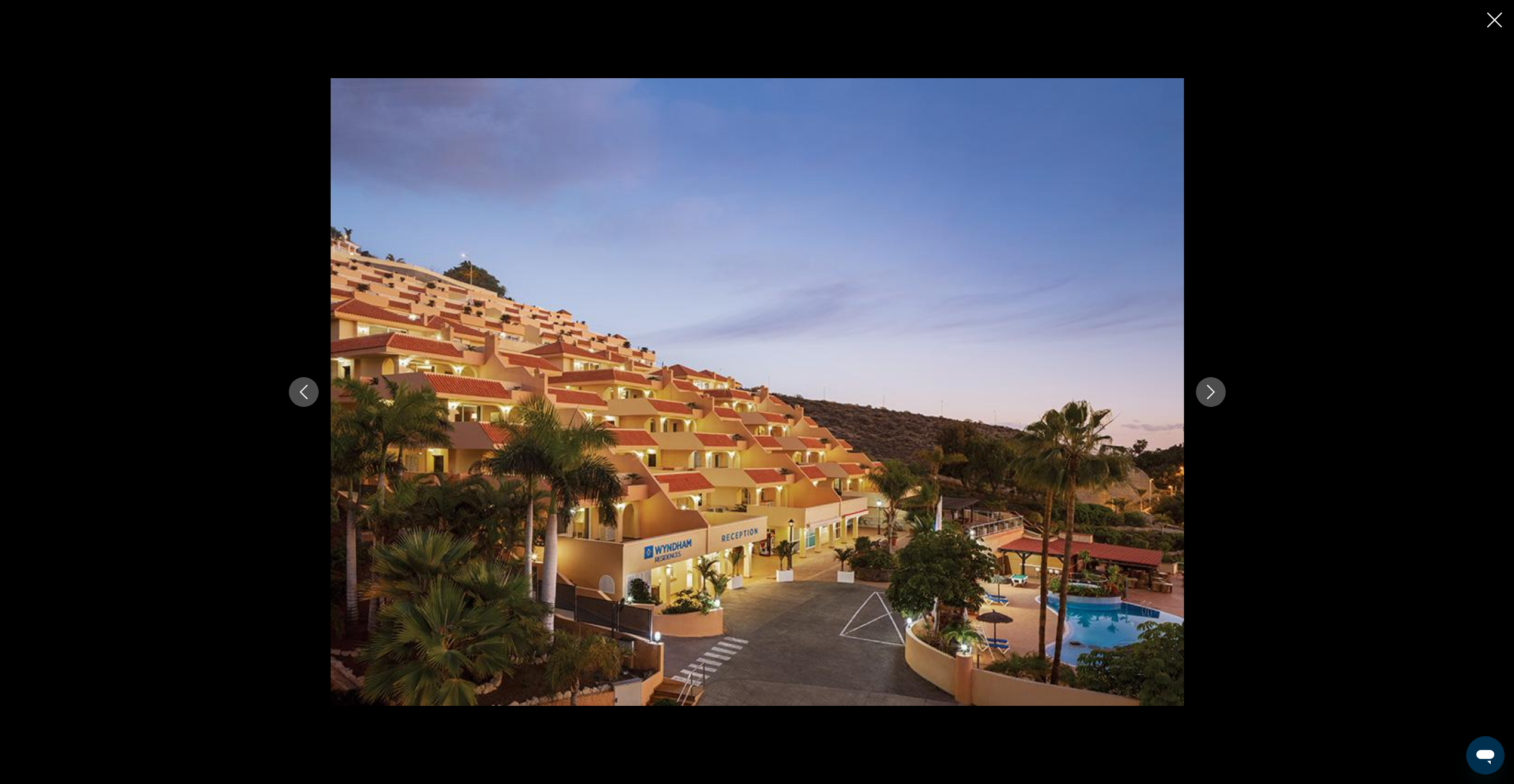
click at [1213, 389] on icon "Next image" at bounding box center [1210, 392] width 15 height 15
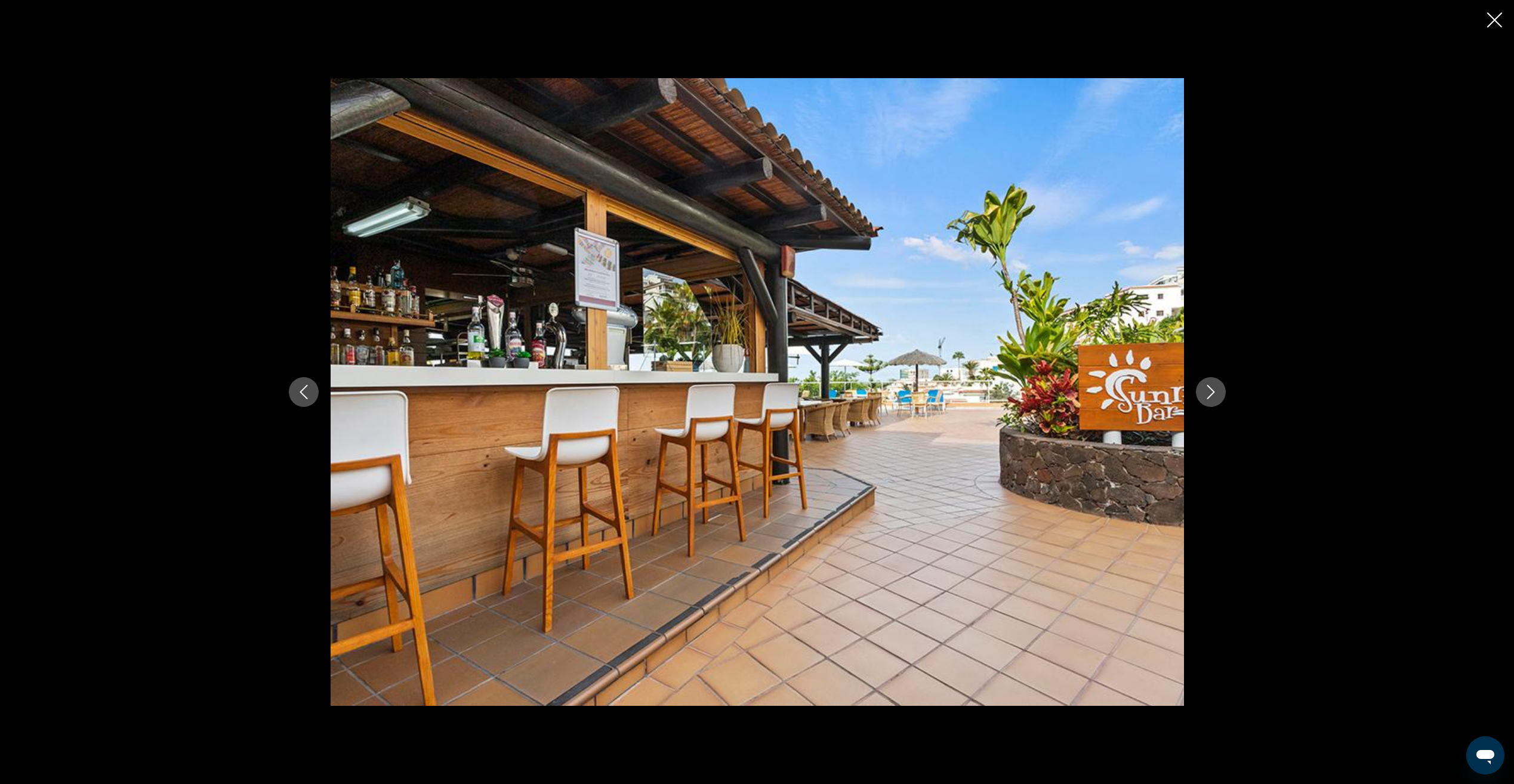
click at [1489, 21] on icon "Close slideshow" at bounding box center [1494, 19] width 15 height 15
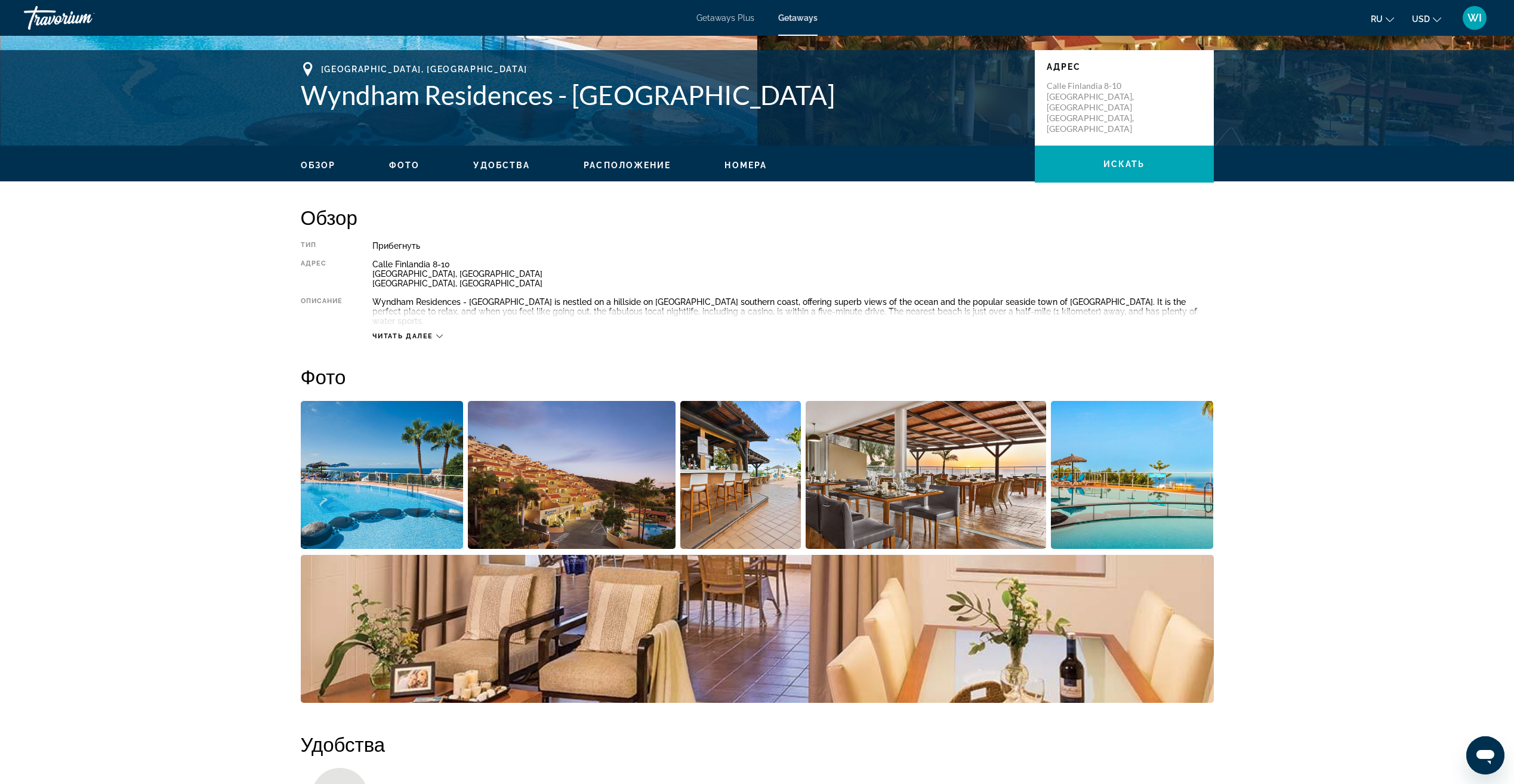
scroll to position [239, 0]
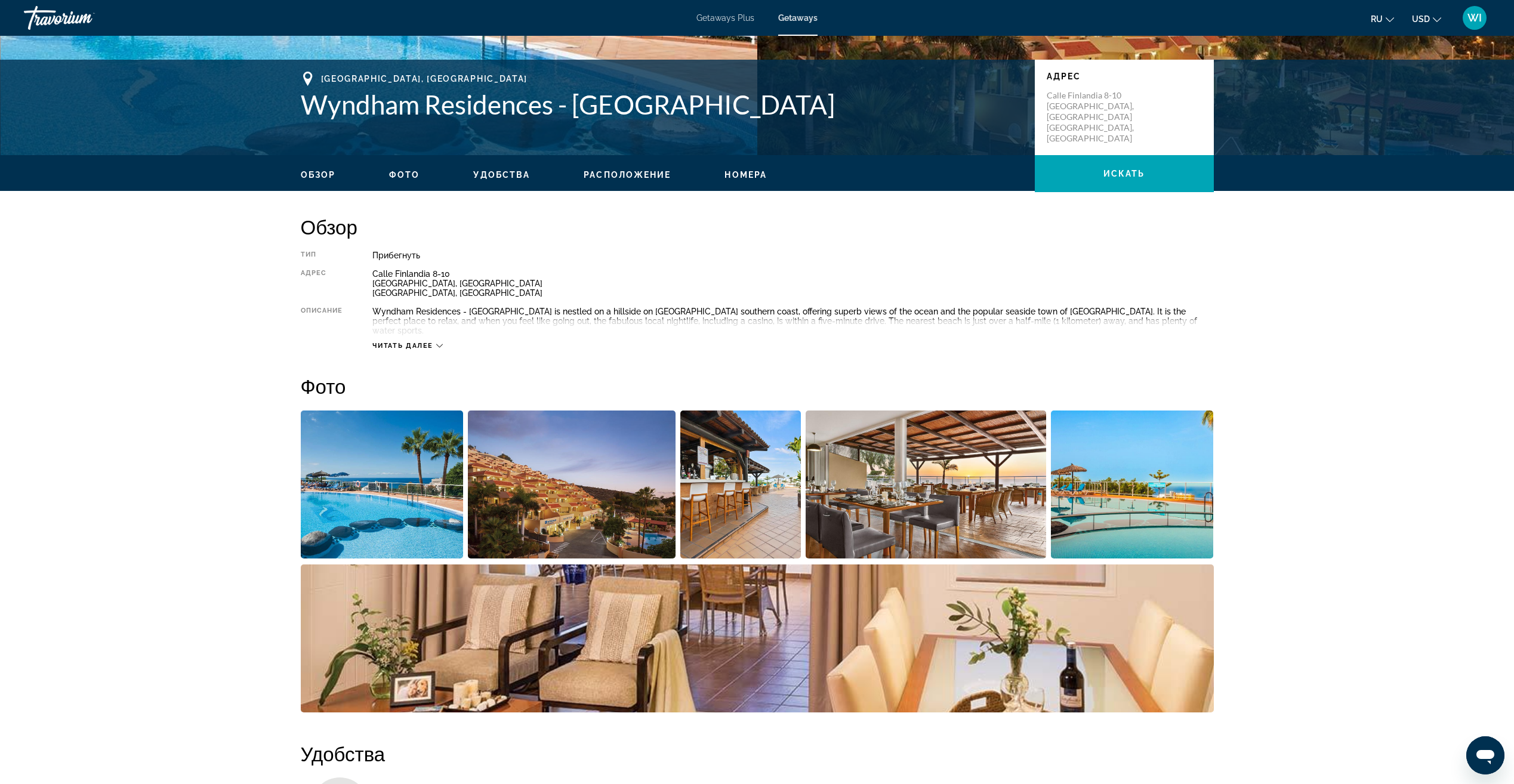
click at [753, 173] on span "Номера" at bounding box center [745, 175] width 43 height 9
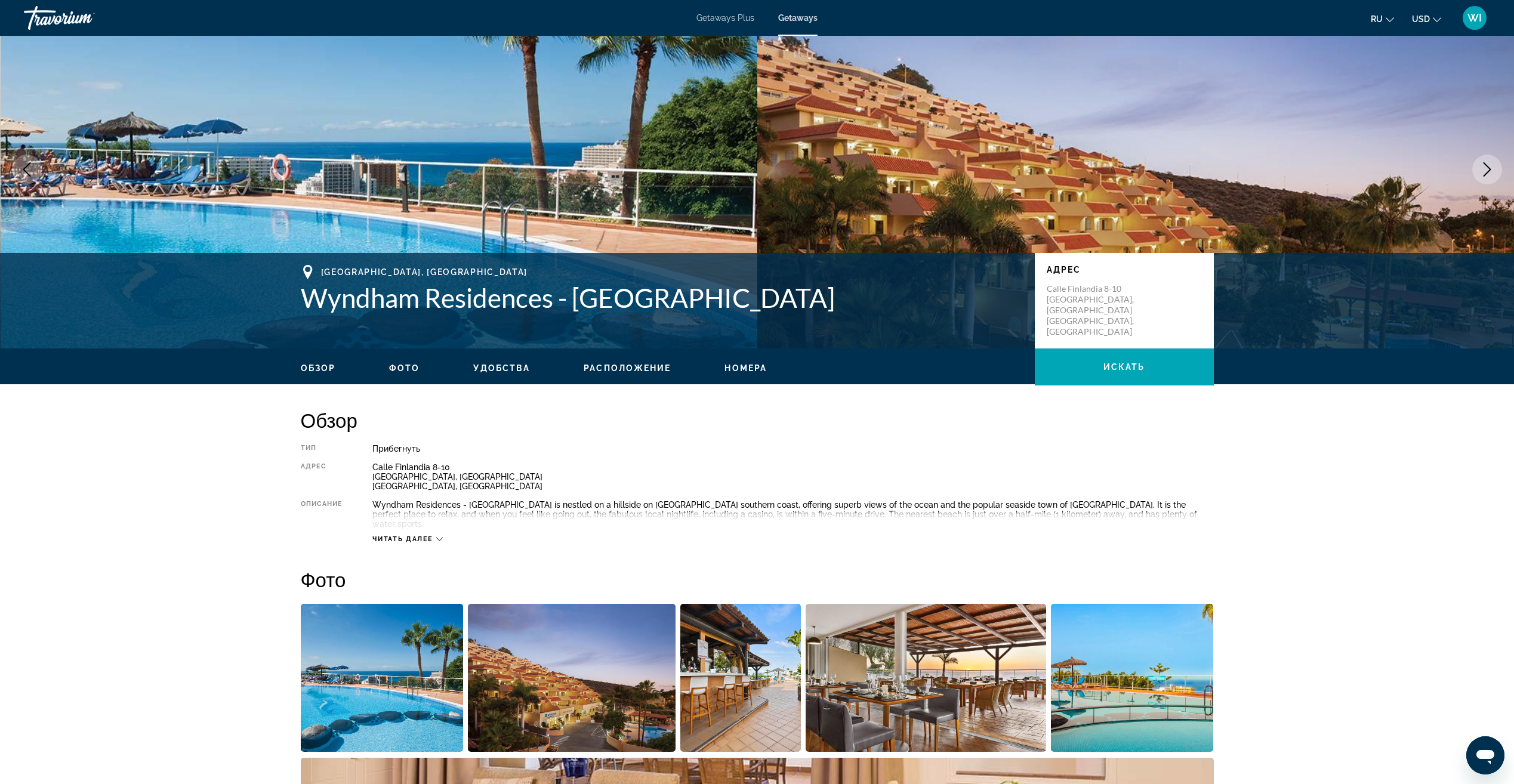
scroll to position [0, 0]
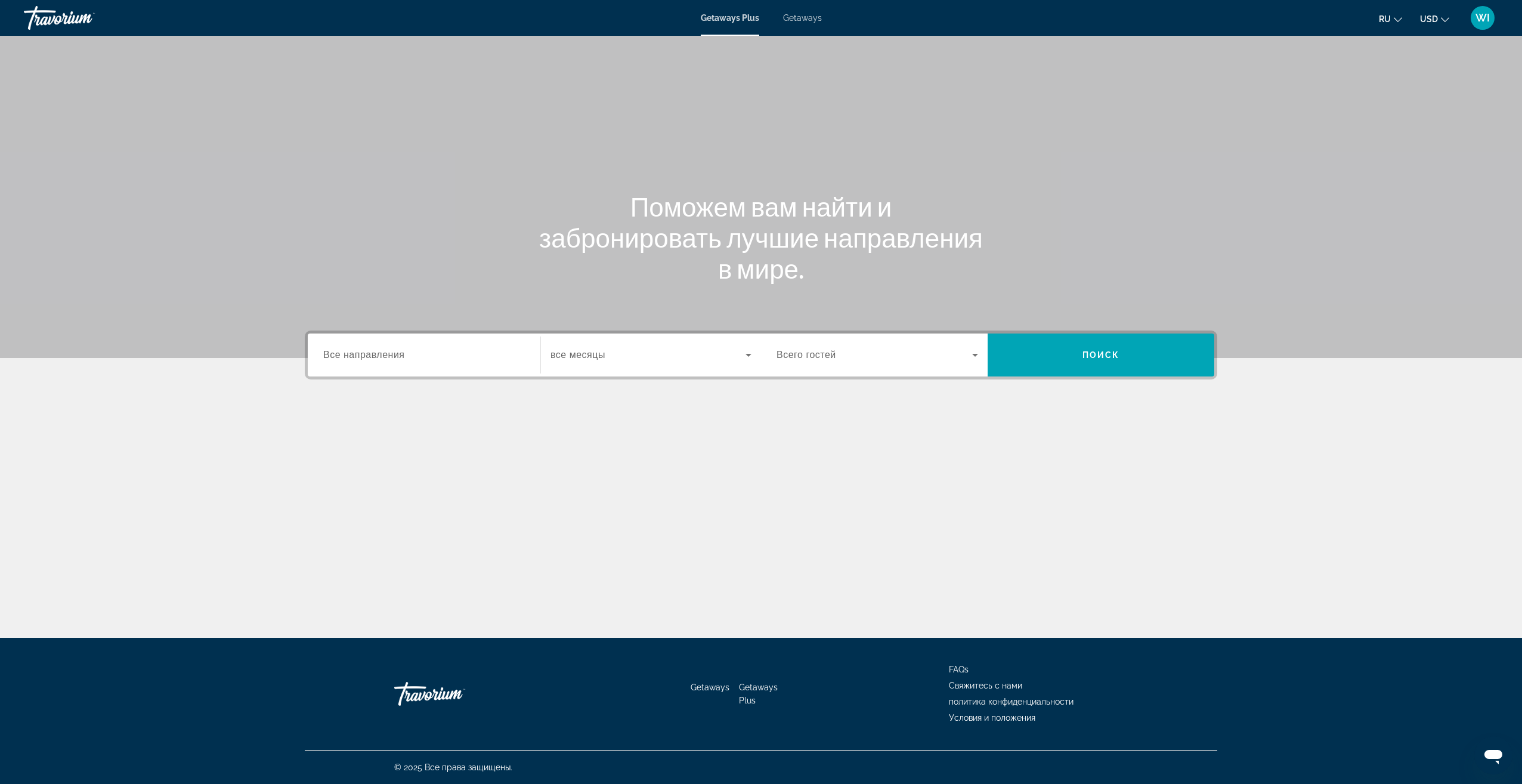
drag, startPoint x: 538, startPoint y: 365, endPoint x: 529, endPoint y: 361, distance: 9.8
click at [534, 364] on div "Destination Все направления Start Month все месяцы" at bounding box center [534, 355] width 454 height 43
drag, startPoint x: 528, startPoint y: 359, endPoint x: 505, endPoint y: 354, distance: 23.5
click at [526, 359] on div "Destination Все направления" at bounding box center [424, 355] width 221 height 34
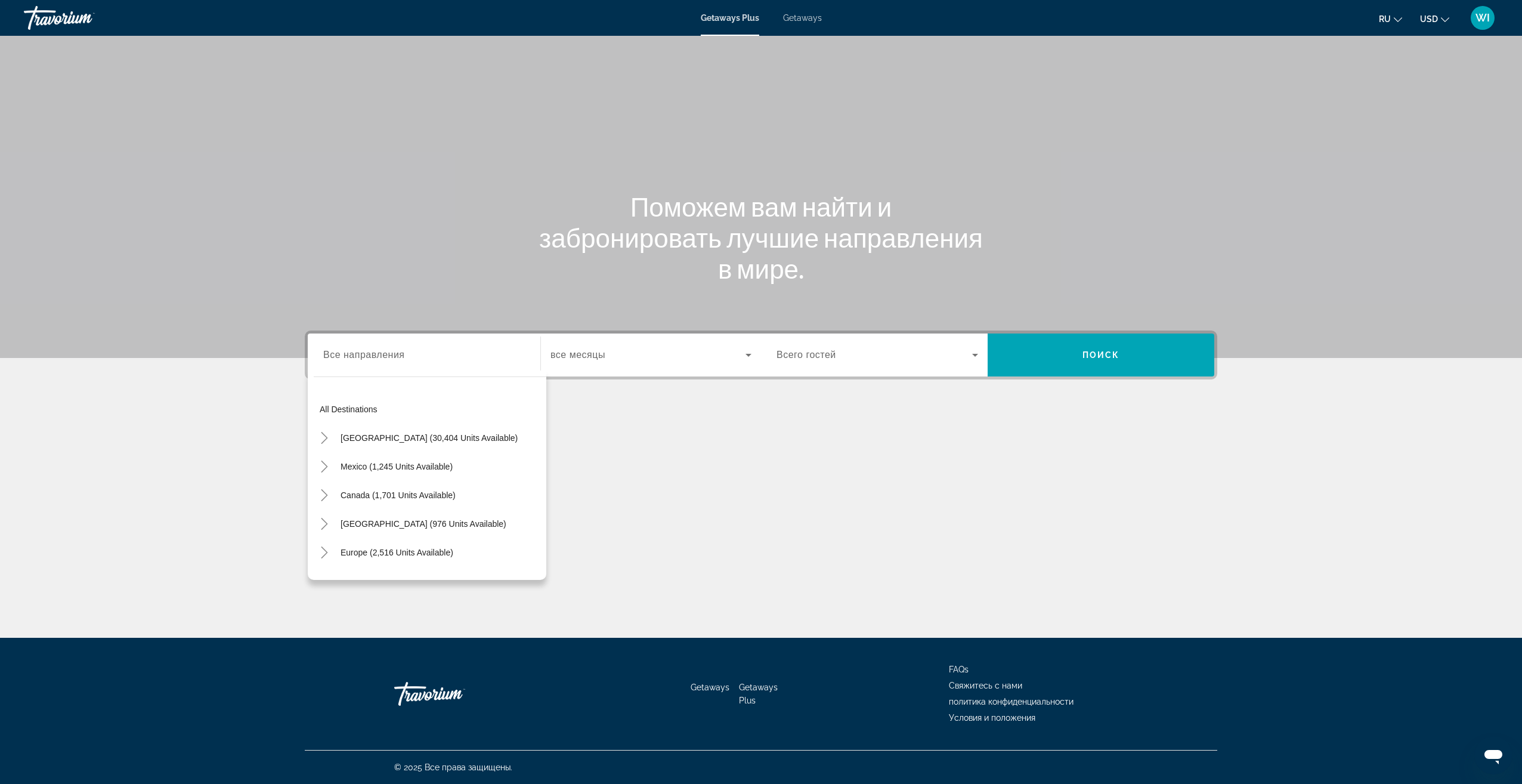
click at [793, 22] on span "Getaways" at bounding box center [803, 18] width 39 height 9
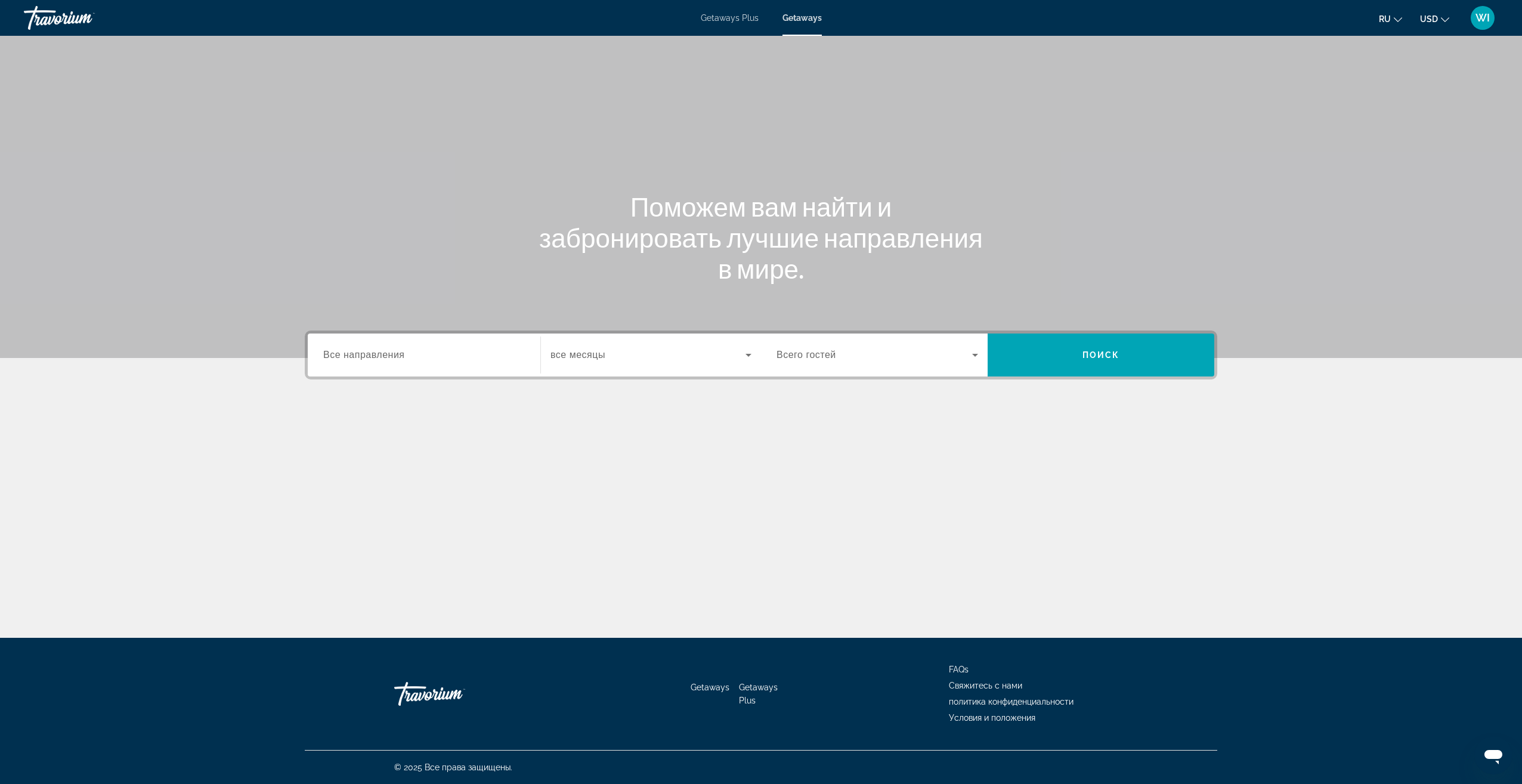
click at [378, 394] on div "Destination Все направления Start Month все месяцы Occupancy Всего гостей Поиск" at bounding box center [761, 415] width 960 height 168
click at [379, 377] on div "Destination Все направления Start Month все месяцы Occupancy Всего гостей Поиск" at bounding box center [761, 355] width 912 height 49
click at [384, 362] on div "Search widget" at bounding box center [423, 355] width 202 height 34
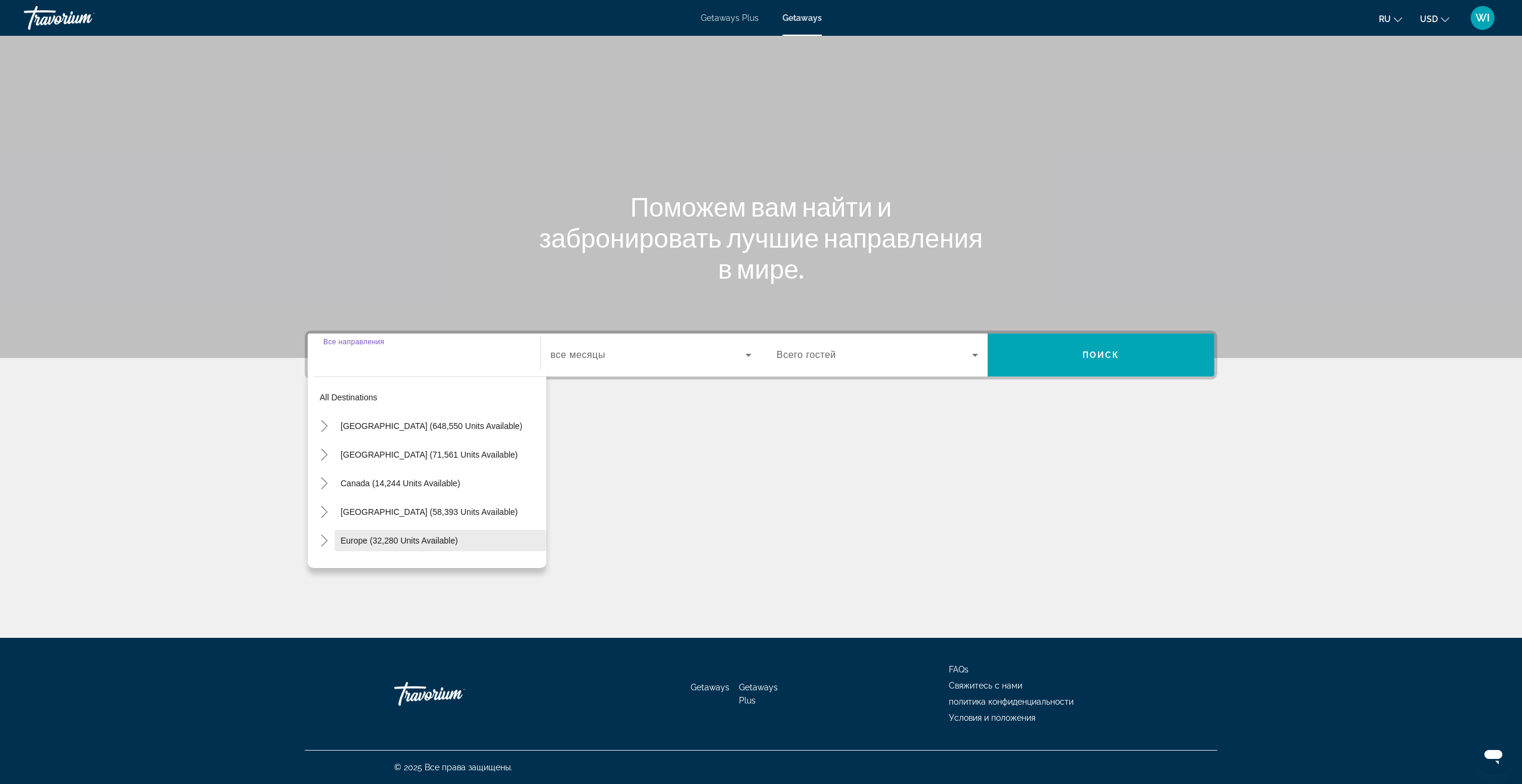
click at [395, 538] on span "Europe (32,280 units available)" at bounding box center [399, 540] width 117 height 9
type input "**********"
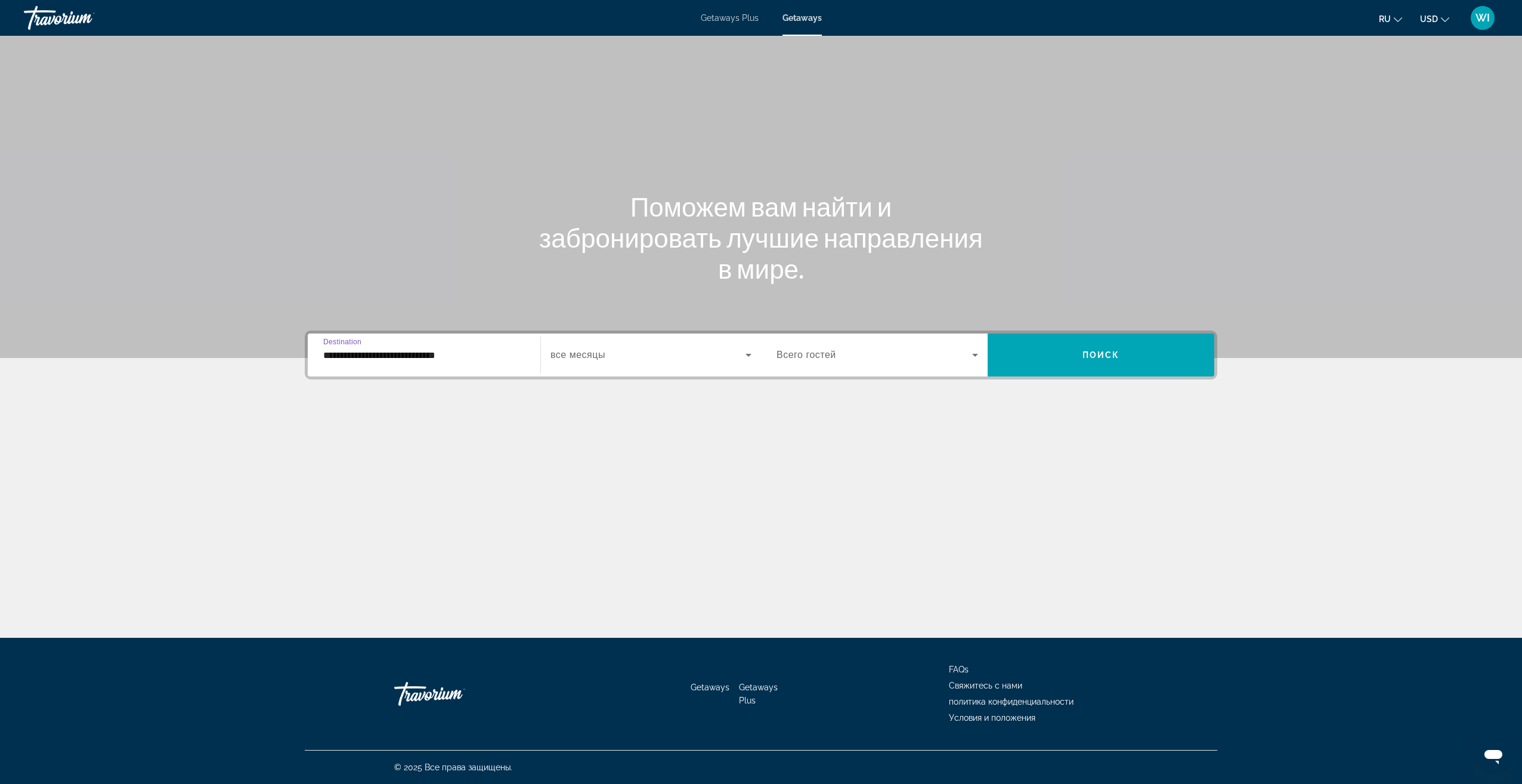
click at [617, 372] on div "Start Month все месяцы" at bounding box center [651, 355] width 221 height 43
click at [624, 362] on div "Search widget" at bounding box center [651, 355] width 201 height 33
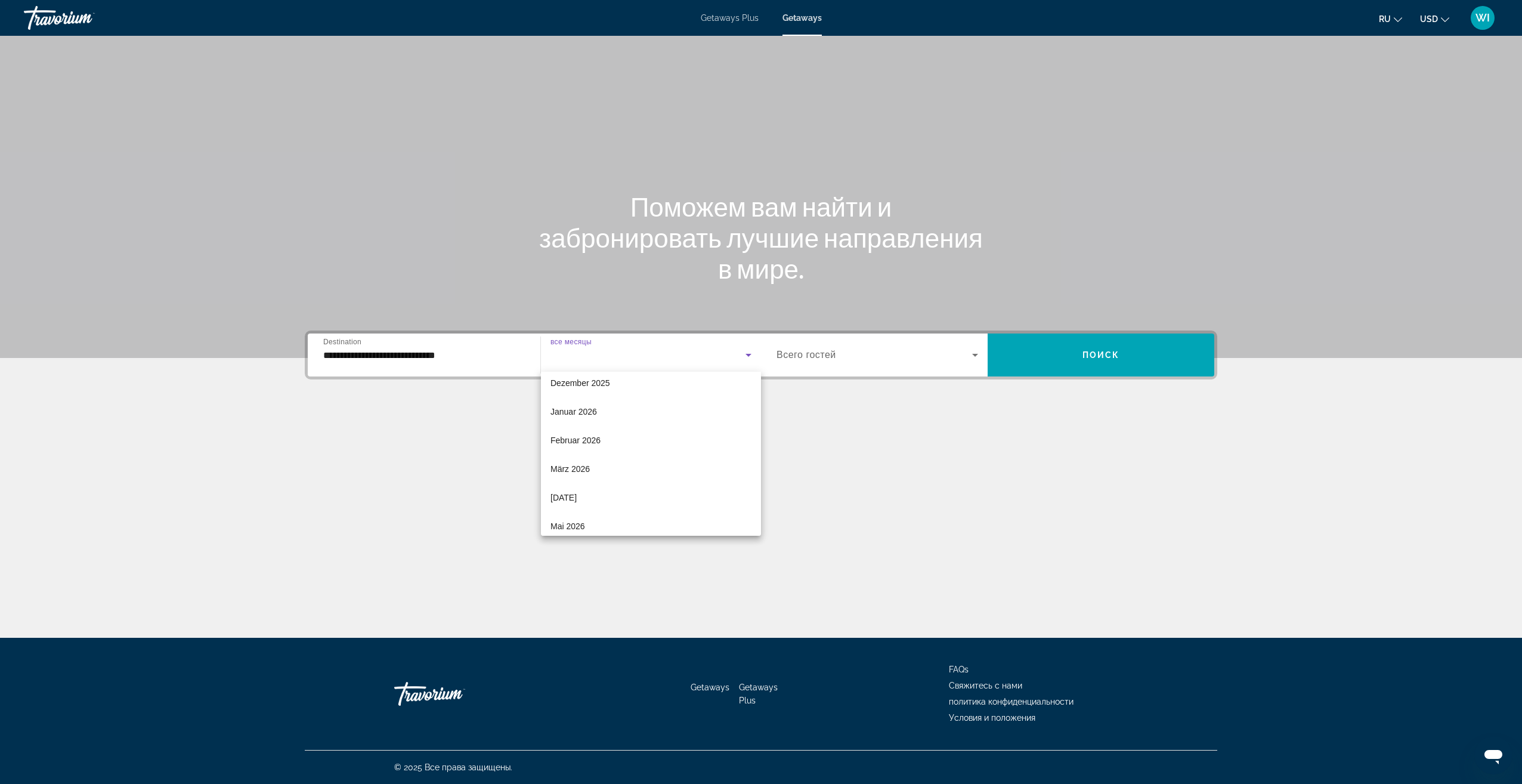
scroll to position [246, 0]
click at [612, 460] on mat-option "Juli 2026" at bounding box center [651, 459] width 220 height 29
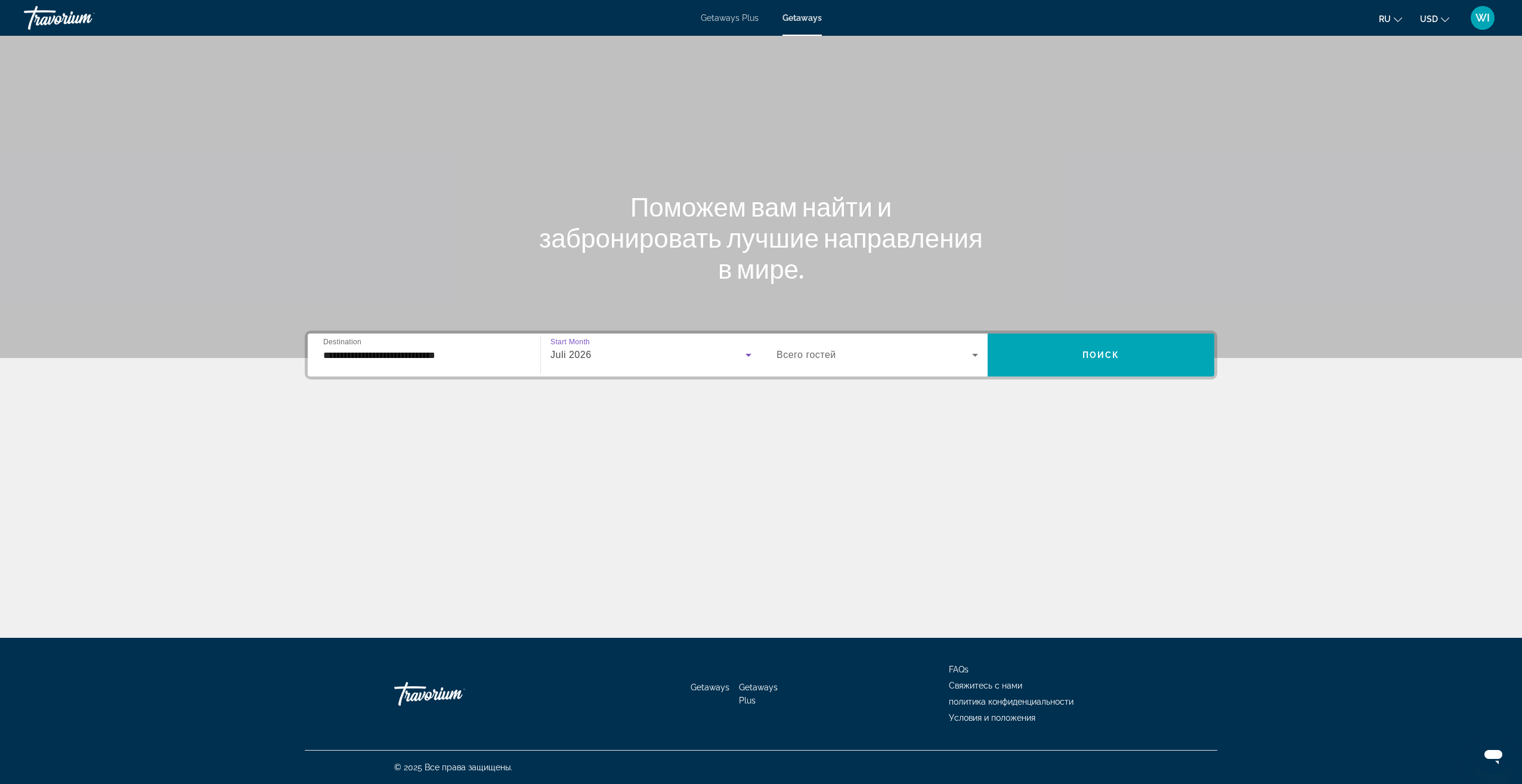
click at [847, 358] on span "Search widget" at bounding box center [874, 355] width 195 height 15
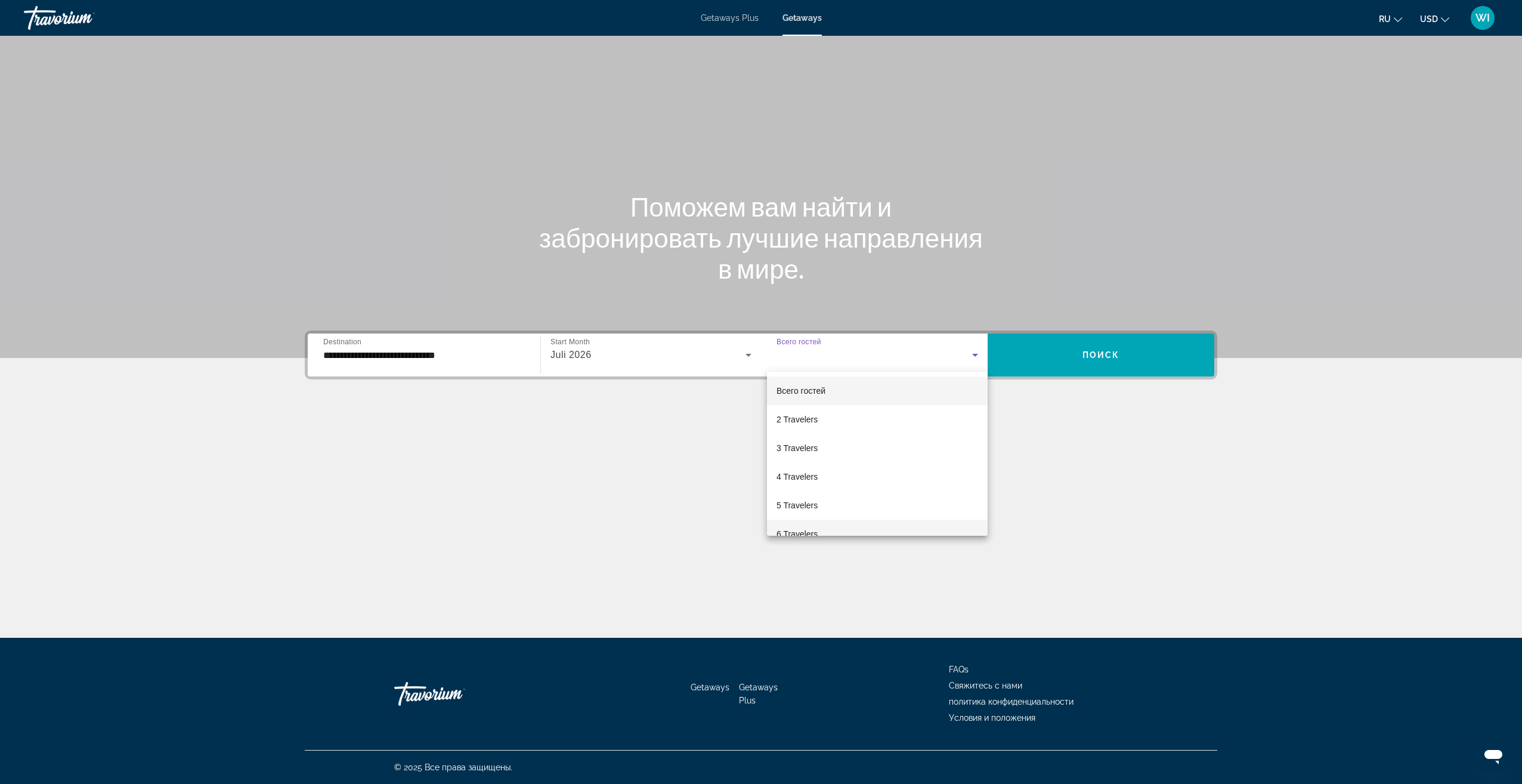
click at [809, 527] on span "6 Travelers" at bounding box center [797, 534] width 41 height 15
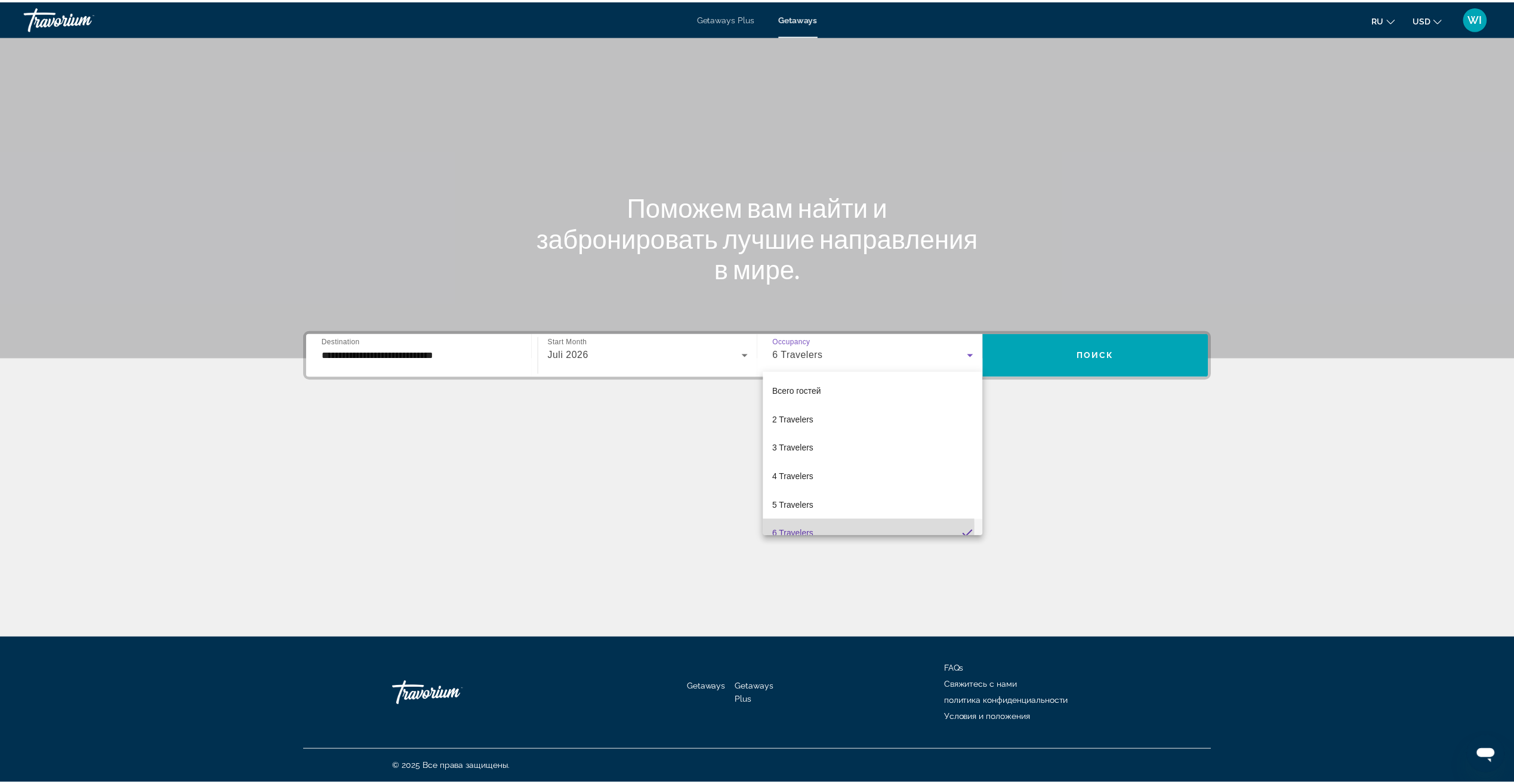
scroll to position [0, 0]
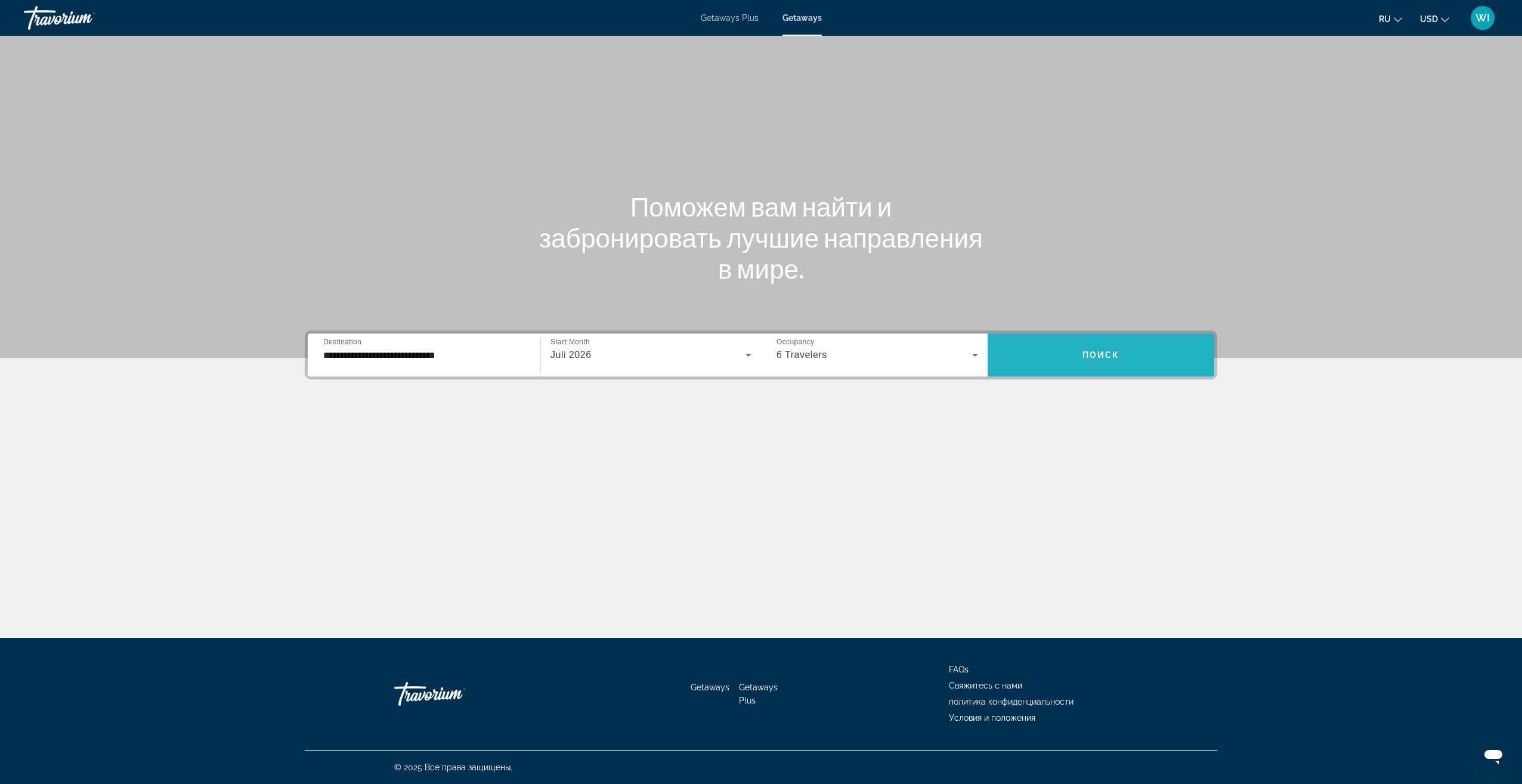
click at [1068, 365] on span "Search widget" at bounding box center [1101, 355] width 226 height 29
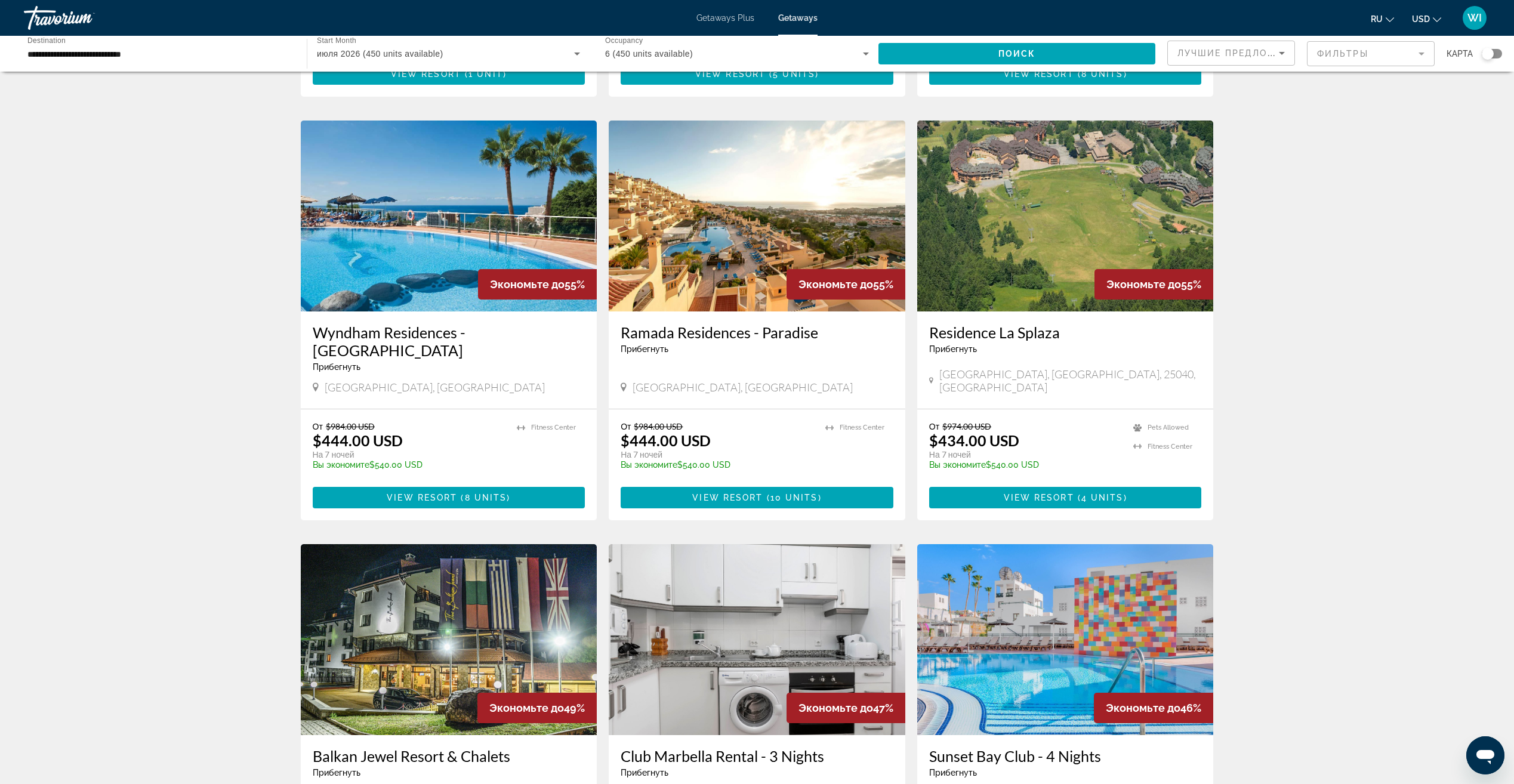
scroll to position [477, 0]
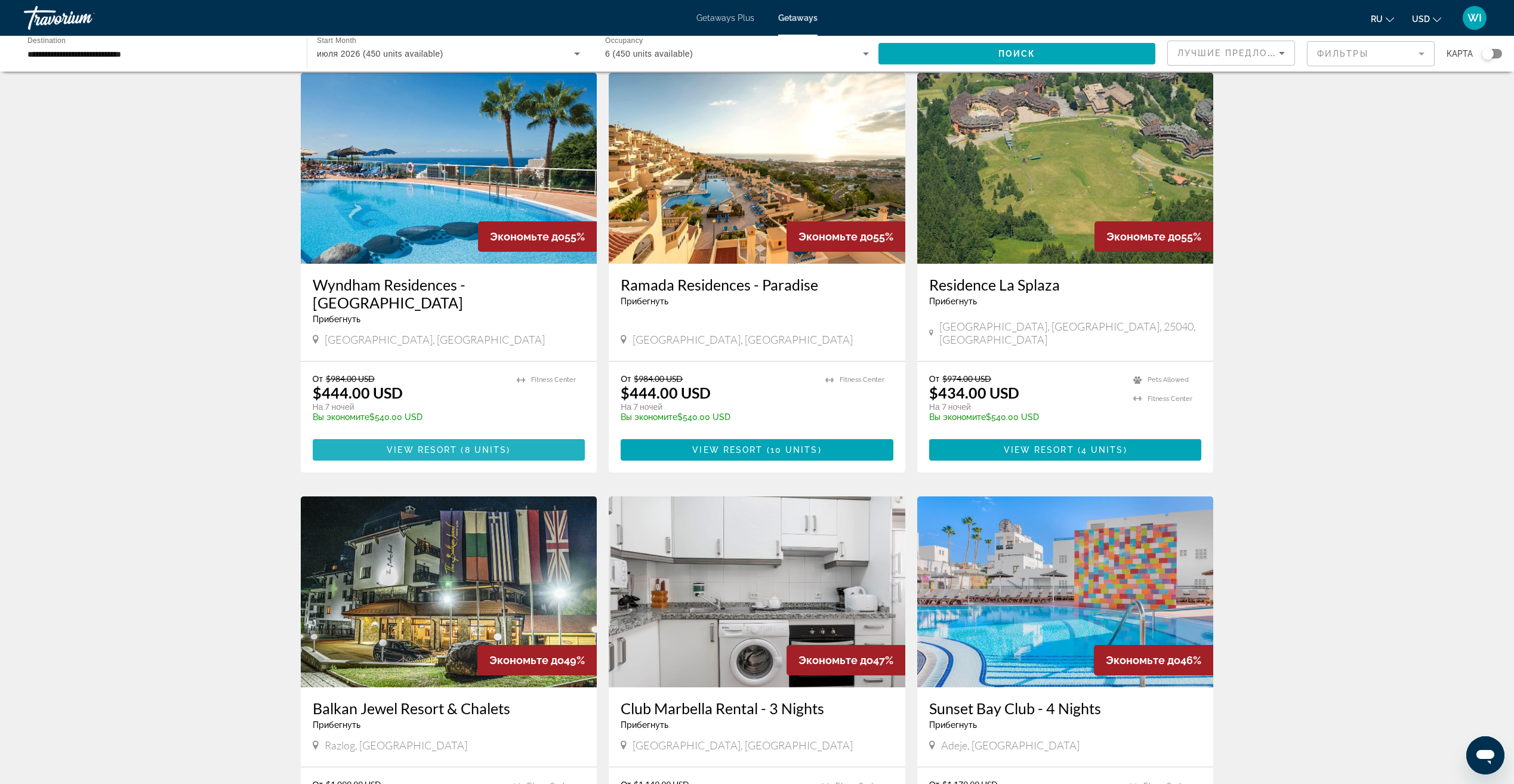
click at [460, 445] on span "Main content" at bounding box center [458, 450] width 4 height 9
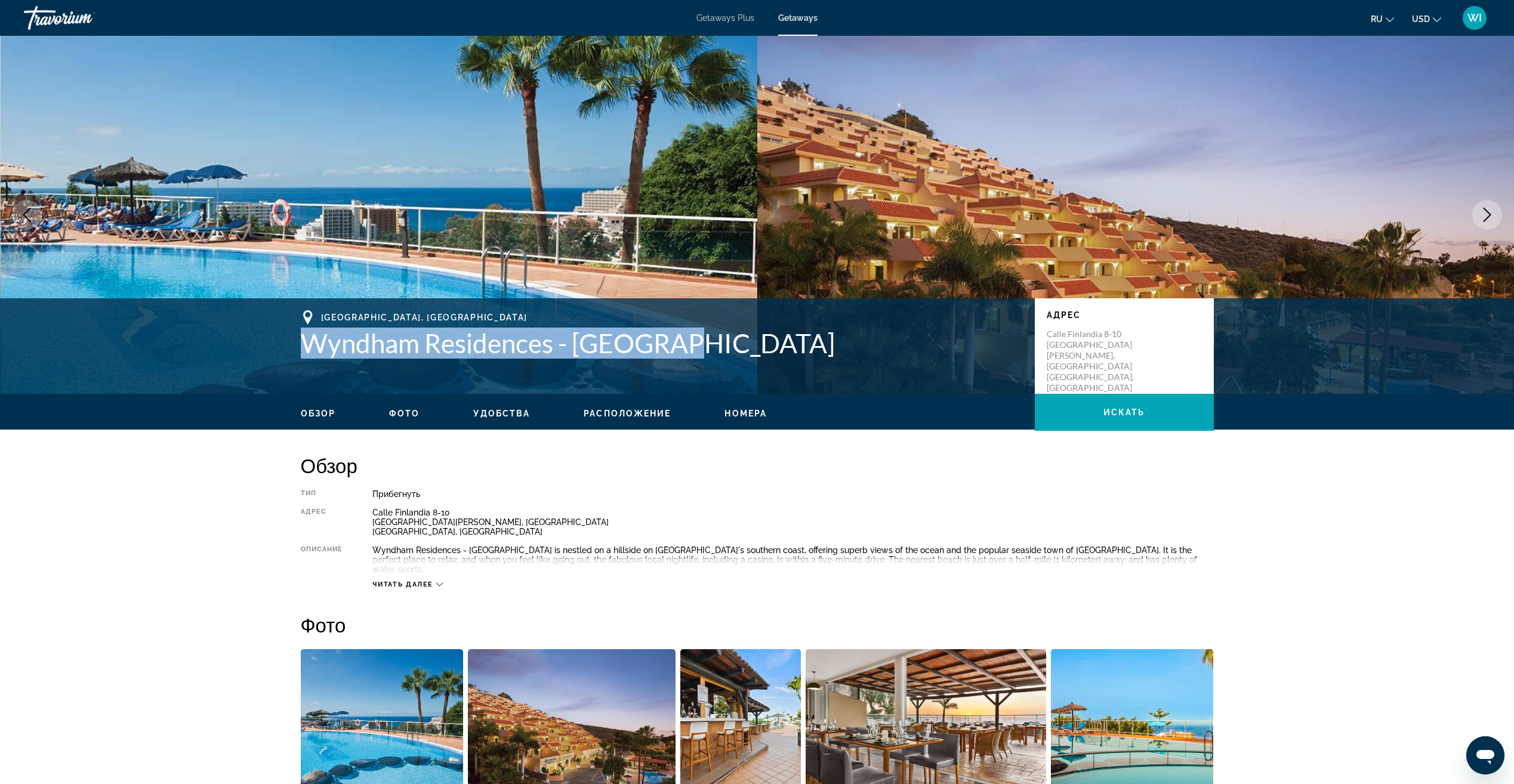
drag, startPoint x: 715, startPoint y: 344, endPoint x: 303, endPoint y: 357, distance: 412.2
click at [303, 357] on h1 "Wyndham Residences - Monterey" at bounding box center [662, 343] width 722 height 31
copy h1 "Wyndham Residences - Monterey"
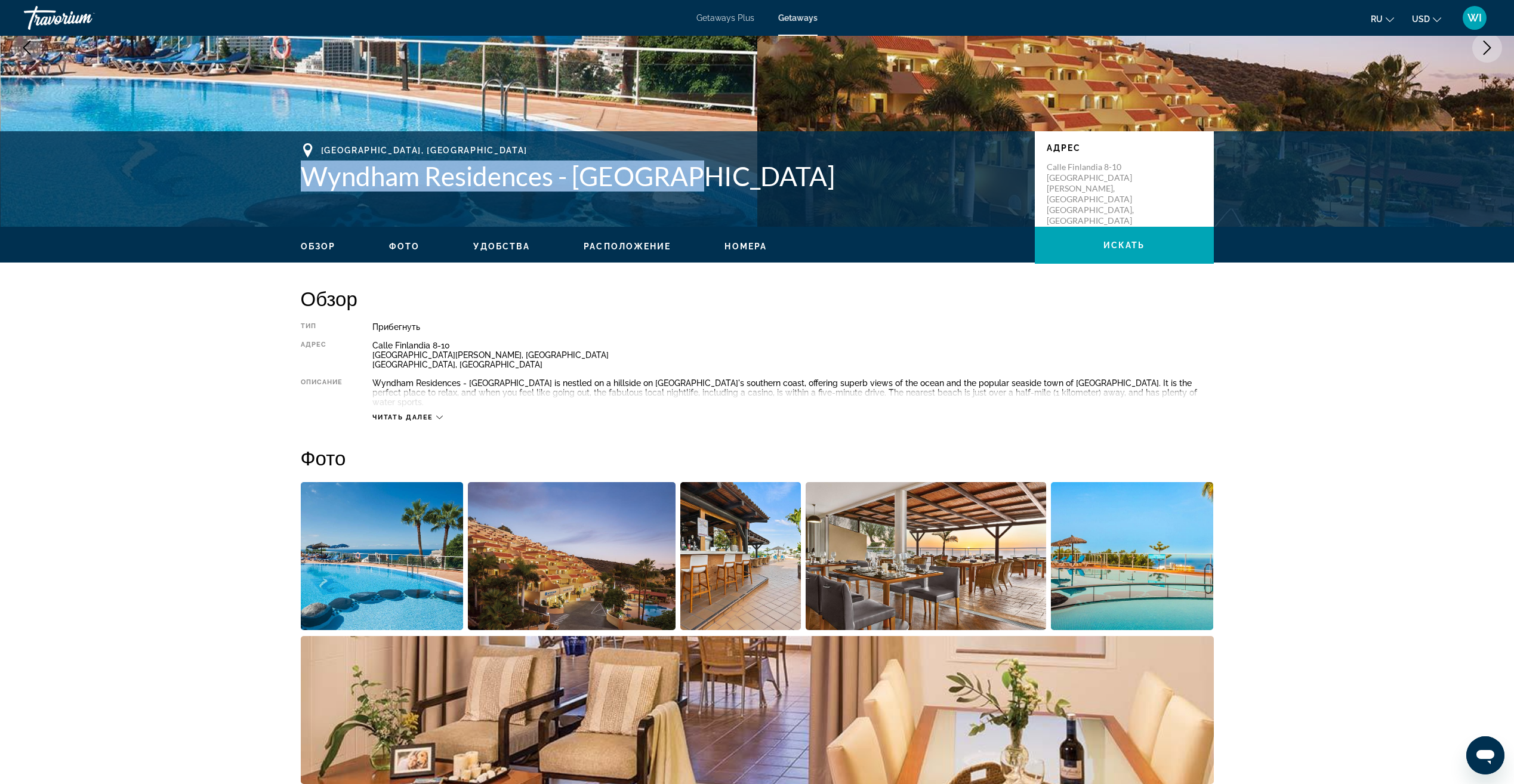
scroll to position [179, 0]
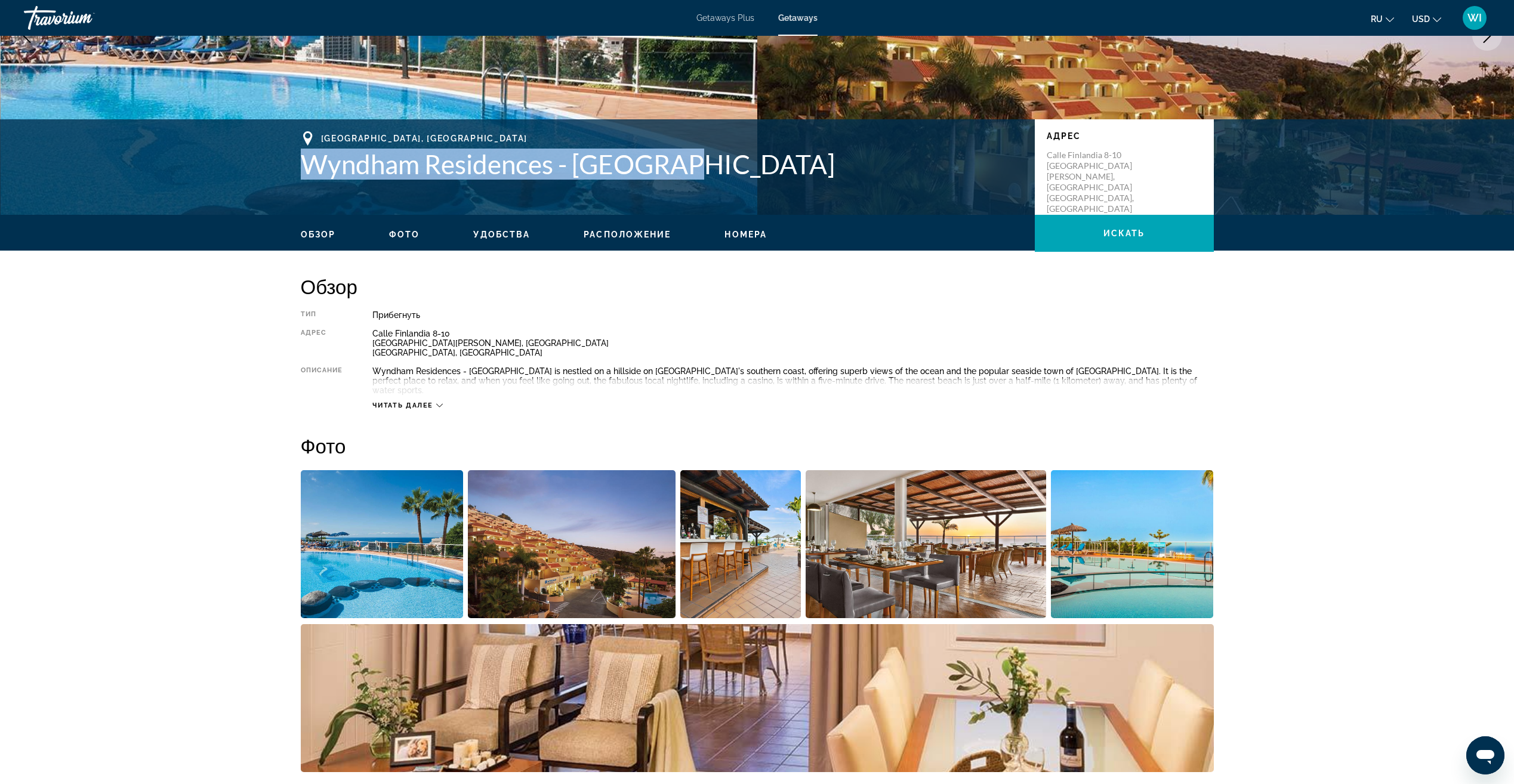
click at [746, 234] on span "Номера" at bounding box center [745, 234] width 43 height 9
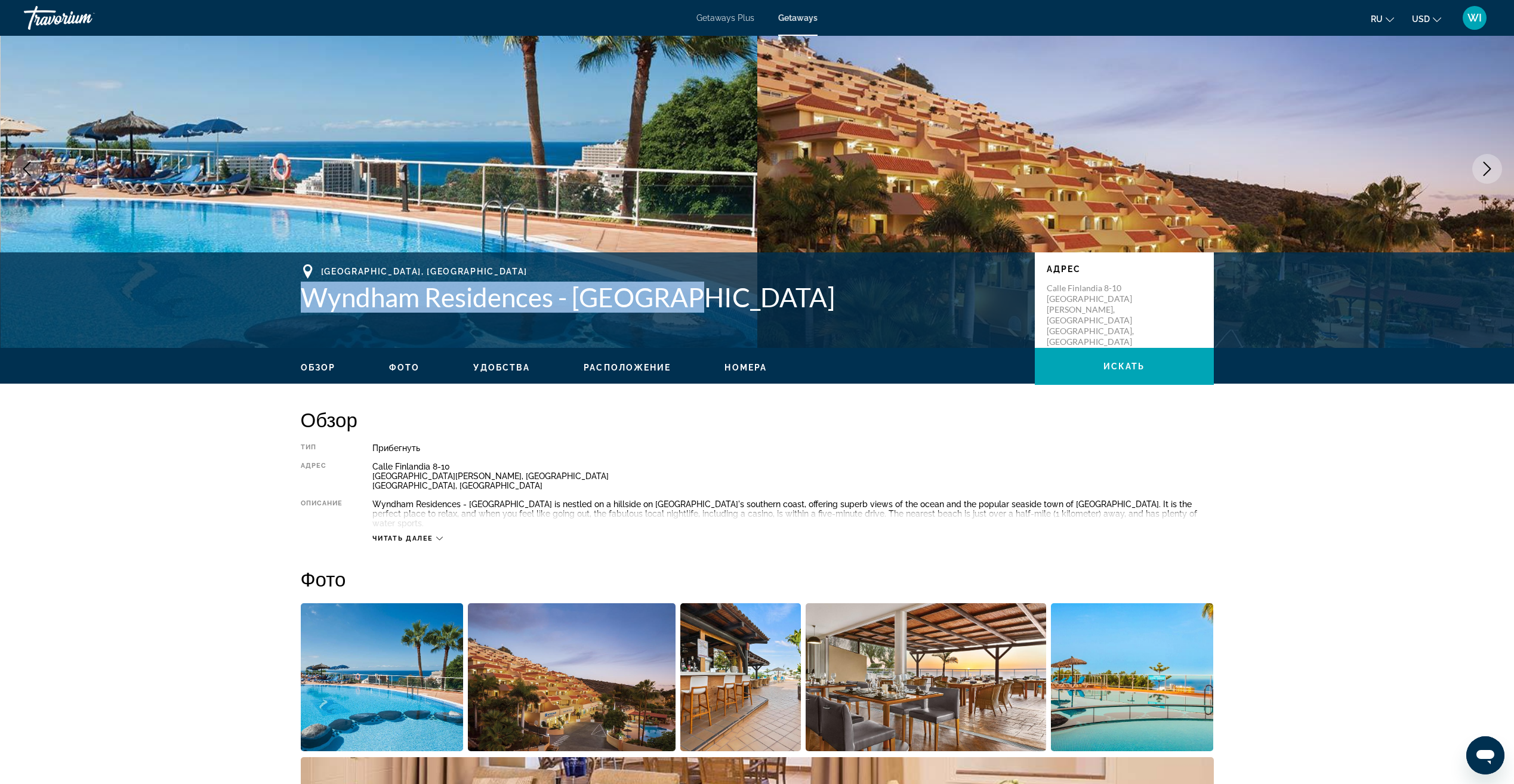
scroll to position [34, 0]
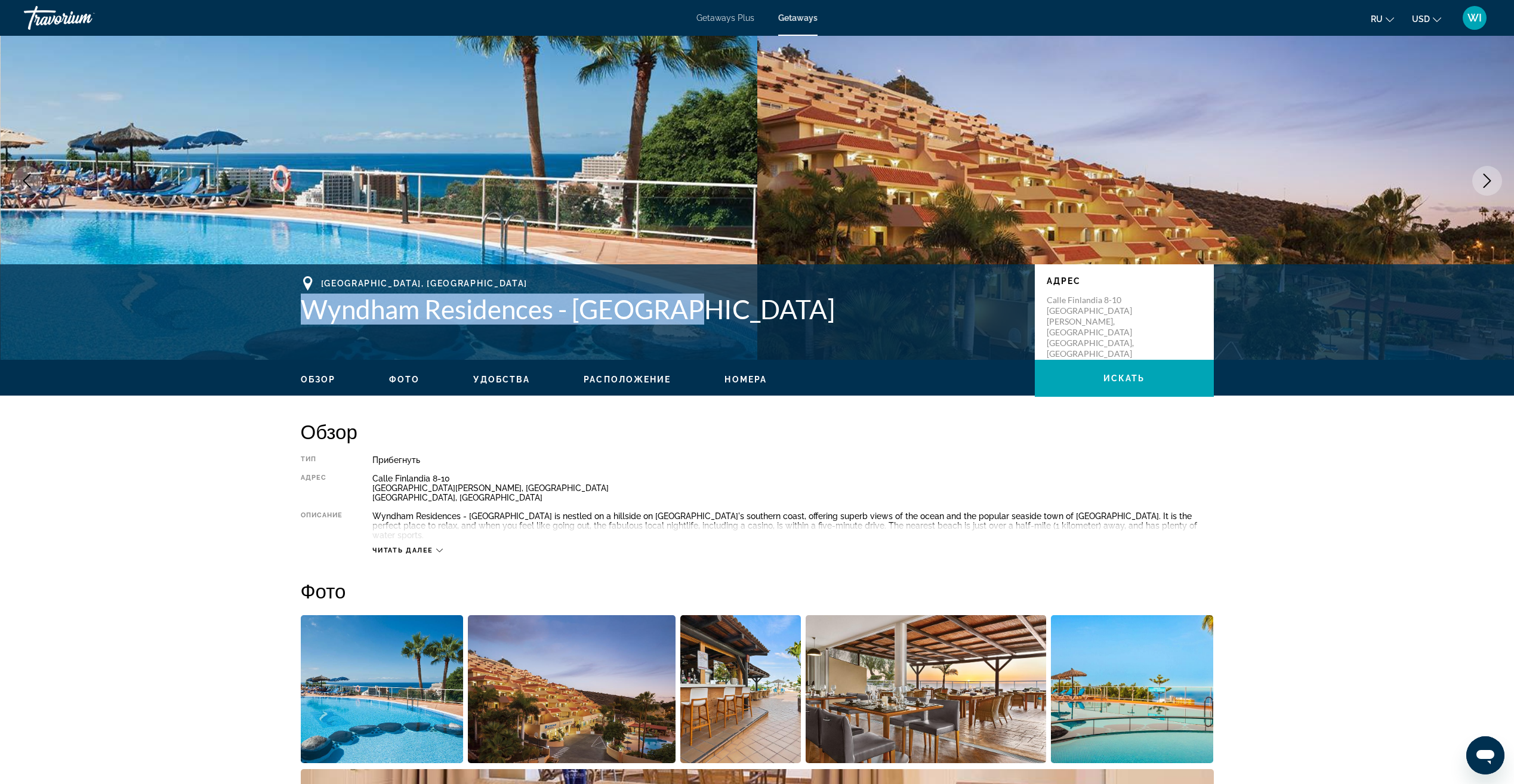
drag, startPoint x: 1147, startPoint y: 332, endPoint x: 1130, endPoint y: 332, distance: 17.0
click at [1130, 332] on div "Calle Finlandia 8-10 San Eugenio Alto, Adeje Playa de las Americas,Tenerife, 38…" at bounding box center [1124, 326] width 155 height 64
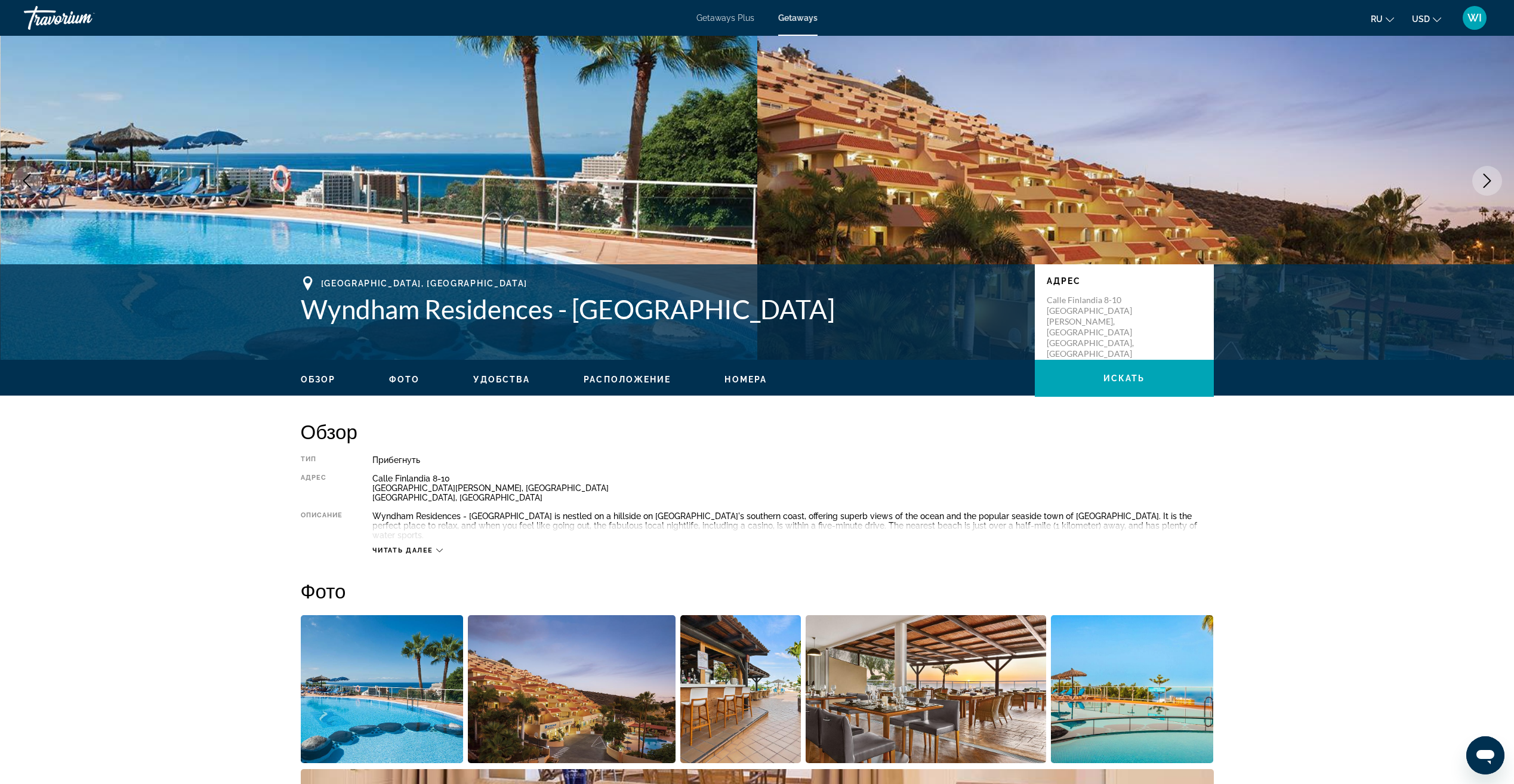
drag, startPoint x: 1130, startPoint y: 332, endPoint x: 1088, endPoint y: 344, distance: 43.7
click at [1088, 344] on p "Calle Finlandia 8-10 San Eugenio Alto, Adeje Playa de las Americas,Tenerife, 38…" at bounding box center [1094, 326] width 96 height 64
drag, startPoint x: 1077, startPoint y: 344, endPoint x: 1043, endPoint y: 336, distance: 34.9
click at [1043, 336] on div "Адрес Calle Finlandia 8-10 San Eugenio Alto, Adeje Playa de las Americas,Teneri…" at bounding box center [1124, 312] width 179 height 96
copy p "Americas,Tenerife, 38660, ESP"
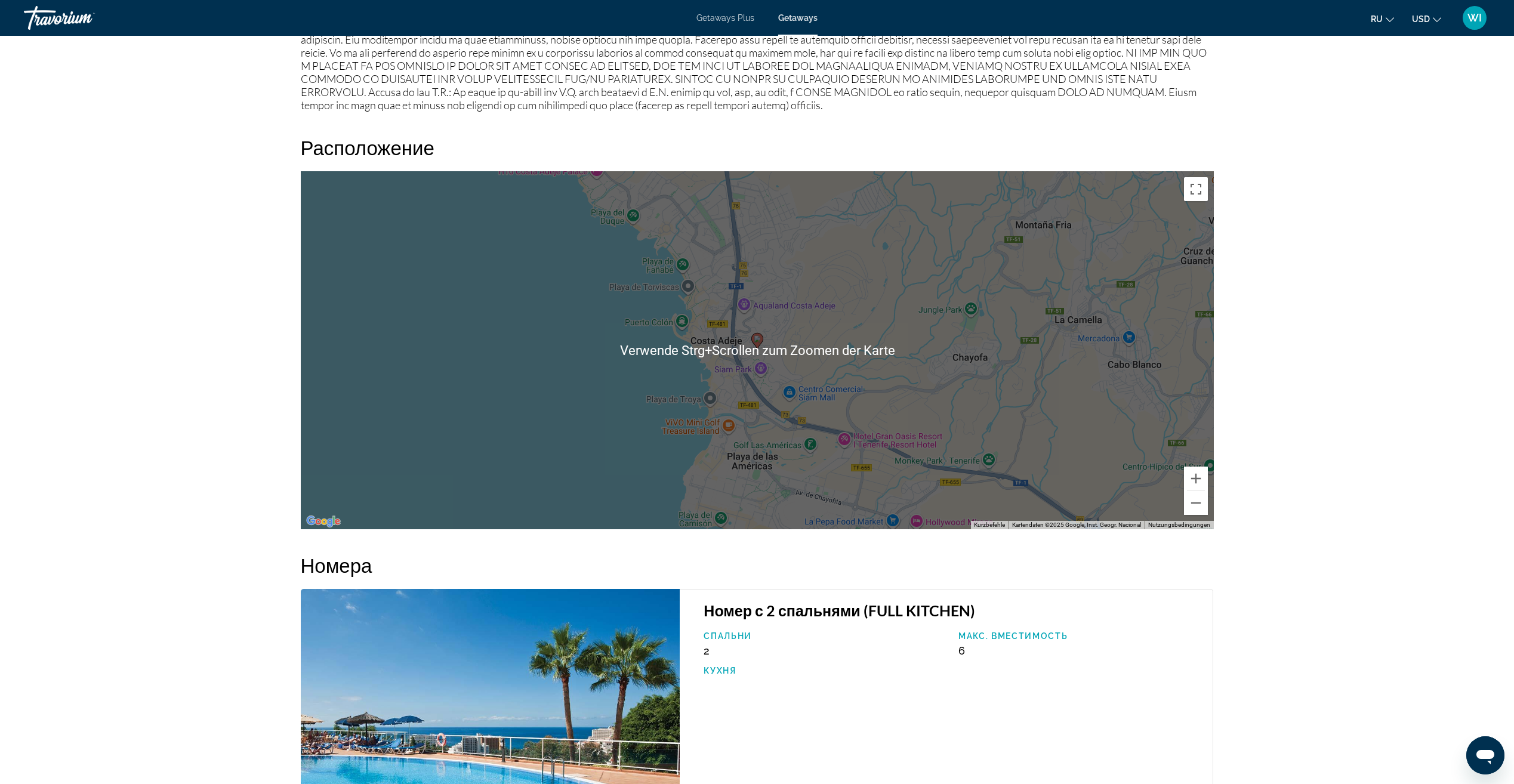
scroll to position [1431, 0]
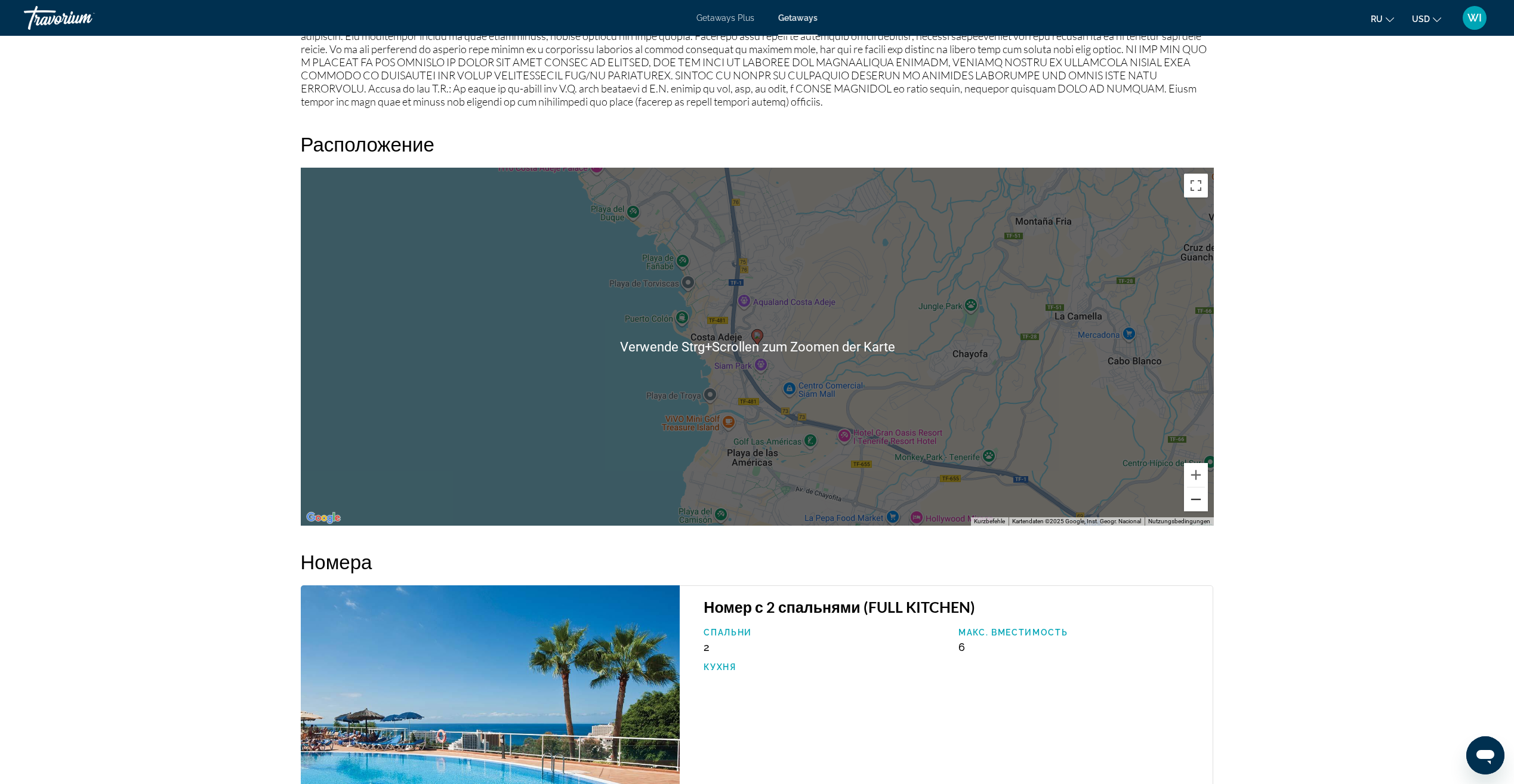
click at [1203, 487] on button "Verkleinern" at bounding box center [1196, 499] width 24 height 24
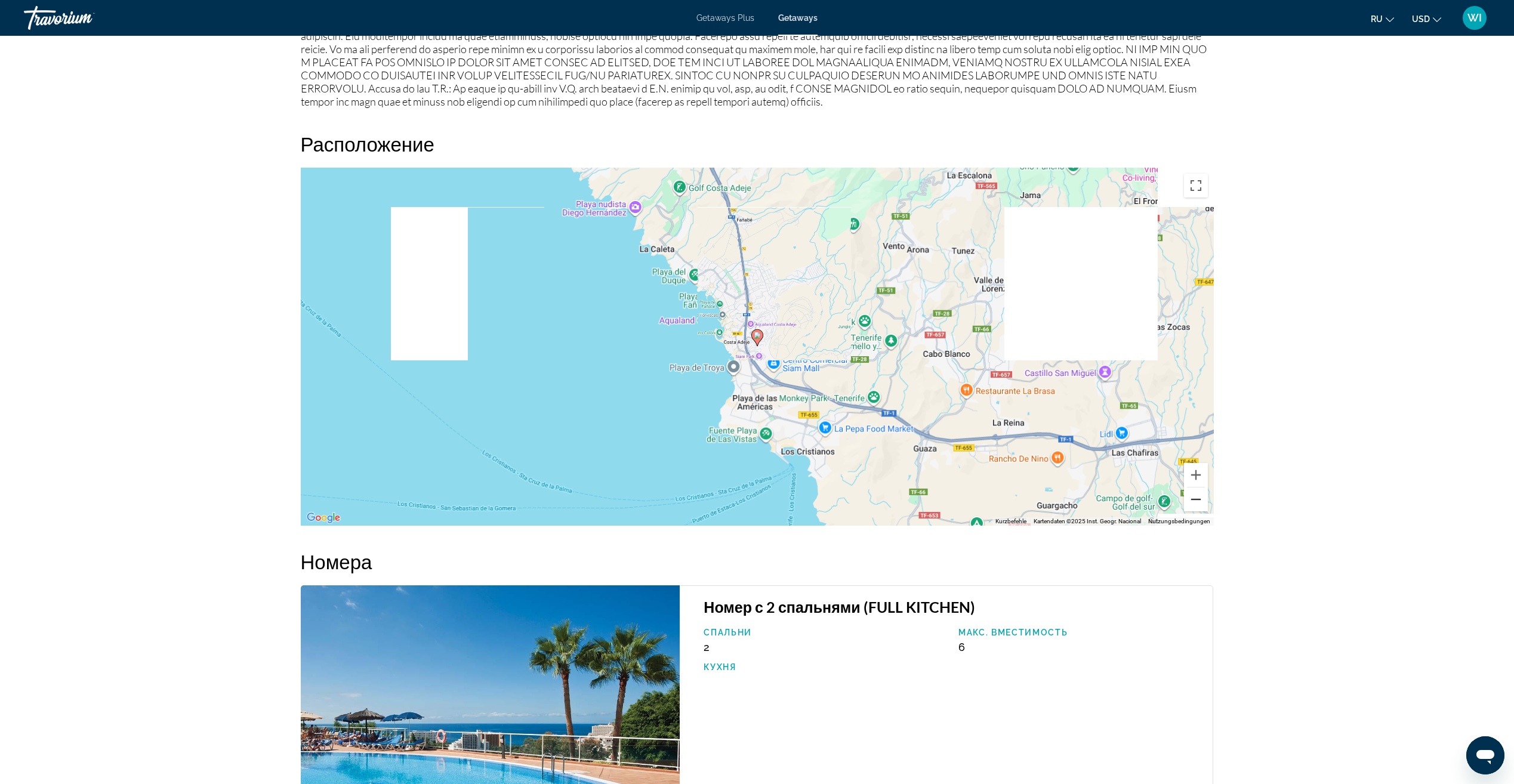
click at [1203, 487] on button "Verkleinern" at bounding box center [1196, 499] width 24 height 24
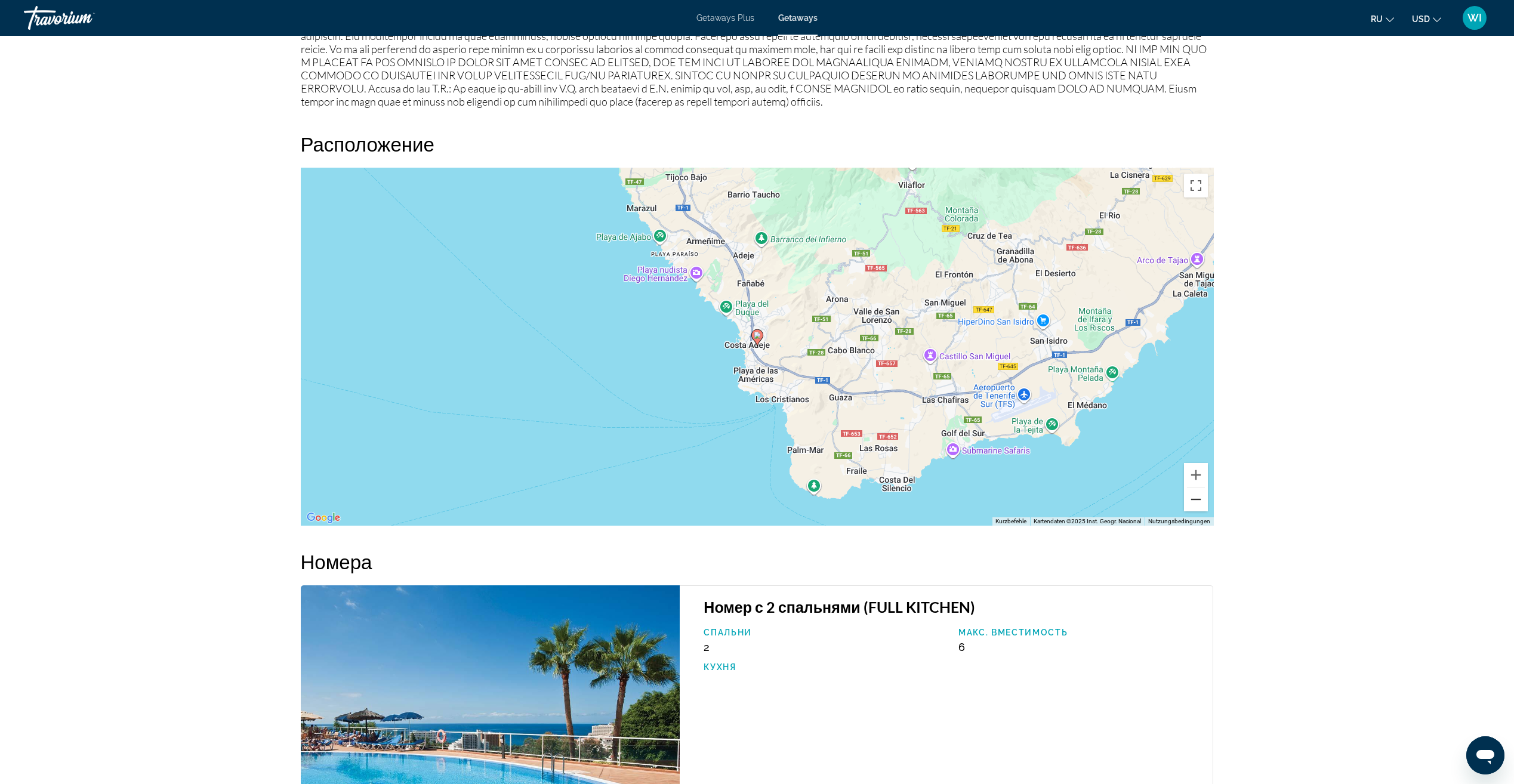
click at [1202, 487] on button "Verkleinern" at bounding box center [1196, 499] width 24 height 24
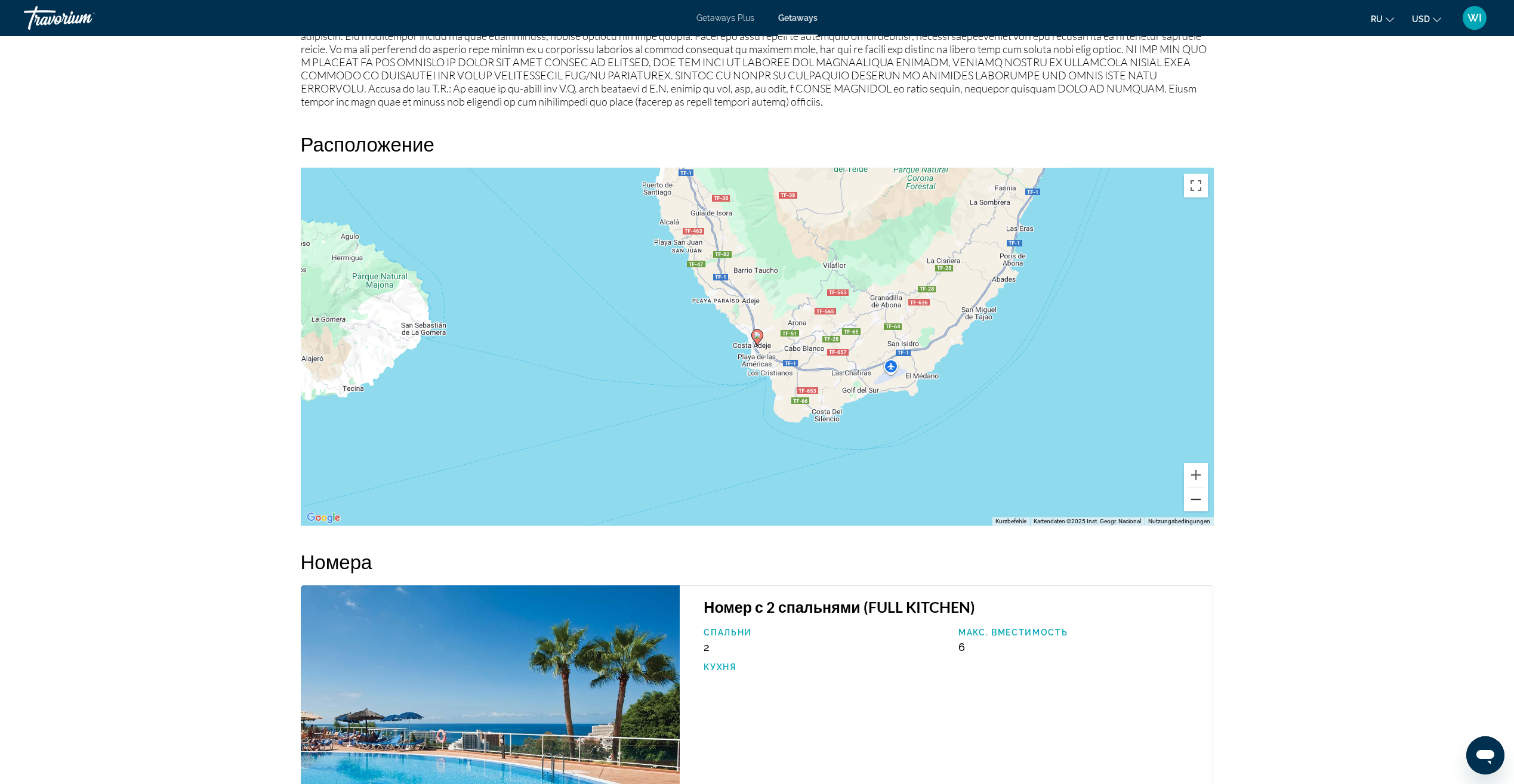
click at [1202, 487] on button "Verkleinern" at bounding box center [1196, 499] width 24 height 24
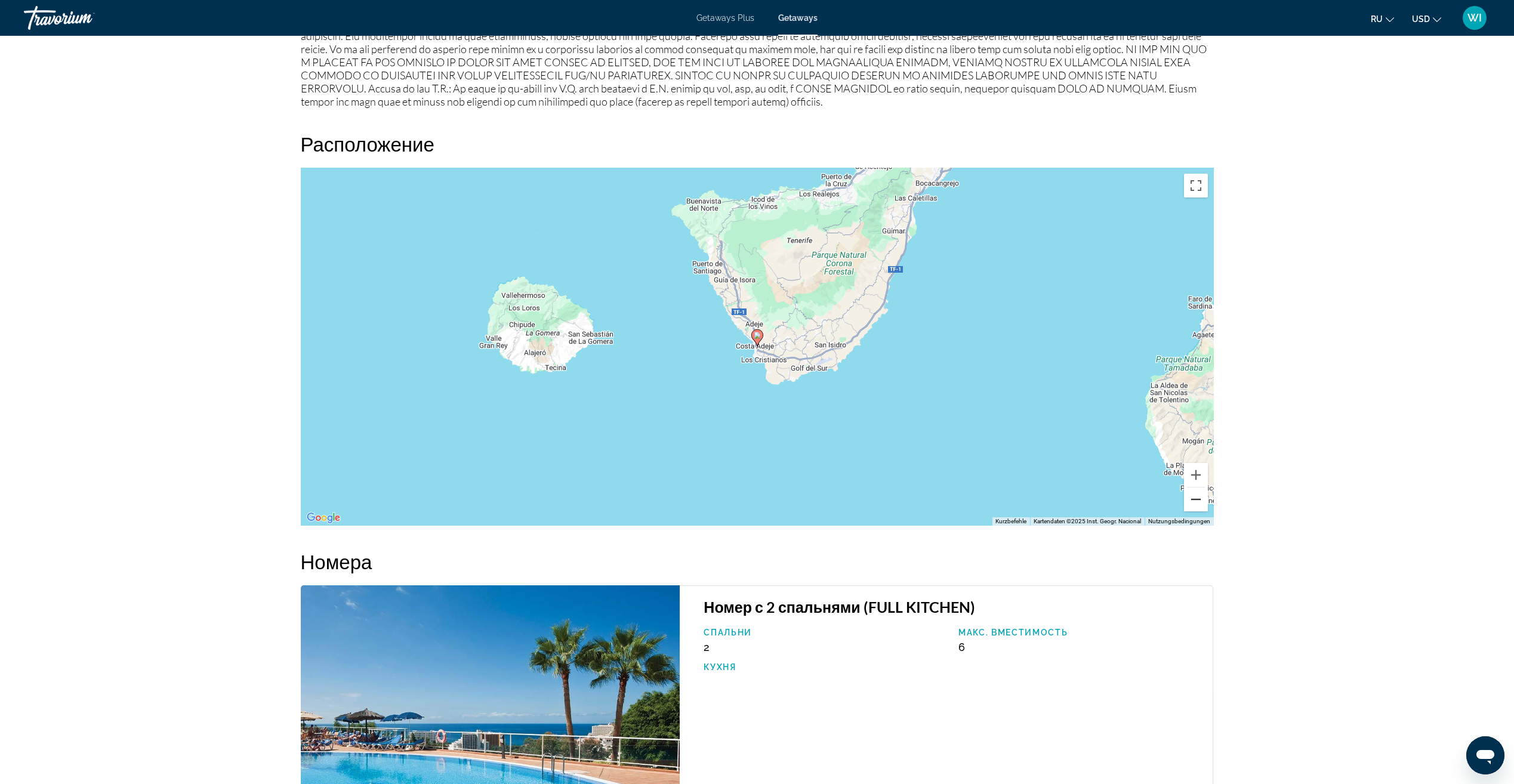
click at [1204, 487] on button "Verkleinern" at bounding box center [1196, 499] width 24 height 24
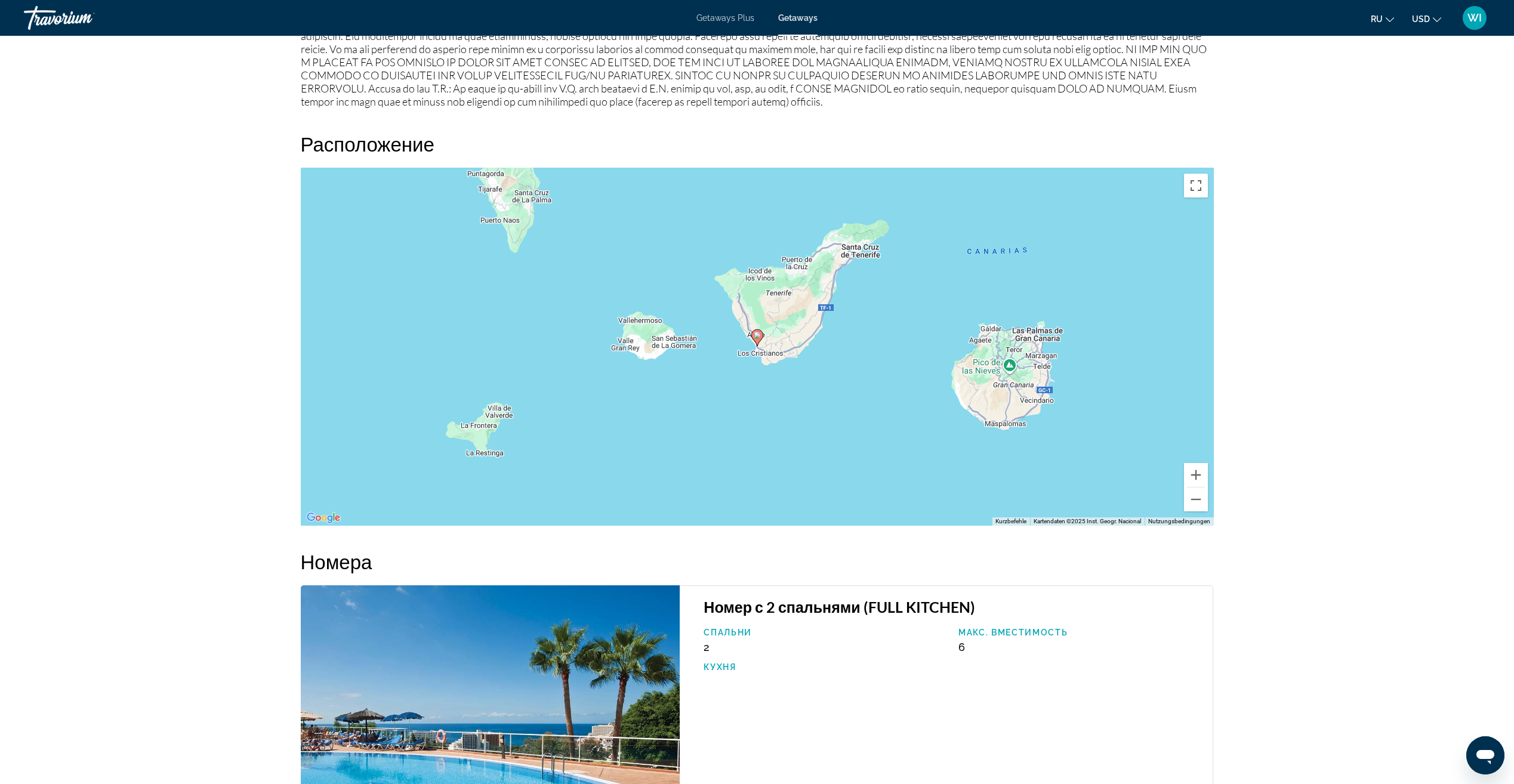
click at [757, 330] on icon "Main content" at bounding box center [757, 338] width 11 height 15
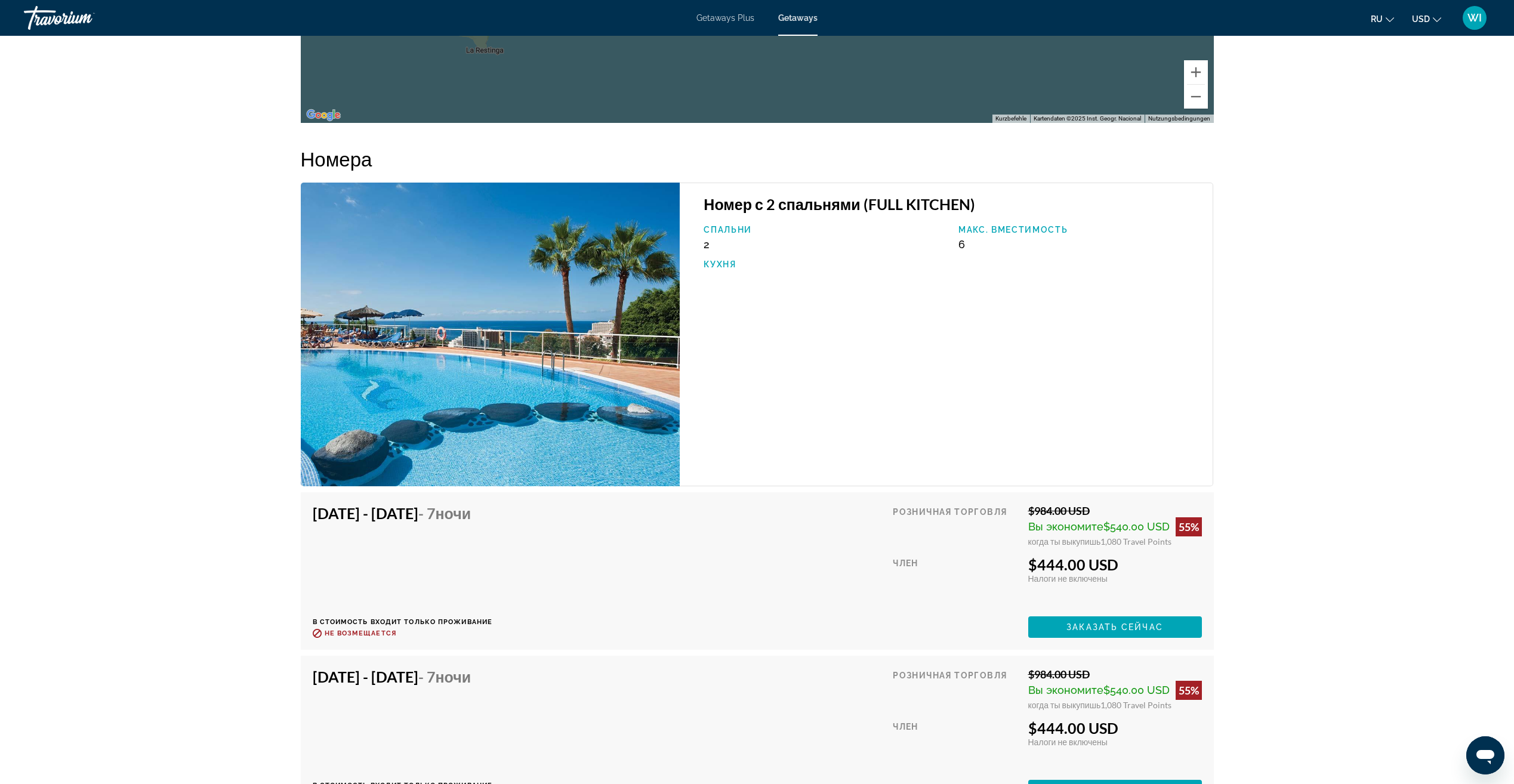
scroll to position [1849, 0]
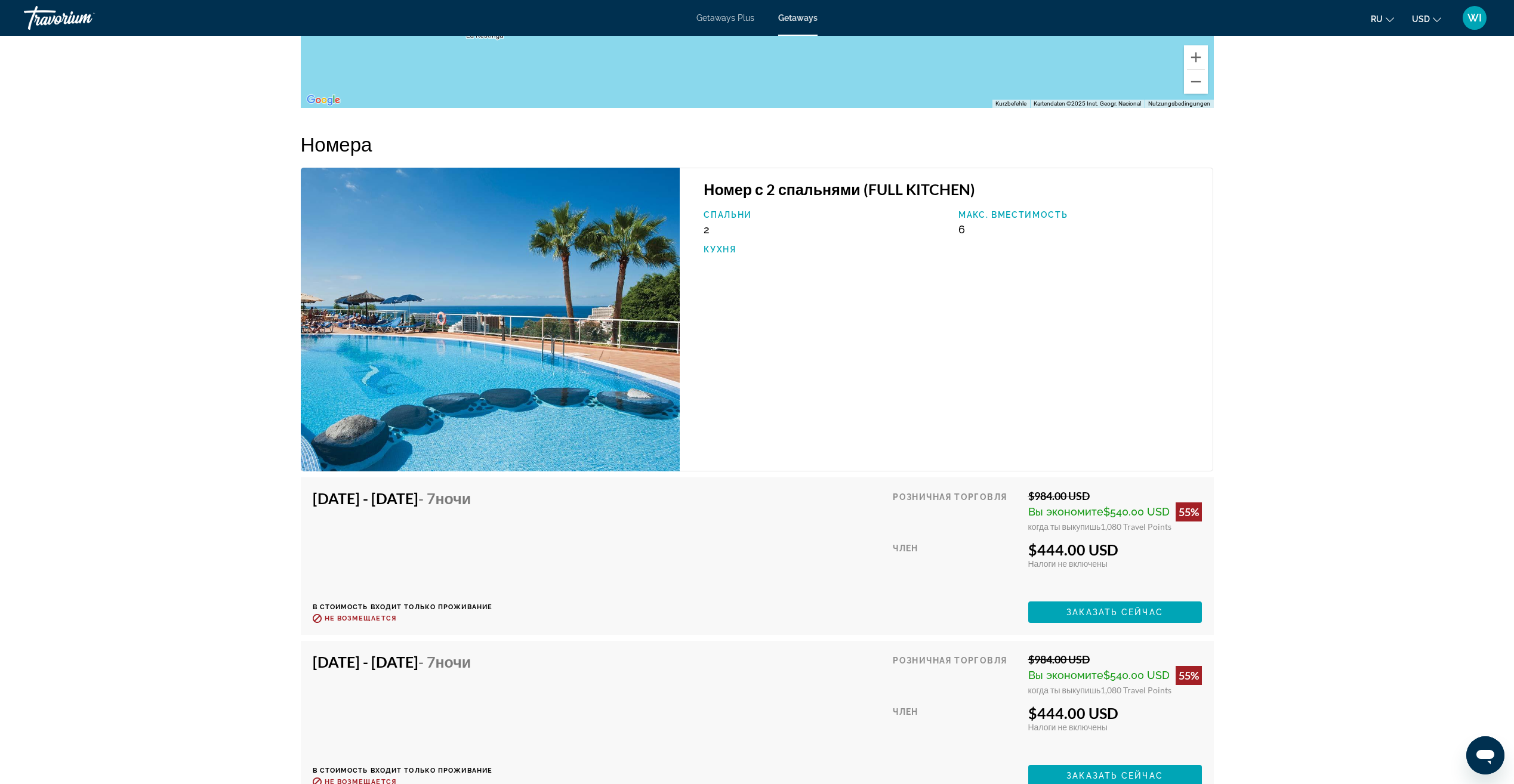
drag, startPoint x: 1048, startPoint y: 392, endPoint x: 1041, endPoint y: 386, distance: 9.2
click at [1045, 389] on div "Номер с 2 спальнями (FULL KITCHEN) Спальни 2 Макс. вместимость 6 Кухня" at bounding box center [946, 319] width 533 height 304
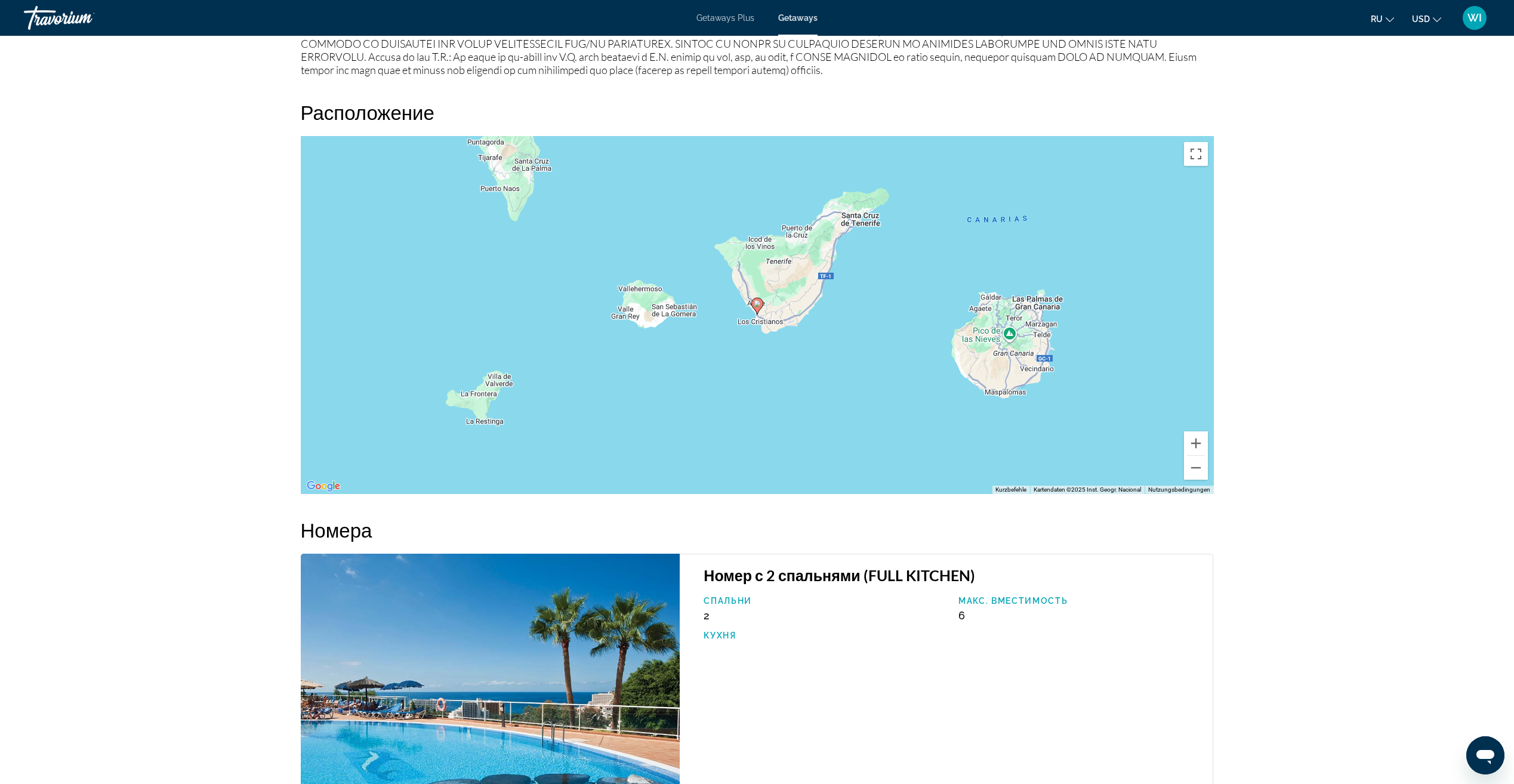
scroll to position [1312, 0]
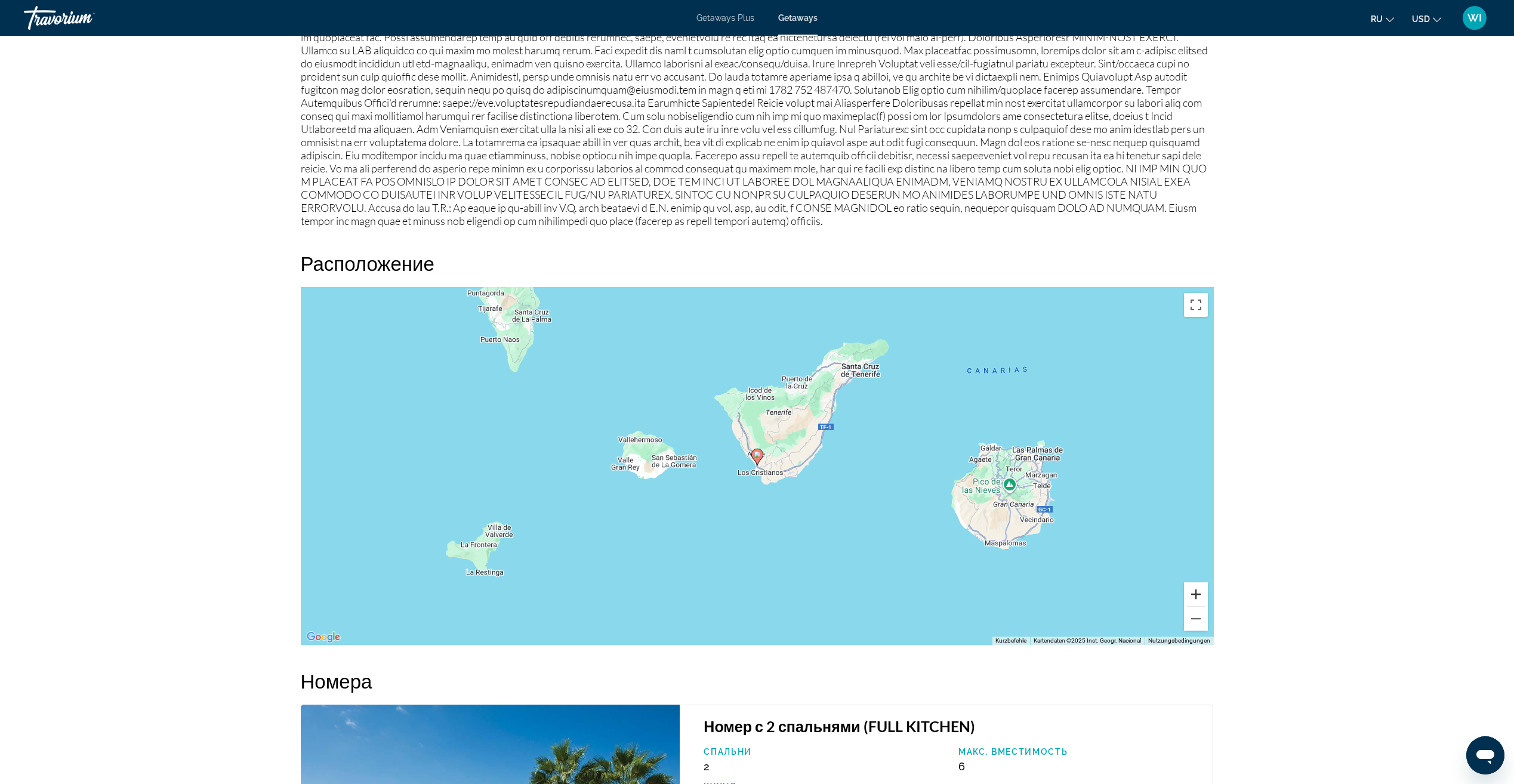
click at [1202, 582] on button "Vergrößern" at bounding box center [1196, 594] width 24 height 24
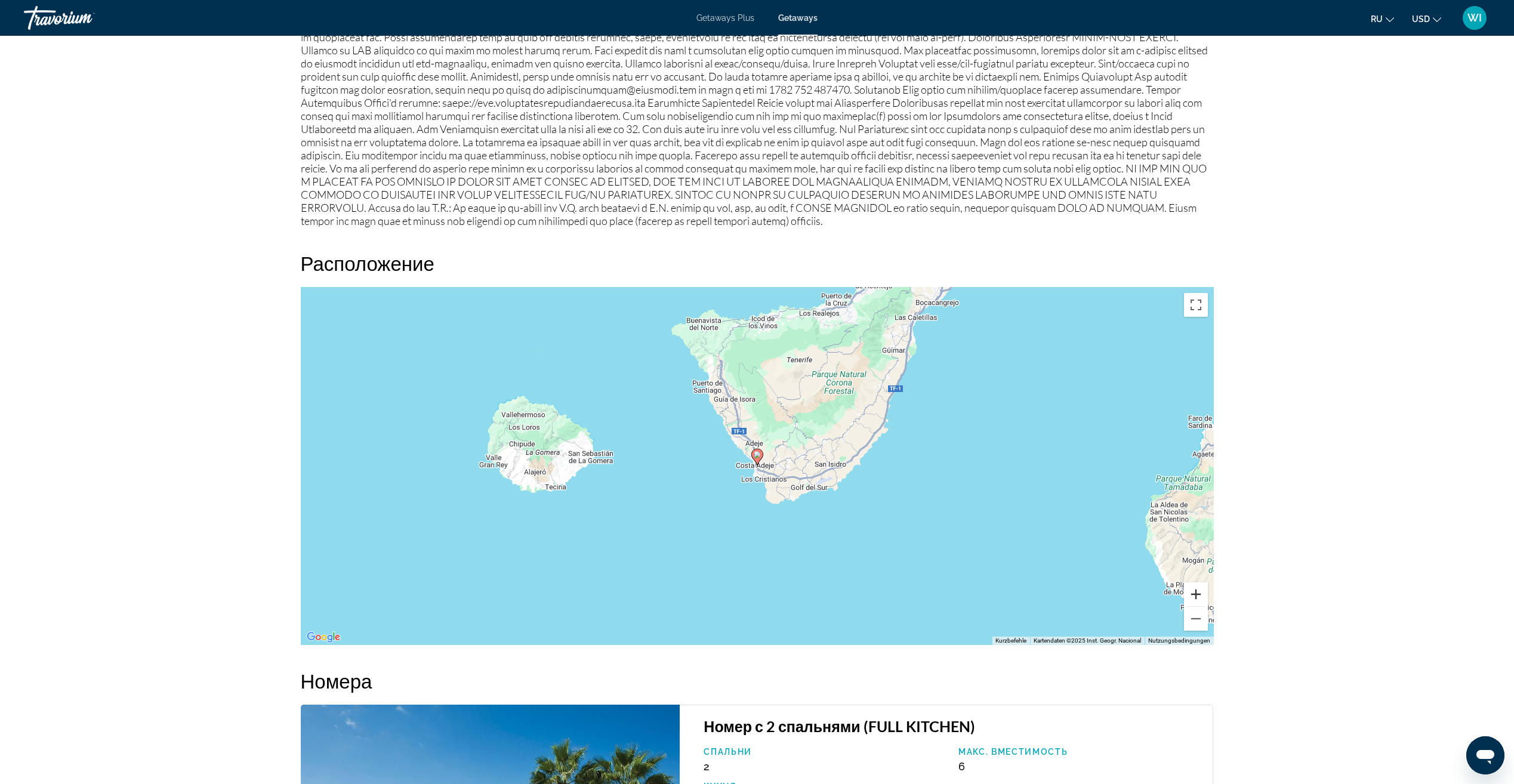
click at [1202, 582] on button "Vergrößern" at bounding box center [1196, 594] width 24 height 24
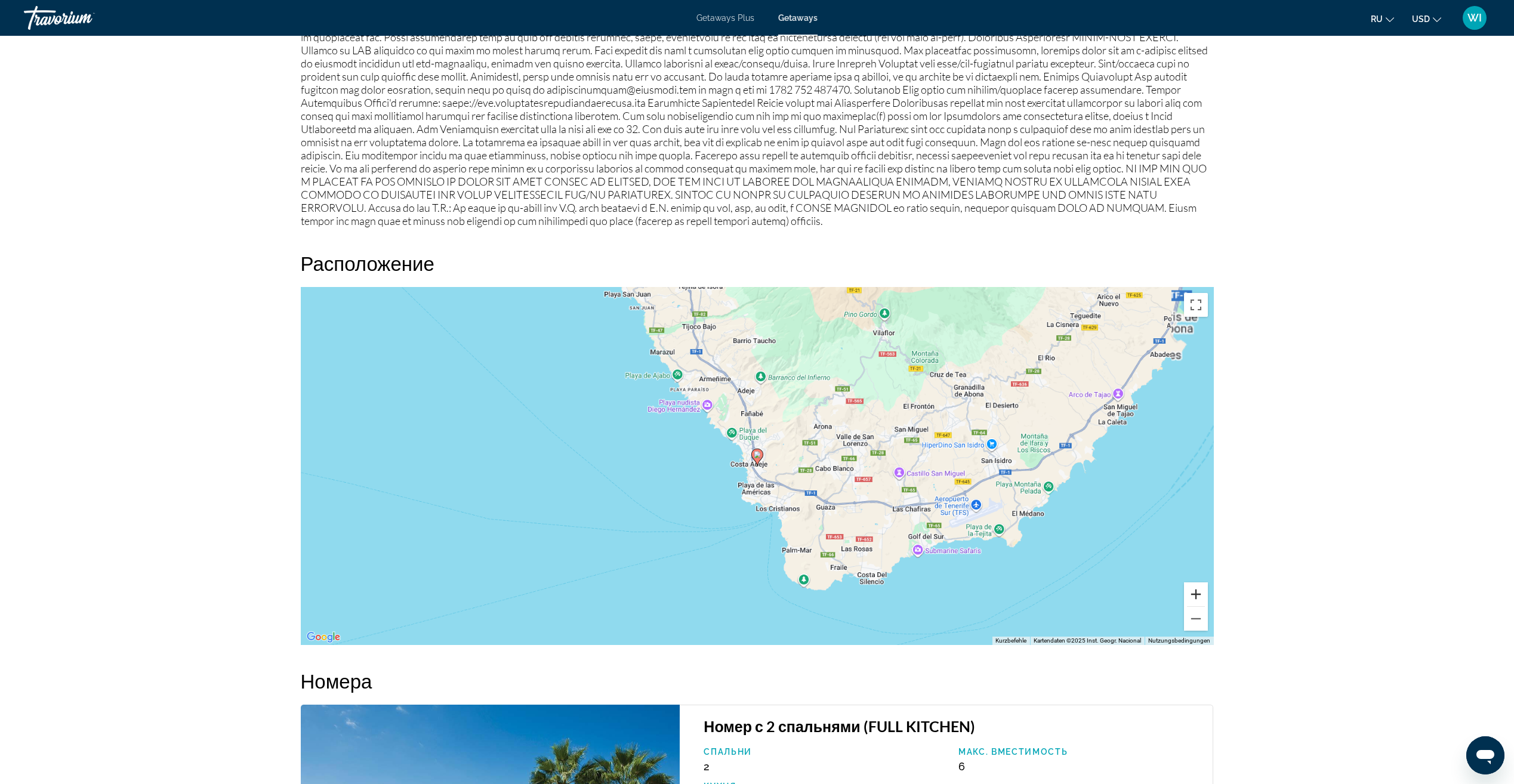
click at [1202, 582] on button "Vergrößern" at bounding box center [1196, 594] width 24 height 24
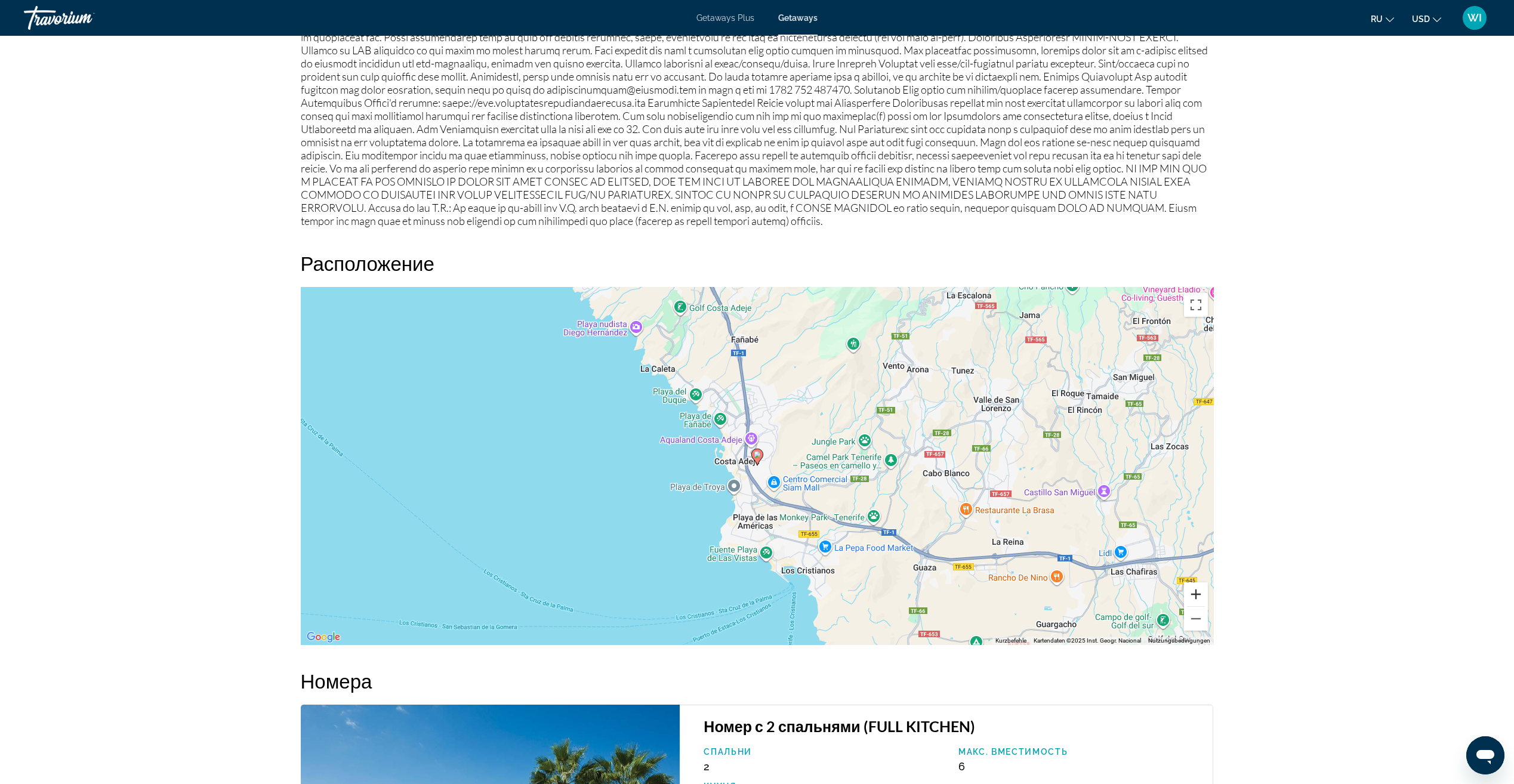
click at [1202, 582] on button "Vergrößern" at bounding box center [1196, 594] width 24 height 24
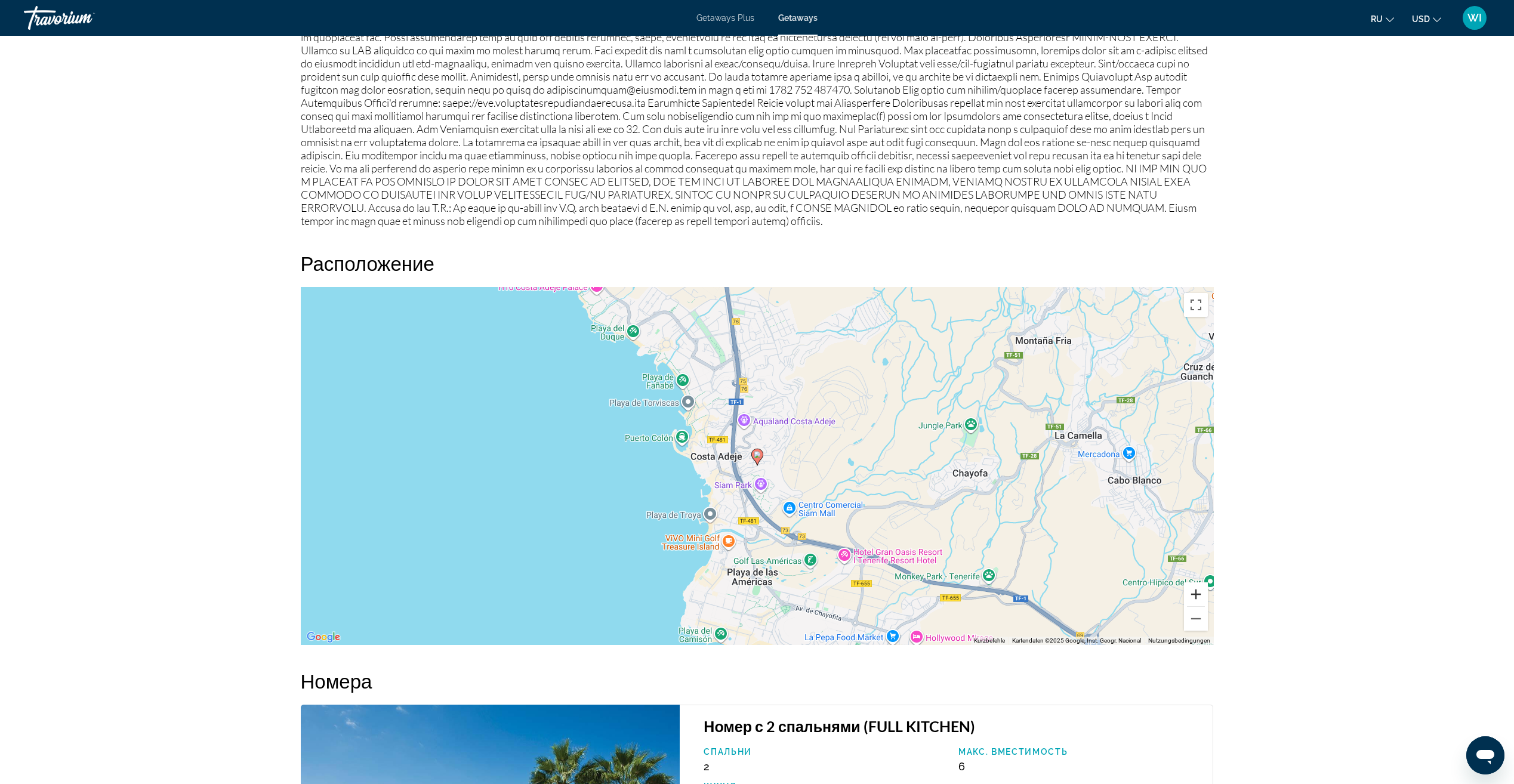
click at [1202, 582] on button "Vergrößern" at bounding box center [1196, 594] width 24 height 24
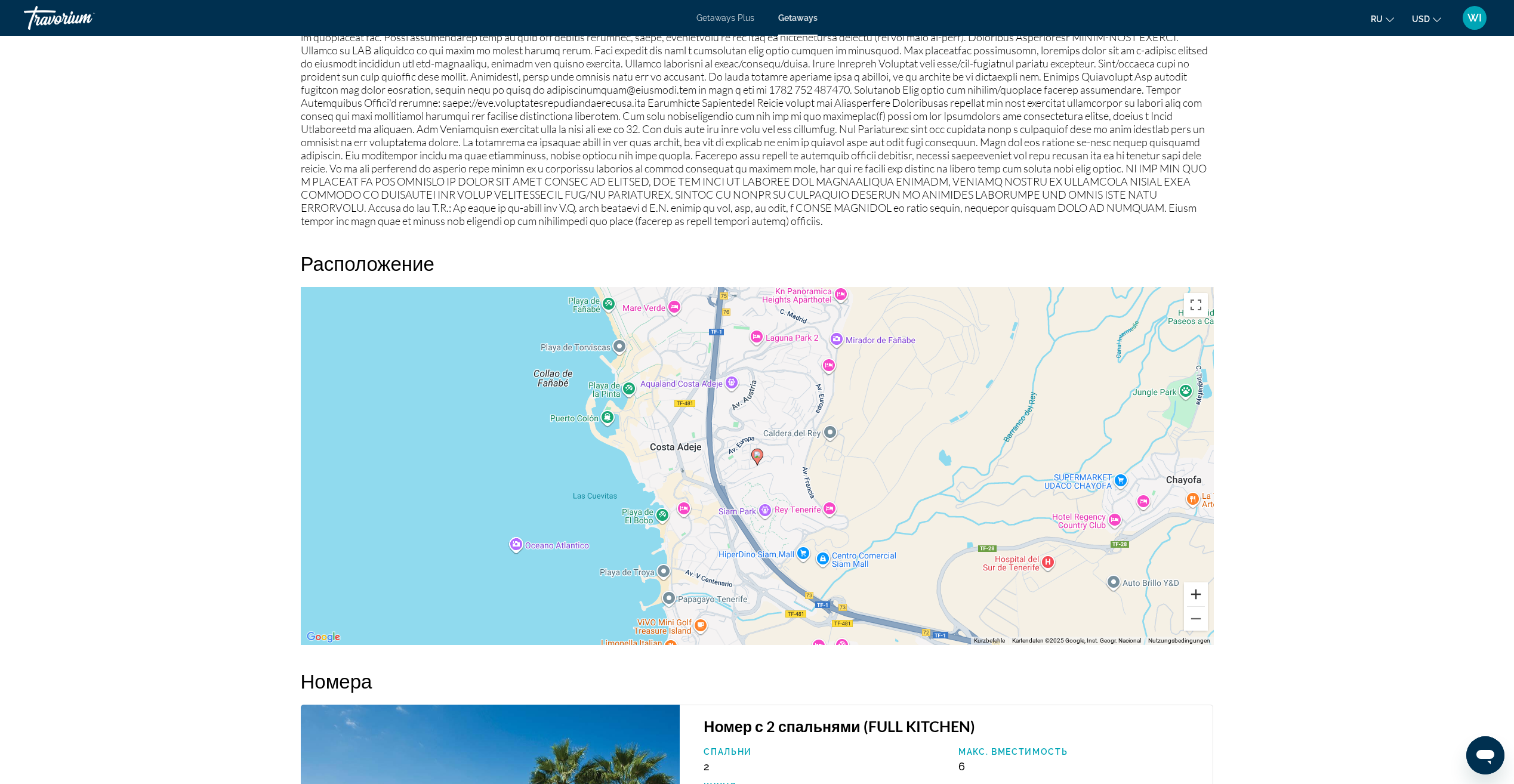
click at [1202, 582] on button "Vergrößern" at bounding box center [1196, 594] width 24 height 24
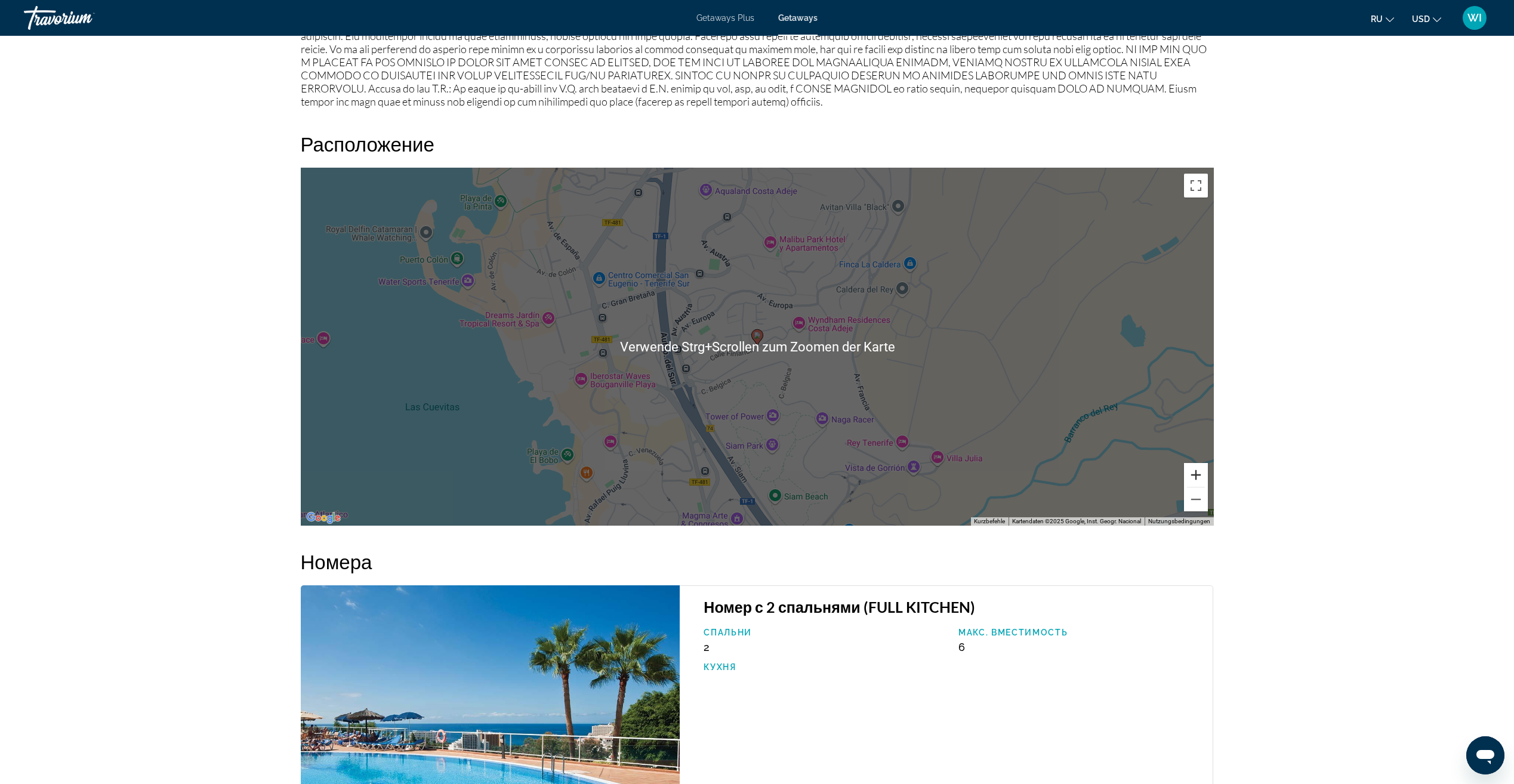
scroll to position [1610, 0]
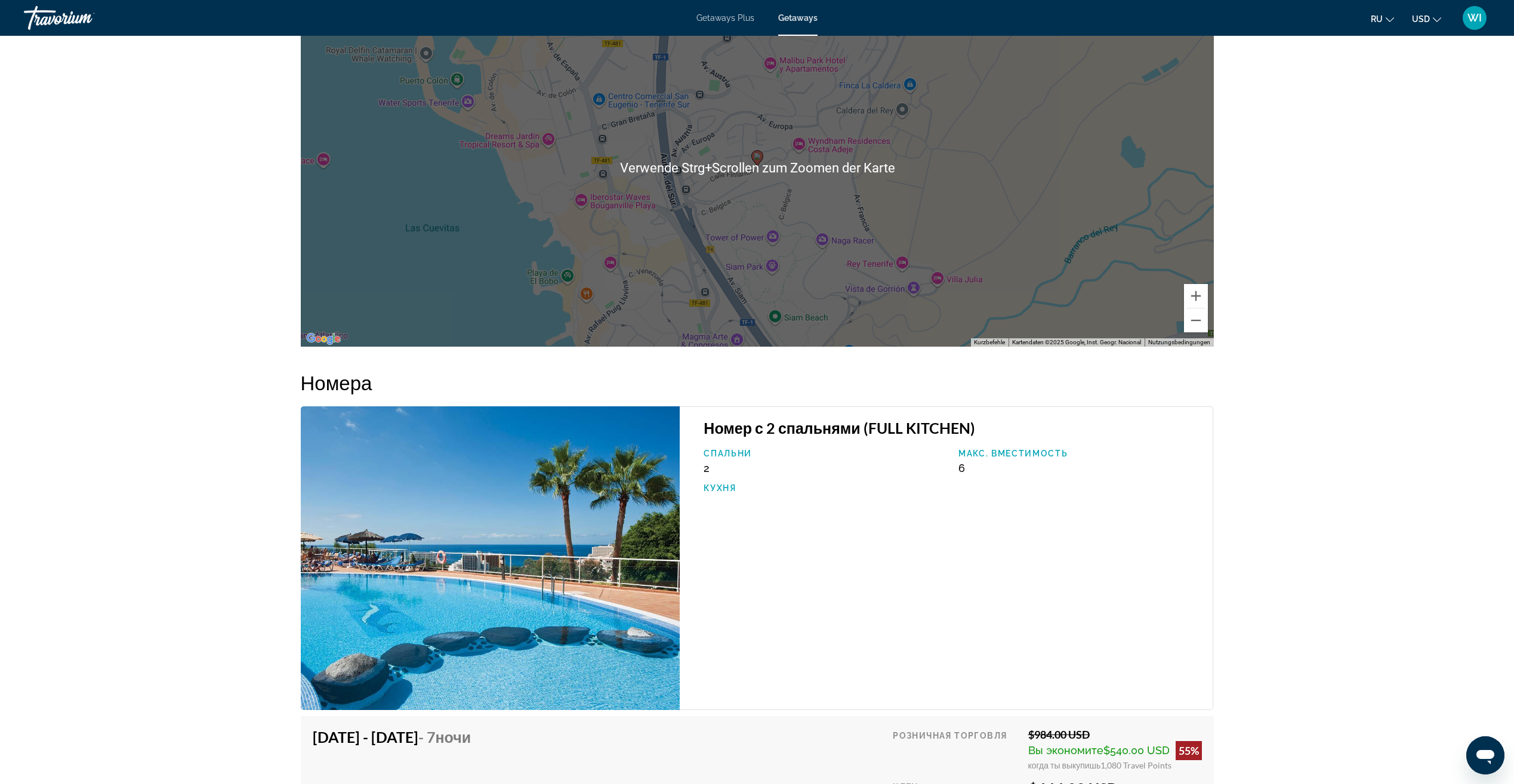
click at [926, 497] on div "Номер с 2 спальнями (FULL KITCHEN) Спальни 2 Макс. вместимость 6 Кухня" at bounding box center [946, 558] width 533 height 304
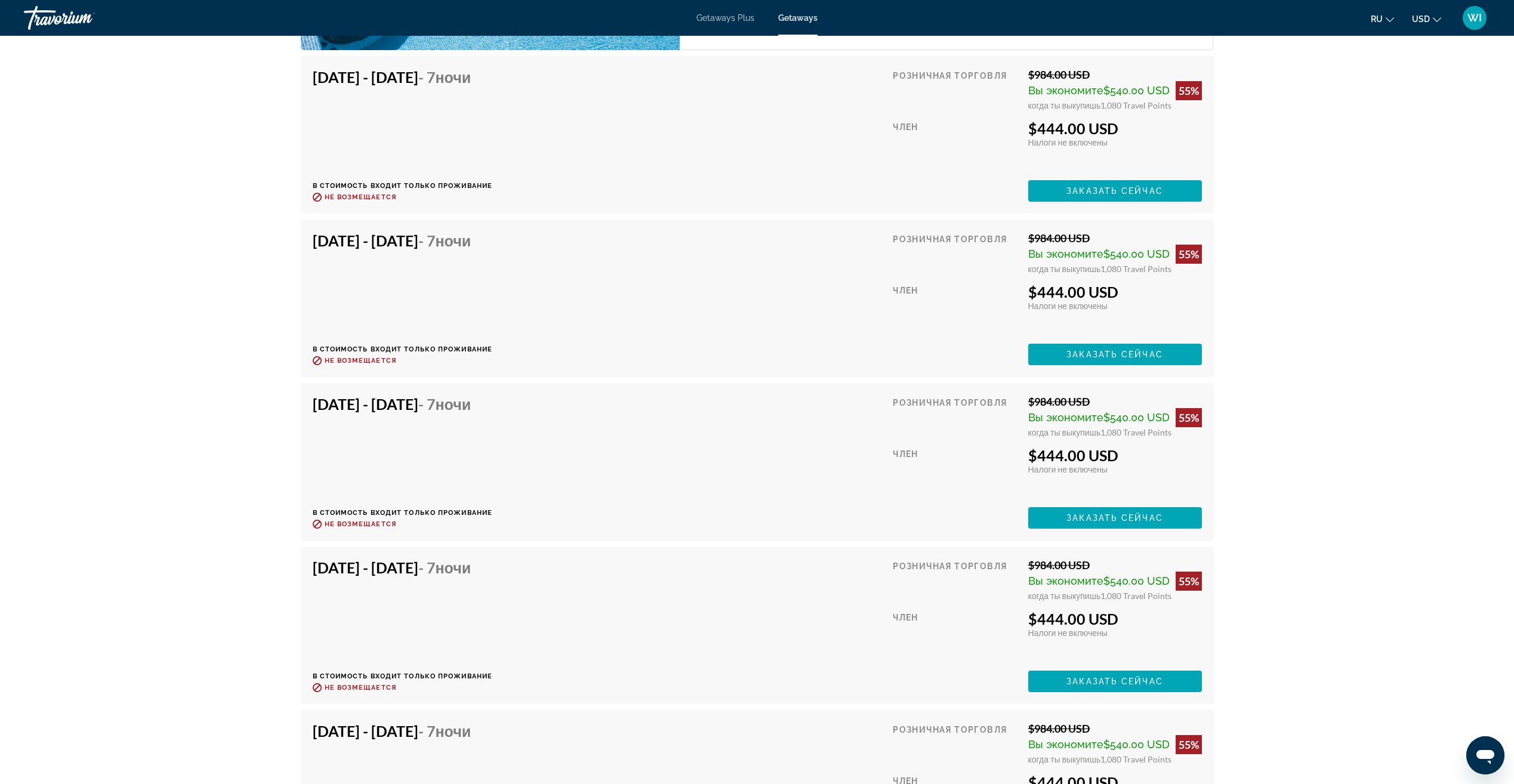
scroll to position [2205, 0]
